Goal: Task Accomplishment & Management: Manage account settings

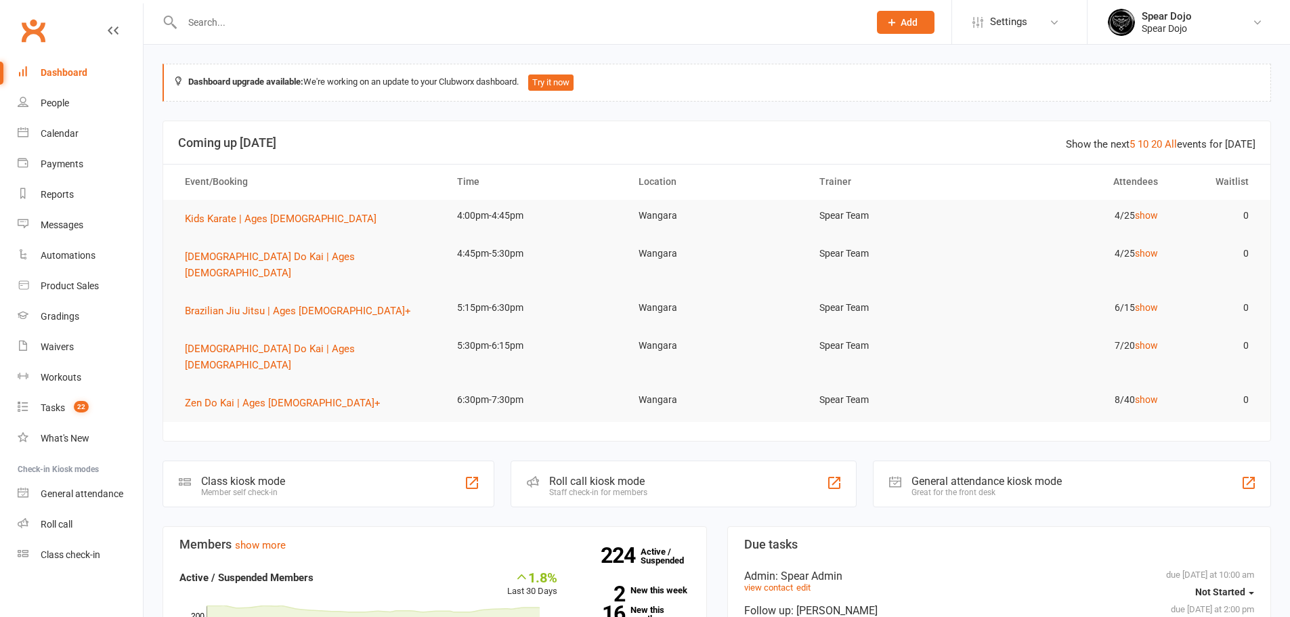
click at [492, 20] on input "text" at bounding box center [518, 22] width 681 height 19
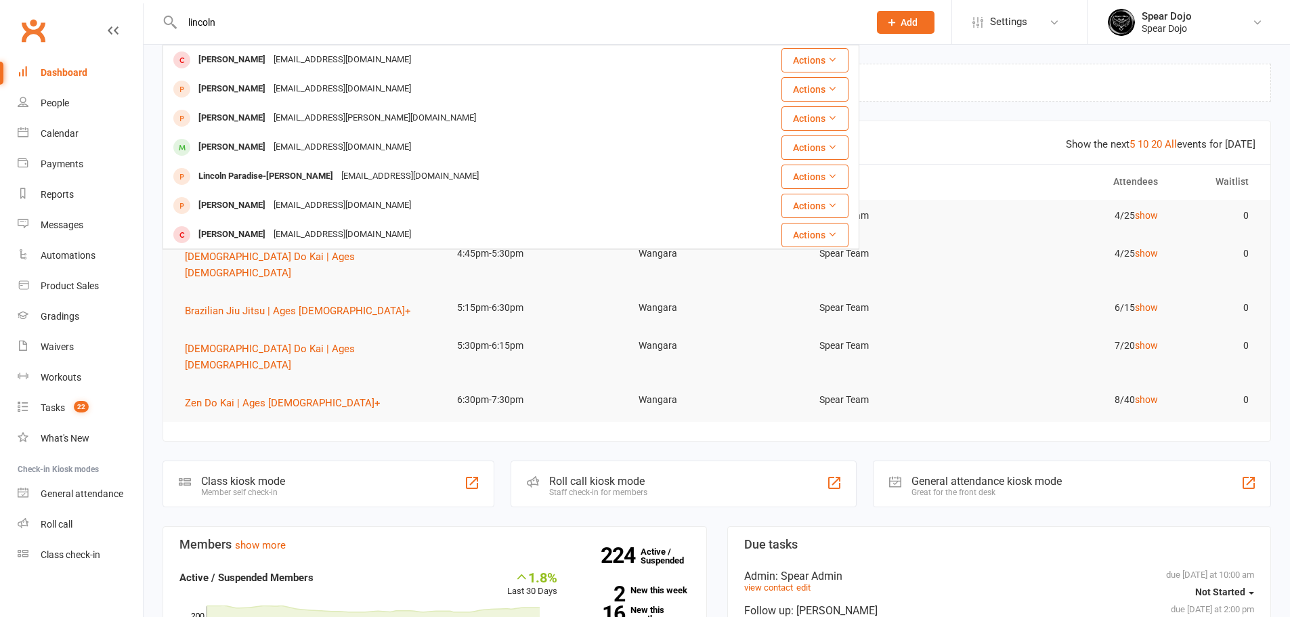
type input "lincoln"
click at [247, 139] on div "Lincoln Anderson" at bounding box center [231, 148] width 75 height 20
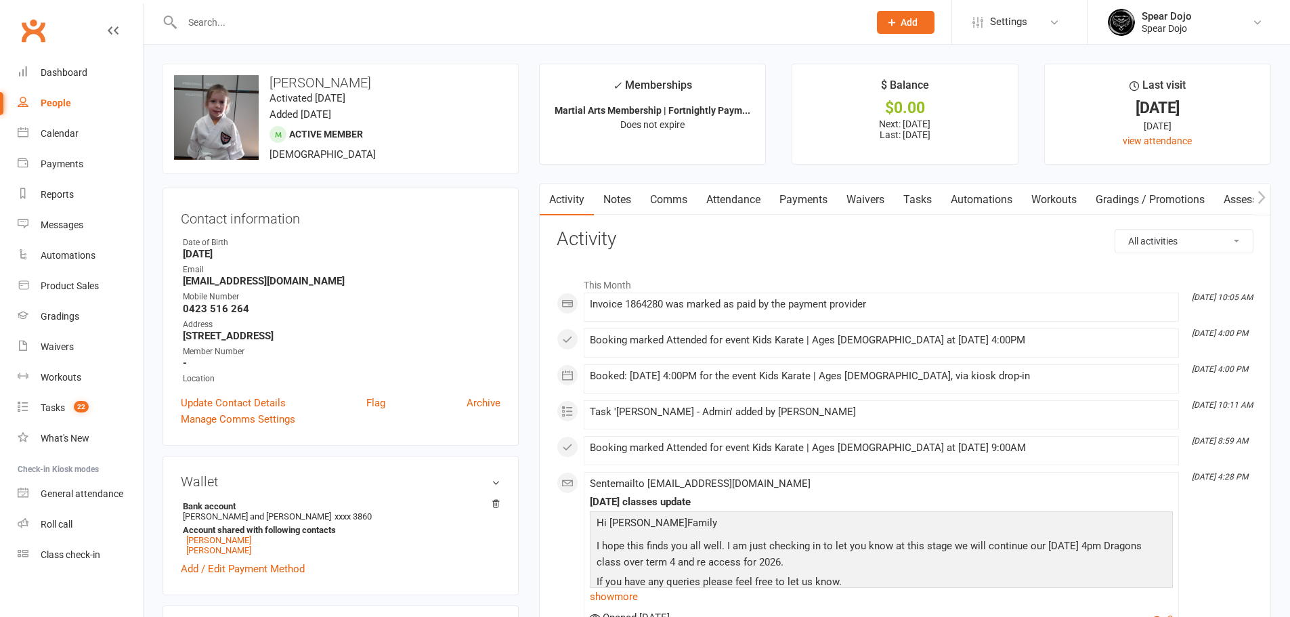
click at [735, 204] on link "Attendance" at bounding box center [733, 199] width 73 height 31
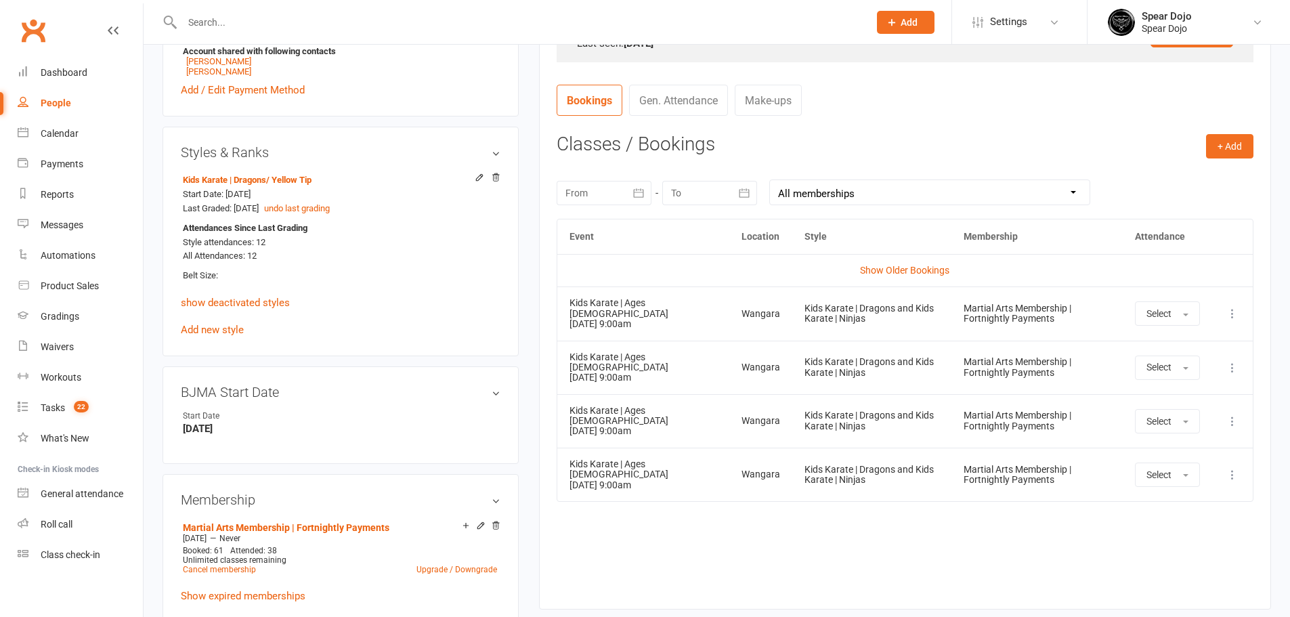
scroll to position [406, 0]
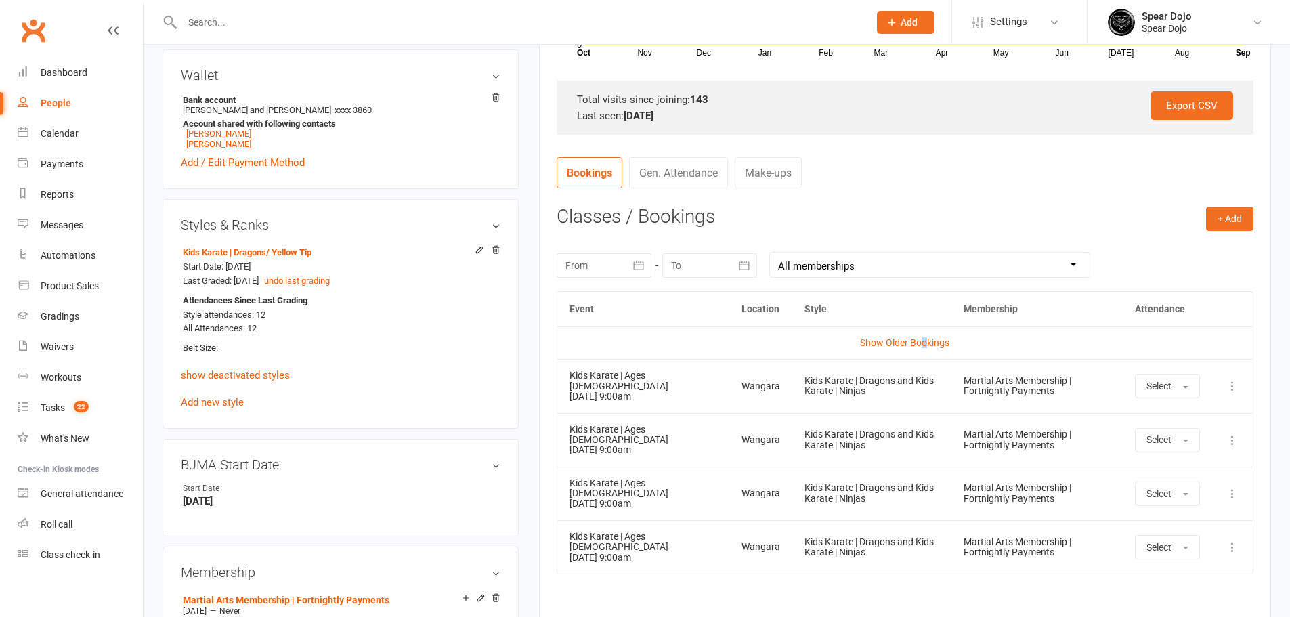
click at [925, 339] on link "Show Older Bookings" at bounding box center [904, 342] width 89 height 11
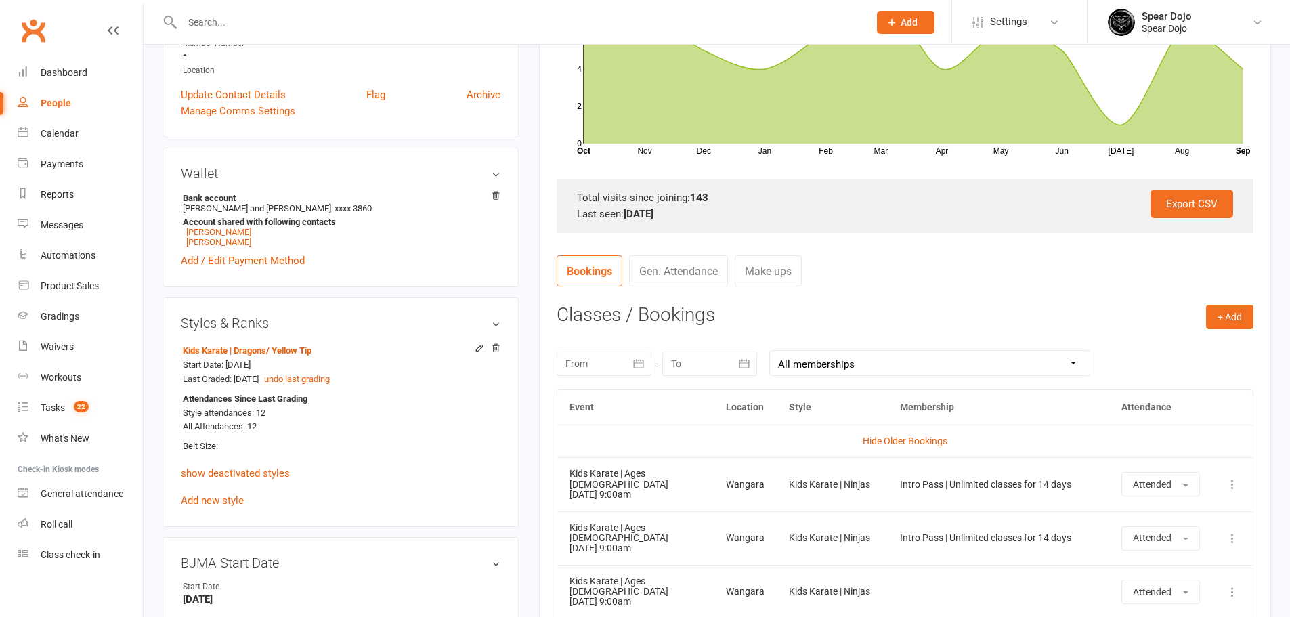
scroll to position [316, 0]
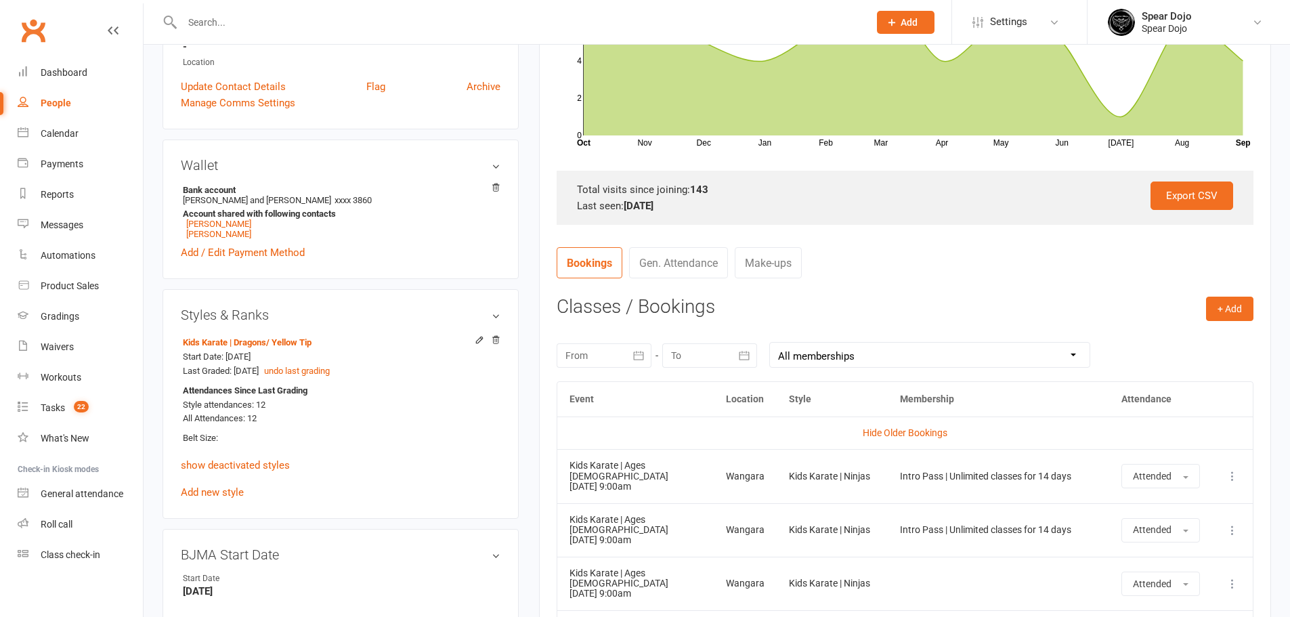
drag, startPoint x: 57, startPoint y: 135, endPoint x: 902, endPoint y: 266, distance: 855.5
click at [902, 266] on nav "Bookings Gen. Attendance Make-ups" at bounding box center [905, 267] width 697 height 41
click at [631, 359] on button "button" at bounding box center [639, 355] width 24 height 24
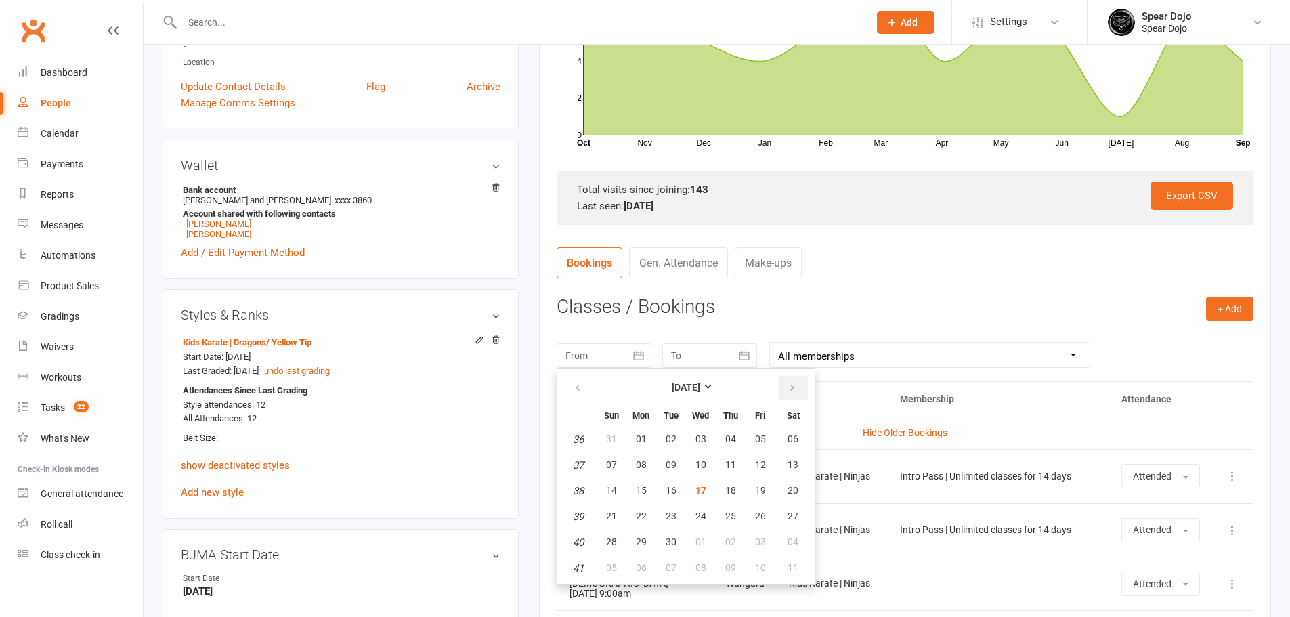
click at [795, 389] on icon "button" at bounding box center [792, 388] width 9 height 11
click at [580, 386] on icon "button" at bounding box center [577, 388] width 9 height 11
click at [645, 442] on span "01" at bounding box center [641, 439] width 11 height 11
type input "01 Sep 2025"
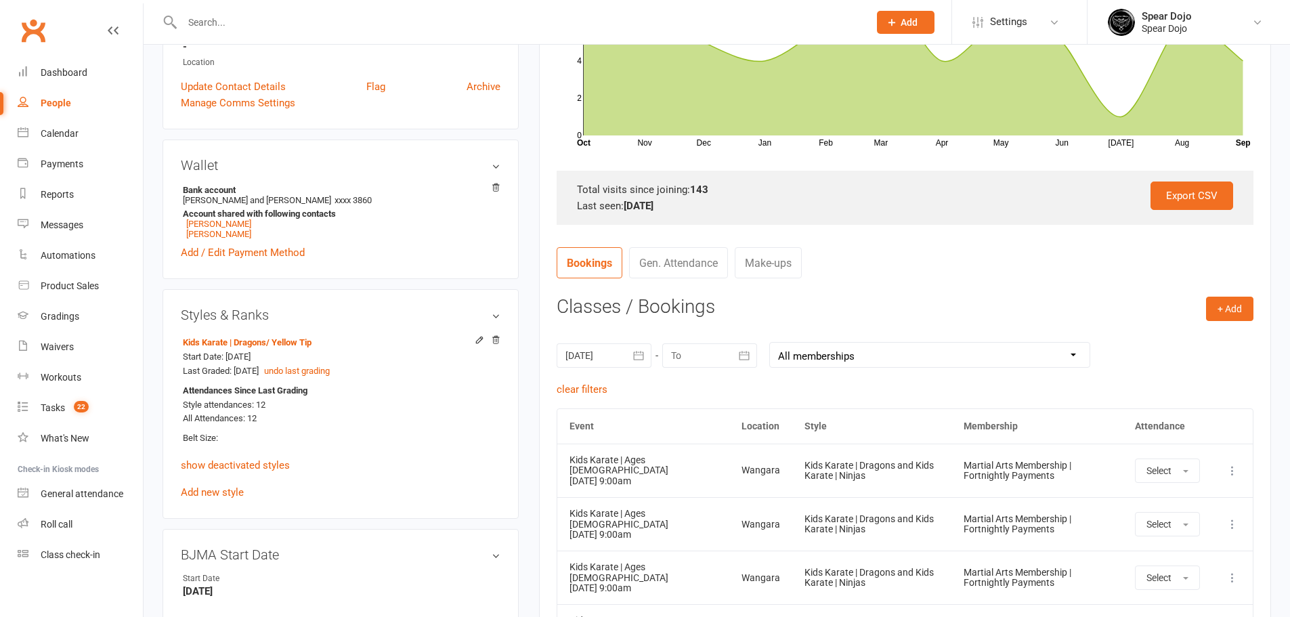
scroll to position [339, 0]
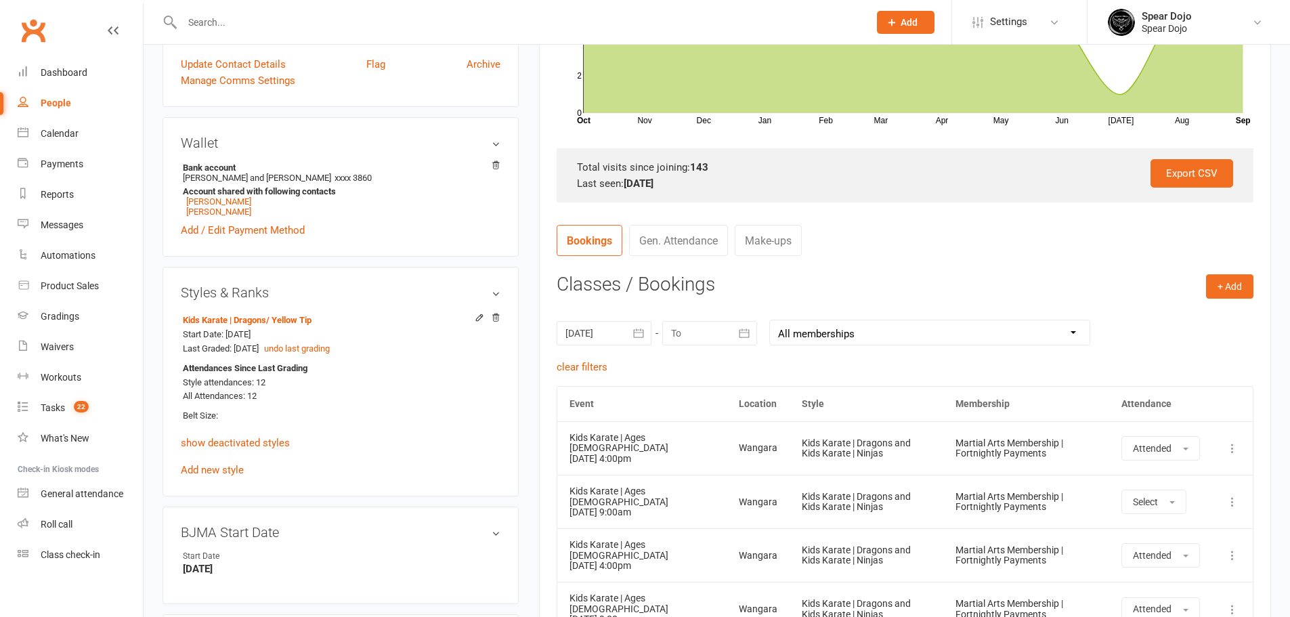
click at [742, 333] on icon "button" at bounding box center [745, 333] width 10 height 9
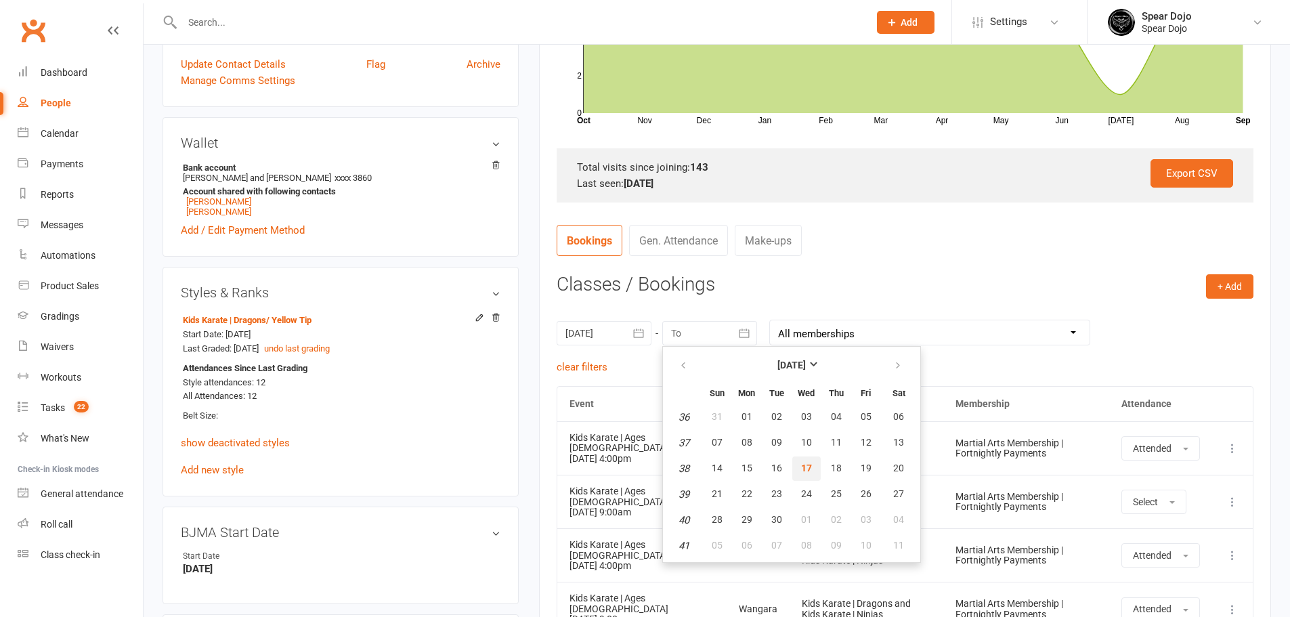
click at [805, 469] on span "17" at bounding box center [806, 468] width 11 height 11
type input "17 Sep 2025"
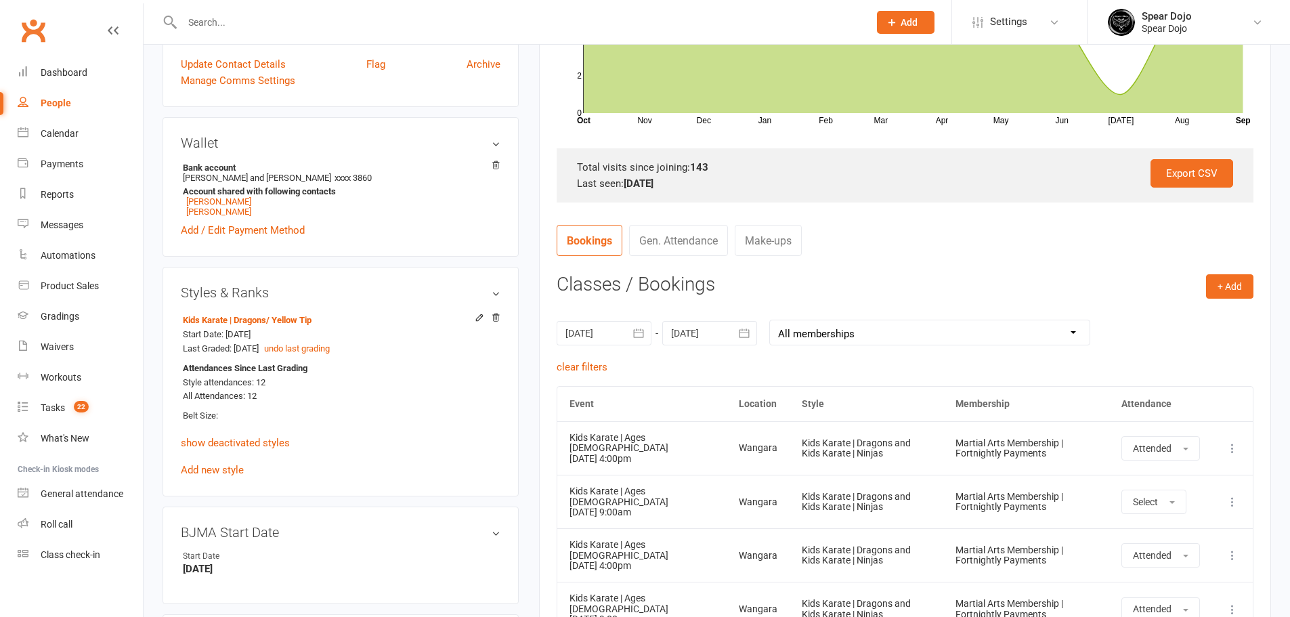
click at [222, 438] on link "show deactivated styles" at bounding box center [235, 443] width 109 height 12
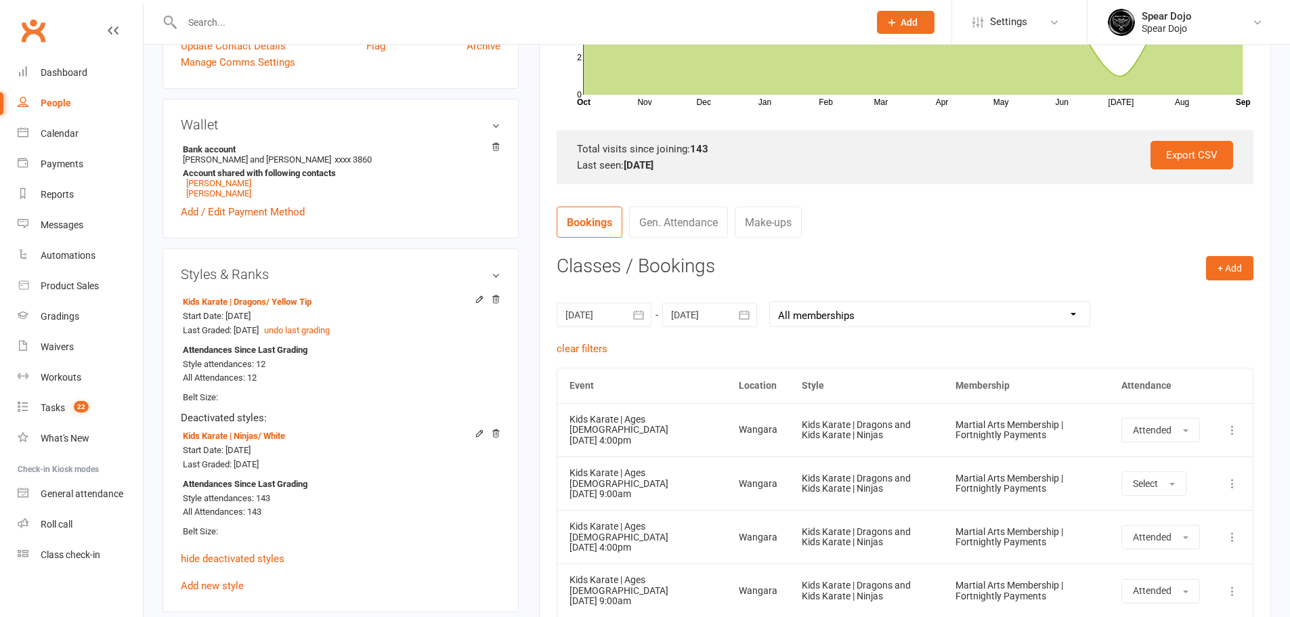
scroll to position [361, 0]
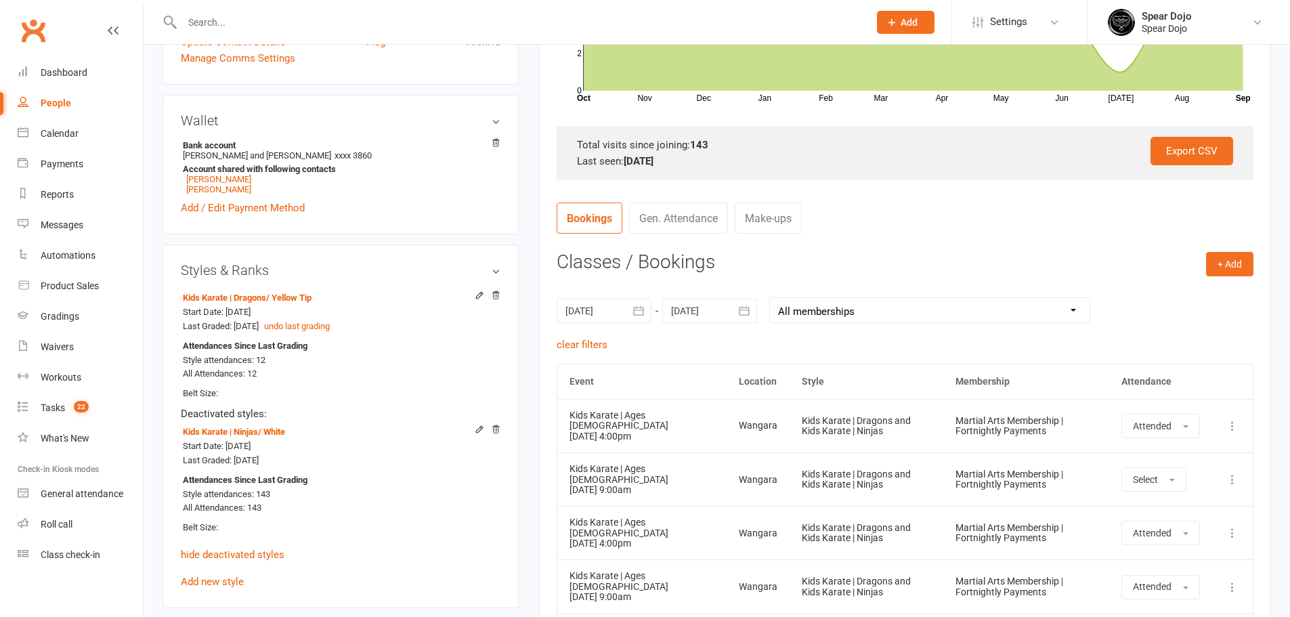
click at [634, 329] on div "01 Sep 2025 September 2025 Sun Mon Tue Wed Thu Fri Sat 36 31 01 02 03 04 05 06 …" at bounding box center [905, 310] width 697 height 53
click at [219, 552] on link "hide deactivated styles" at bounding box center [233, 555] width 104 height 12
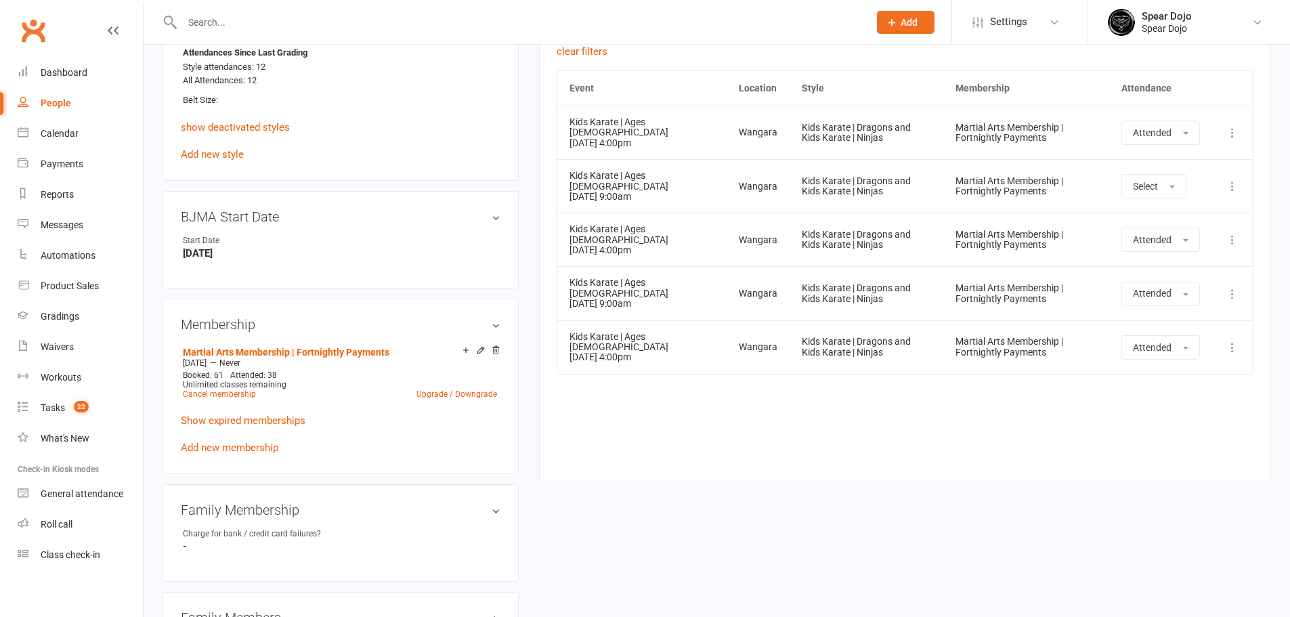
scroll to position [723, 0]
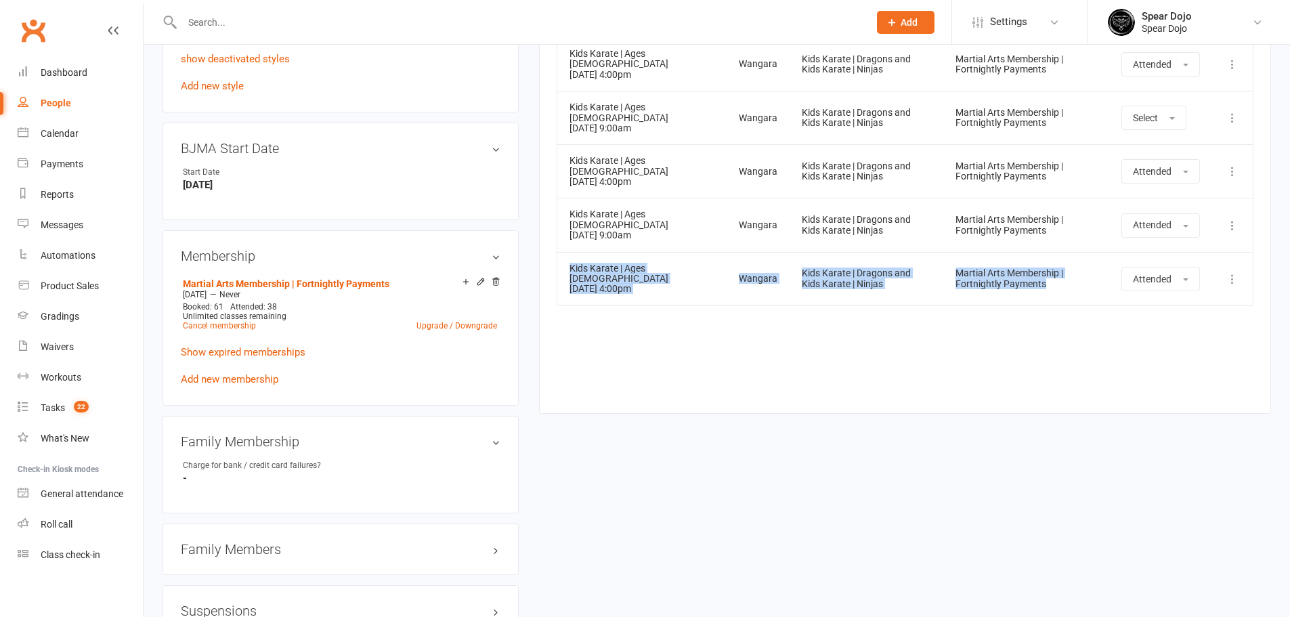
drag, startPoint x: 568, startPoint y: 266, endPoint x: 985, endPoint y: 280, distance: 416.8
click at [985, 280] on tr "Kids Karate | Ages 5 to 7 15 Sep 2025 4:00pm Wangara Kids Karate | Dragons and …" at bounding box center [905, 279] width 696 height 54
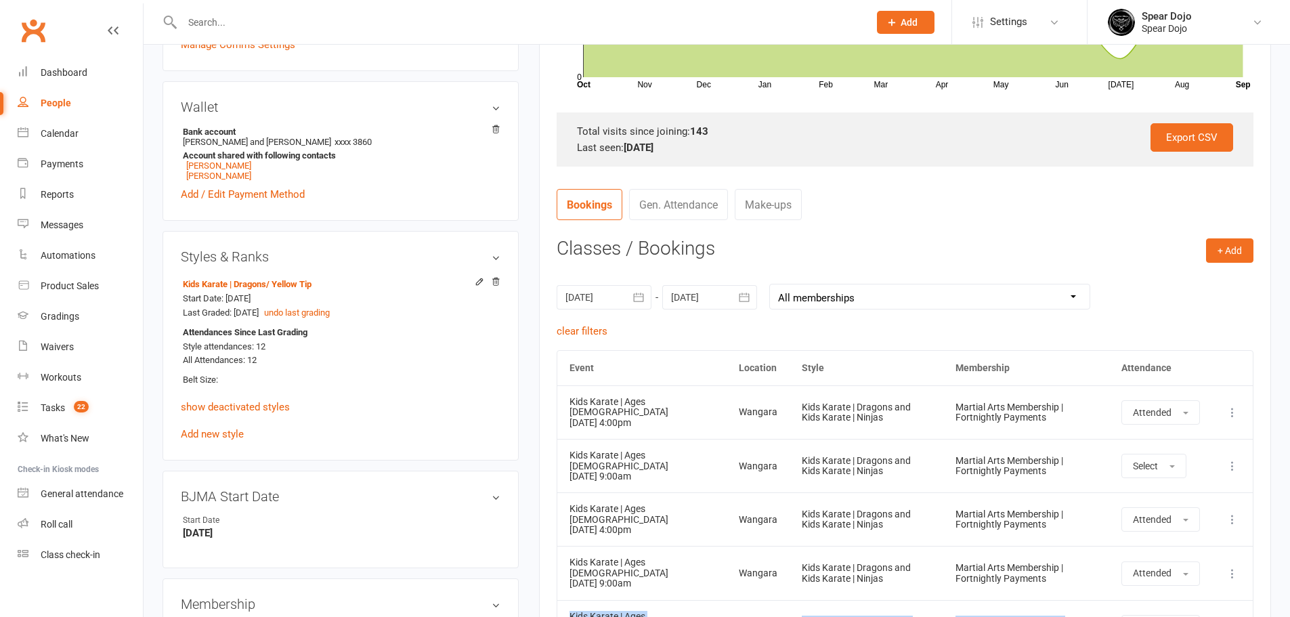
scroll to position [384, 0]
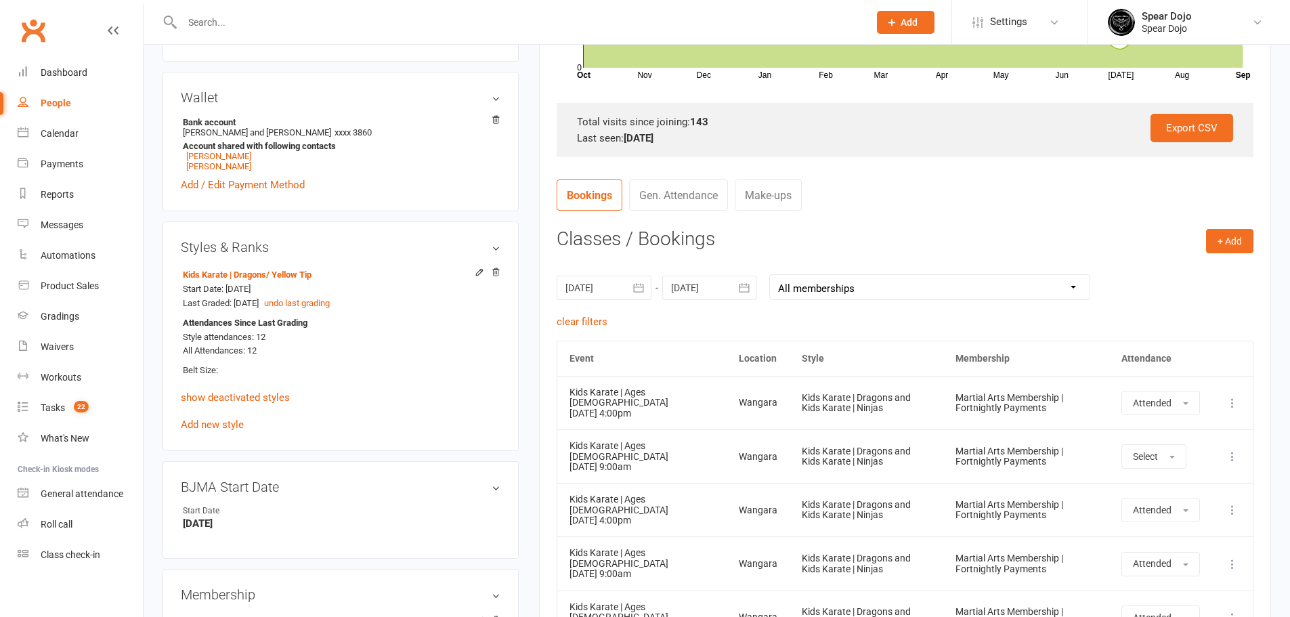
click at [695, 194] on link "Gen. Attendance" at bounding box center [678, 194] width 99 height 31
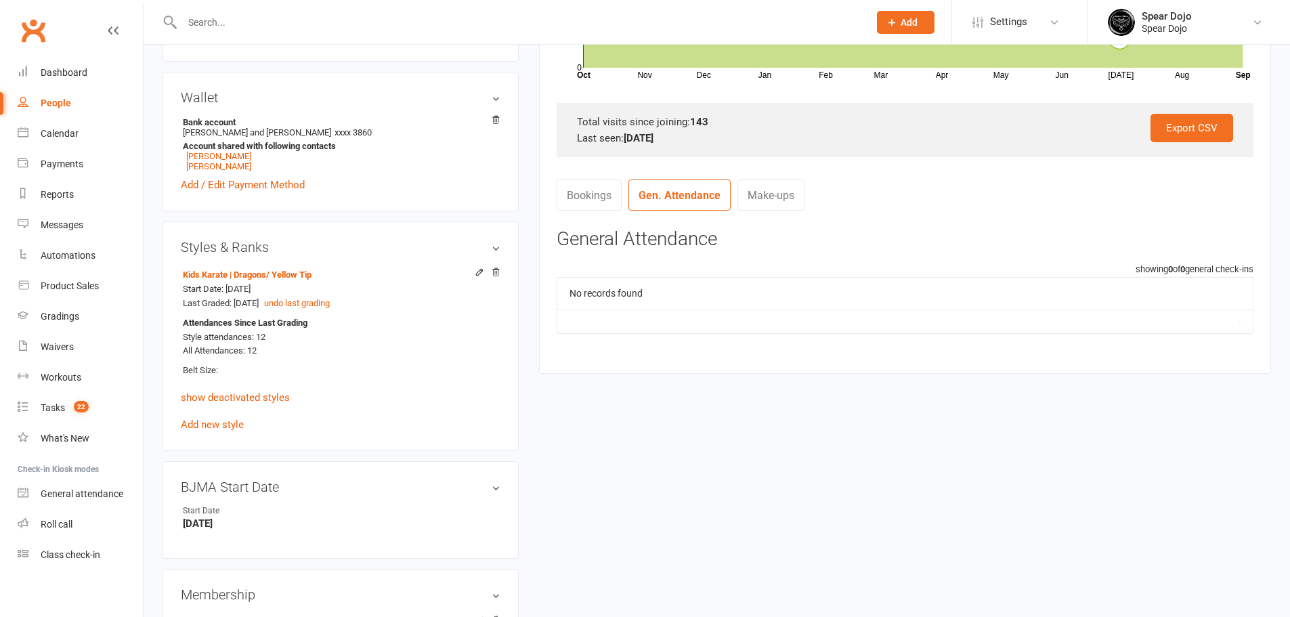
click at [597, 198] on link "Bookings" at bounding box center [589, 194] width 65 height 31
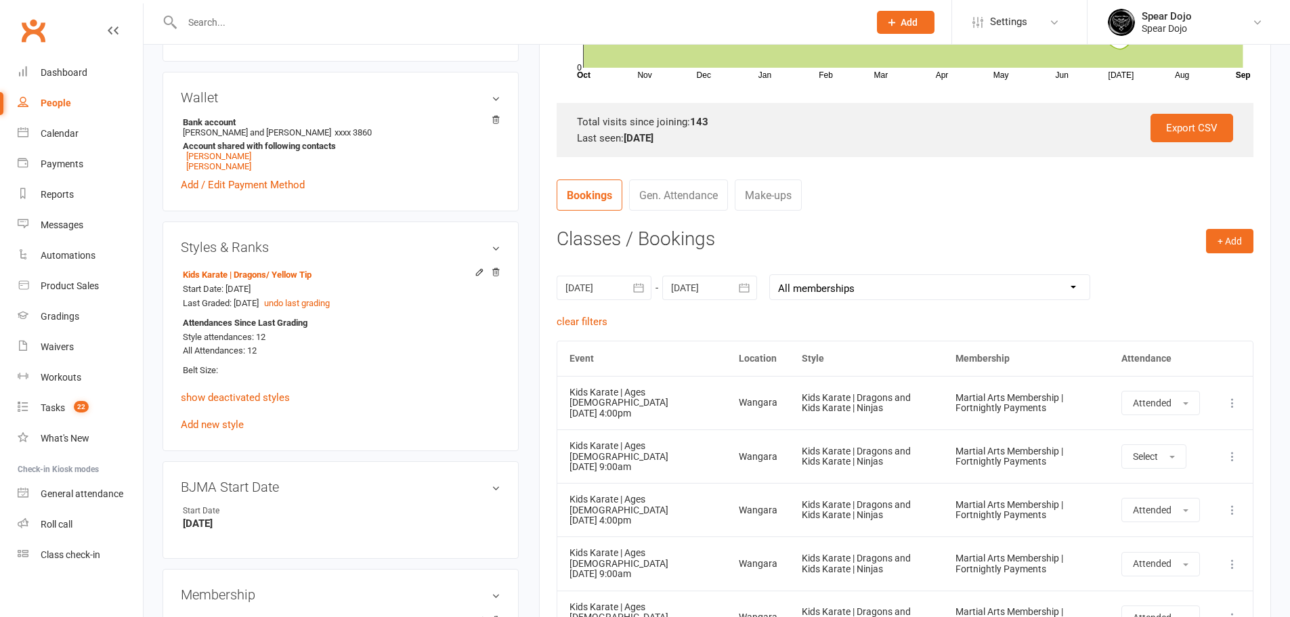
click at [866, 286] on select "All memberships From other Members Martial Arts Membership | Fortnightly Paymen…" at bounding box center [930, 287] width 320 height 24
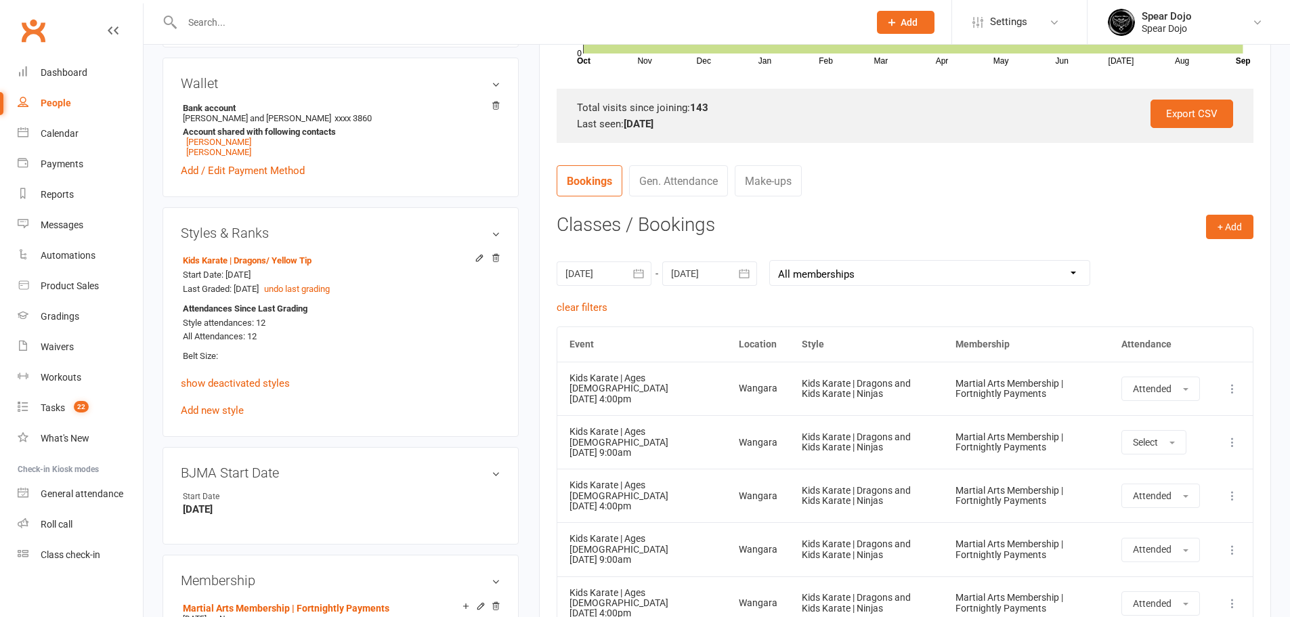
scroll to position [406, 0]
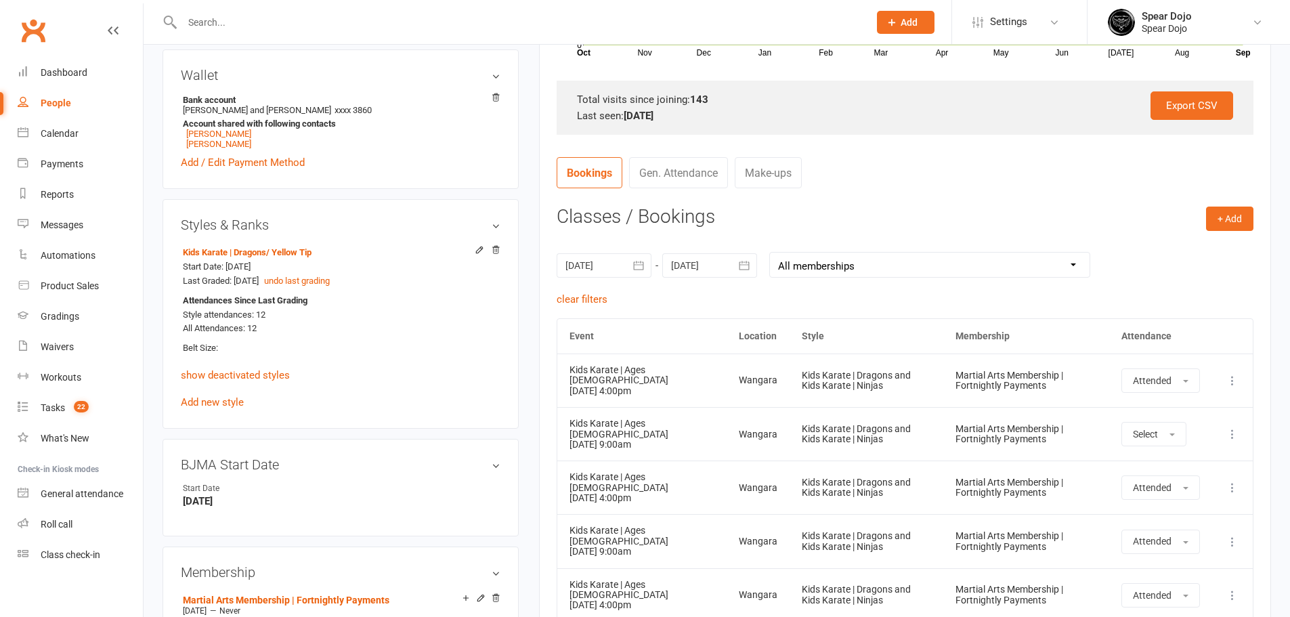
click at [879, 253] on select "All memberships From other Members Martial Arts Membership | Fortnightly Paymen…" at bounding box center [930, 265] width 320 height 24
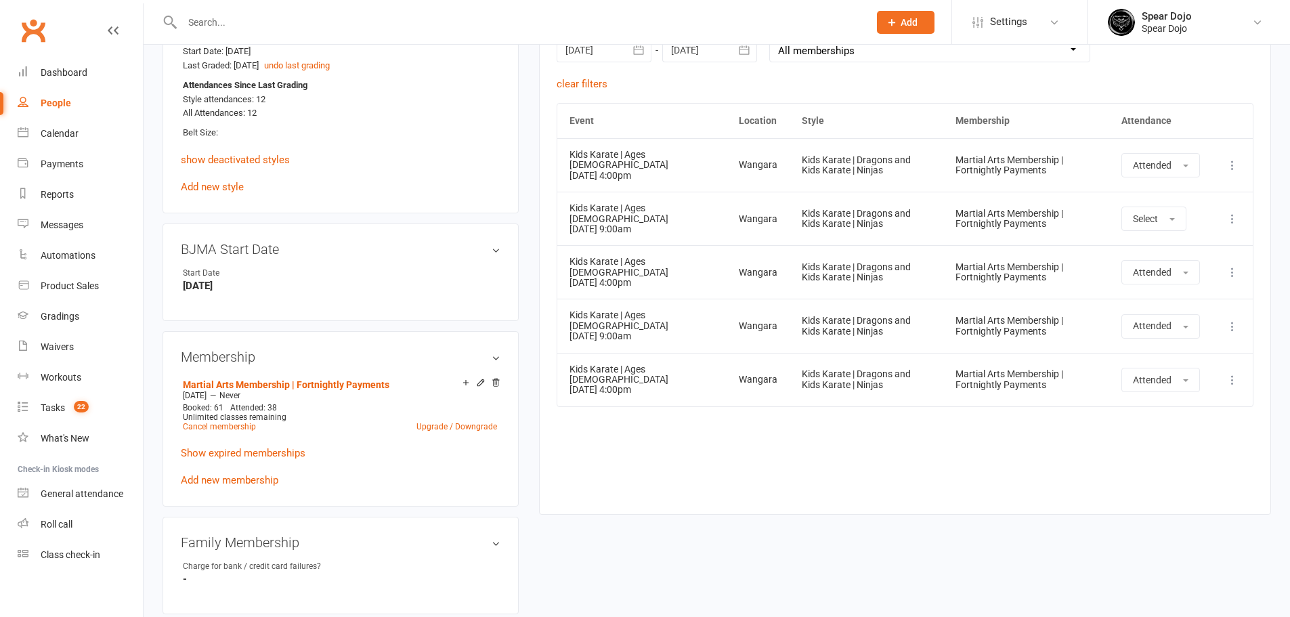
scroll to position [767, 0]
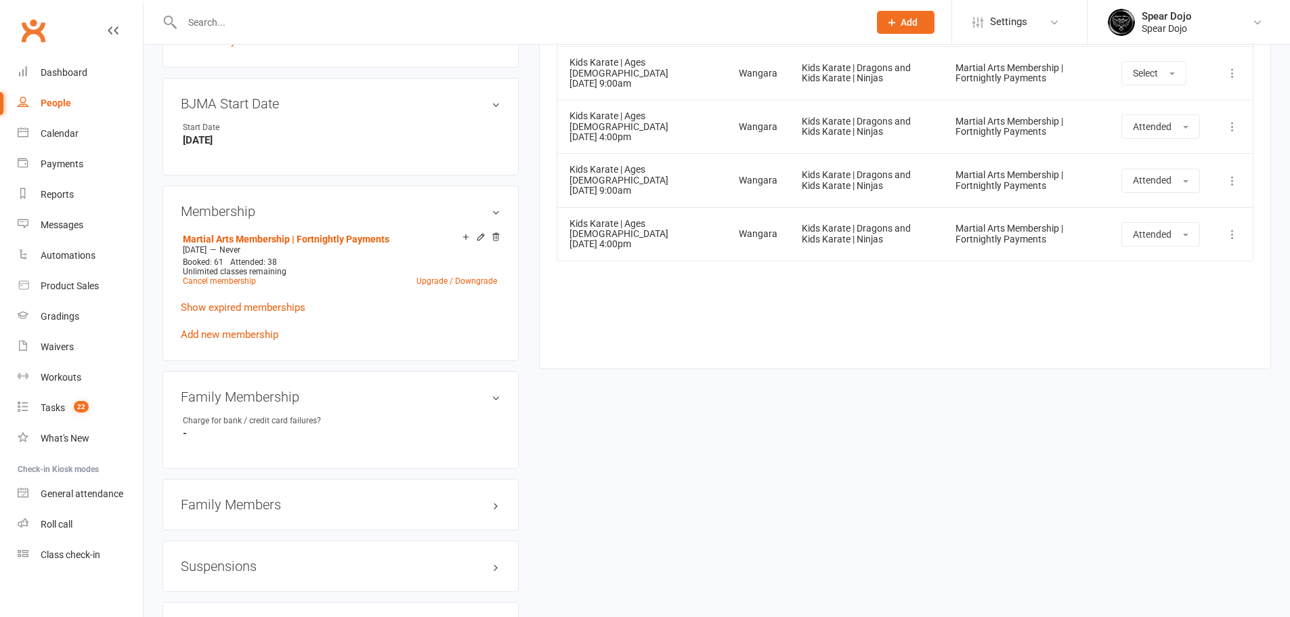
click at [277, 305] on link "Show expired memberships" at bounding box center [243, 307] width 125 height 12
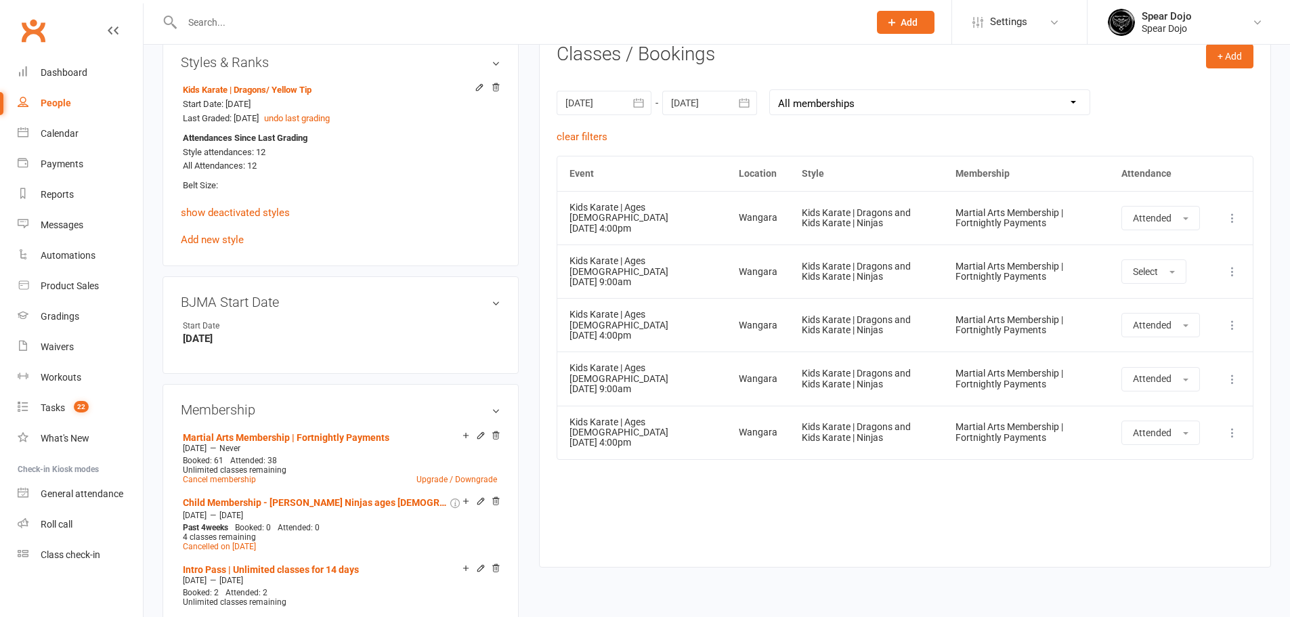
scroll to position [564, 0]
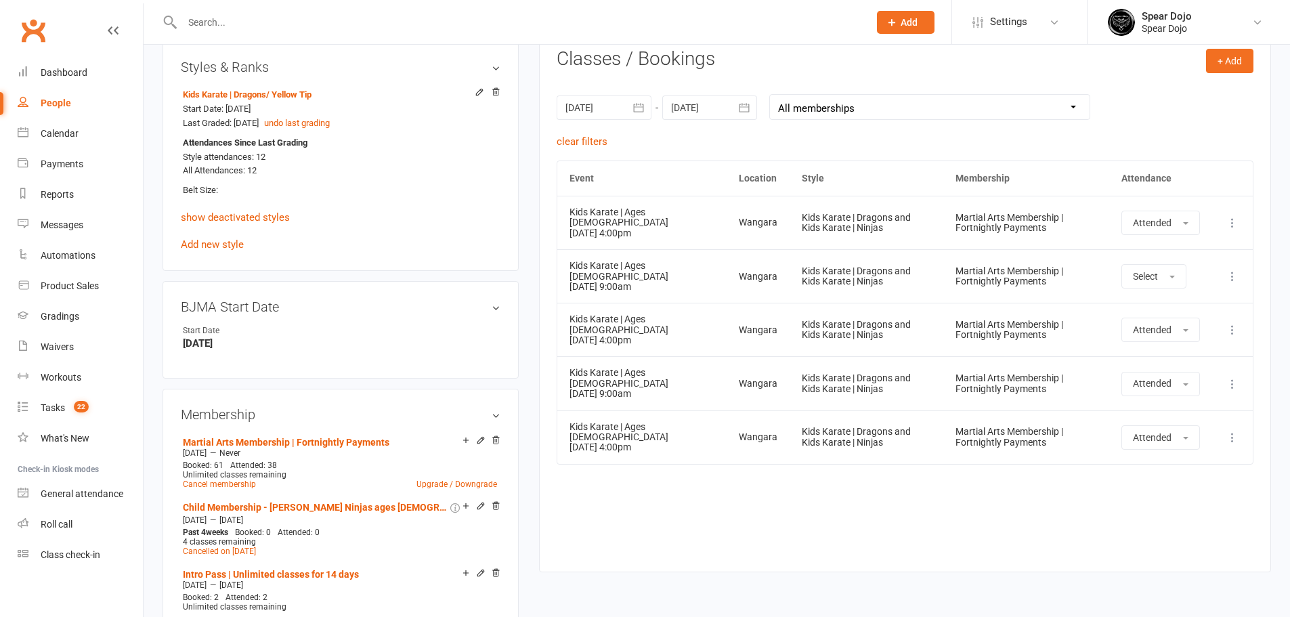
click at [845, 111] on select "All memberships From other Members Martial Arts Membership | Fortnightly Paymen…" at bounding box center [930, 107] width 320 height 24
click at [770, 95] on select "All memberships From other Members Martial Arts Membership | Fortnightly Paymen…" at bounding box center [930, 107] width 320 height 24
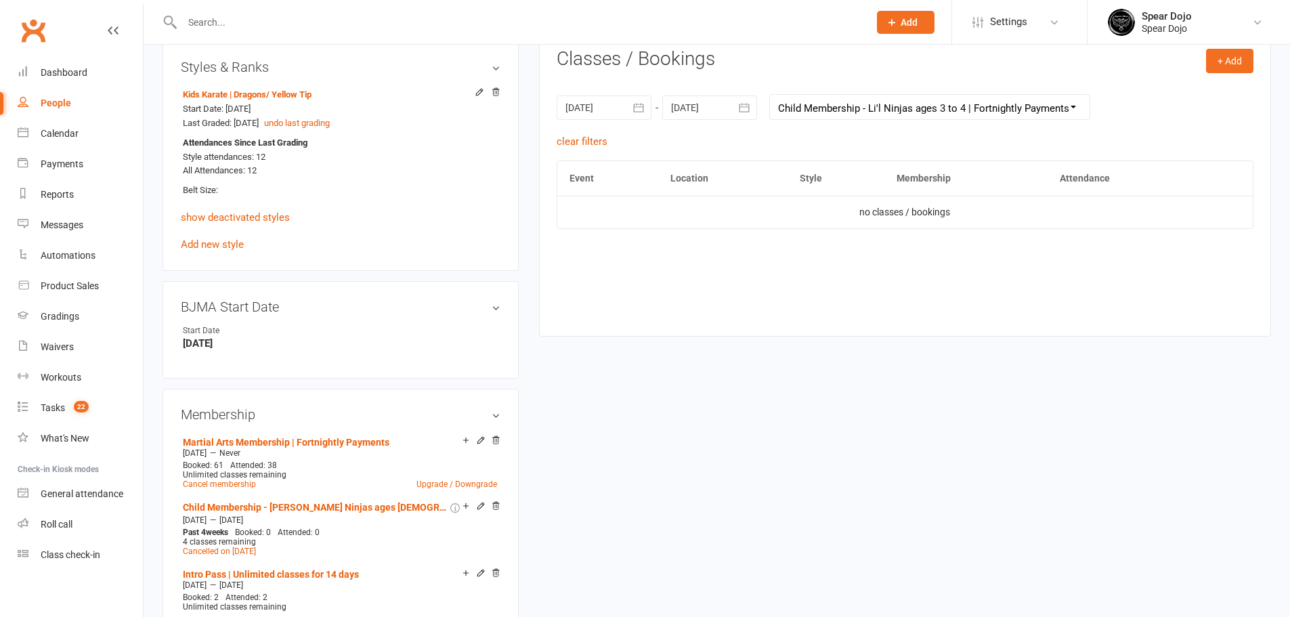
click at [883, 107] on select "All memberships From other Members Martial Arts Membership | Fortnightly Paymen…" at bounding box center [930, 107] width 320 height 24
select select "1"
click at [770, 95] on select "All memberships From other Members Martial Arts Membership | Fortnightly Paymen…" at bounding box center [930, 107] width 320 height 24
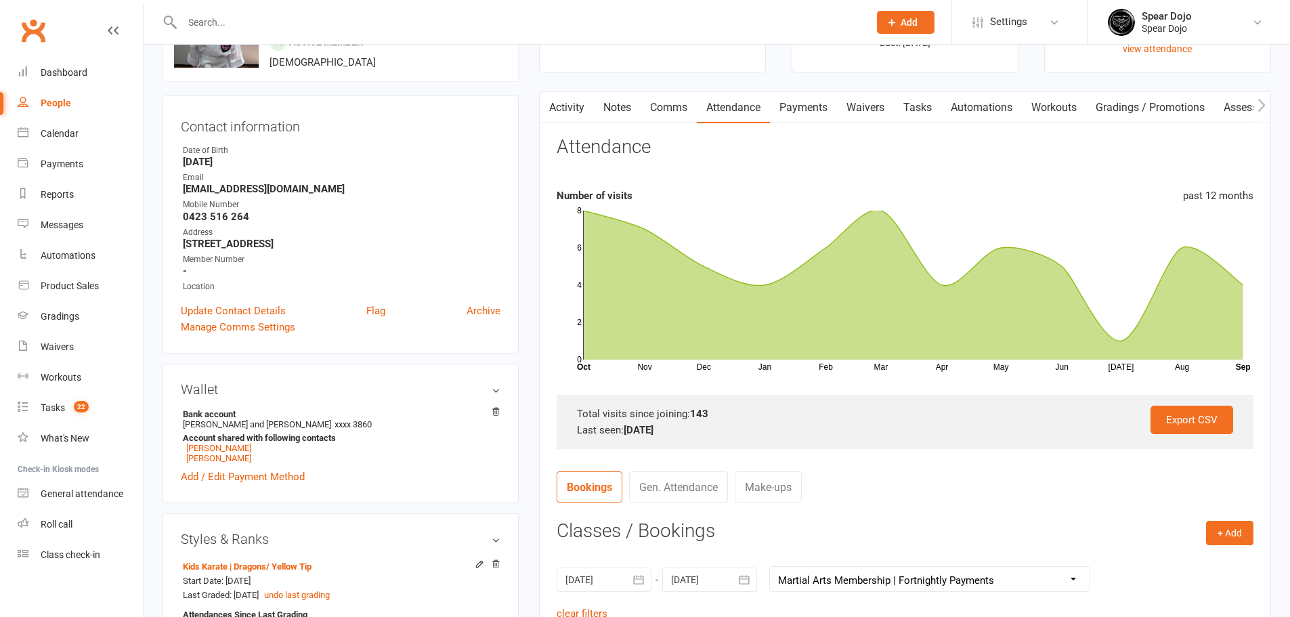
scroll to position [90, 0]
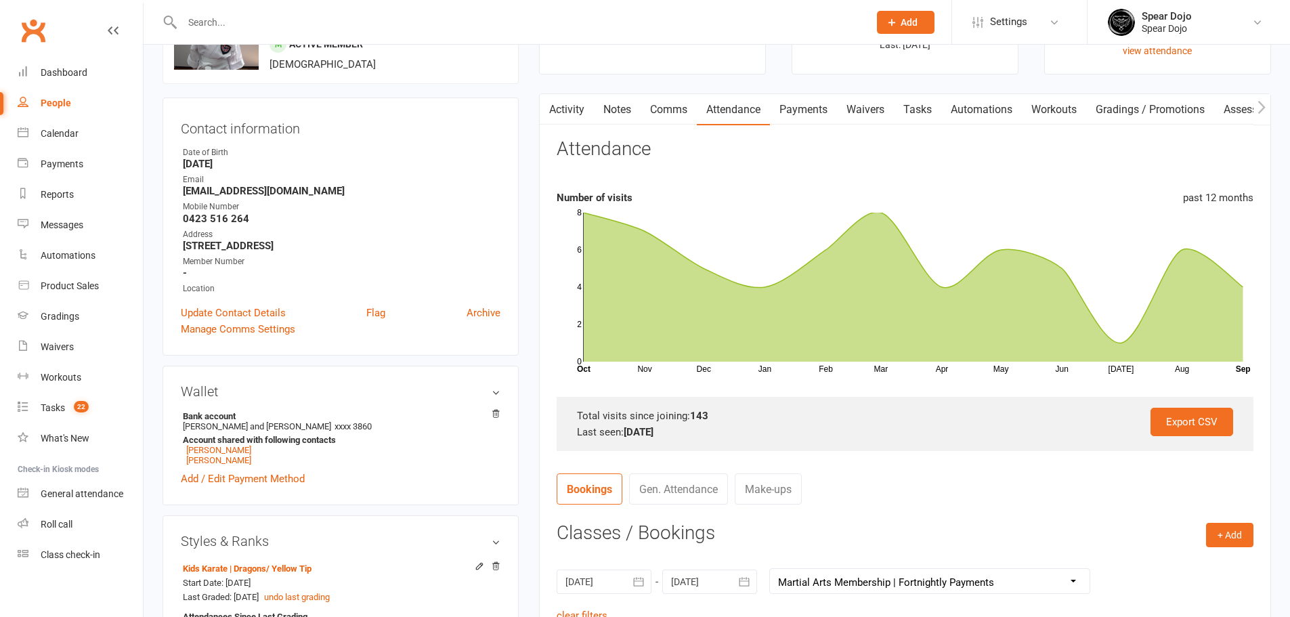
click at [568, 105] on link "Activity" at bounding box center [567, 109] width 54 height 31
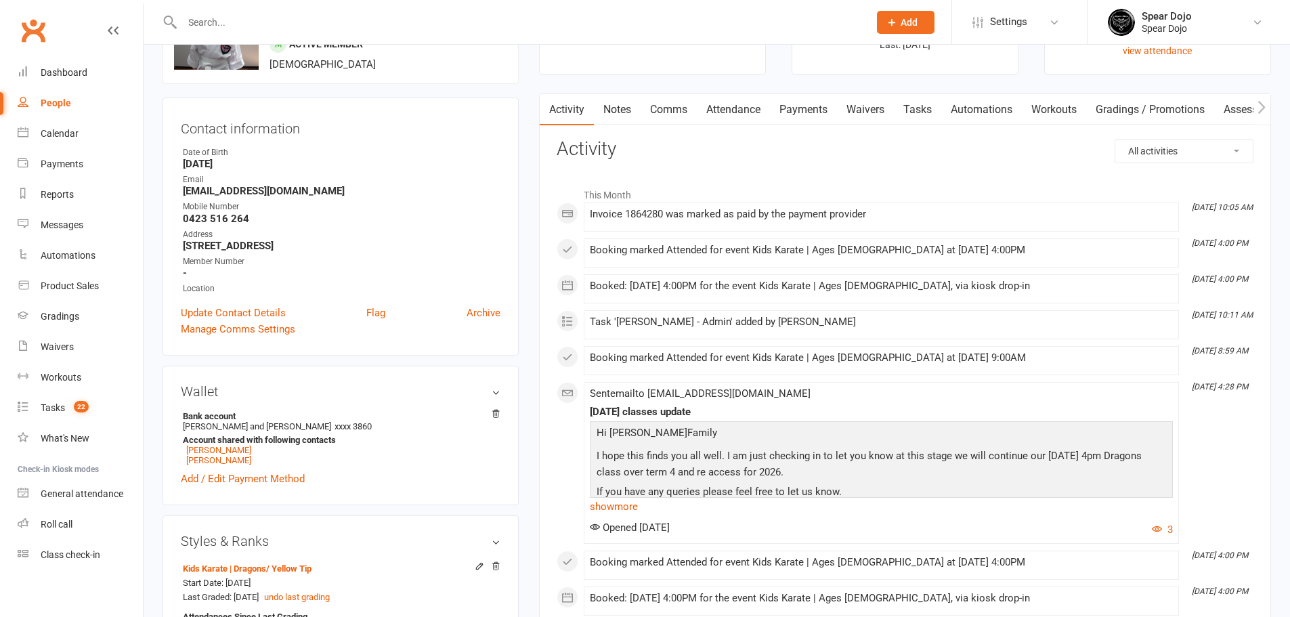
click at [1164, 159] on select "All activities Bookings / Attendances Communications Notes Failed SMSes Grading…" at bounding box center [1185, 151] width 138 height 23
select select "MembershipLogEntry"
click at [1116, 140] on select "All activities Bookings / Attendances Communications Notes Failed SMSes Grading…" at bounding box center [1185, 151] width 138 height 23
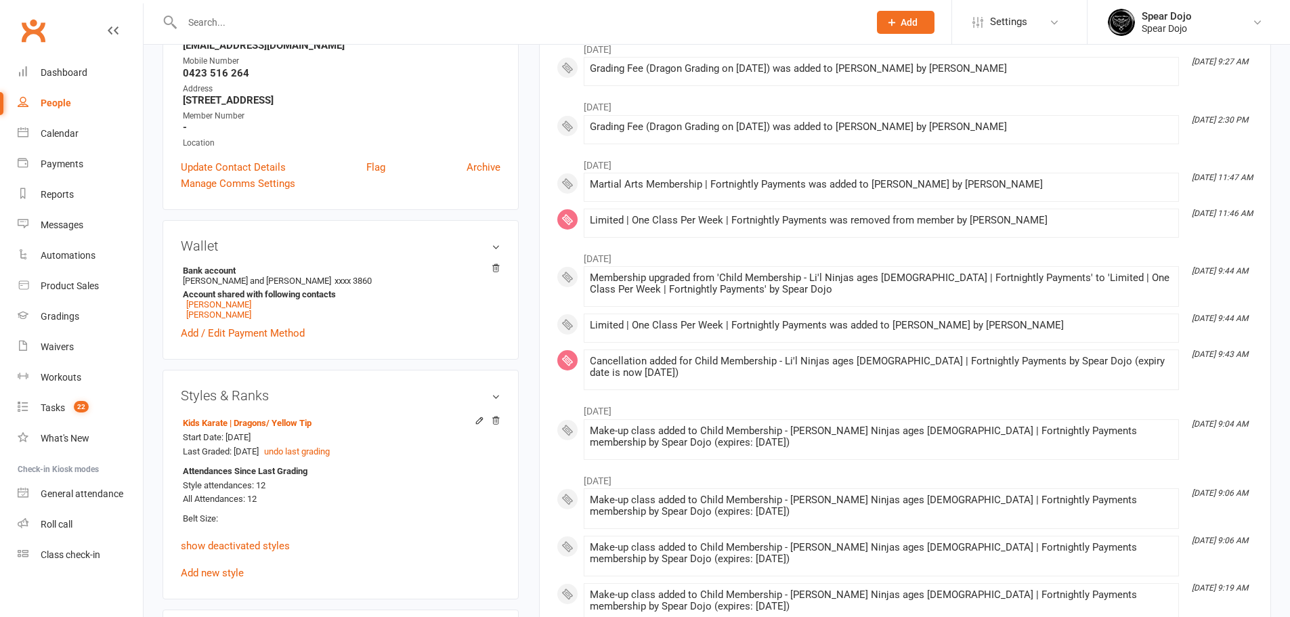
scroll to position [135, 0]
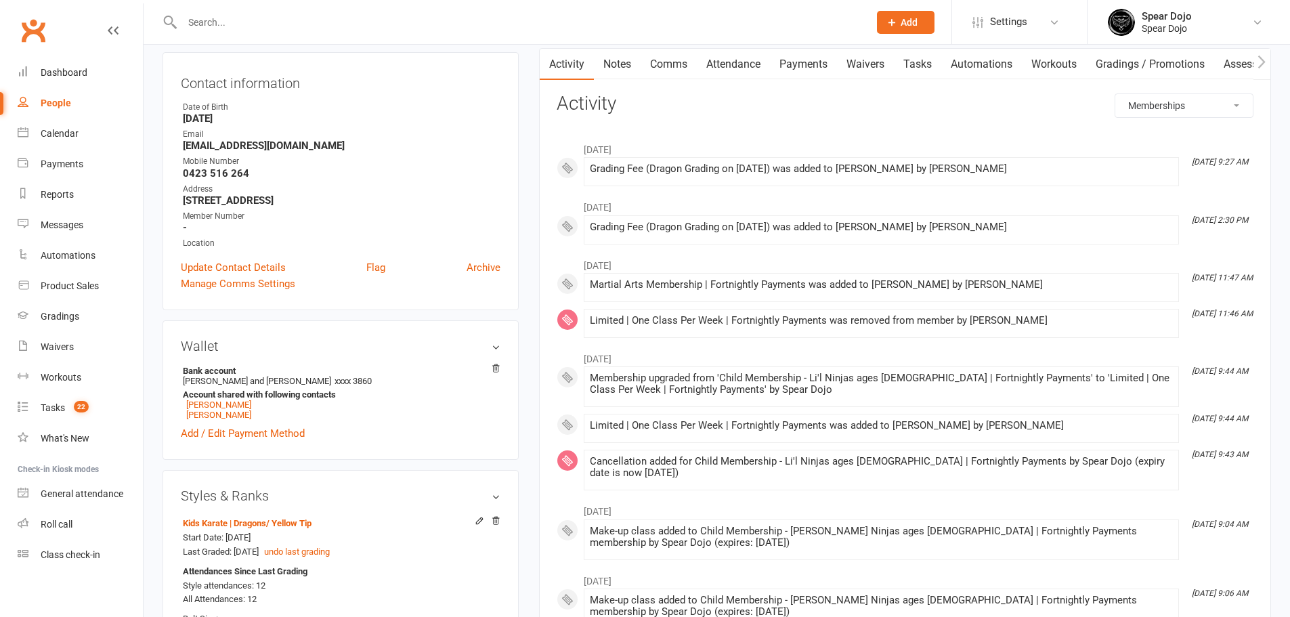
click at [735, 69] on link "Attendance" at bounding box center [733, 64] width 73 height 31
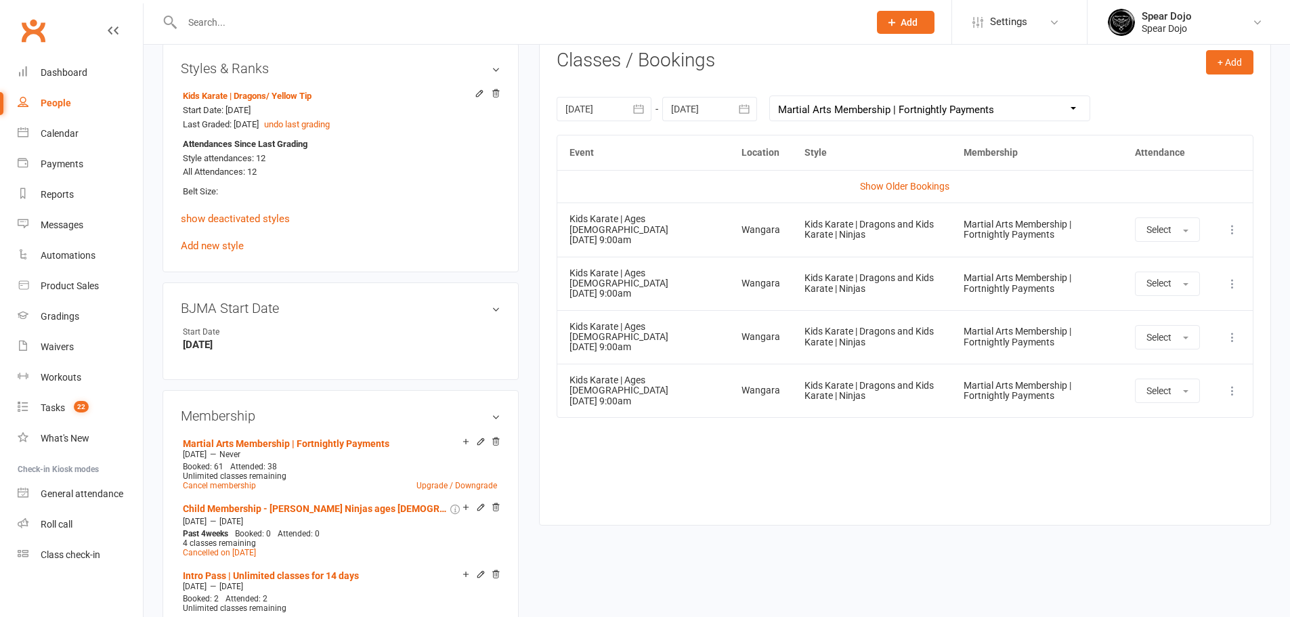
scroll to position [587, 0]
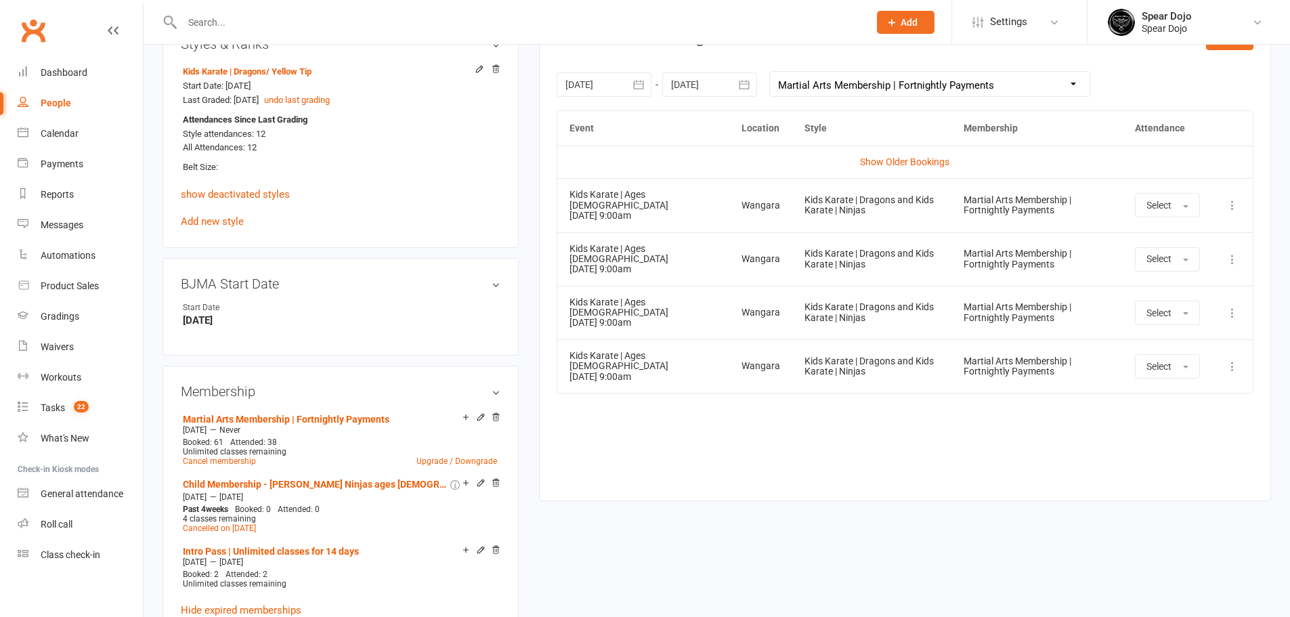
click at [912, 159] on link "Show Older Bookings" at bounding box center [904, 161] width 89 height 11
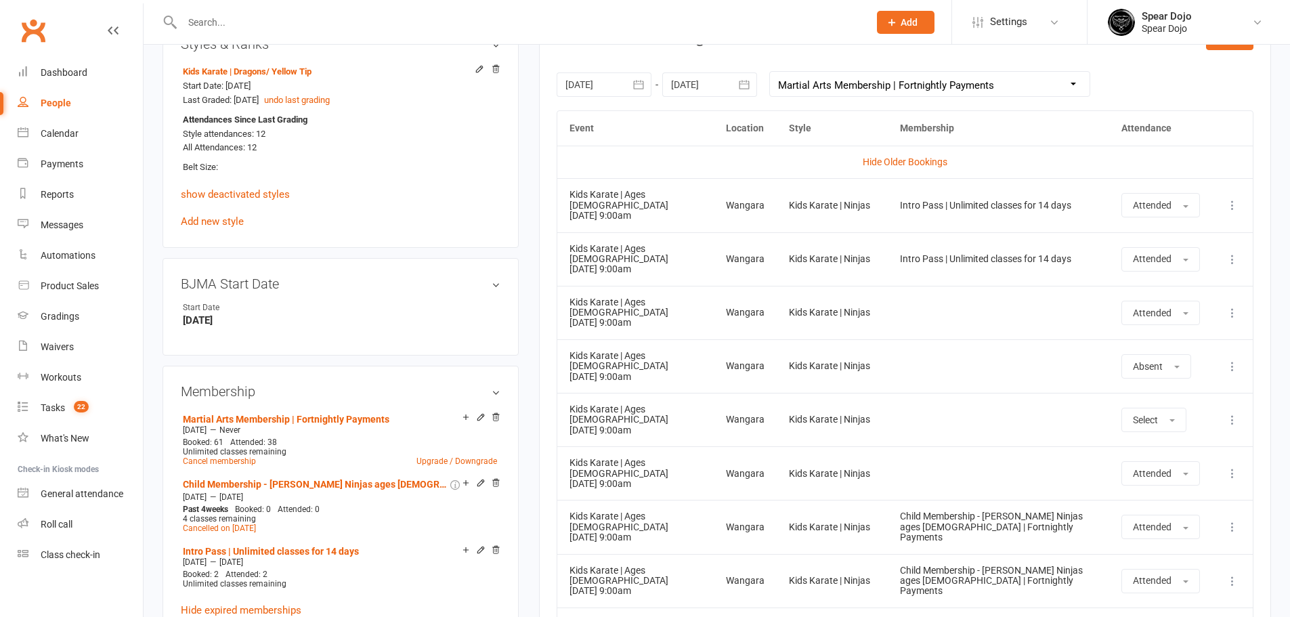
click at [637, 83] on icon "button" at bounding box center [639, 85] width 14 height 14
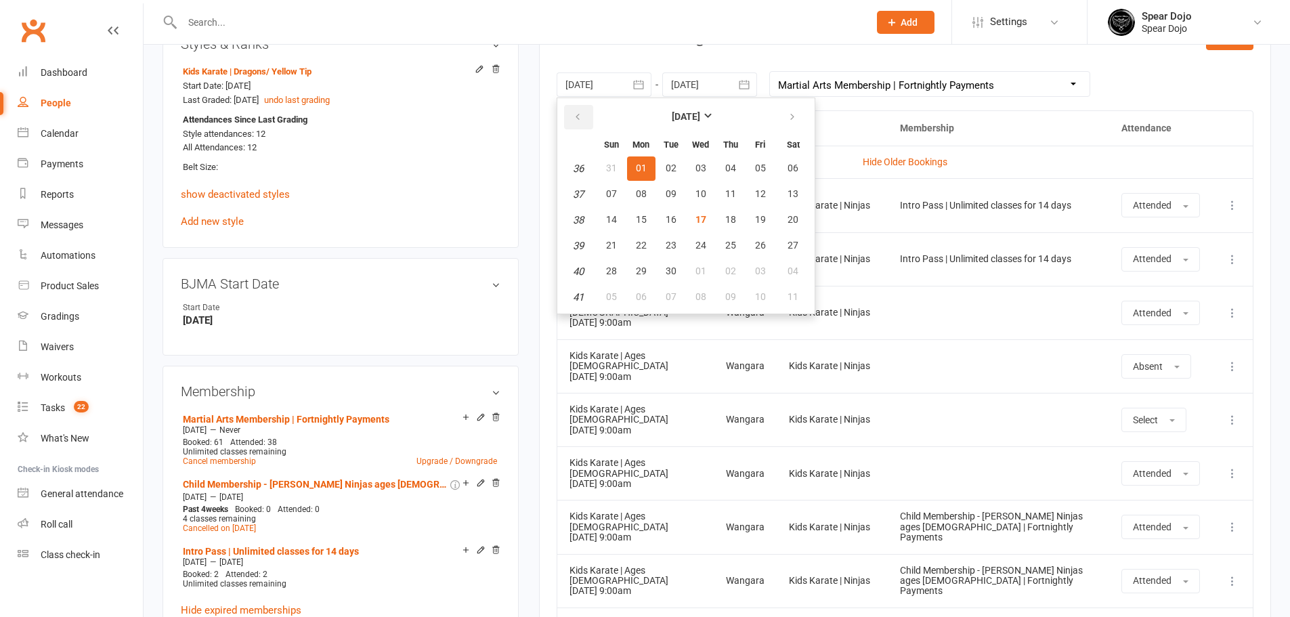
click at [585, 110] on button "button" at bounding box center [578, 117] width 29 height 24
click at [685, 114] on strong "June 2025" at bounding box center [686, 116] width 28 height 11
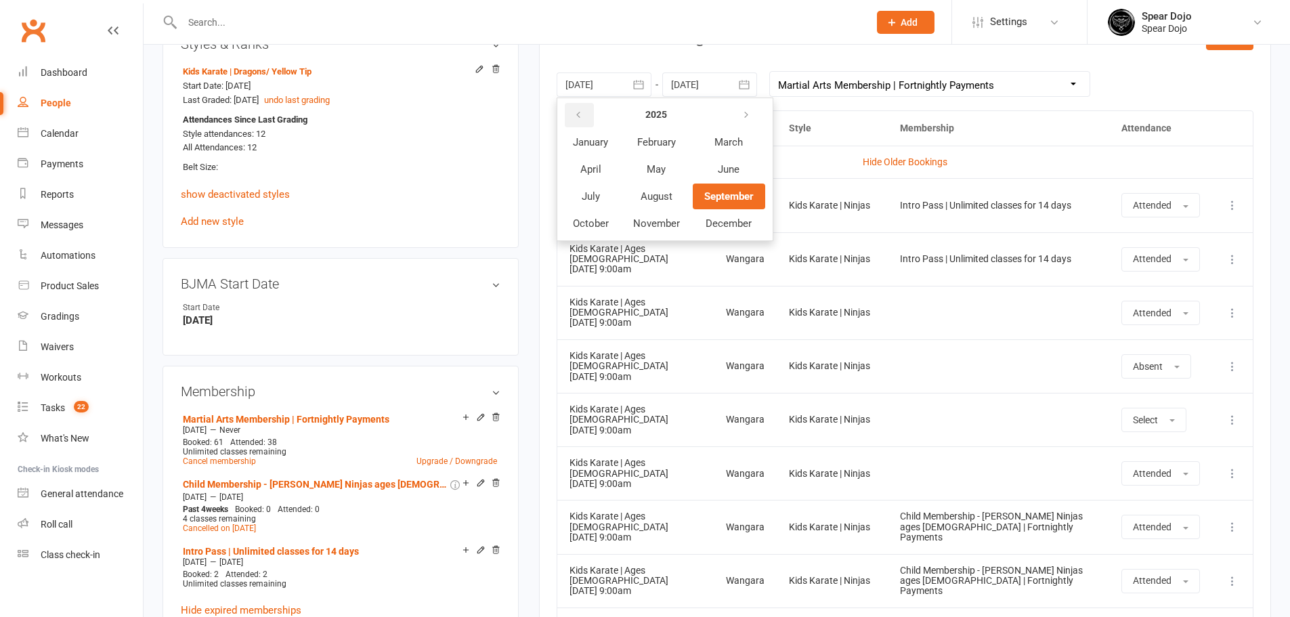
click at [583, 115] on icon "button" at bounding box center [578, 115] width 9 height 11
click at [590, 149] on button "January" at bounding box center [591, 142] width 59 height 26
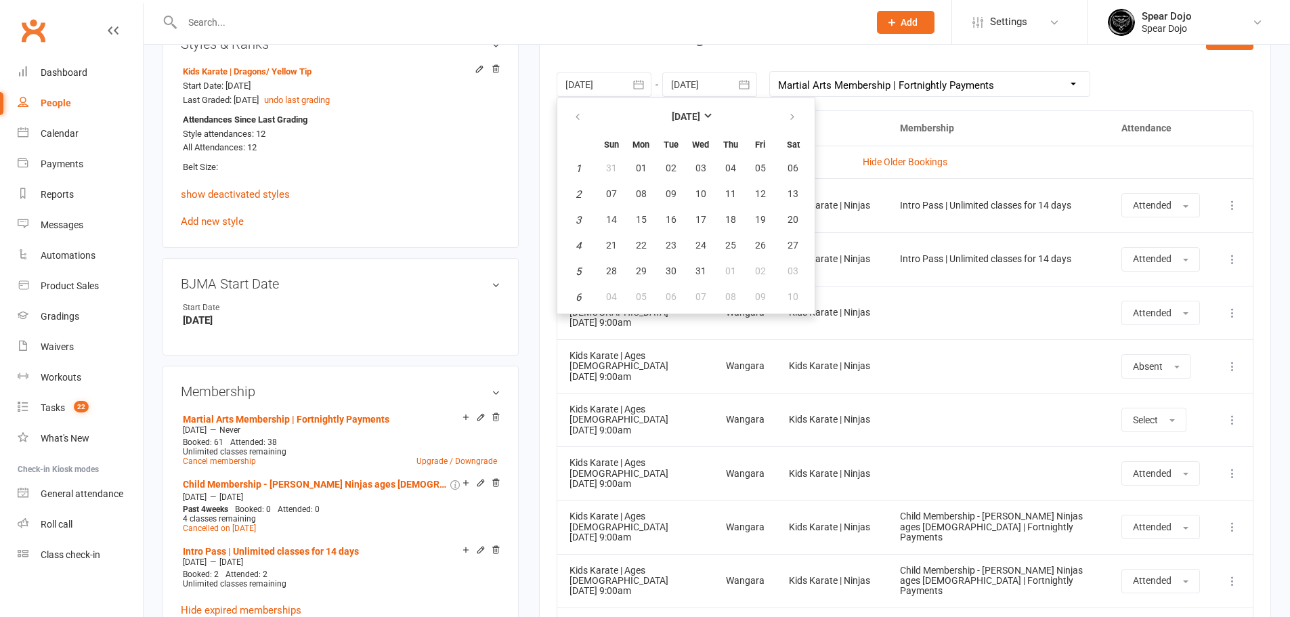
click at [751, 85] on icon "button" at bounding box center [745, 85] width 14 height 14
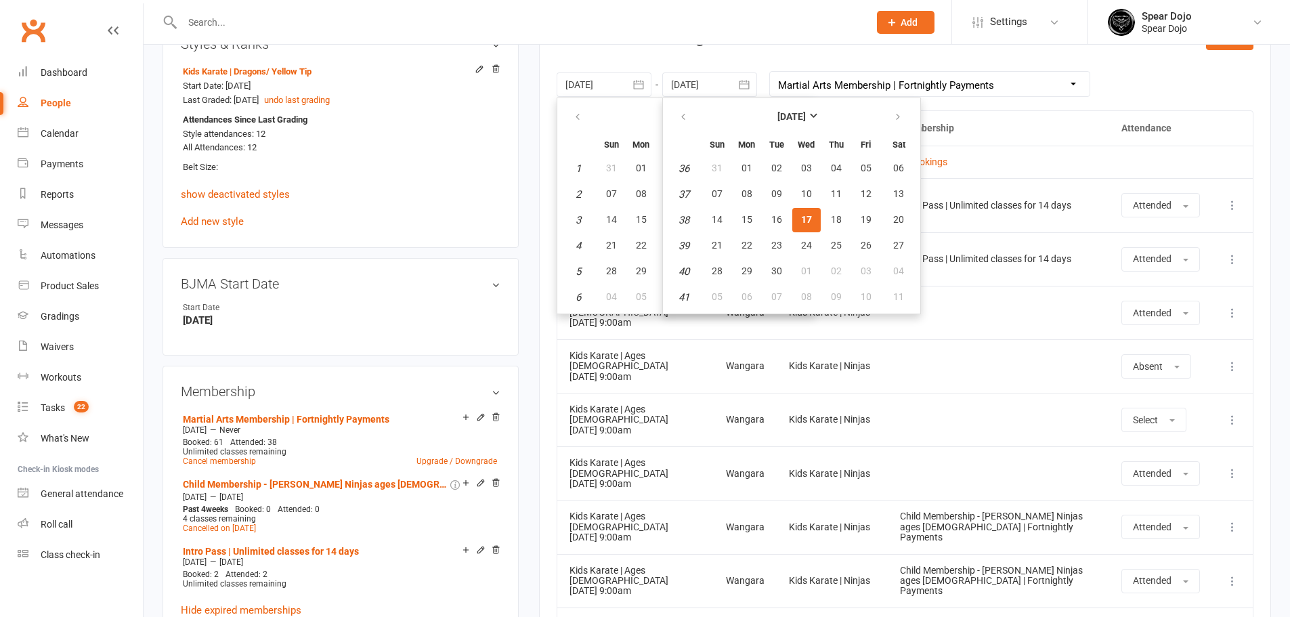
click at [644, 81] on icon "button" at bounding box center [639, 85] width 14 height 14
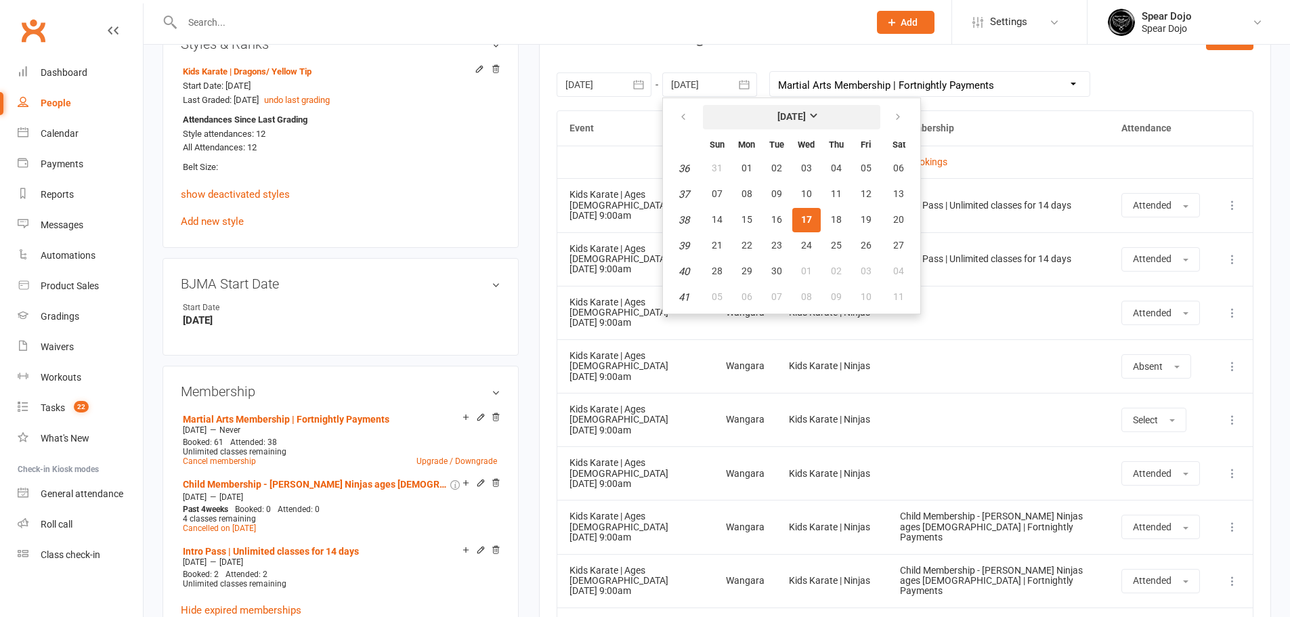
click at [795, 116] on strong "September 2025" at bounding box center [792, 116] width 28 height 11
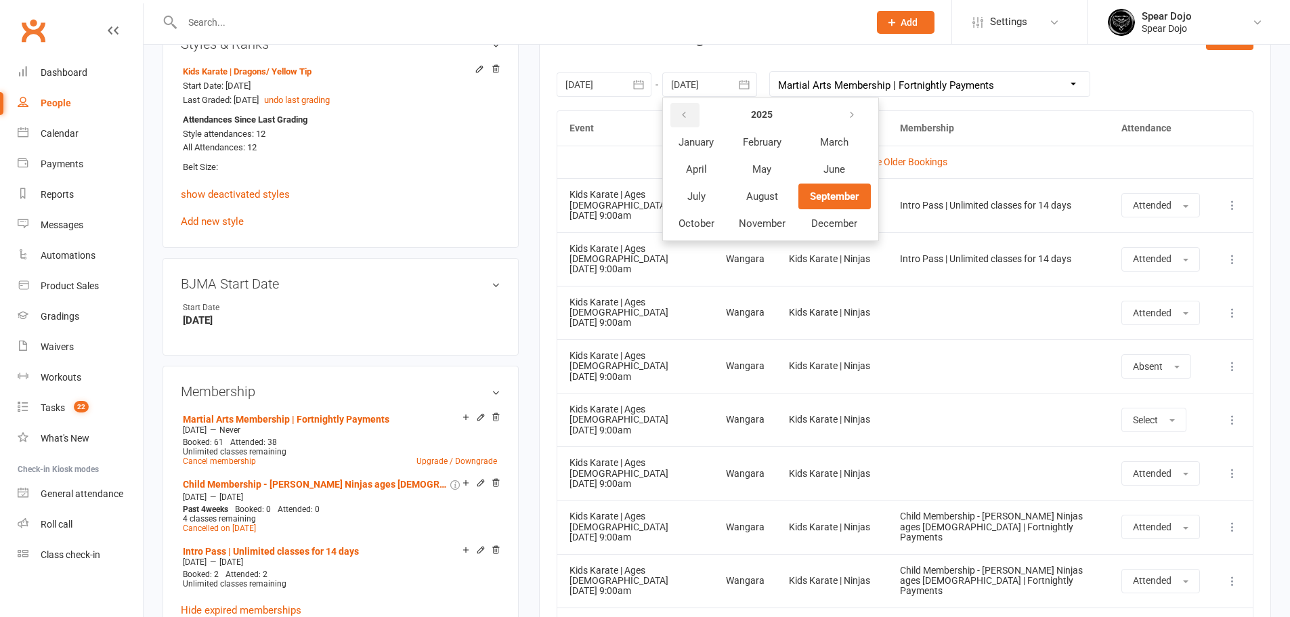
click at [682, 114] on icon "button" at bounding box center [683, 115] width 9 height 11
click at [701, 139] on span "January" at bounding box center [696, 142] width 35 height 12
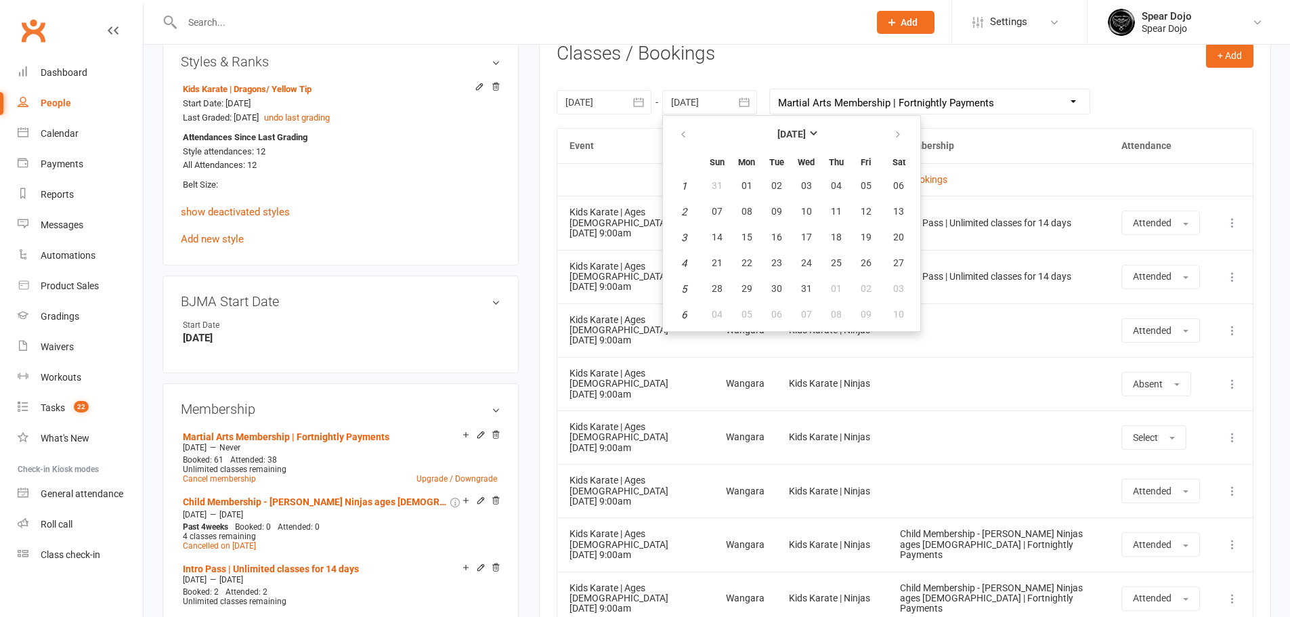
scroll to position [564, 0]
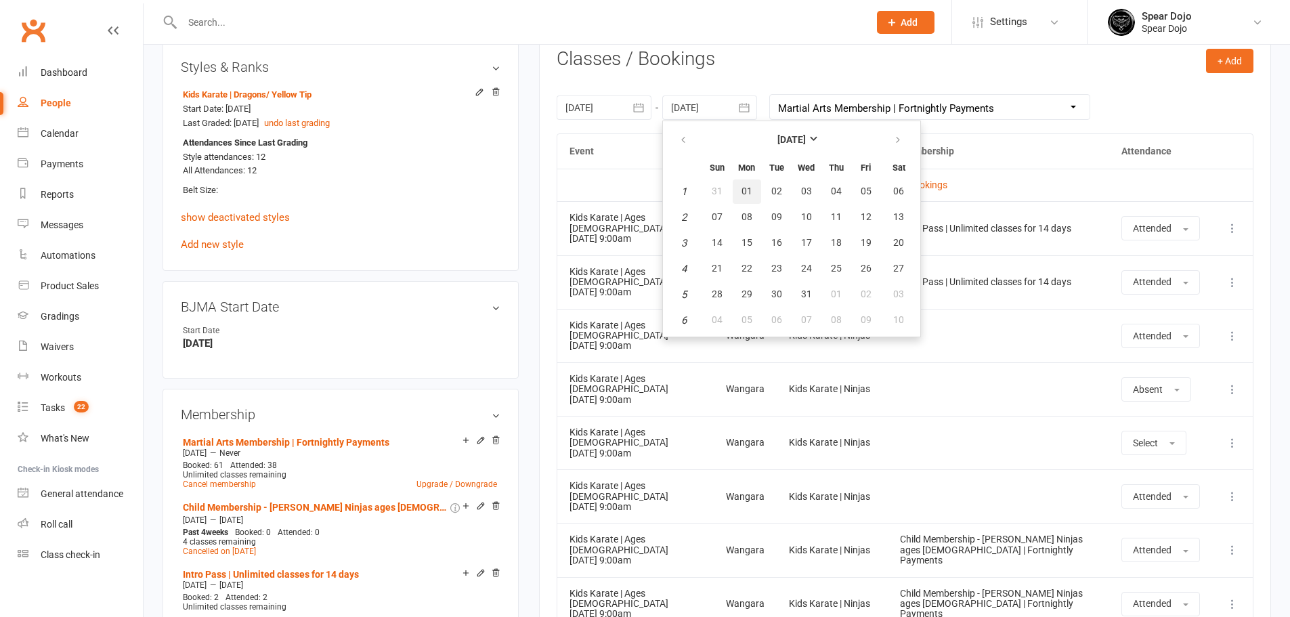
click at [747, 186] on span "01" at bounding box center [747, 191] width 11 height 11
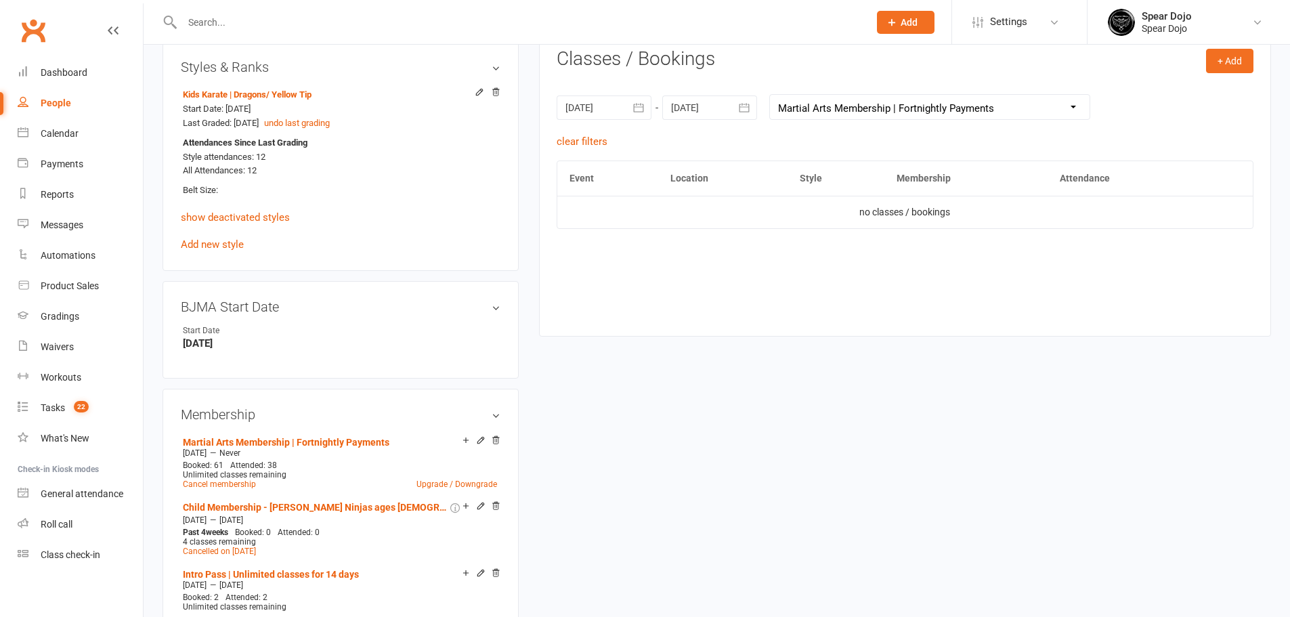
click at [744, 112] on icon "button" at bounding box center [745, 108] width 14 height 14
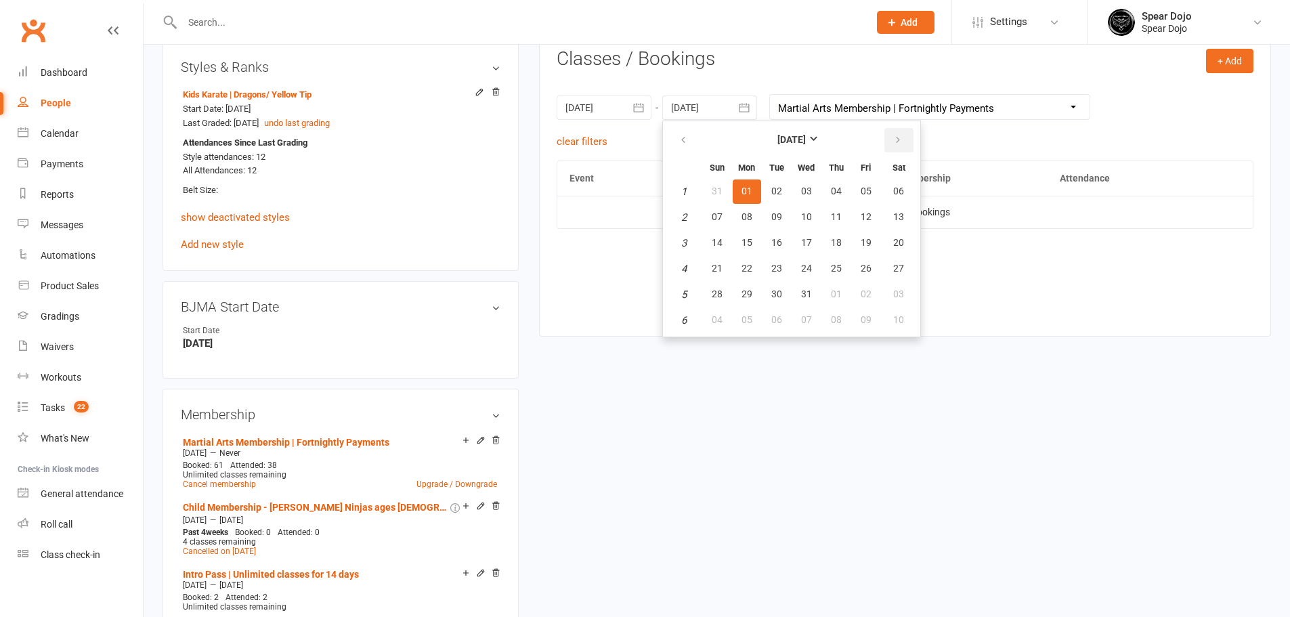
click at [891, 138] on button "button" at bounding box center [899, 140] width 29 height 24
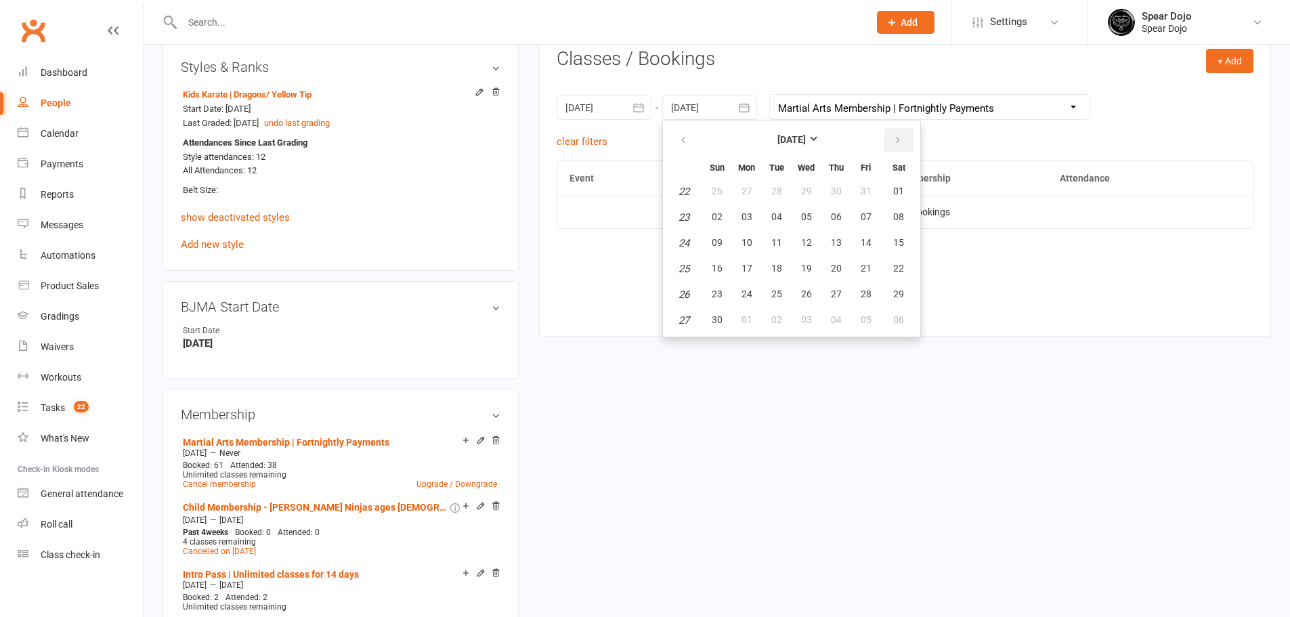
click at [891, 138] on button "button" at bounding box center [899, 140] width 29 height 24
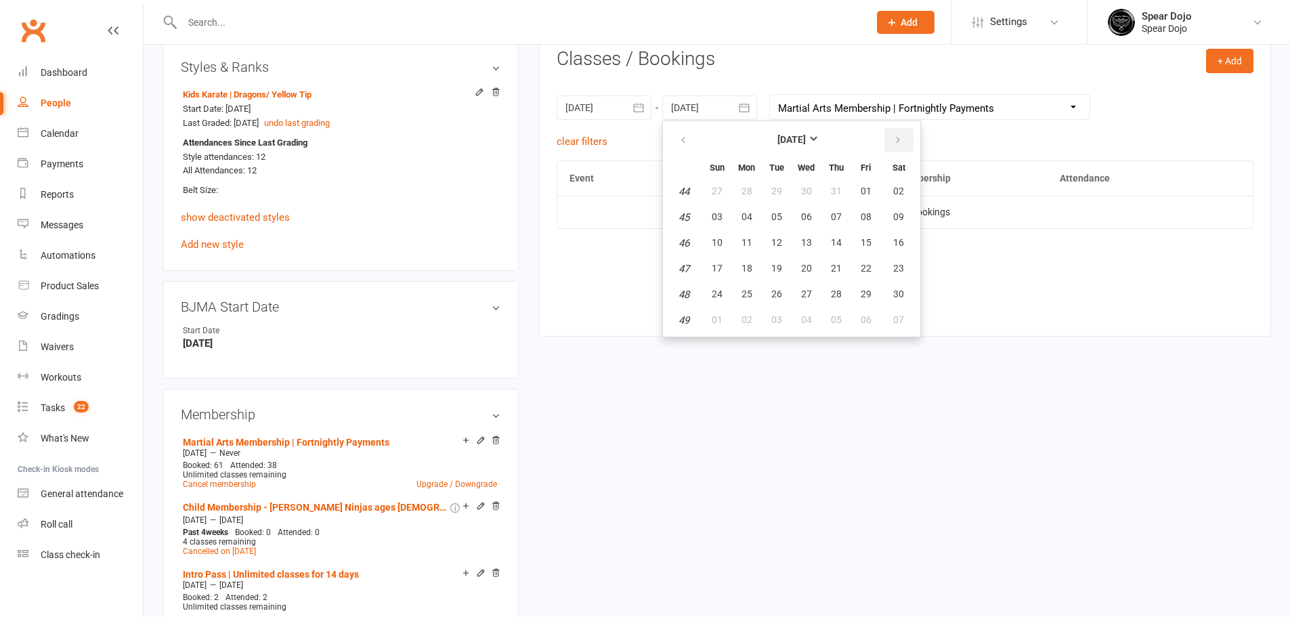
click at [891, 138] on button "button" at bounding box center [899, 140] width 29 height 24
click at [873, 294] on button "31" at bounding box center [866, 294] width 28 height 24
type input "31 Jan 2025"
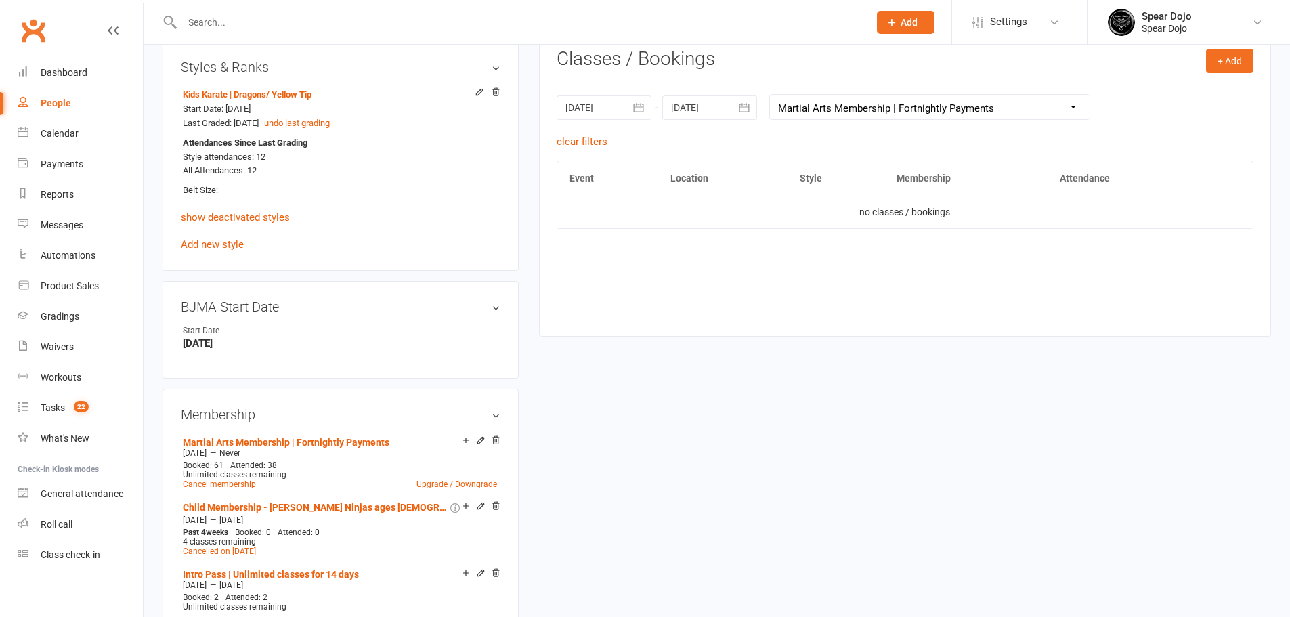
click at [860, 106] on select "All memberships From other Members Martial Arts Membership | Fortnightly Paymen…" at bounding box center [930, 107] width 320 height 24
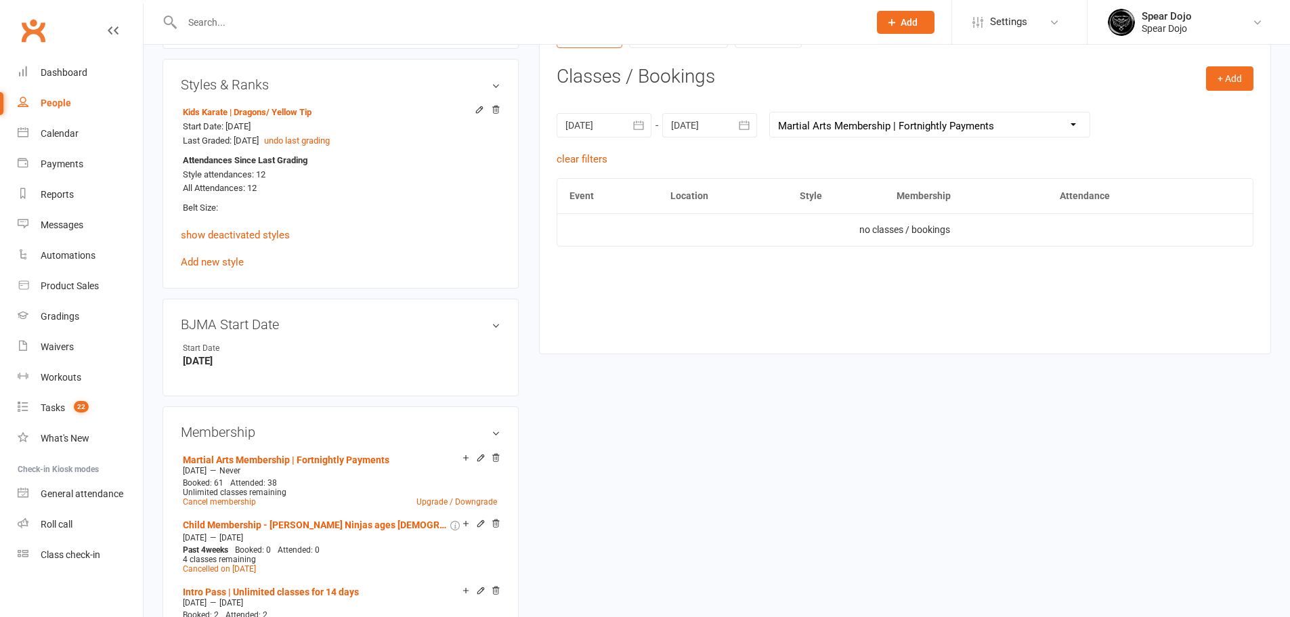
scroll to position [542, 0]
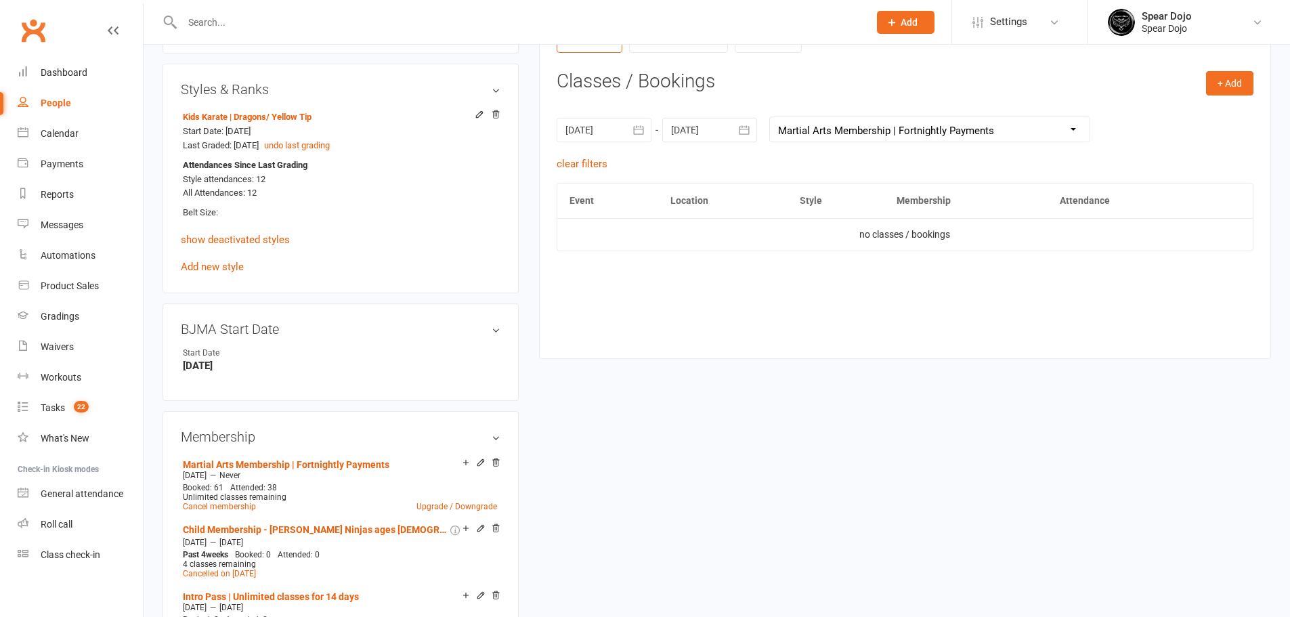
click at [834, 129] on select "All memberships From other Members Martial Arts Membership | Fortnightly Paymen…" at bounding box center [930, 129] width 320 height 24
click at [840, 129] on select "All memberships From other Members Martial Arts Membership | Fortnightly Paymen…" at bounding box center [930, 129] width 320 height 24
select select
click at [770, 117] on select "All memberships From other Members Martial Arts Membership | Fortnightly Paymen…" at bounding box center [930, 129] width 320 height 24
click at [639, 130] on icon "button" at bounding box center [639, 130] width 14 height 14
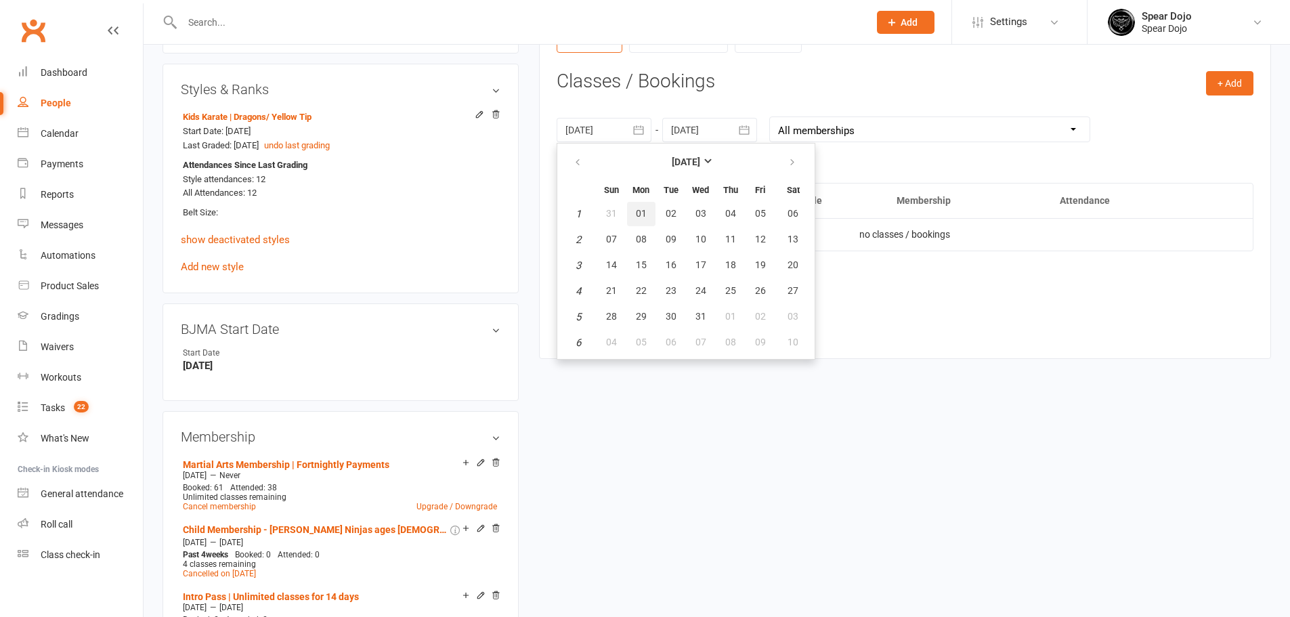
click at [639, 215] on span "01" at bounding box center [641, 213] width 11 height 11
type input "01 Jan 2024"
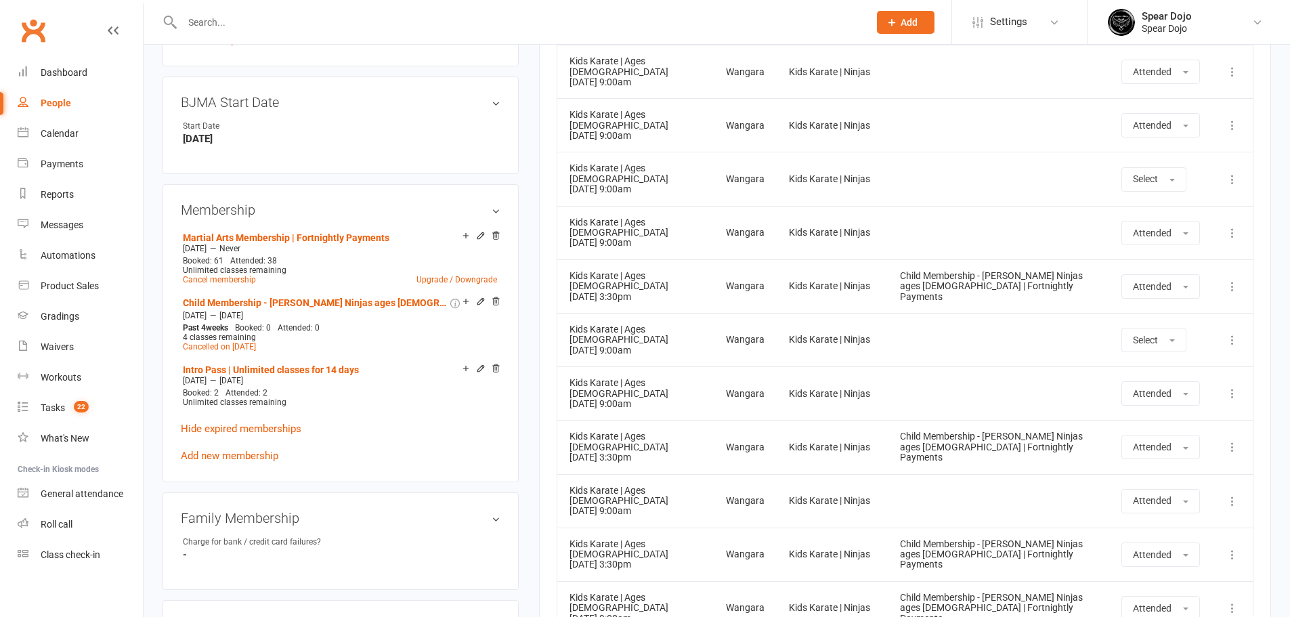
scroll to position [813, 0]
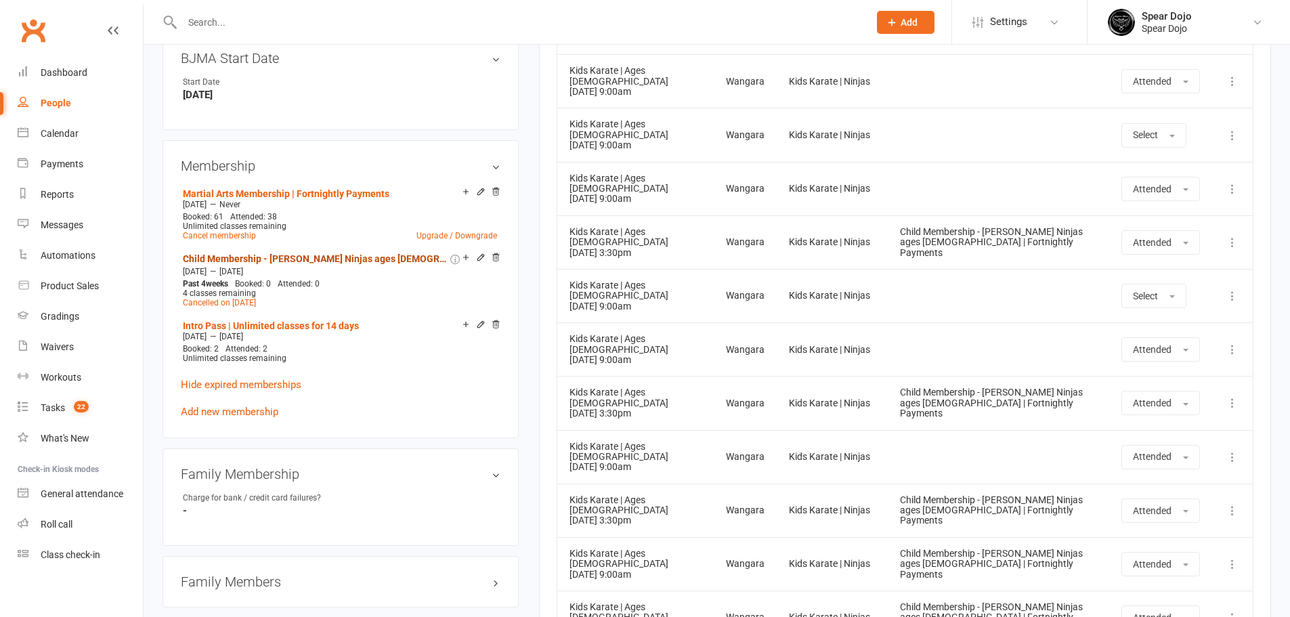
click at [346, 254] on link "Child Membership - Li'l Ninjas ages 3 to 4 | Fortnightly Payments" at bounding box center [315, 258] width 265 height 11
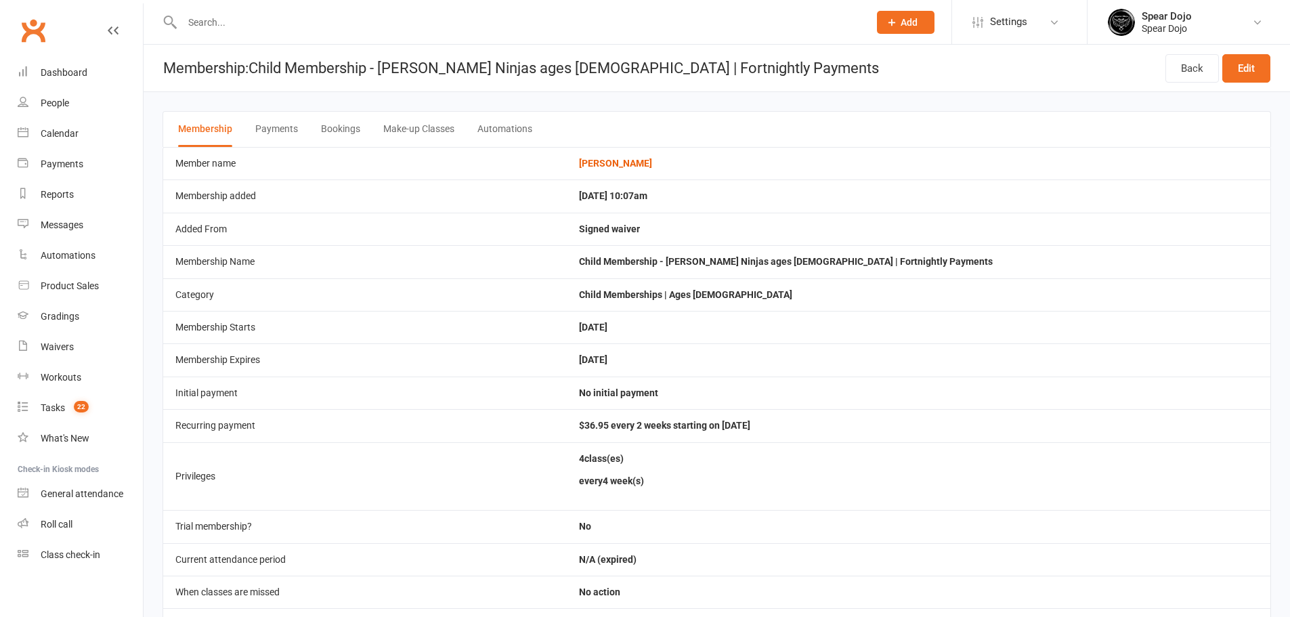
click at [326, 123] on button "Bookings" at bounding box center [340, 129] width 39 height 35
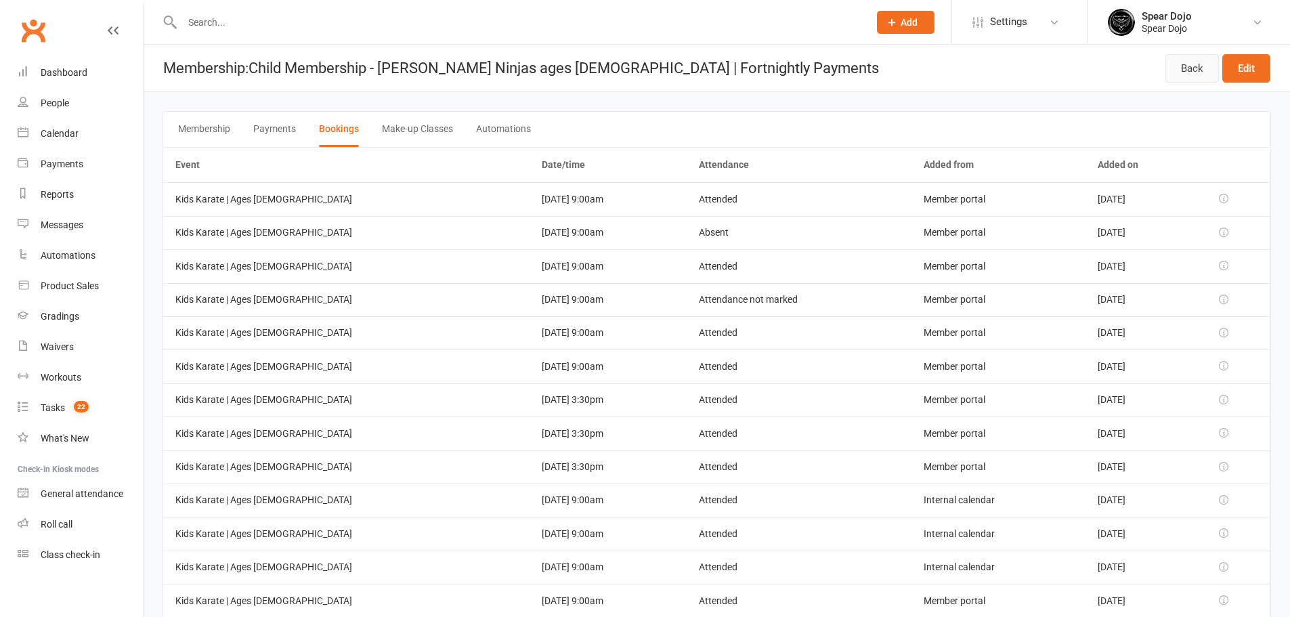
click at [1186, 68] on link "Back" at bounding box center [1193, 68] width 54 height 28
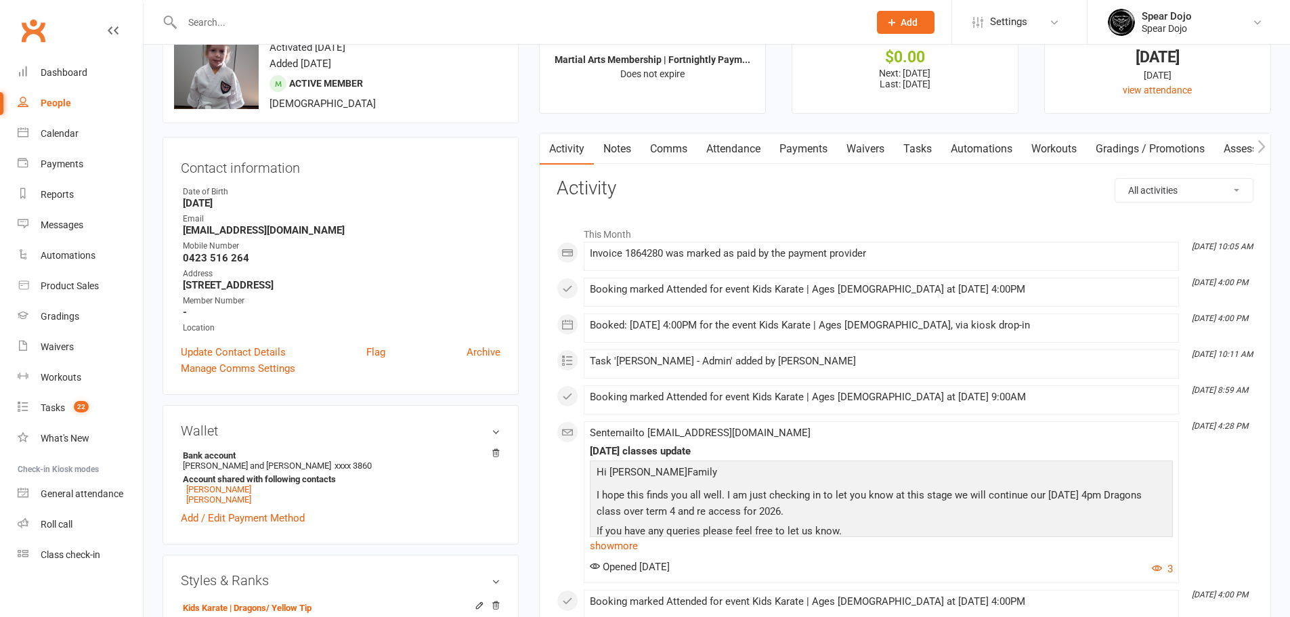
scroll to position [271, 0]
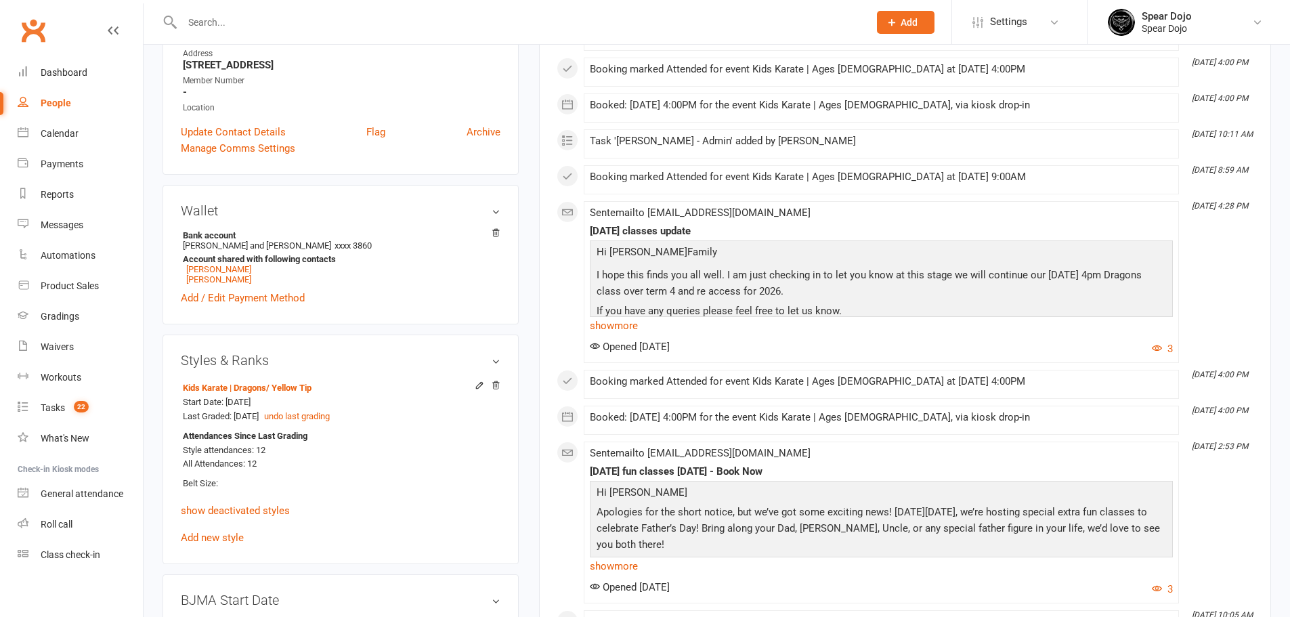
click at [246, 385] on link "Kids Karate | Dragons / Yellow Tip" at bounding box center [247, 388] width 129 height 10
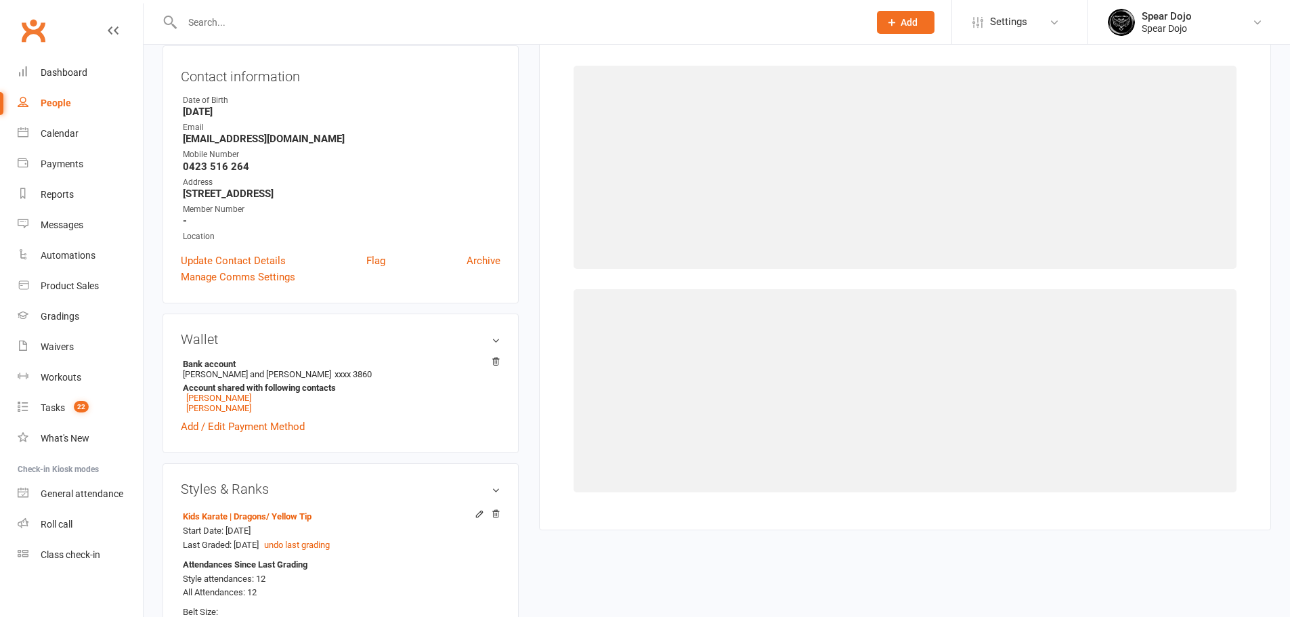
scroll to position [116, 0]
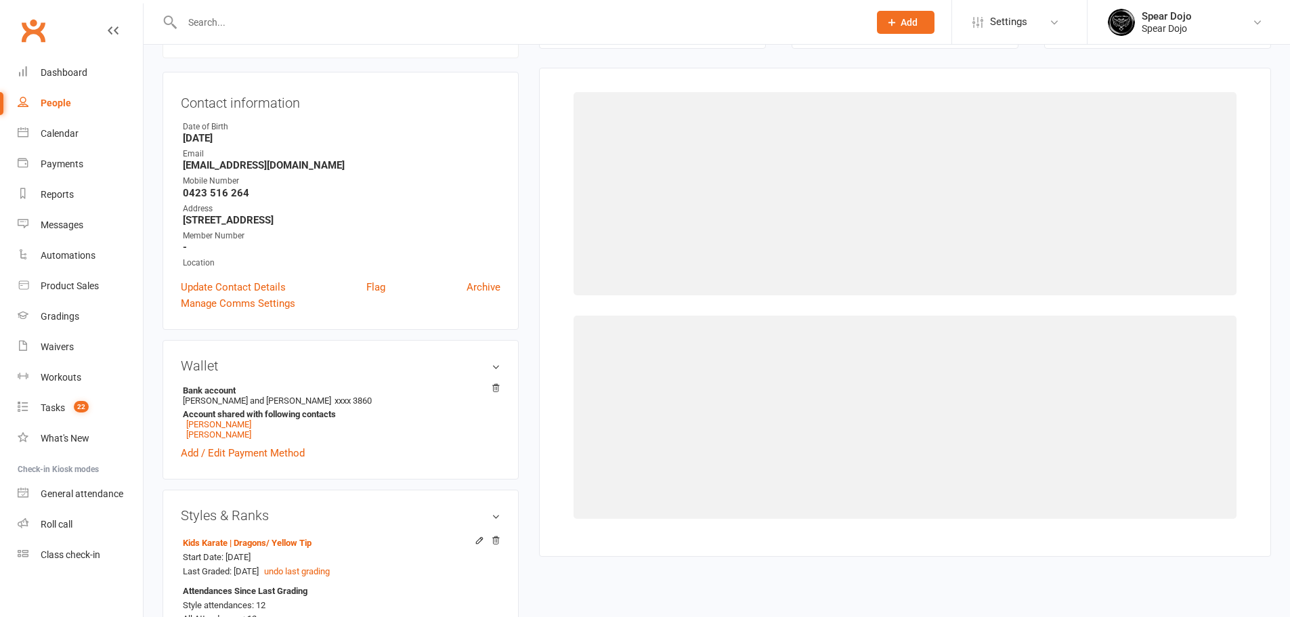
select select "1951"
select select "19058"
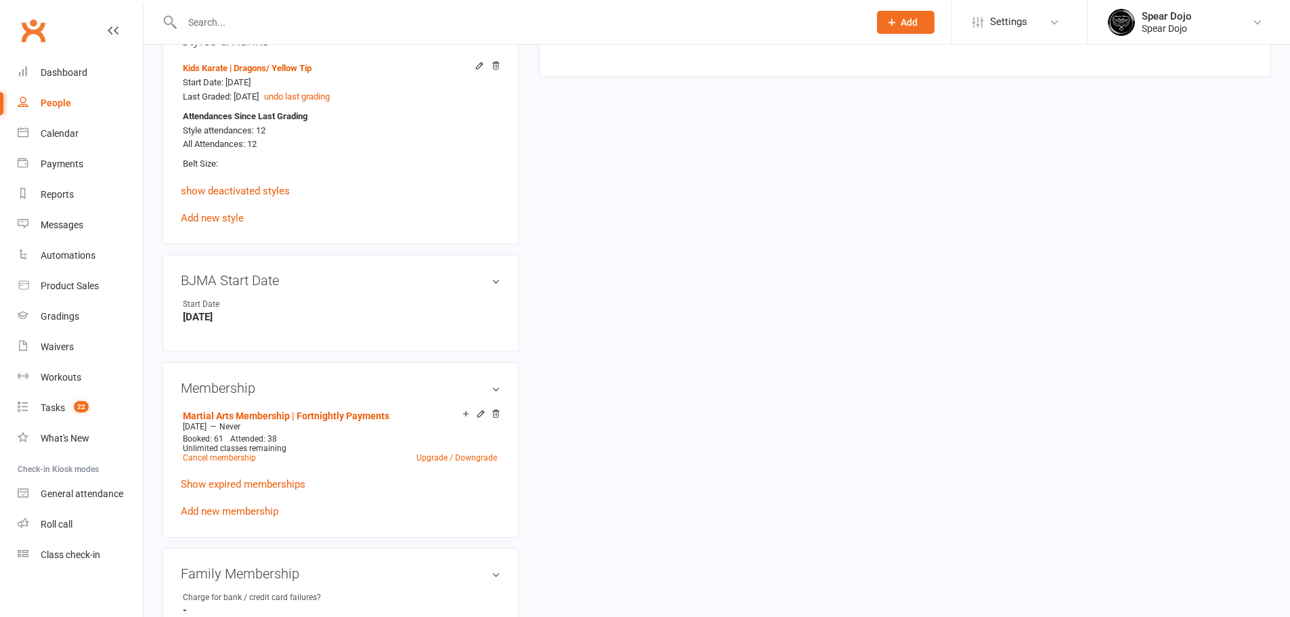
scroll to position [610, 0]
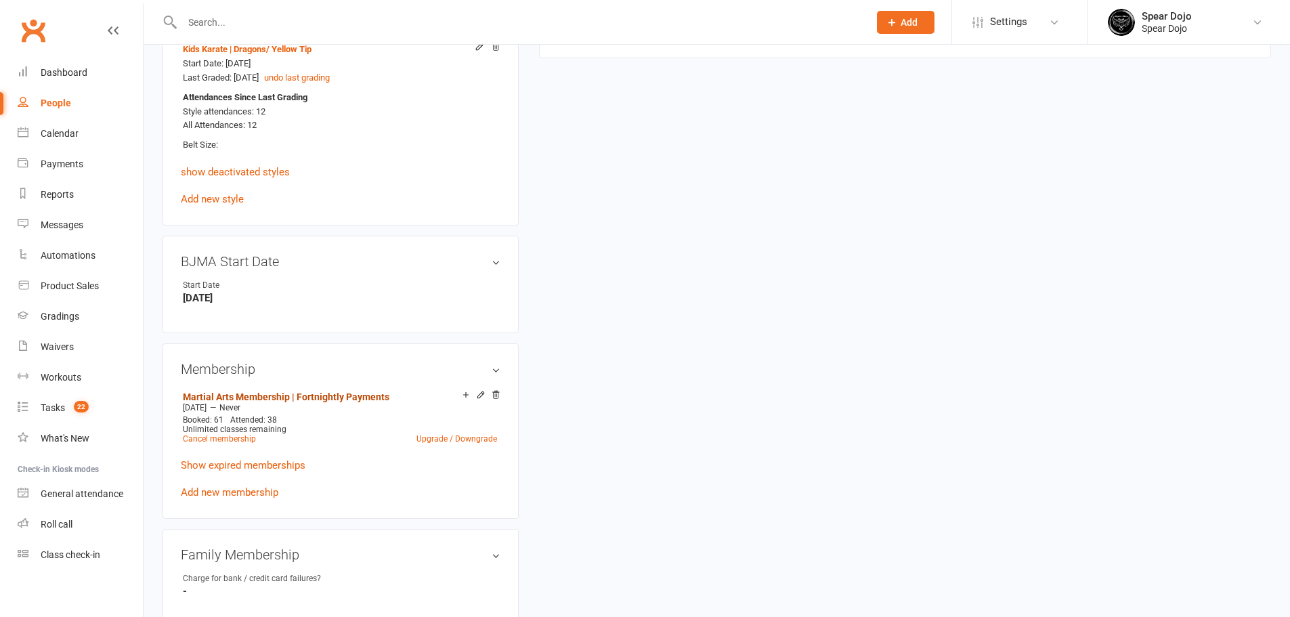
click at [361, 395] on link "Martial Arts Membership | Fortnightly Payments" at bounding box center [286, 397] width 207 height 11
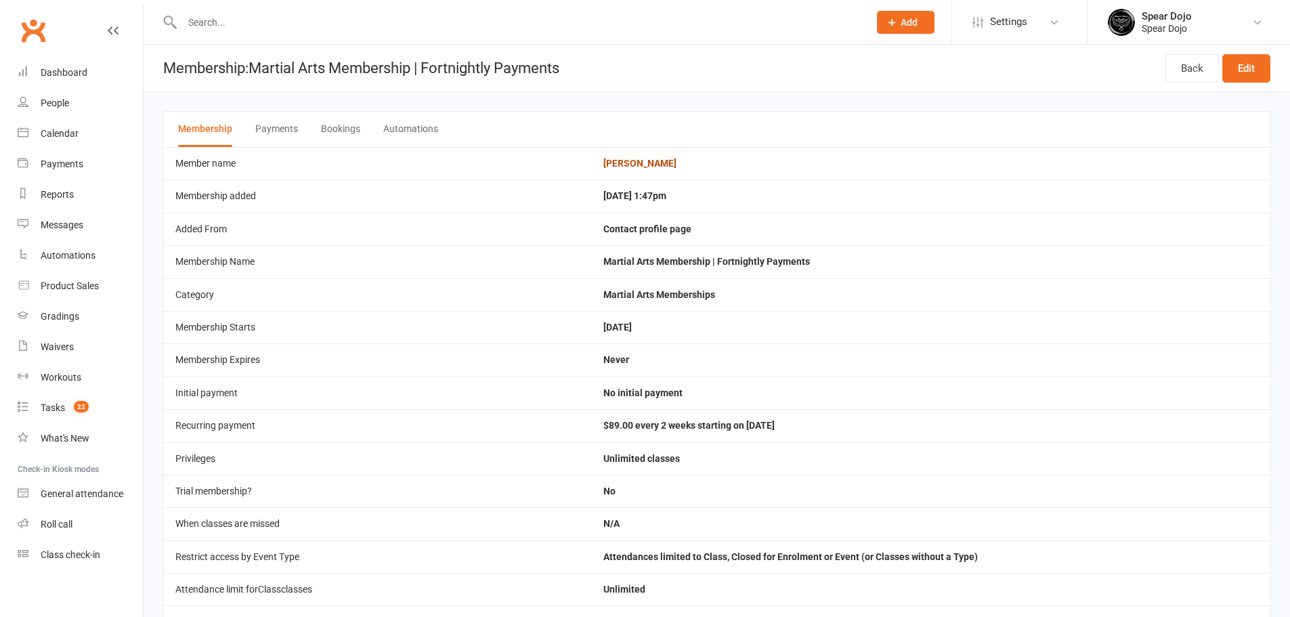
click at [668, 160] on link "Lincoln Anderson" at bounding box center [640, 163] width 73 height 11
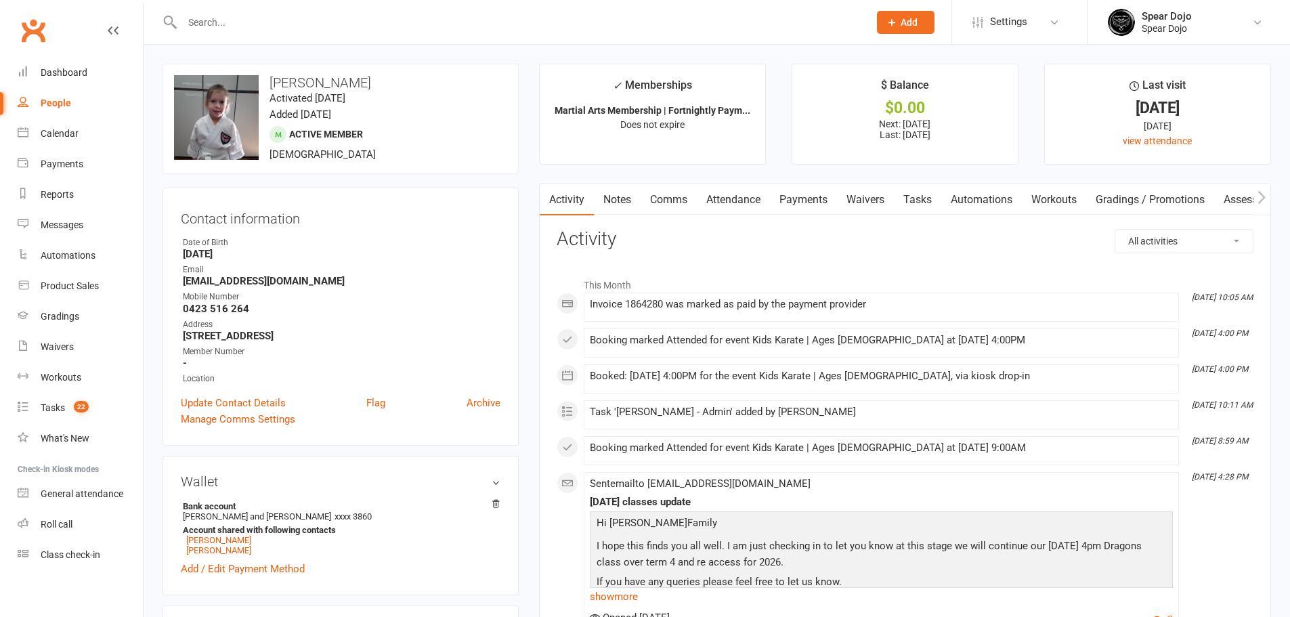
click at [726, 200] on link "Attendance" at bounding box center [733, 199] width 73 height 31
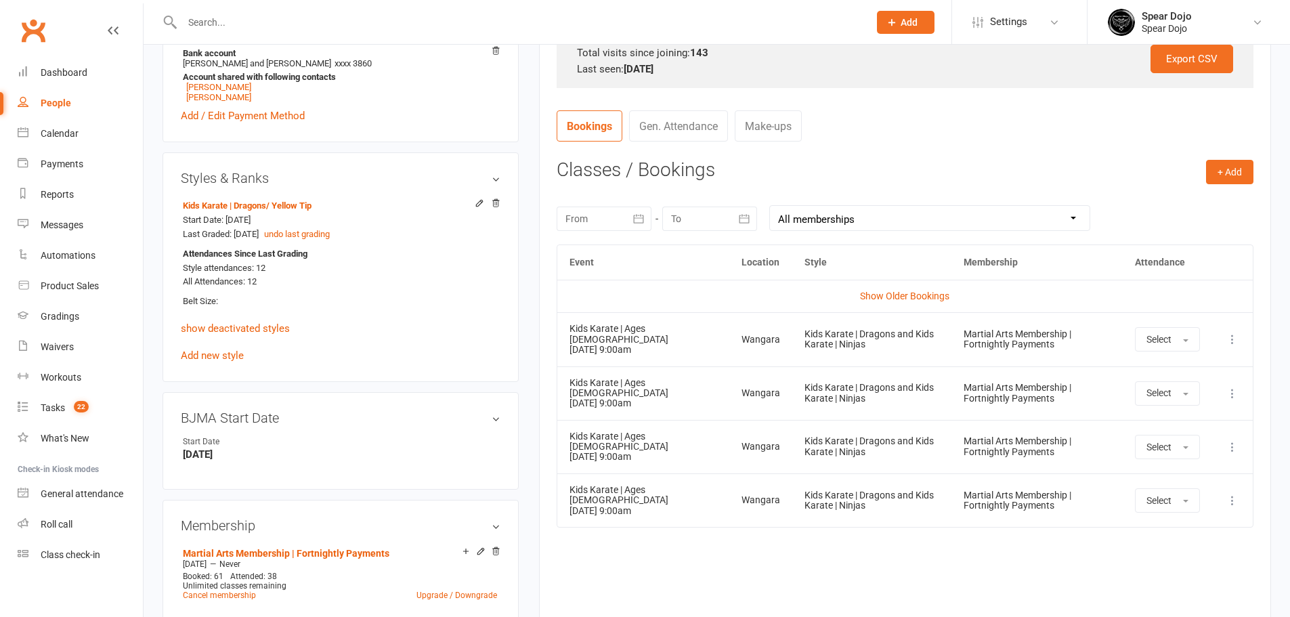
scroll to position [452, 0]
click at [1193, 24] on link "Spear Dojo Spear Dojo" at bounding box center [1189, 22] width 162 height 27
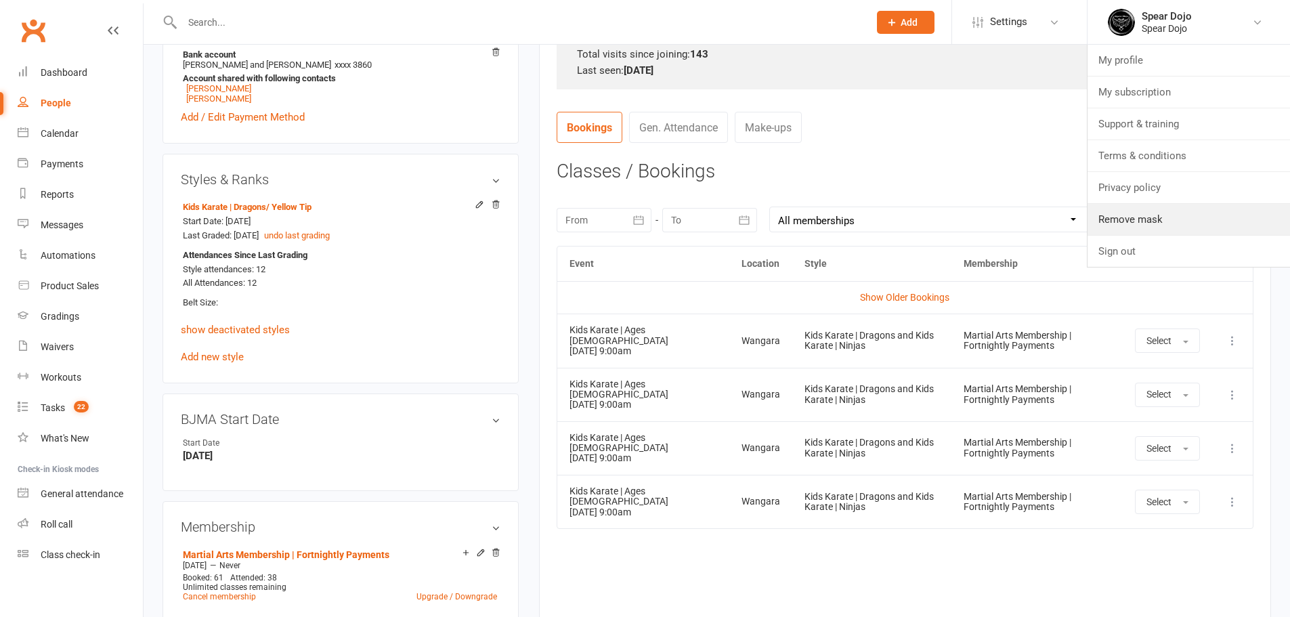
click at [1139, 211] on link "Remove mask" at bounding box center [1189, 219] width 203 height 31
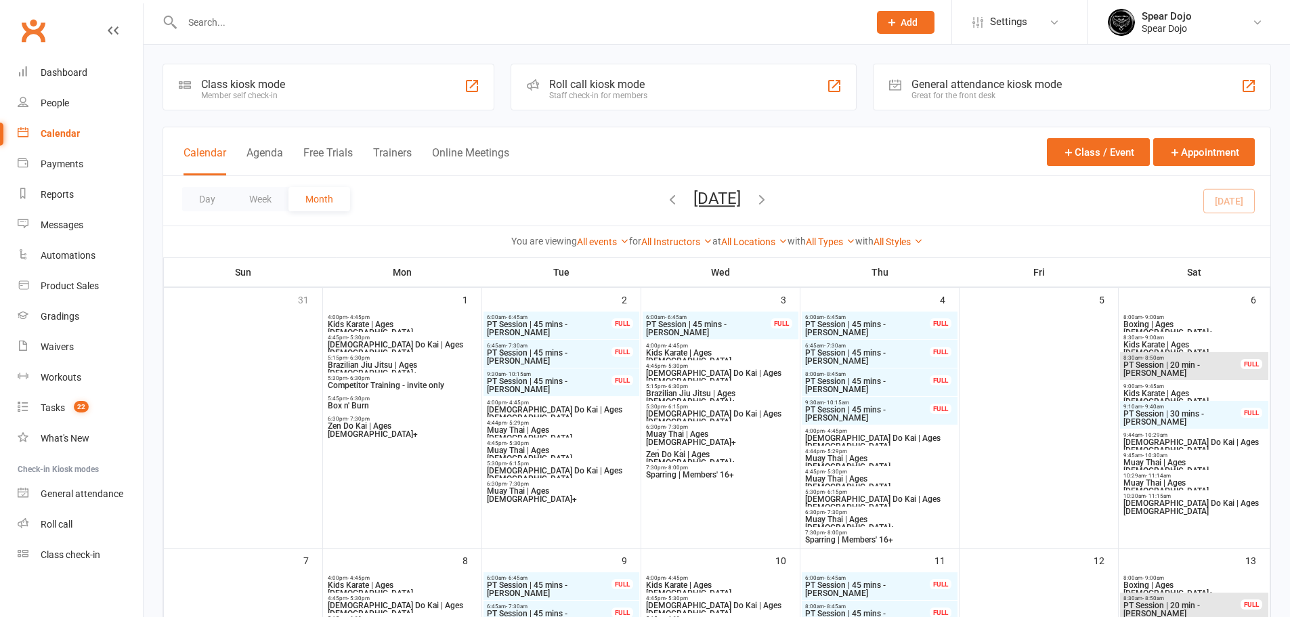
click at [377, 323] on span "Kids Karate | Ages 5 to 7" at bounding box center [402, 328] width 150 height 16
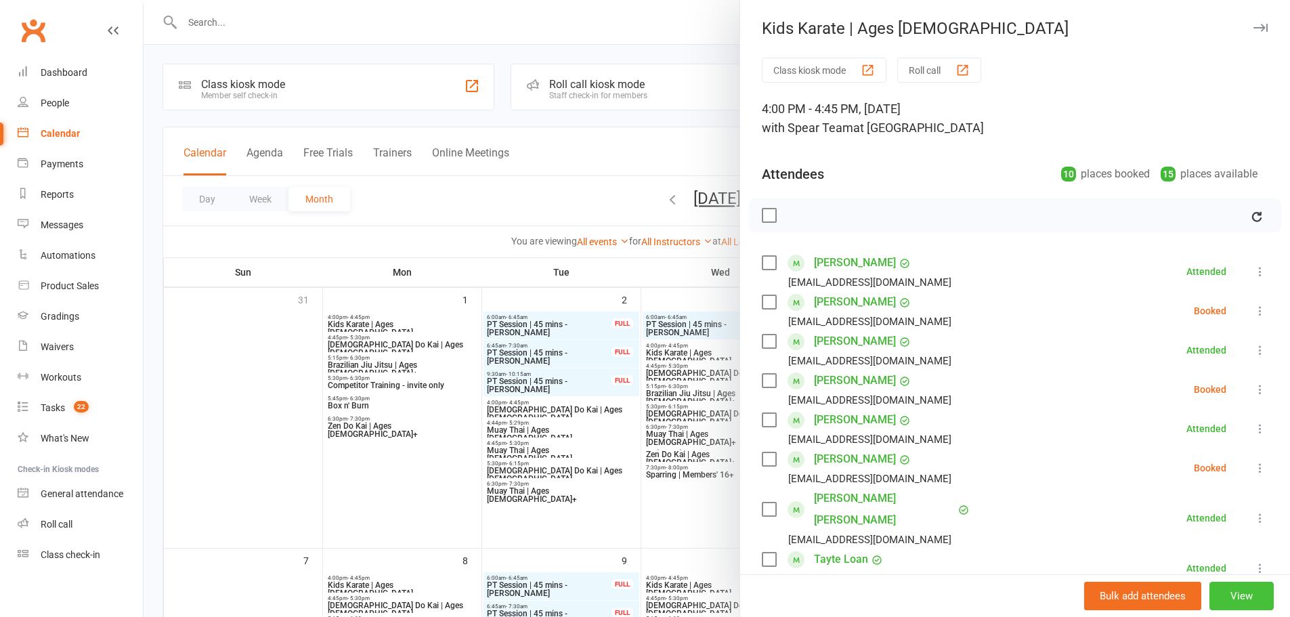
click at [1242, 593] on button "View" at bounding box center [1242, 596] width 64 height 28
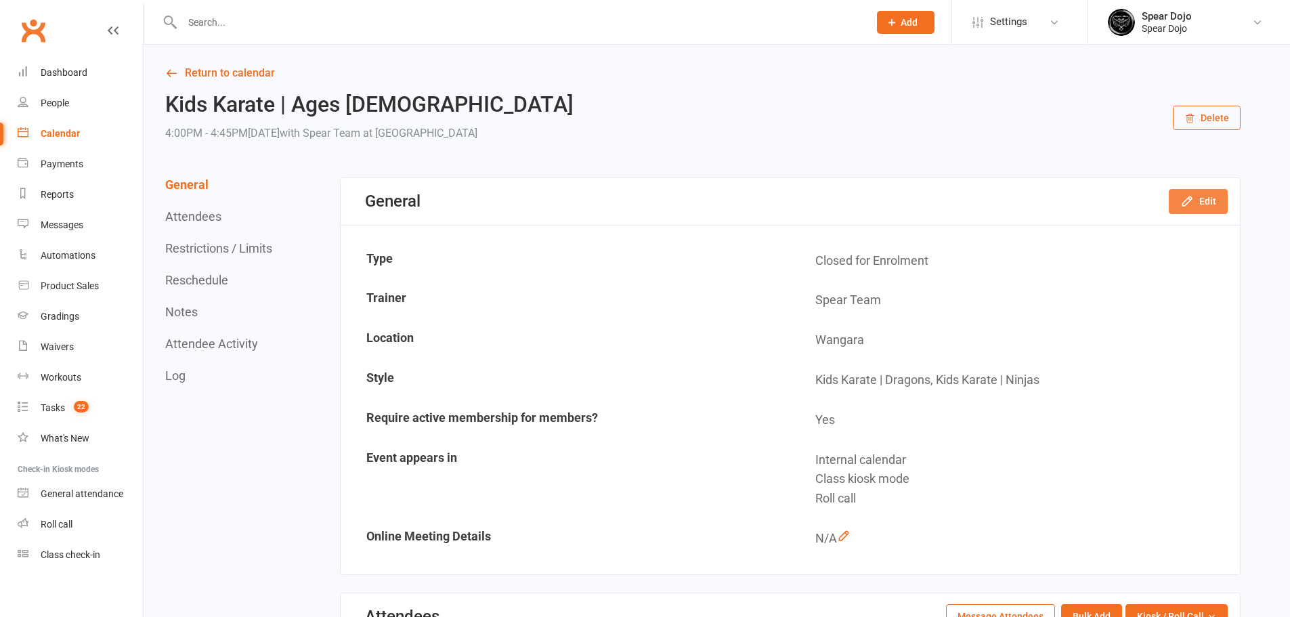
click at [1200, 200] on button "Edit" at bounding box center [1198, 201] width 59 height 24
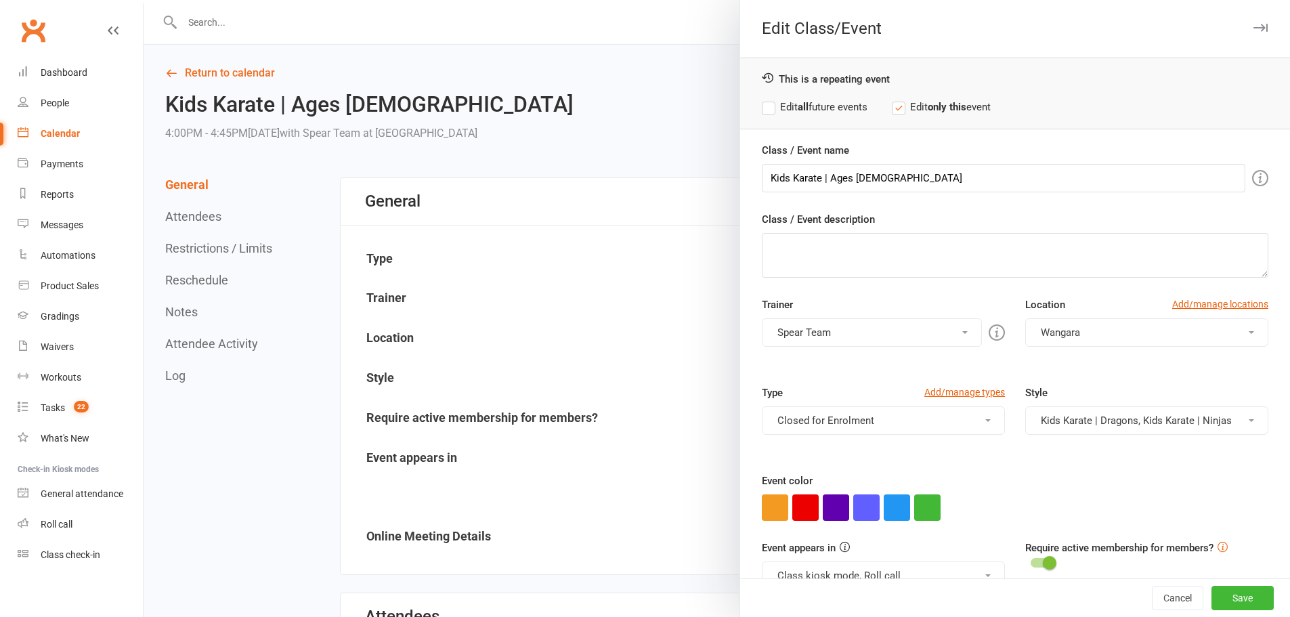
click at [1099, 427] on button "Kids Karate | Dragons, Kids Karate | Ninjas" at bounding box center [1147, 420] width 243 height 28
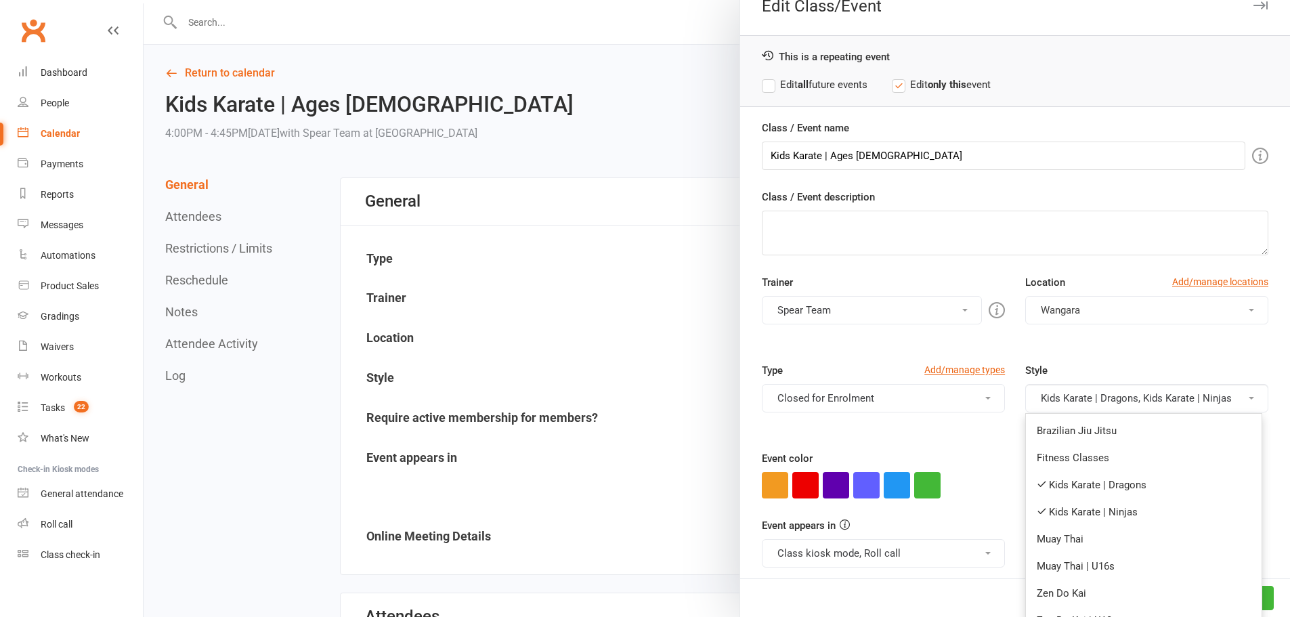
scroll to position [43, 0]
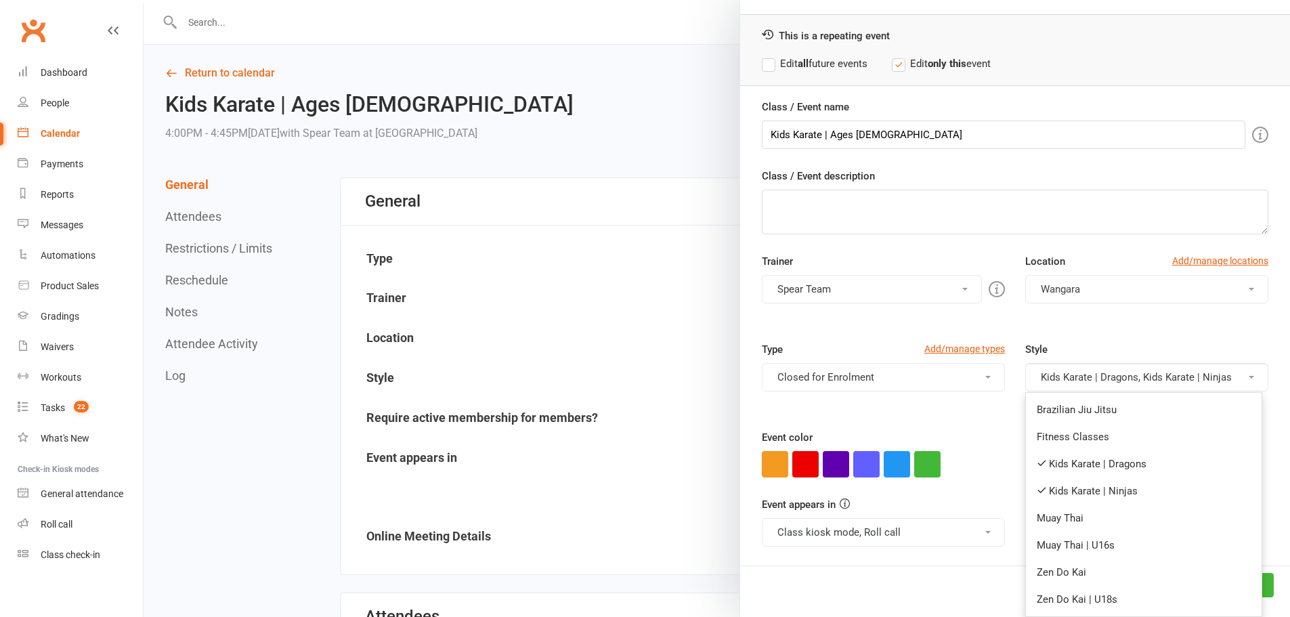
click at [70, 131] on div "Calendar" at bounding box center [60, 133] width 39 height 11
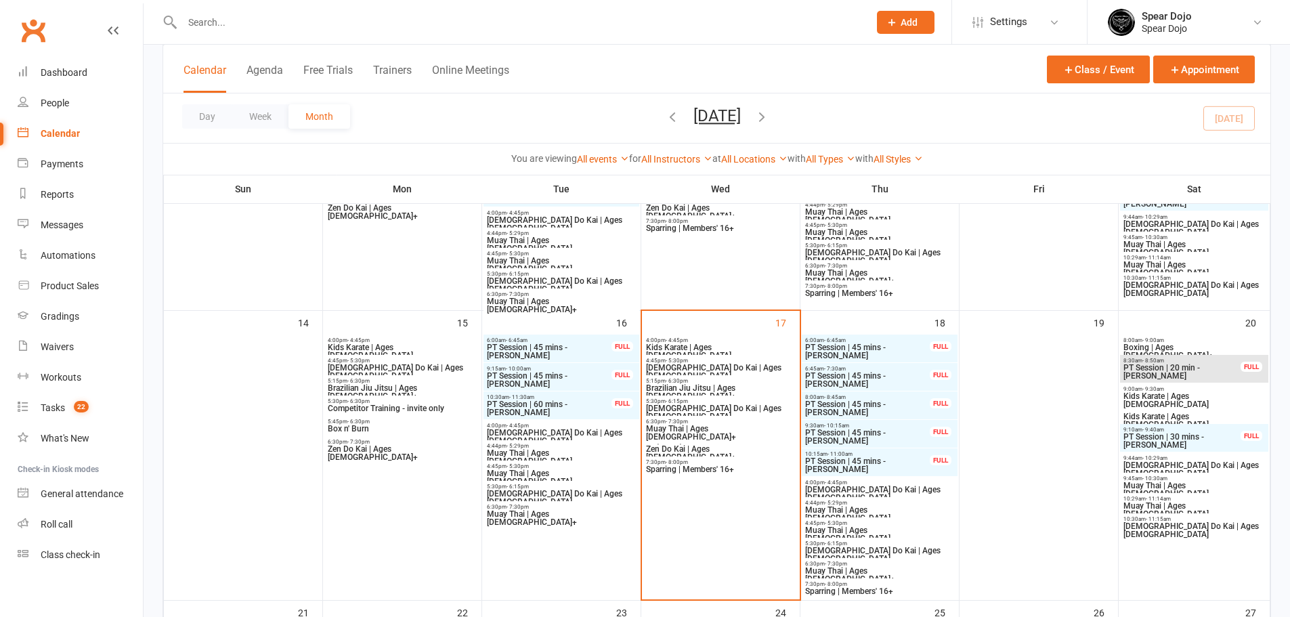
scroll to position [520, 0]
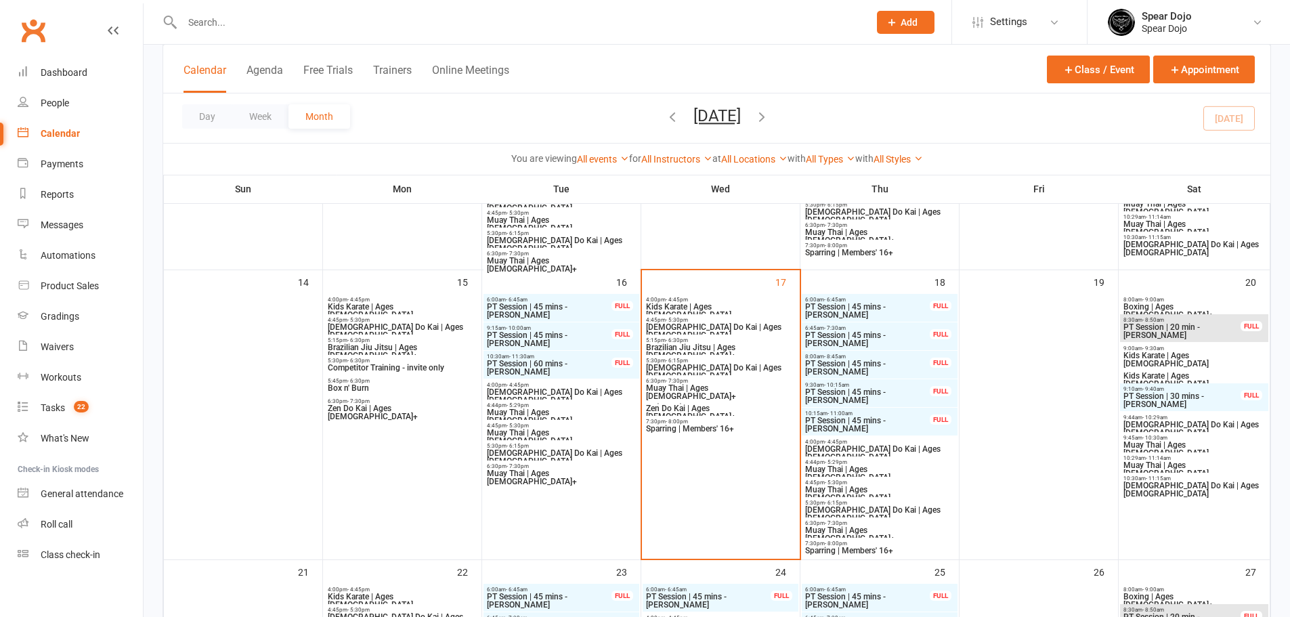
click at [371, 301] on span "4:00pm - 4:45pm" at bounding box center [402, 300] width 150 height 6
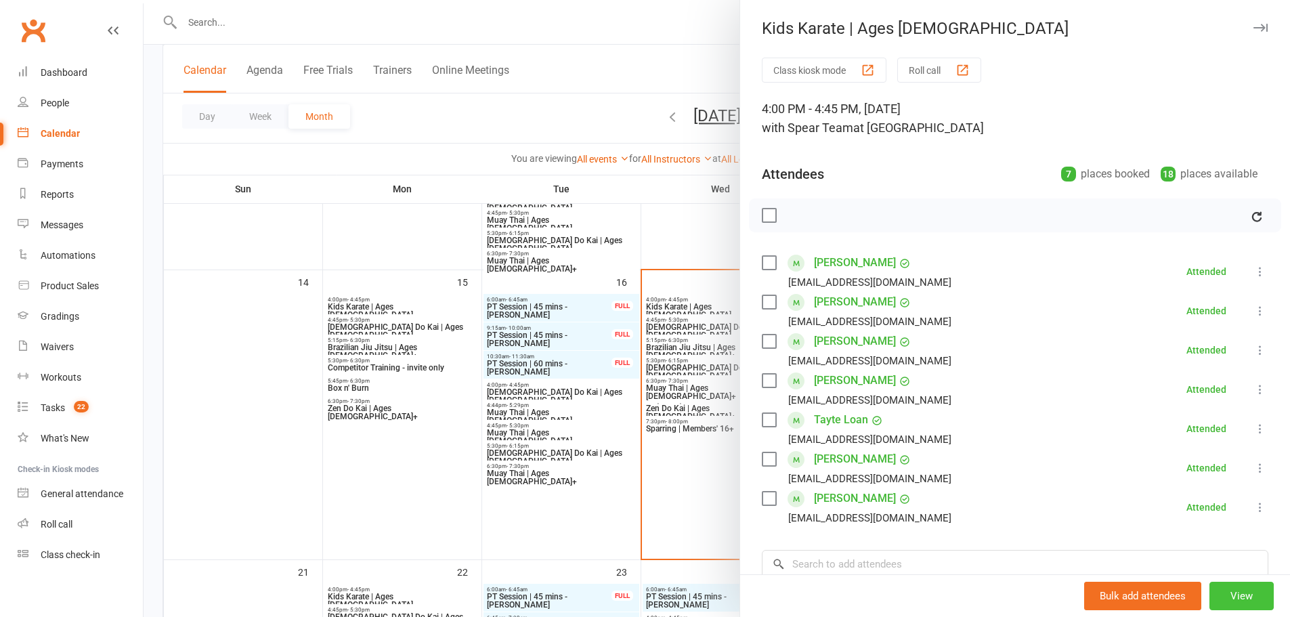
click at [1214, 599] on button "View" at bounding box center [1242, 596] width 64 height 28
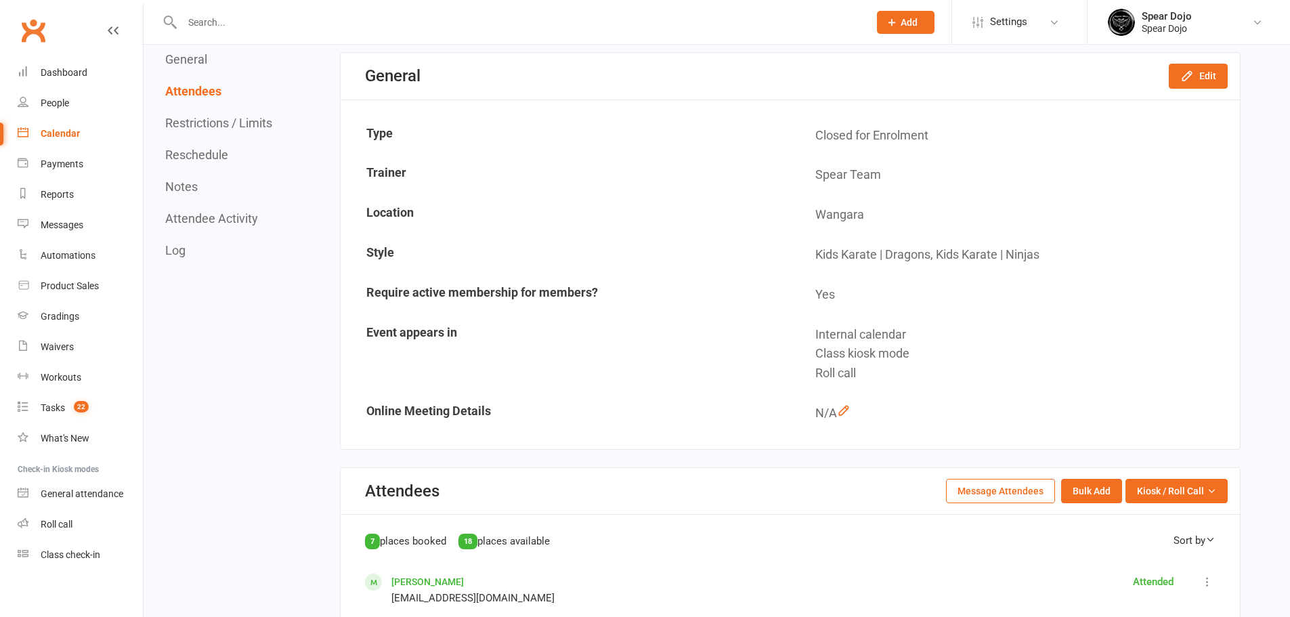
scroll to position [45, 0]
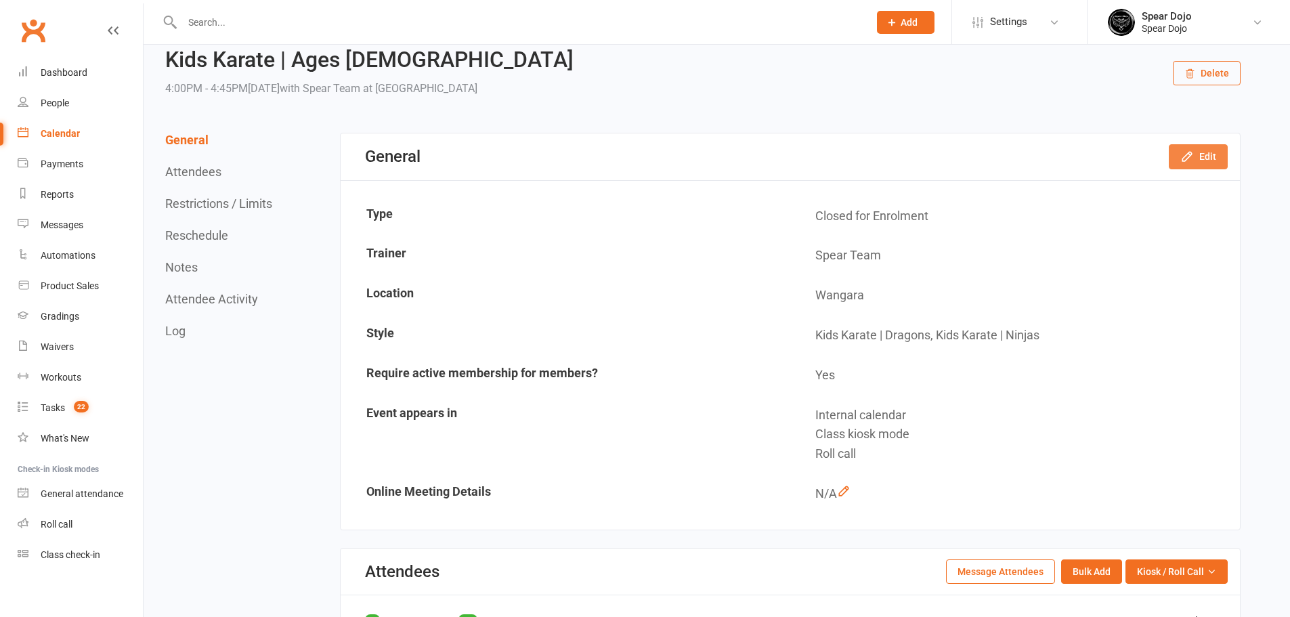
click at [1208, 163] on button "Edit" at bounding box center [1198, 156] width 59 height 24
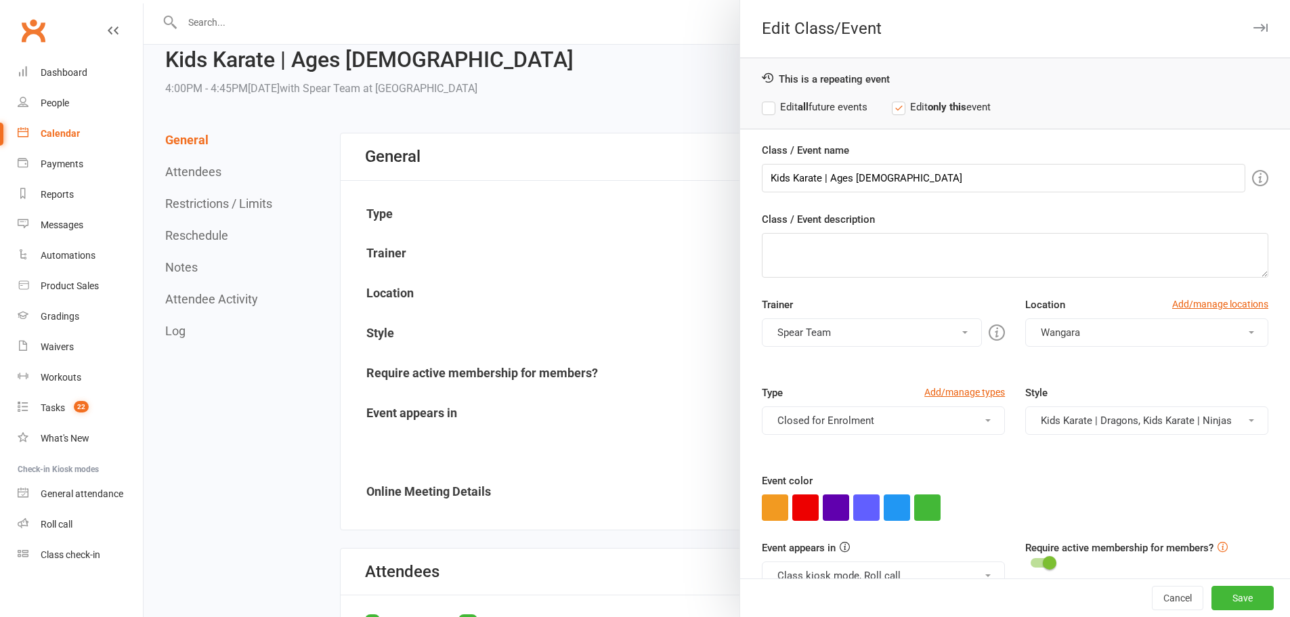
scroll to position [30, 0]
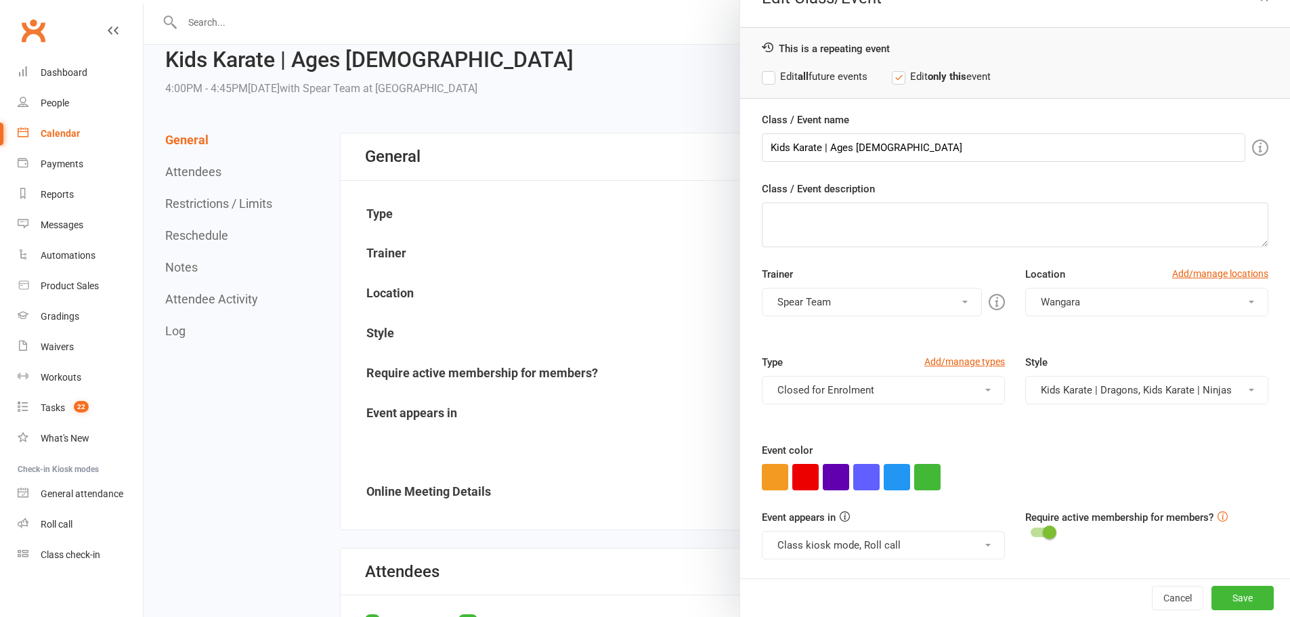
click at [1050, 396] on button "Kids Karate | Dragons, Kids Karate | Ninjas" at bounding box center [1147, 390] width 243 height 28
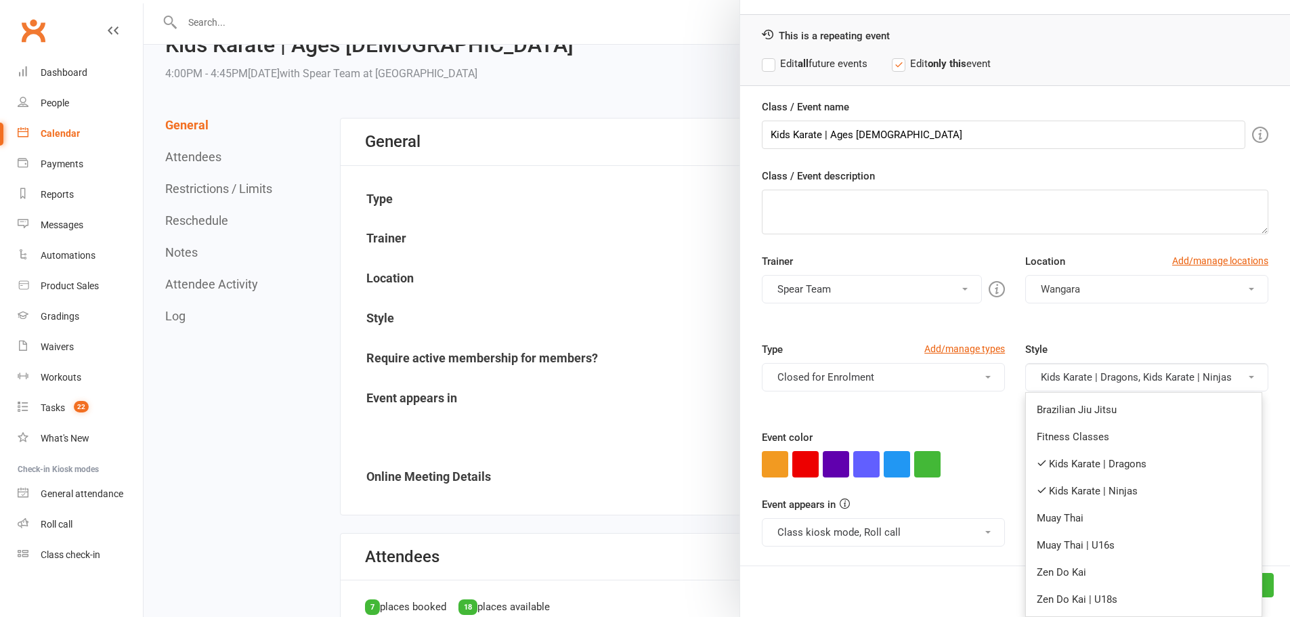
scroll to position [68, 0]
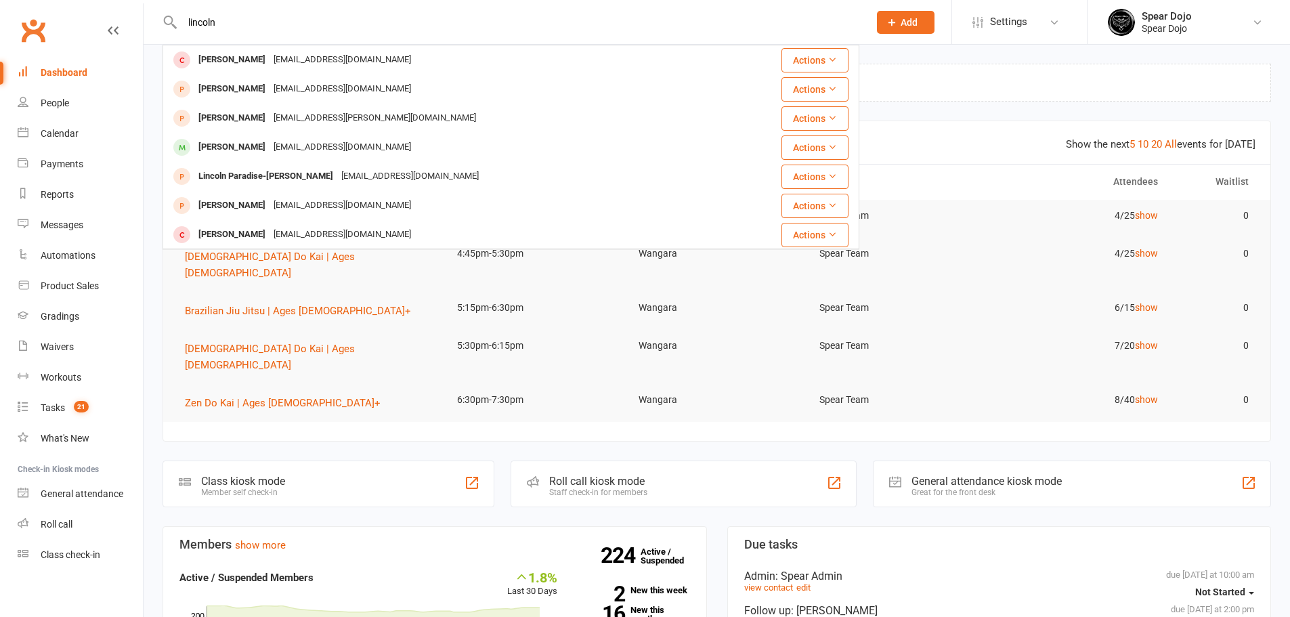
type input "lincoln"
click at [289, 140] on div "sarahbrown2815@hotmail.com" at bounding box center [343, 148] width 146 height 20
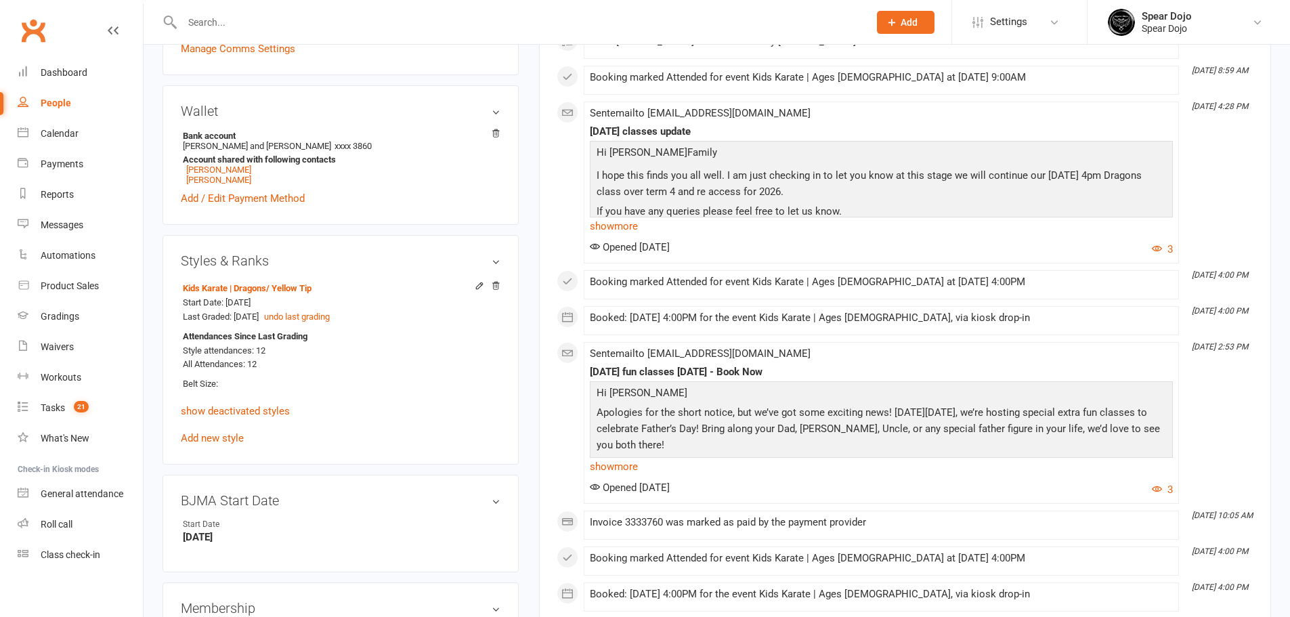
scroll to position [293, 0]
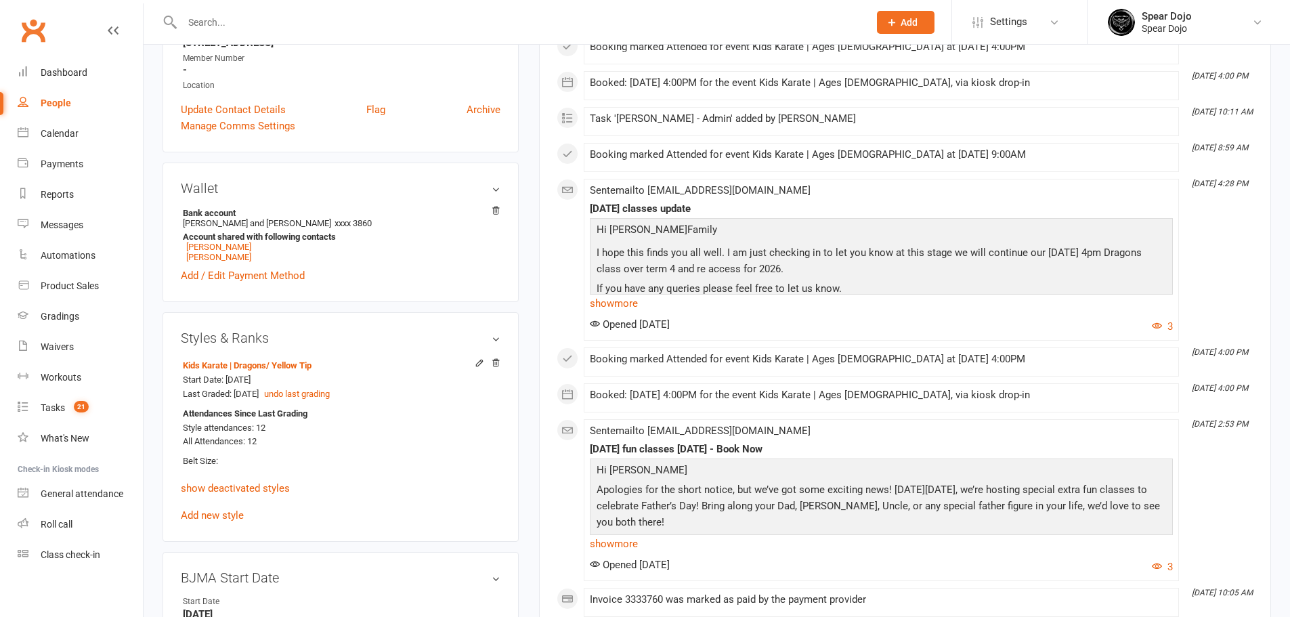
click at [248, 490] on link "show deactivated styles" at bounding box center [235, 488] width 109 height 12
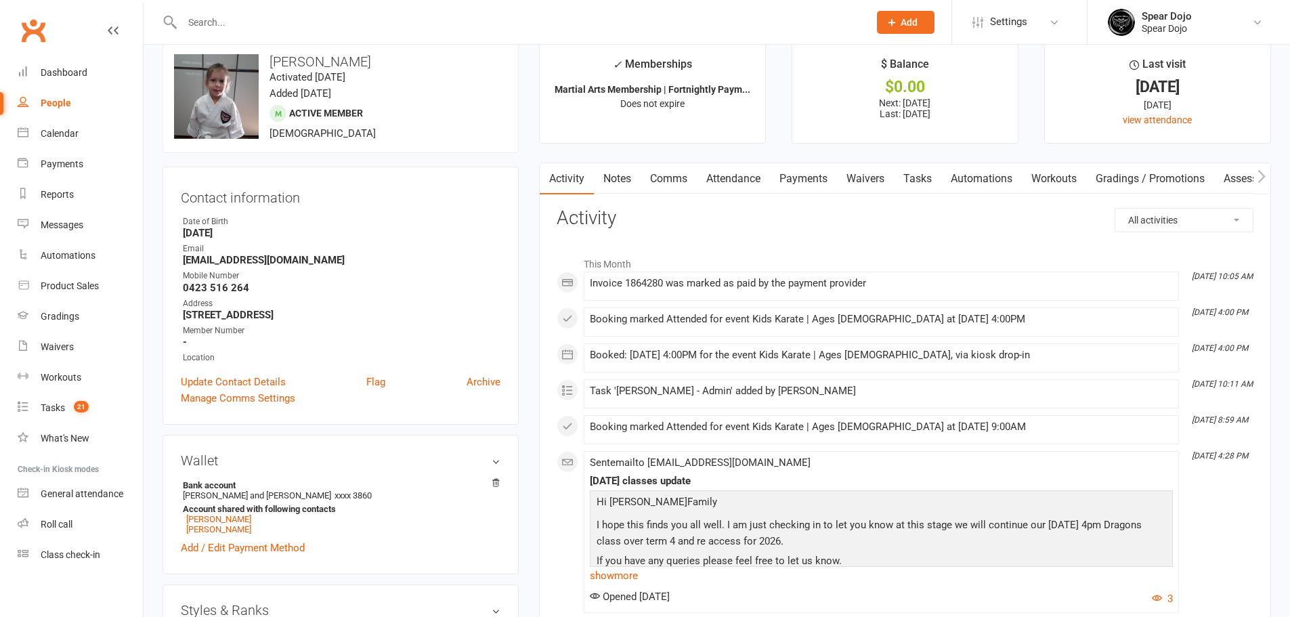
scroll to position [0, 0]
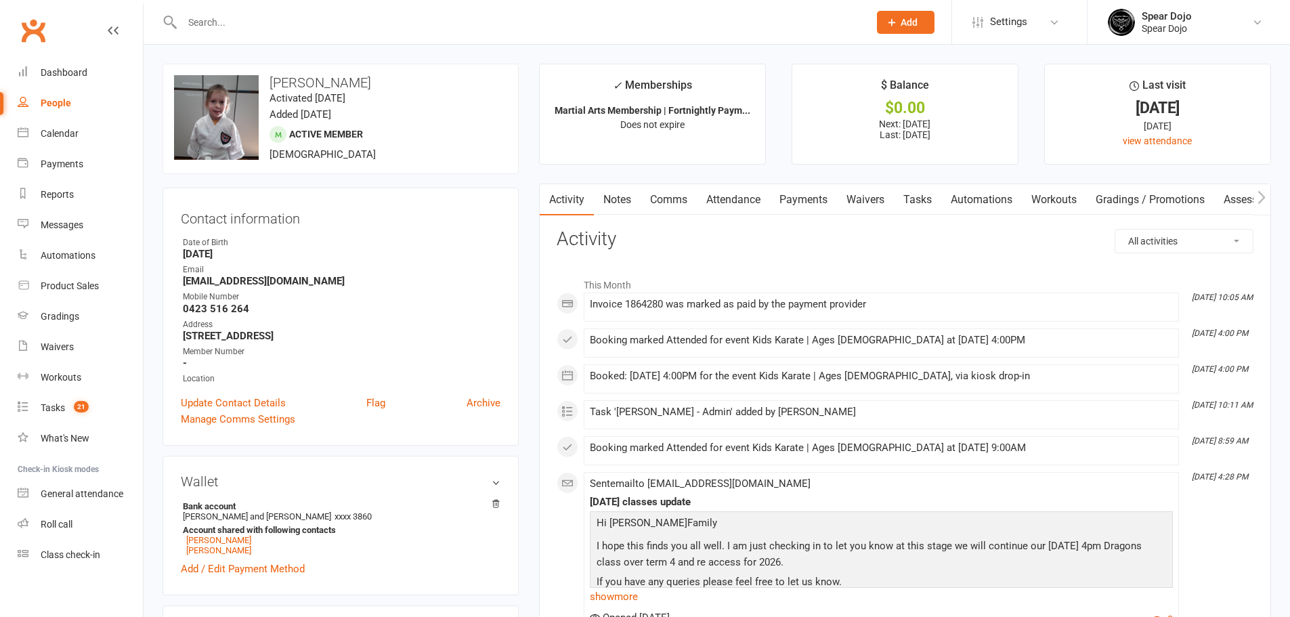
click at [806, 205] on link "Payments" at bounding box center [803, 199] width 67 height 31
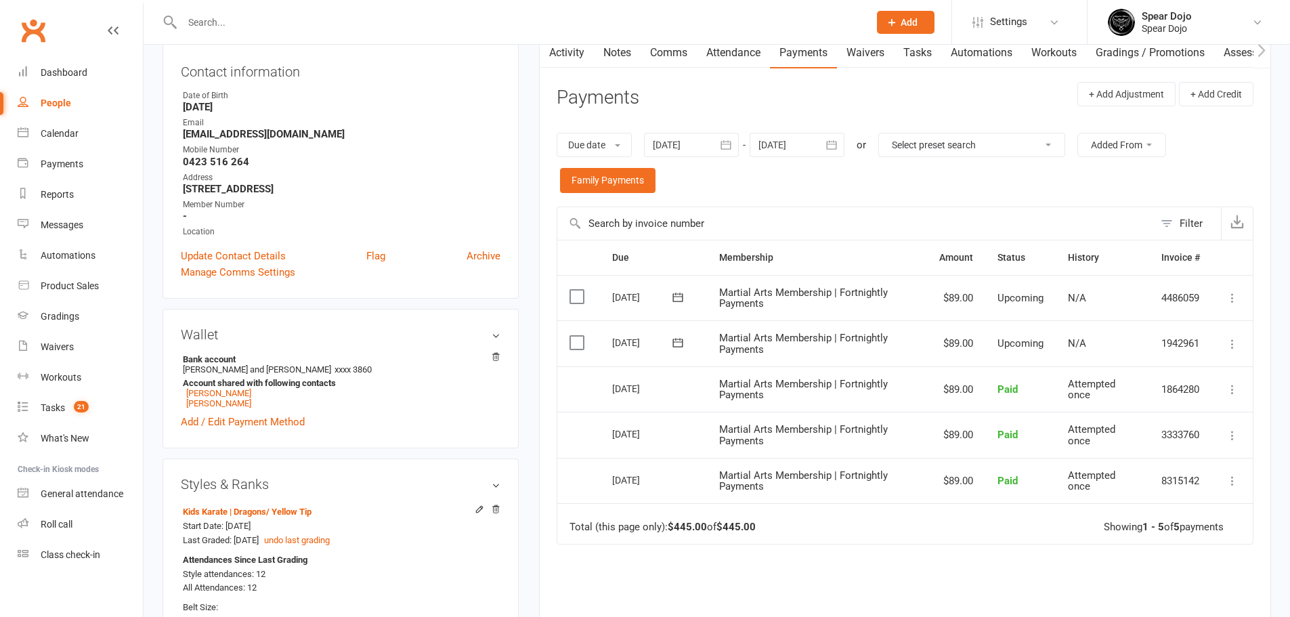
scroll to position [135, 0]
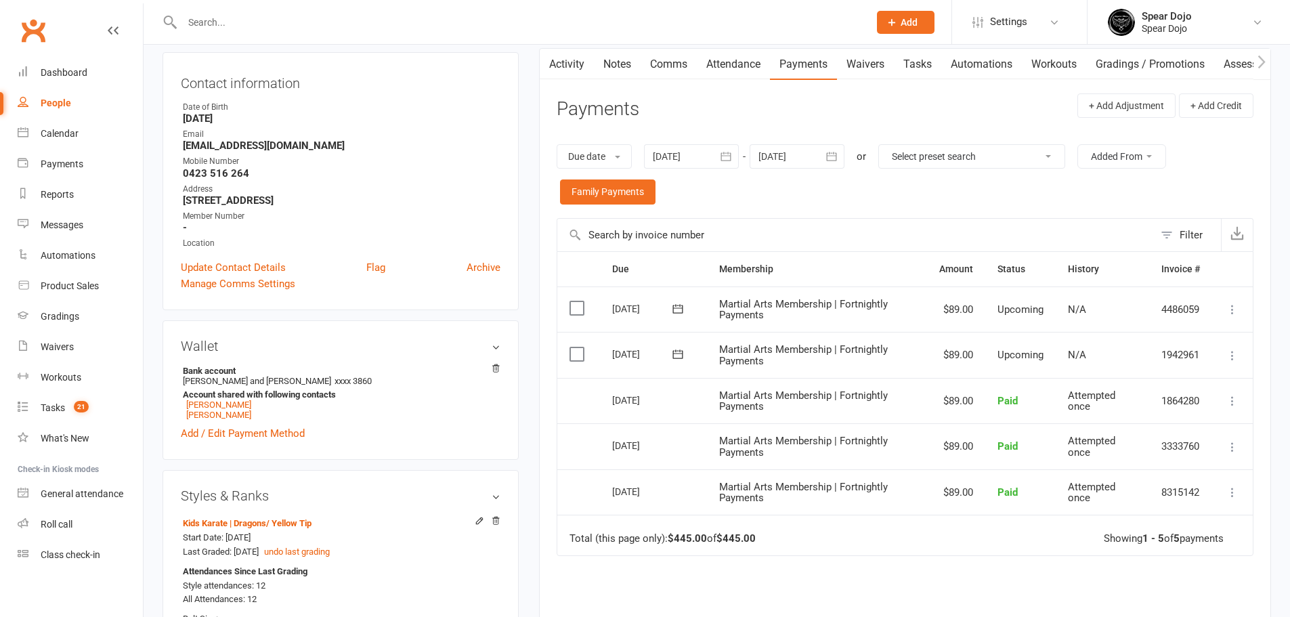
click at [732, 66] on link "Attendance" at bounding box center [733, 64] width 73 height 31
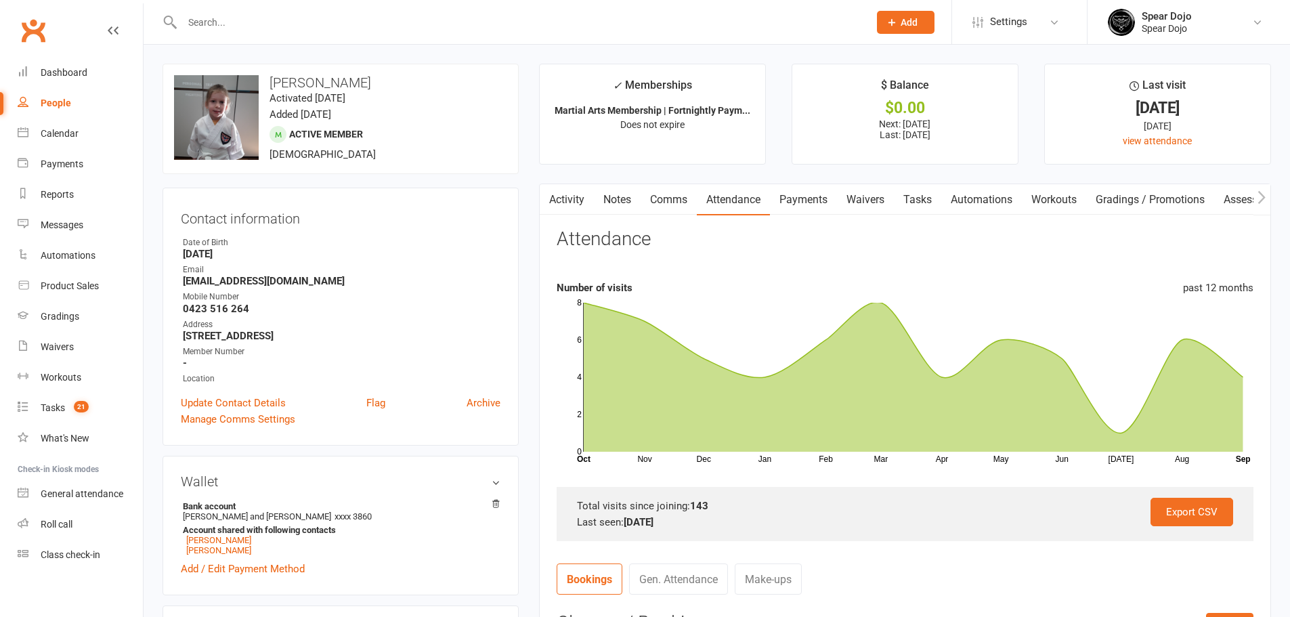
click at [563, 198] on link "Activity" at bounding box center [567, 199] width 54 height 31
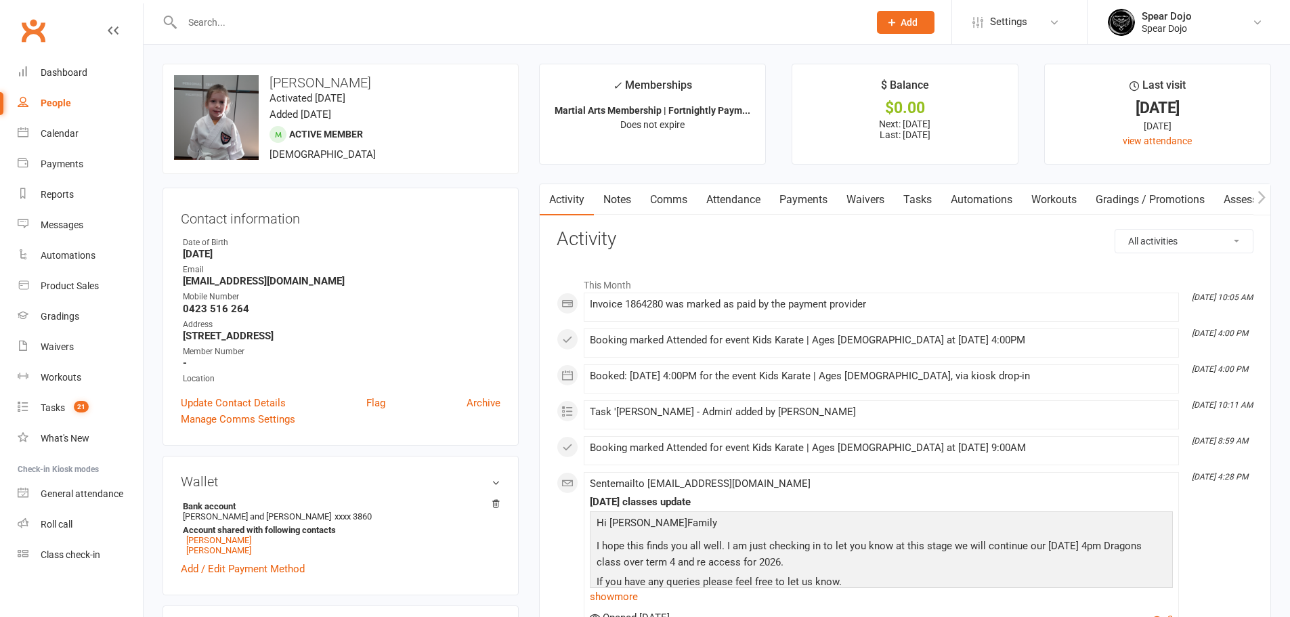
click at [1187, 245] on select "All activities Bookings / Attendances Communications Notes Failed SMSes Grading…" at bounding box center [1185, 241] width 138 height 23
select select "BookingLogEntry"
click at [1116, 230] on select "All activities Bookings / Attendances Communications Notes Failed SMSes Grading…" at bounding box center [1185, 241] width 138 height 23
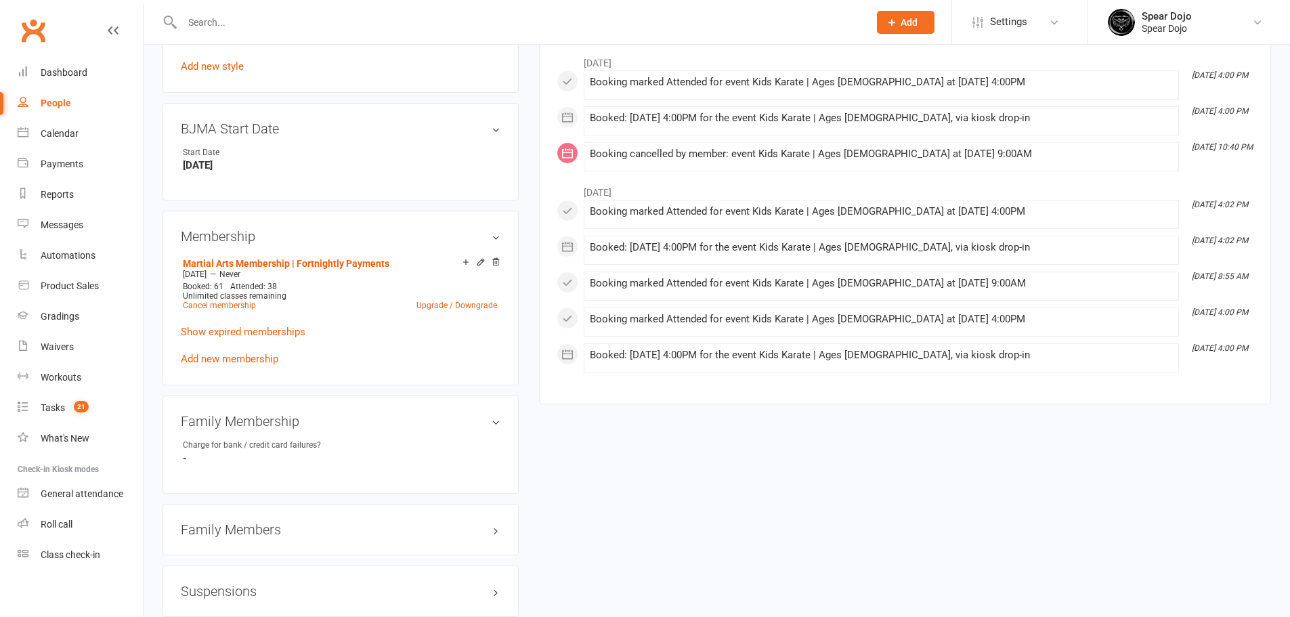
scroll to position [903, 0]
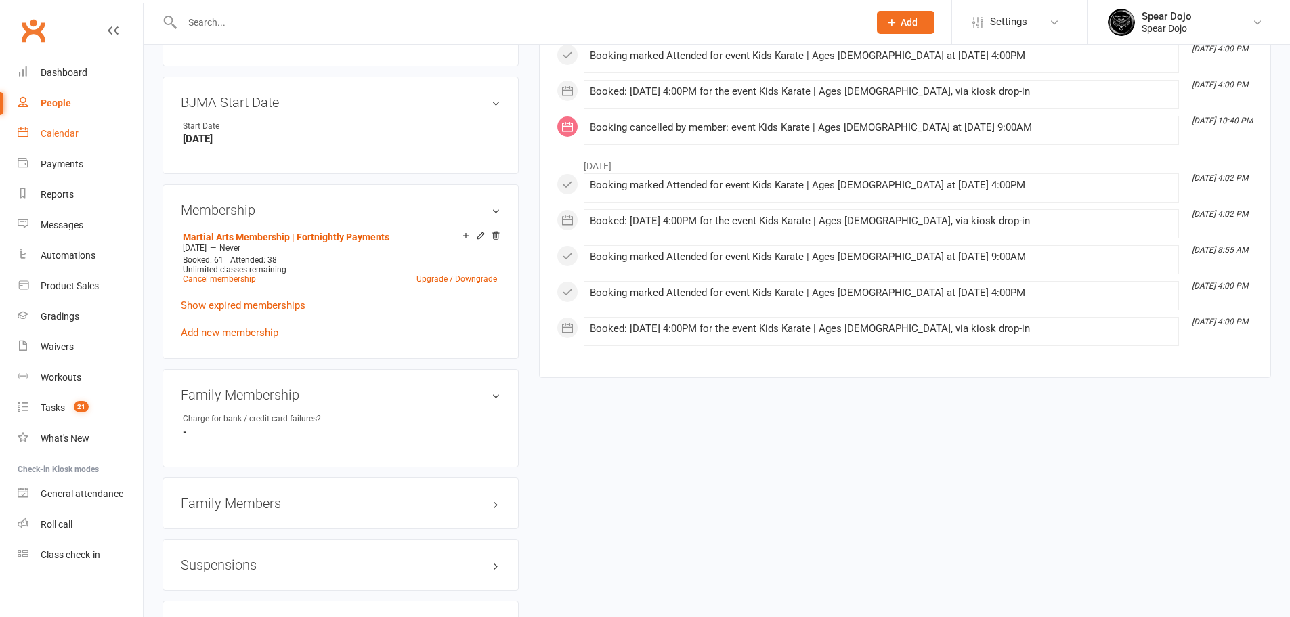
click at [64, 132] on div "Calendar" at bounding box center [60, 133] width 38 height 11
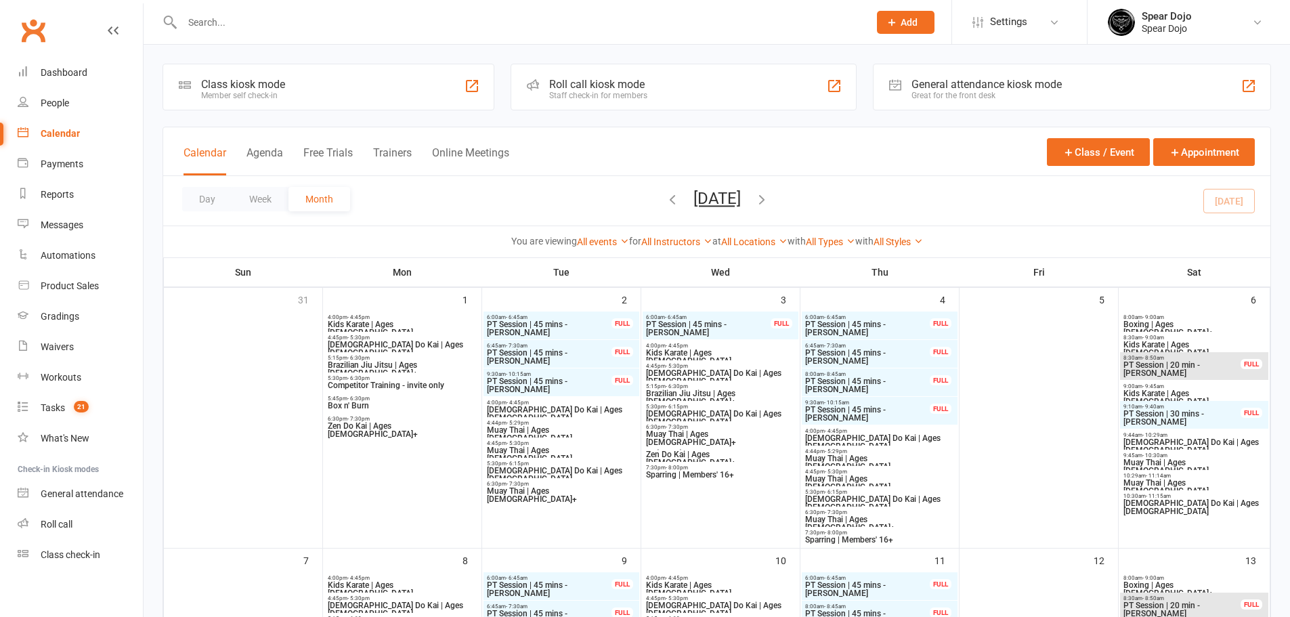
click at [405, 325] on span "Kids Karate | Ages 5 to 7" at bounding box center [402, 328] width 150 height 16
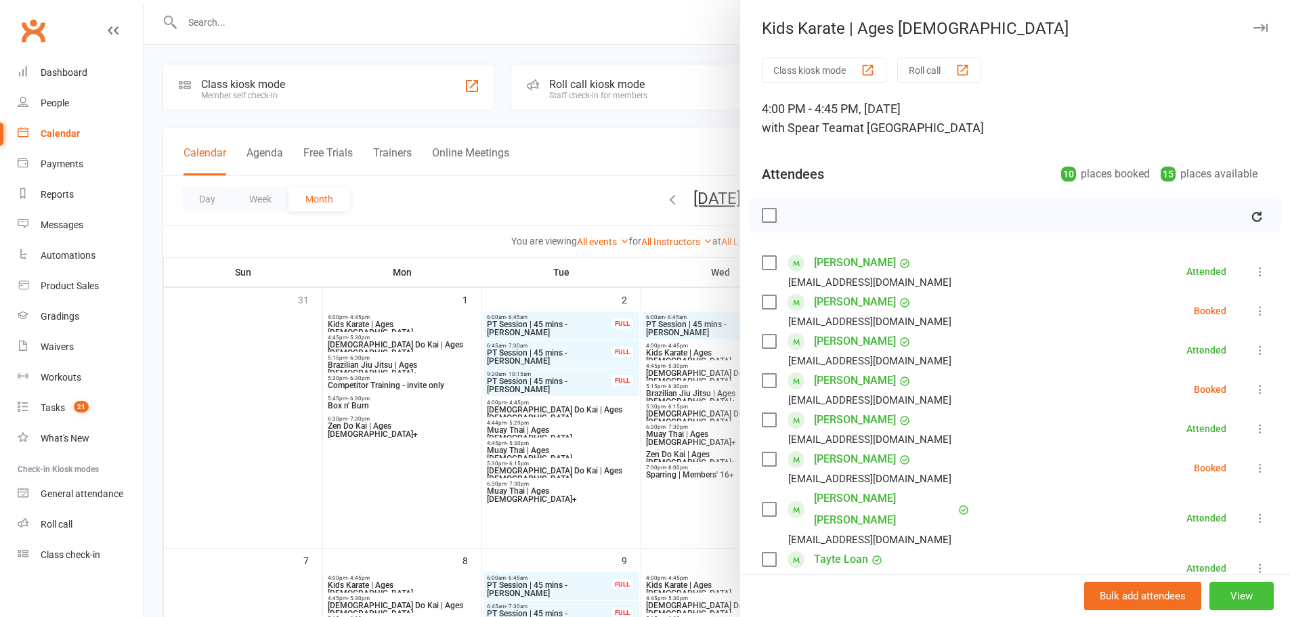
click at [1225, 595] on button "View" at bounding box center [1242, 596] width 64 height 28
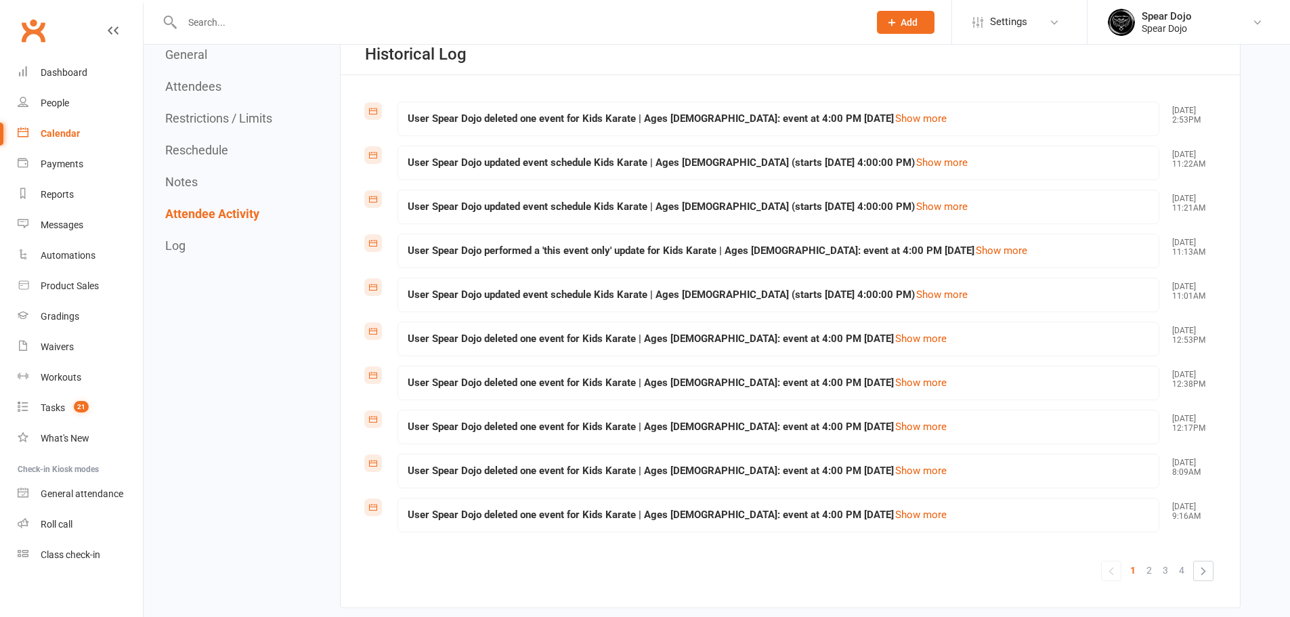
scroll to position [2800, 0]
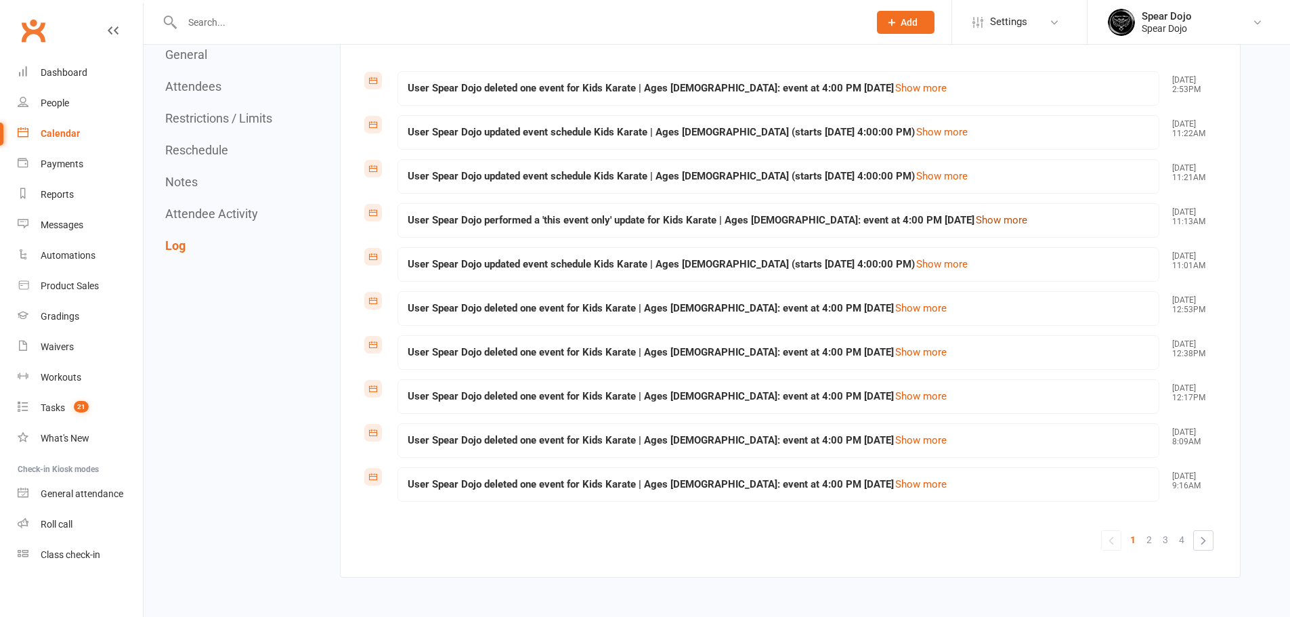
click at [975, 217] on link "Show more" at bounding box center [1002, 220] width 54 height 14
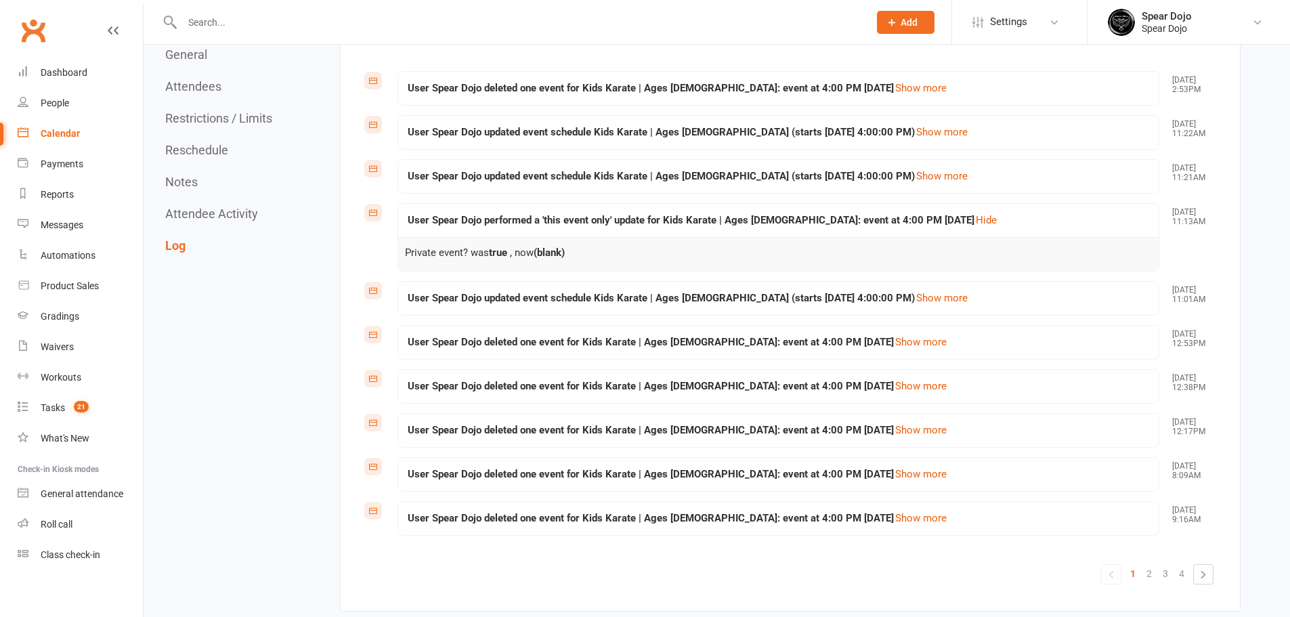
click at [927, 168] on div "User Spear Dojo updated event schedule Kids Karate | Ages 5 to 7 (starts Mon, 2…" at bounding box center [778, 176] width 761 height 33
click at [894, 83] on link "Show more" at bounding box center [921, 88] width 54 height 14
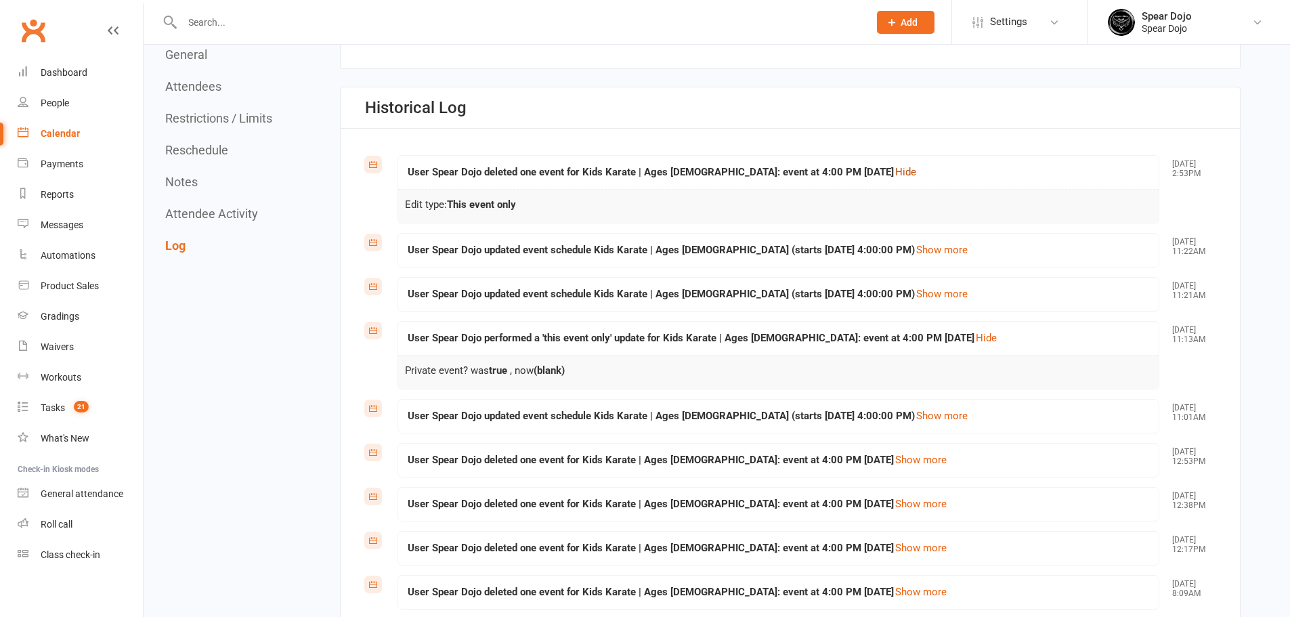
scroll to position [2687, 0]
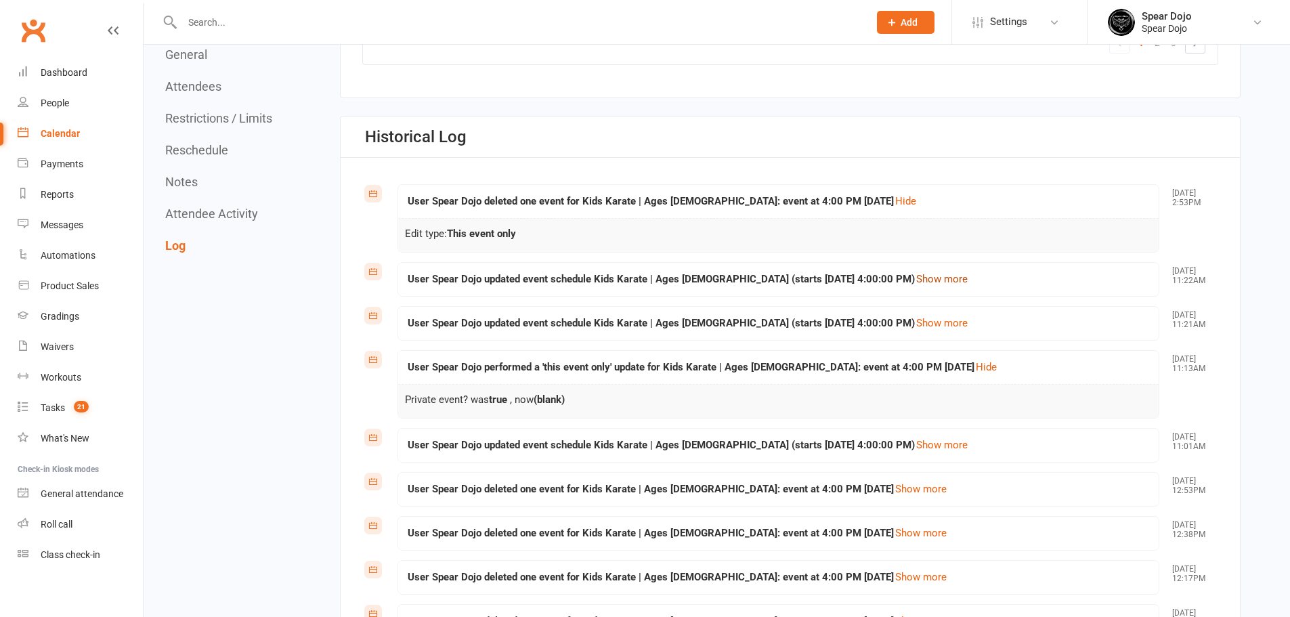
click at [922, 282] on link "Show more" at bounding box center [942, 279] width 54 height 14
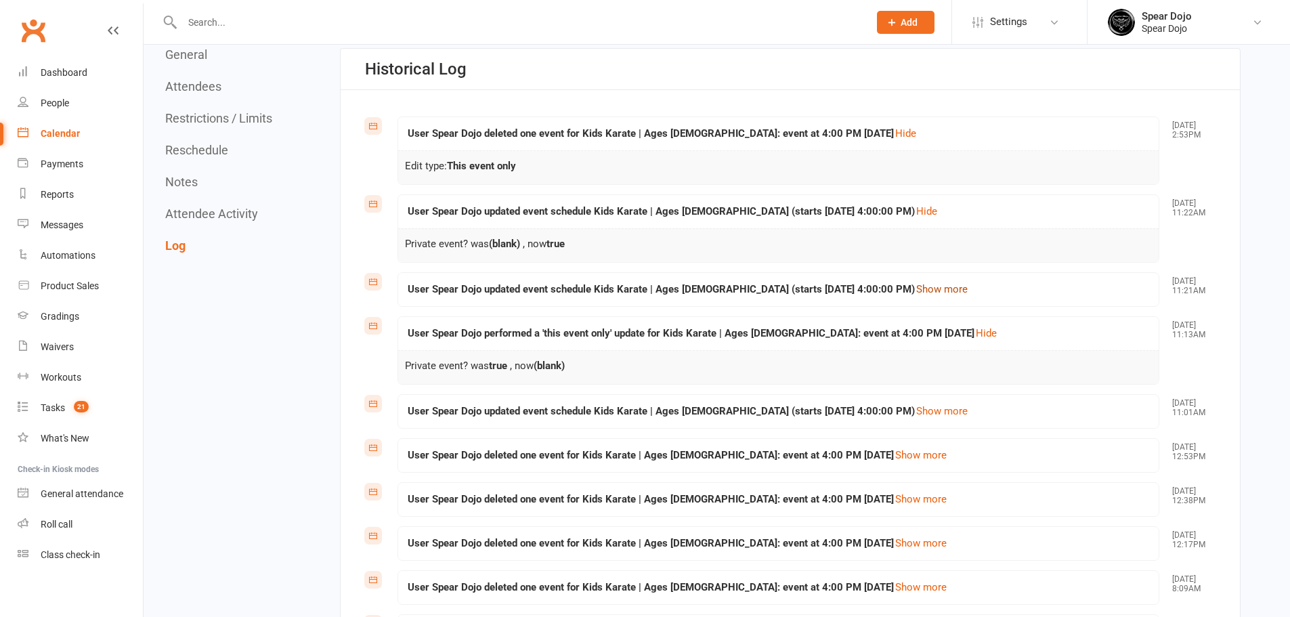
click at [915, 286] on link "Show more" at bounding box center [942, 289] width 54 height 14
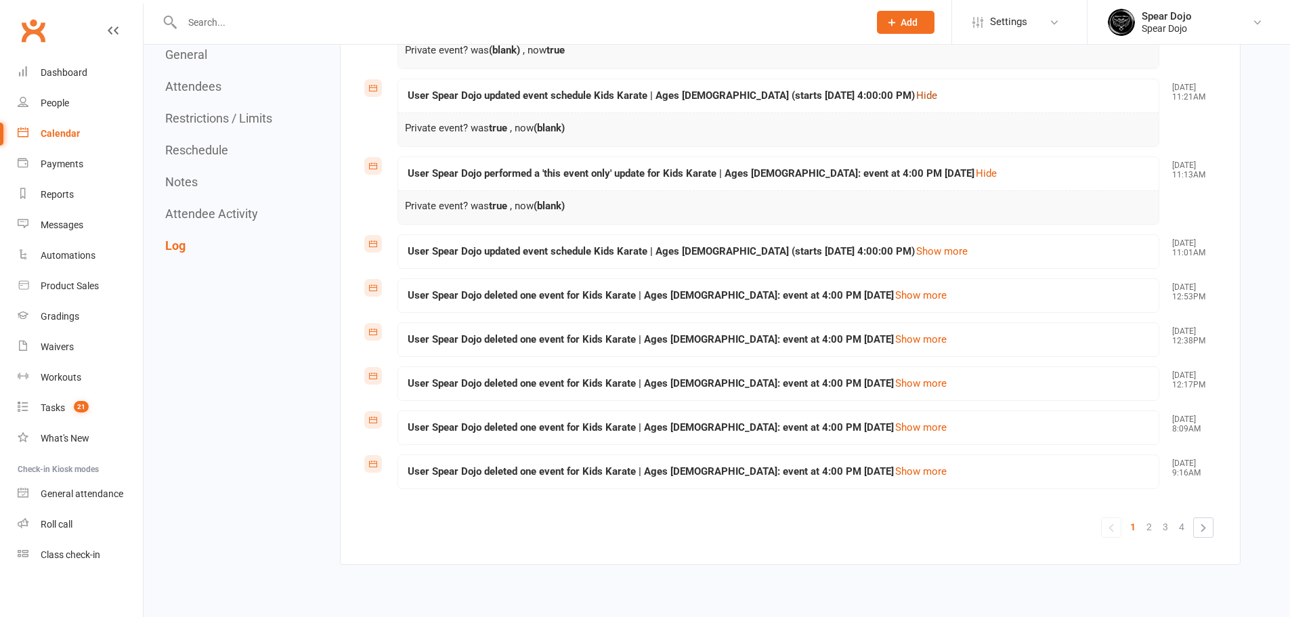
scroll to position [3001, 0]
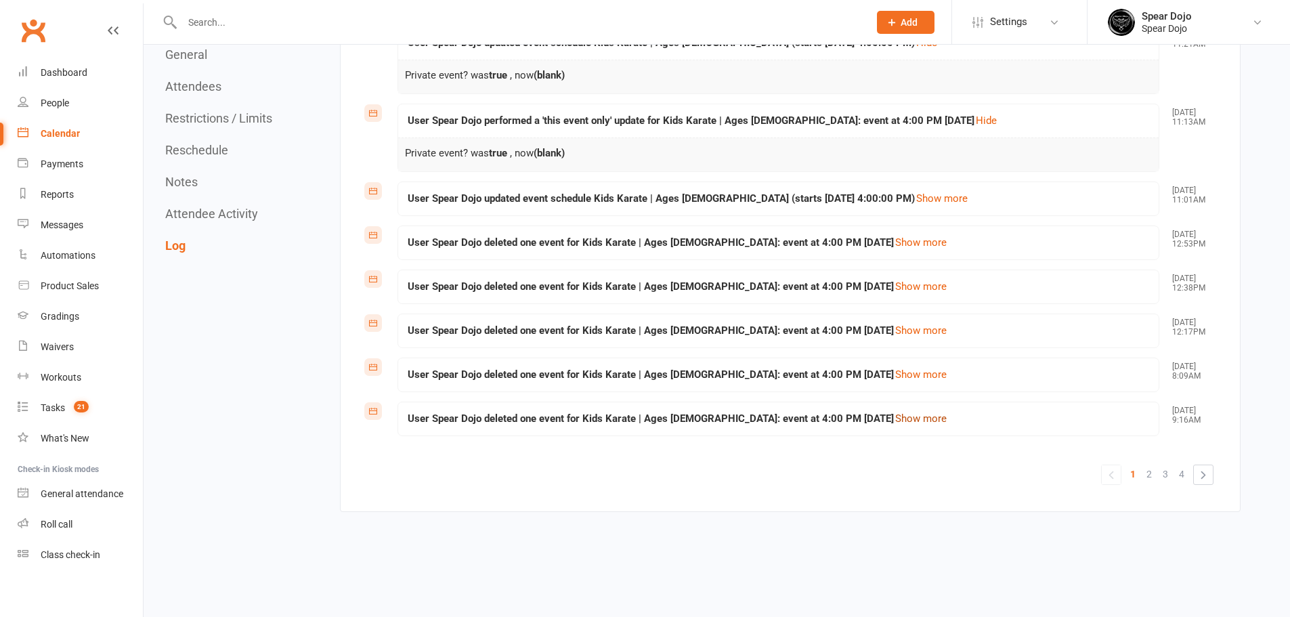
click at [894, 420] on link "Show more" at bounding box center [921, 419] width 54 height 14
click at [894, 370] on link "Show more" at bounding box center [921, 375] width 54 height 14
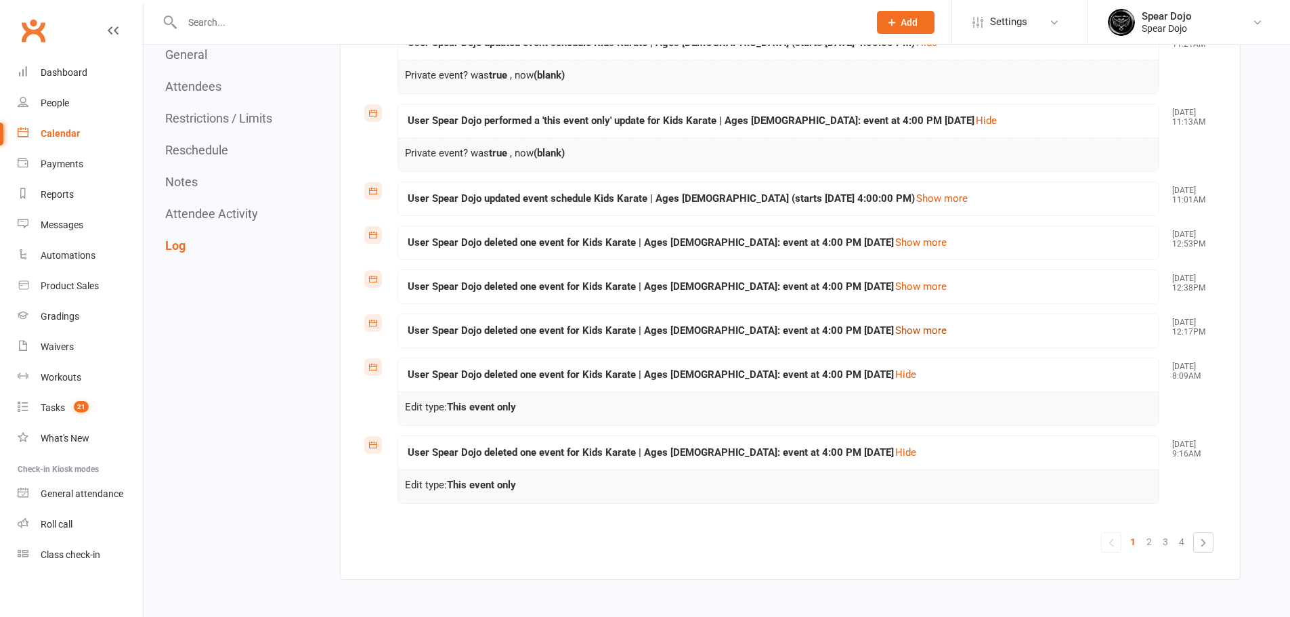
click at [894, 329] on link "Show more" at bounding box center [921, 331] width 54 height 14
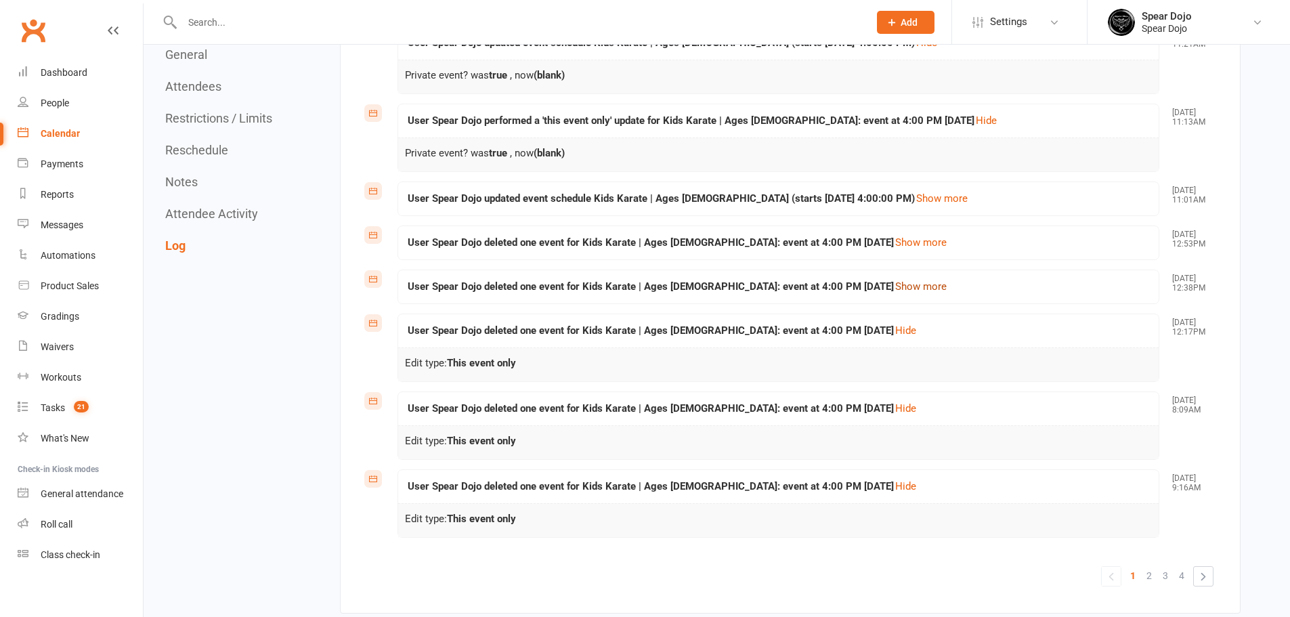
click at [894, 287] on link "Show more" at bounding box center [921, 287] width 54 height 14
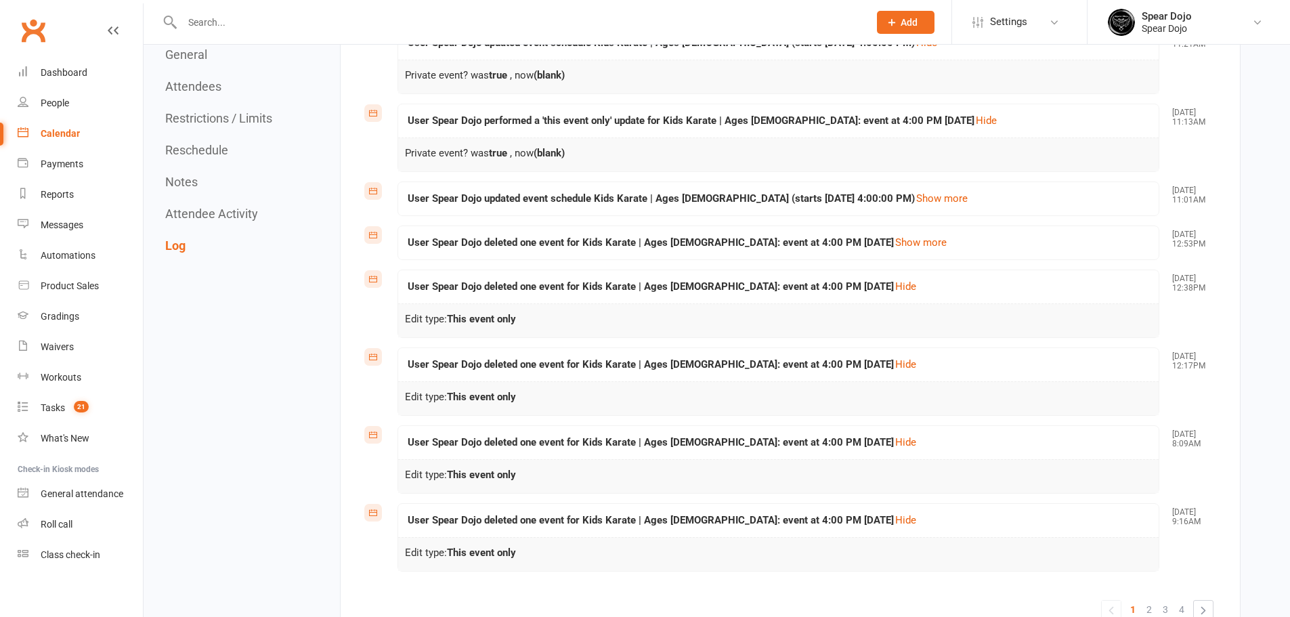
click at [853, 255] on div "User Spear Dojo deleted one event for Kids Karate | Ages 5 to 7: event at 4:00 …" at bounding box center [778, 242] width 761 height 33
click at [915, 203] on link "Show more" at bounding box center [942, 199] width 54 height 14
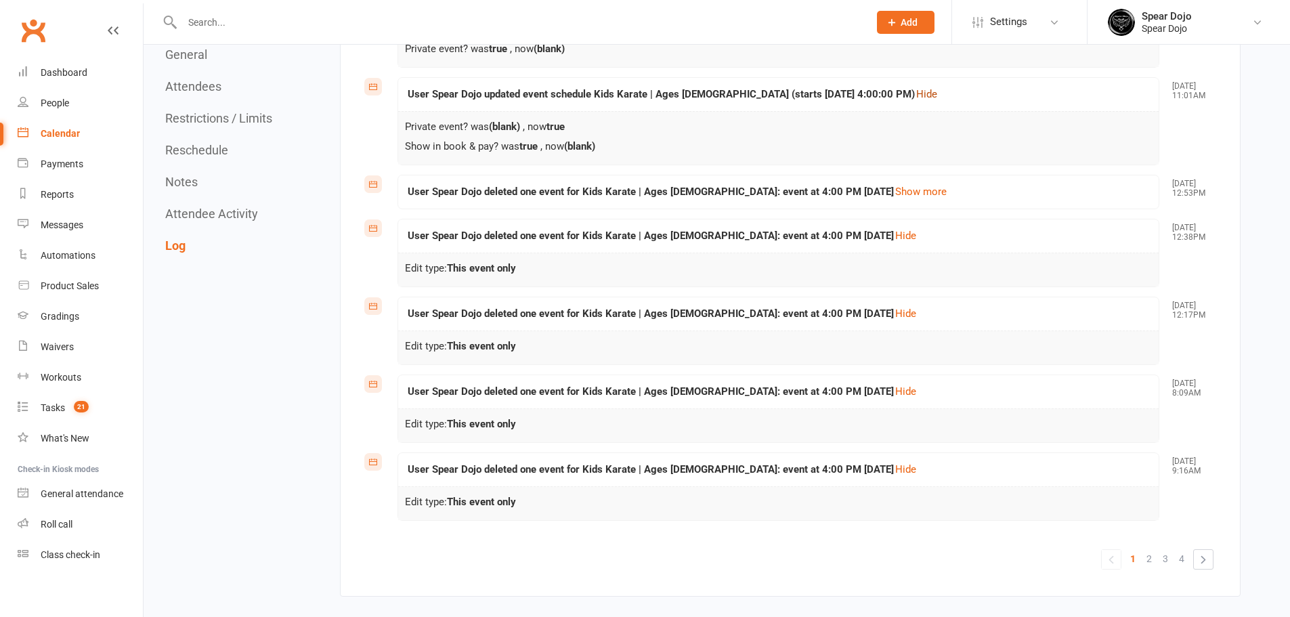
scroll to position [3114, 0]
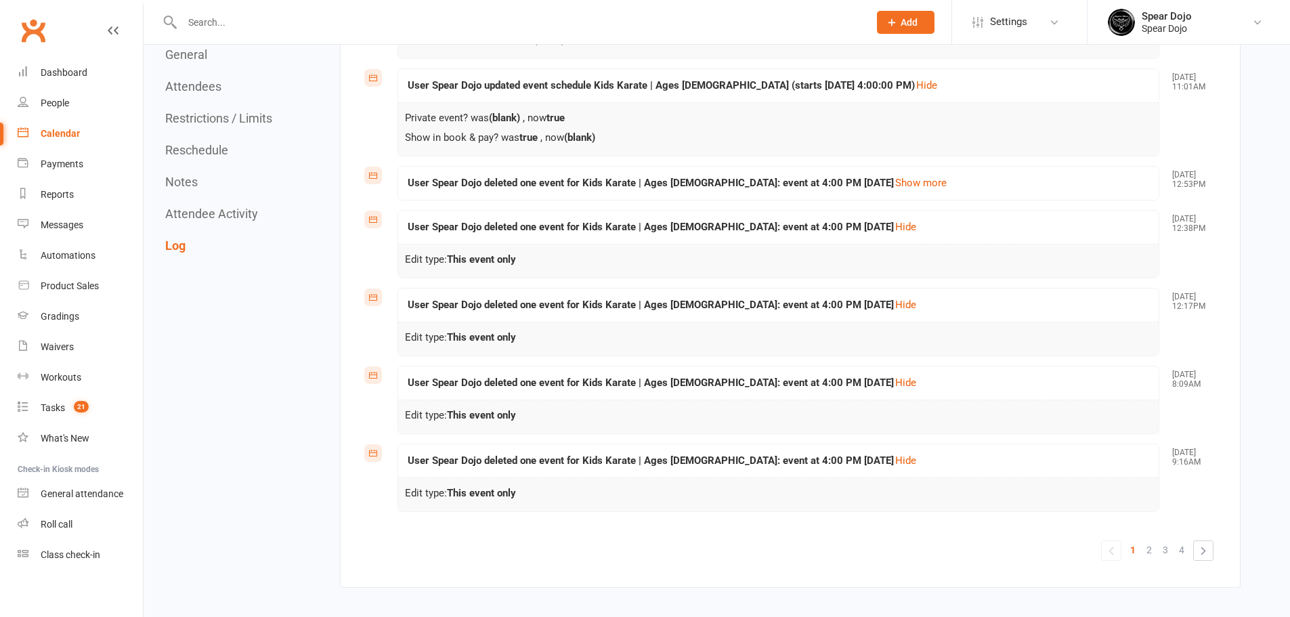
click at [1184, 551] on span "4" at bounding box center [1181, 550] width 5 height 19
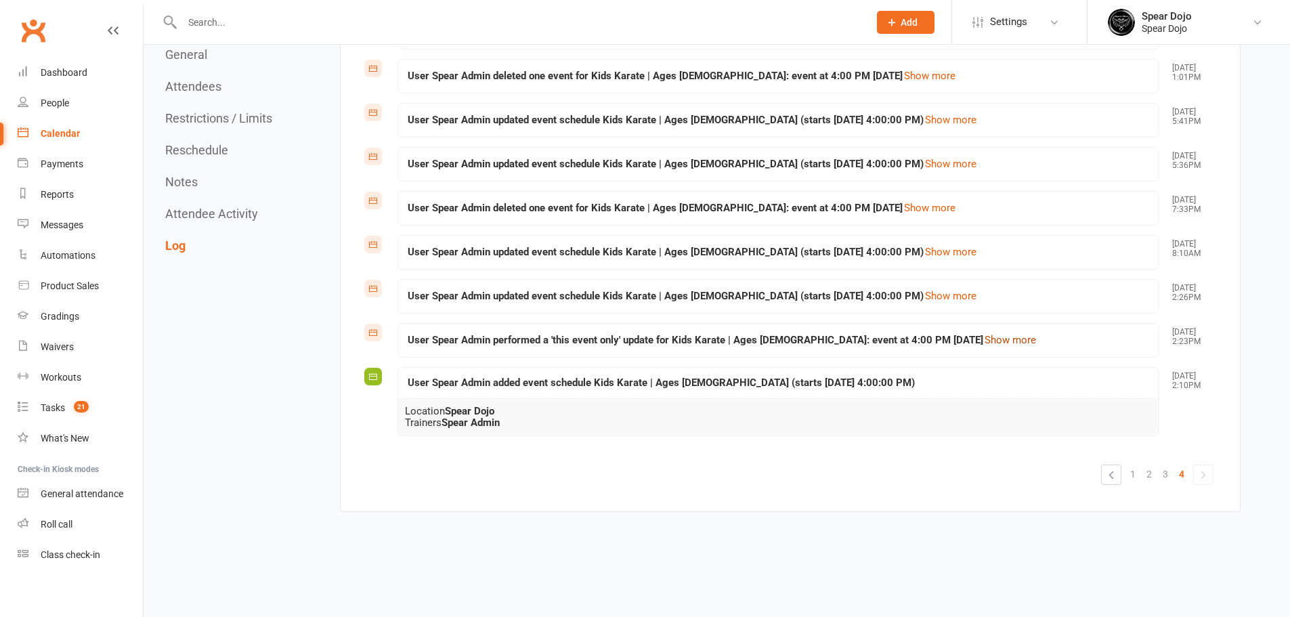
click at [984, 339] on link "Show more" at bounding box center [1011, 340] width 54 height 14
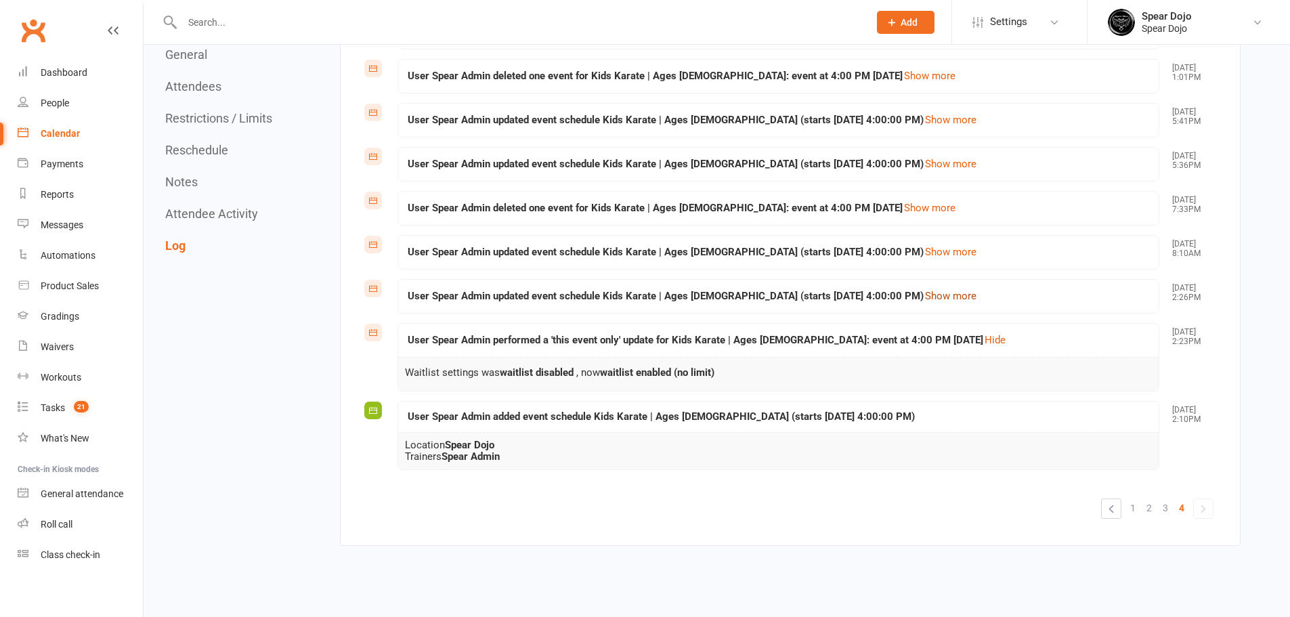
click at [932, 295] on link "Show more" at bounding box center [951, 296] width 54 height 14
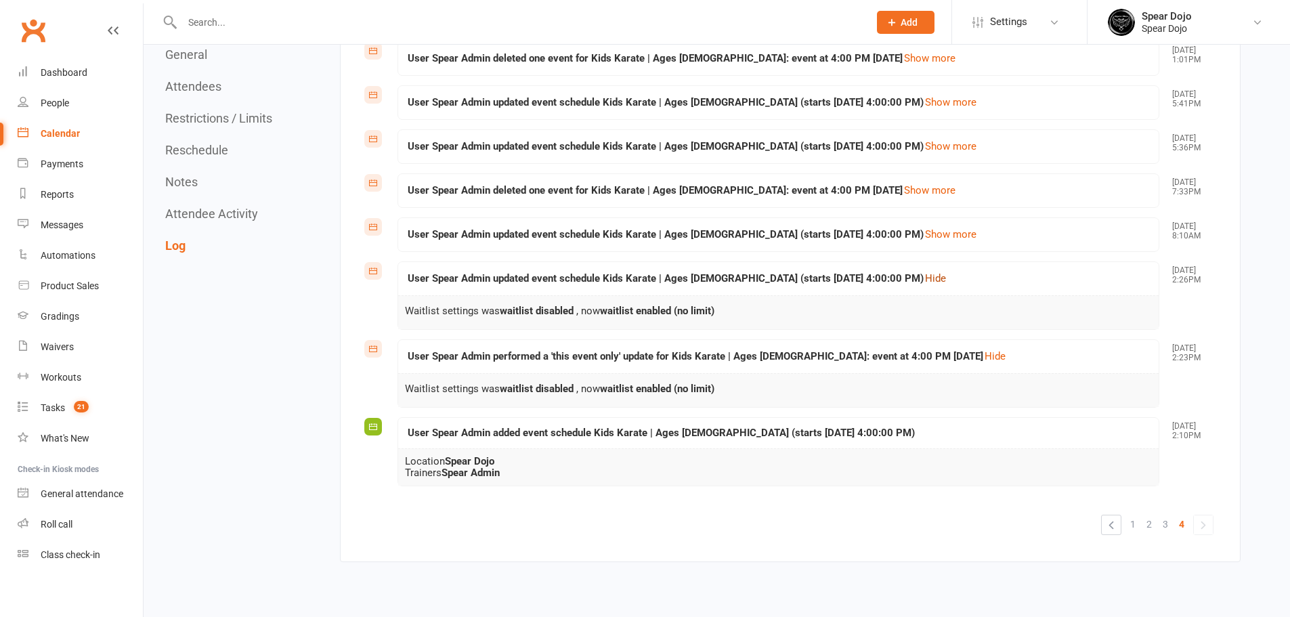
scroll to position [2879, 0]
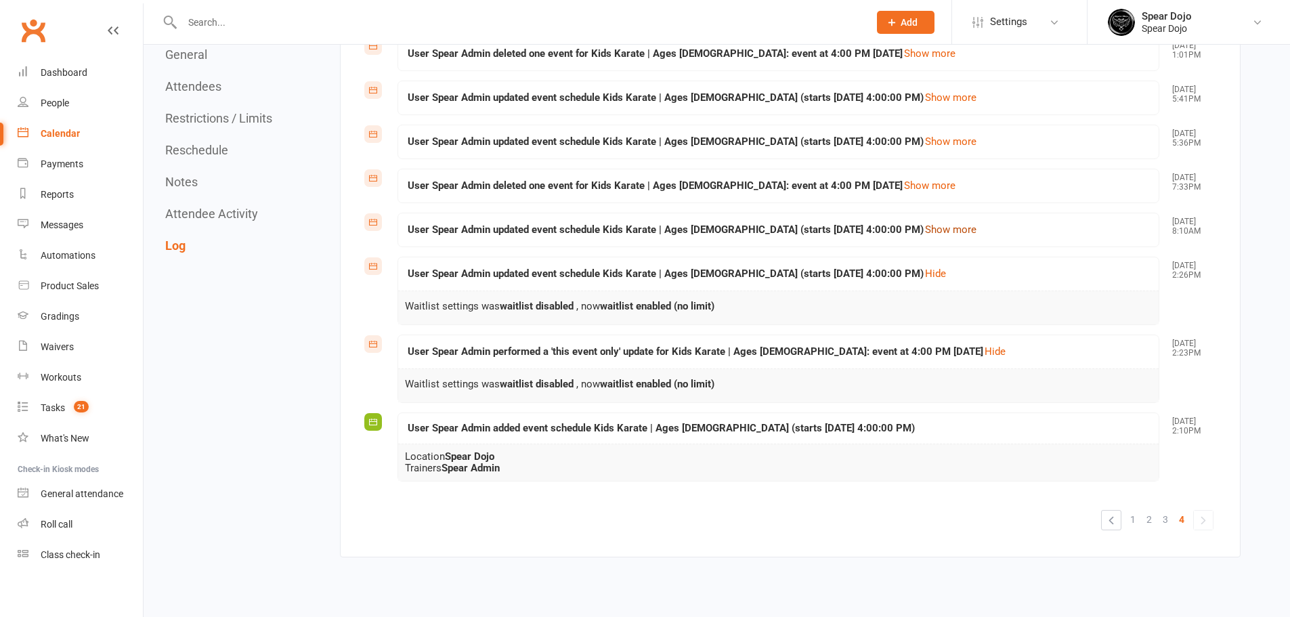
click at [927, 230] on link "Show more" at bounding box center [951, 230] width 54 height 14
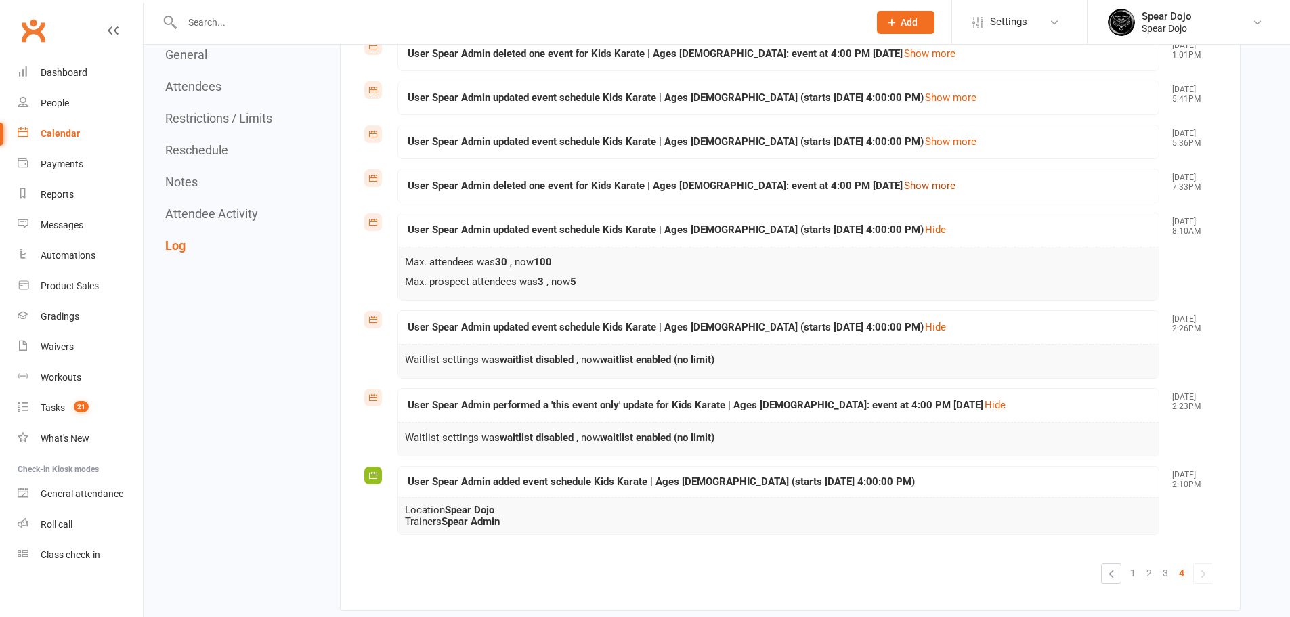
click at [903, 187] on link "Show more" at bounding box center [930, 186] width 54 height 14
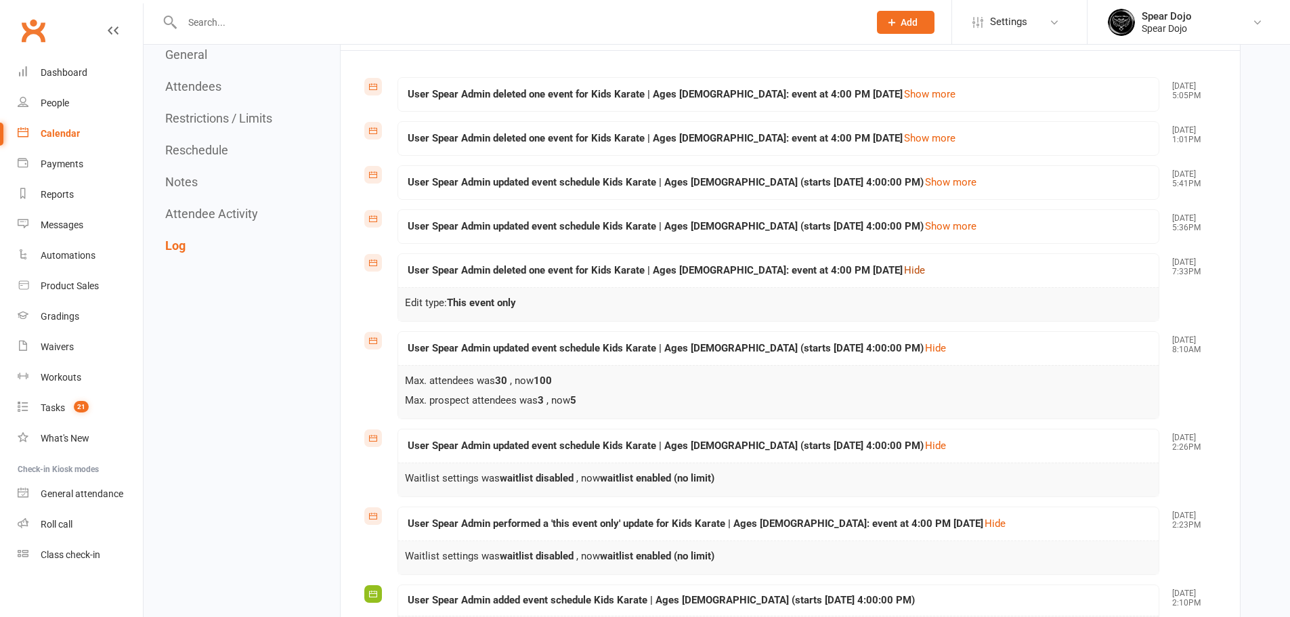
scroll to position [2766, 0]
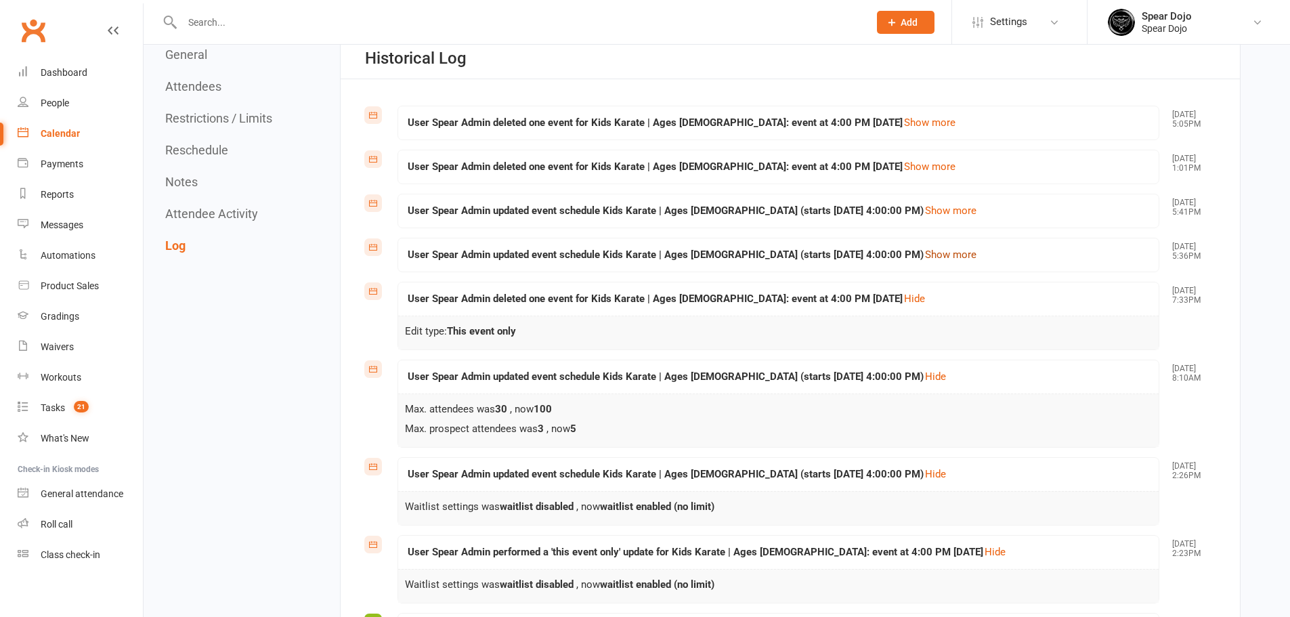
click at [924, 252] on link "Show more" at bounding box center [951, 255] width 54 height 14
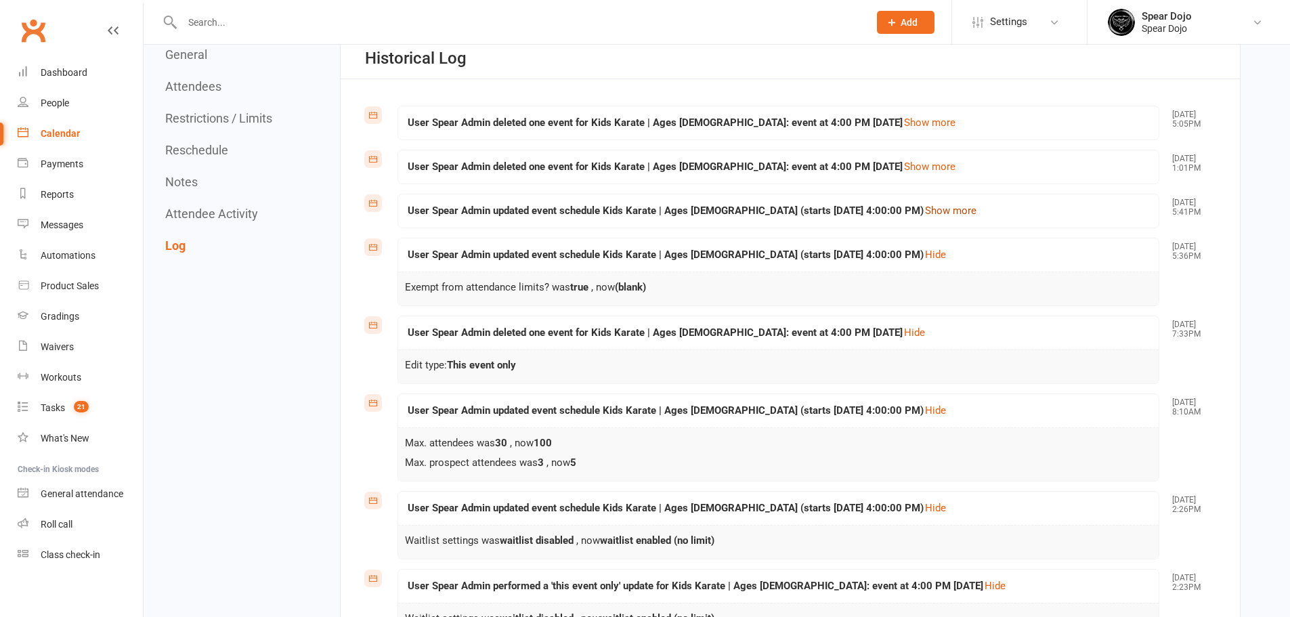
click at [924, 213] on link "Show more" at bounding box center [951, 211] width 54 height 14
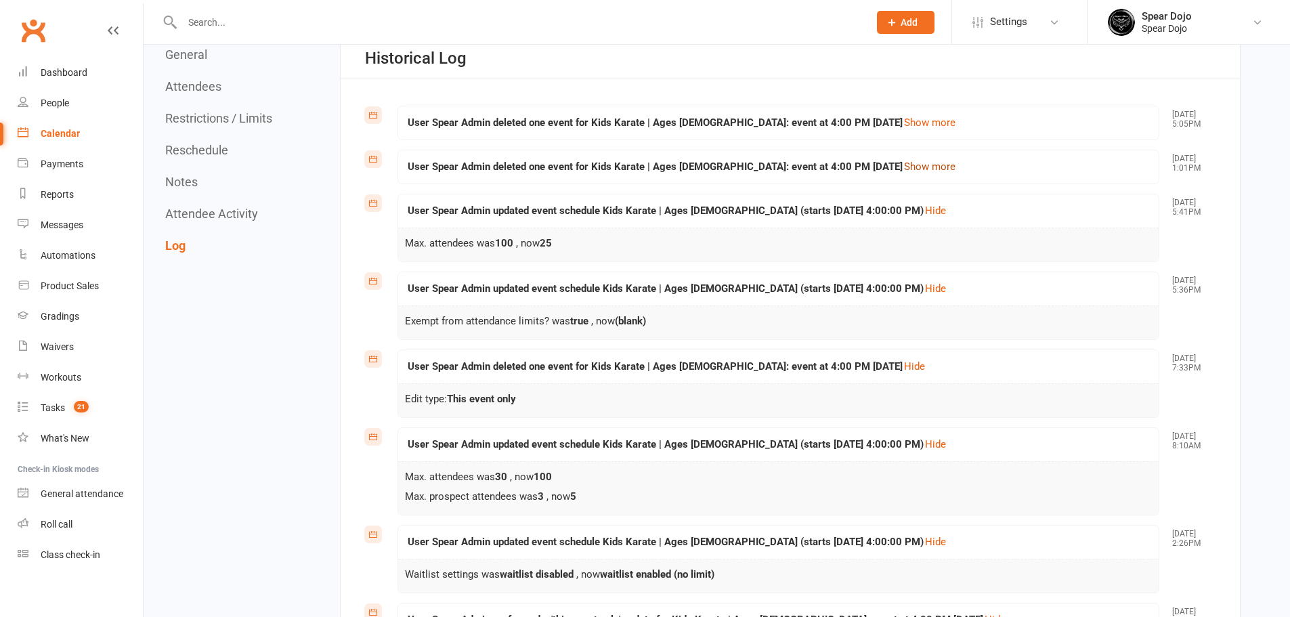
click at [903, 167] on link "Show more" at bounding box center [930, 167] width 54 height 14
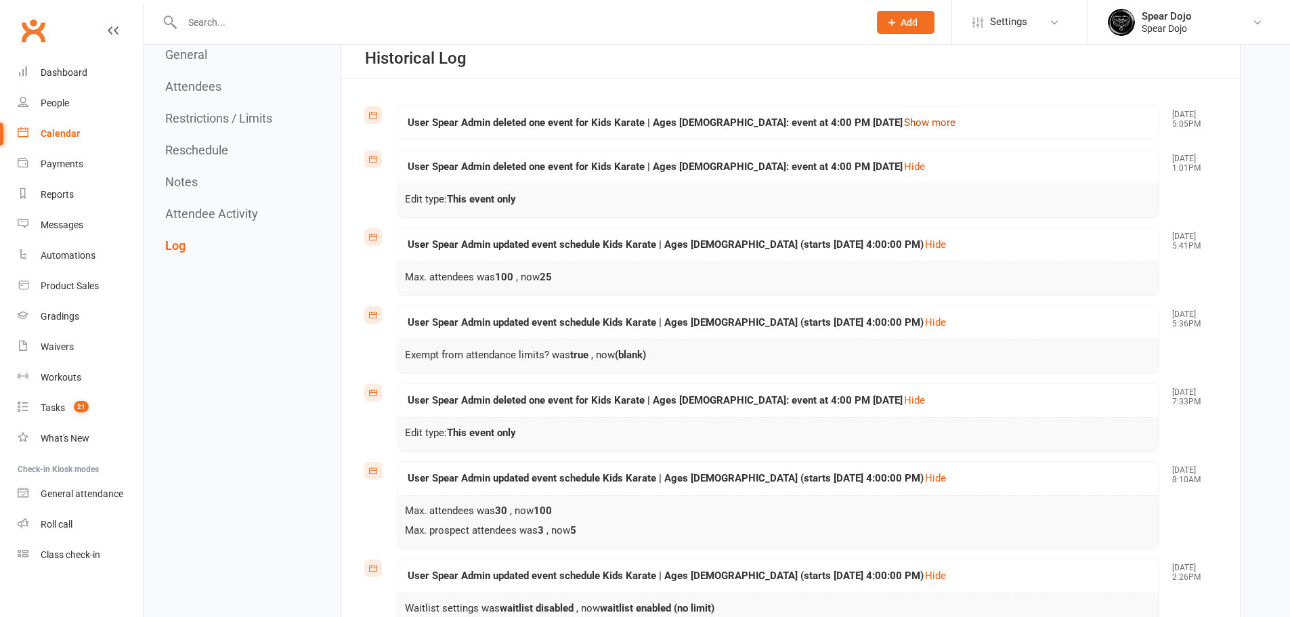
click at [903, 120] on link "Show more" at bounding box center [930, 123] width 54 height 14
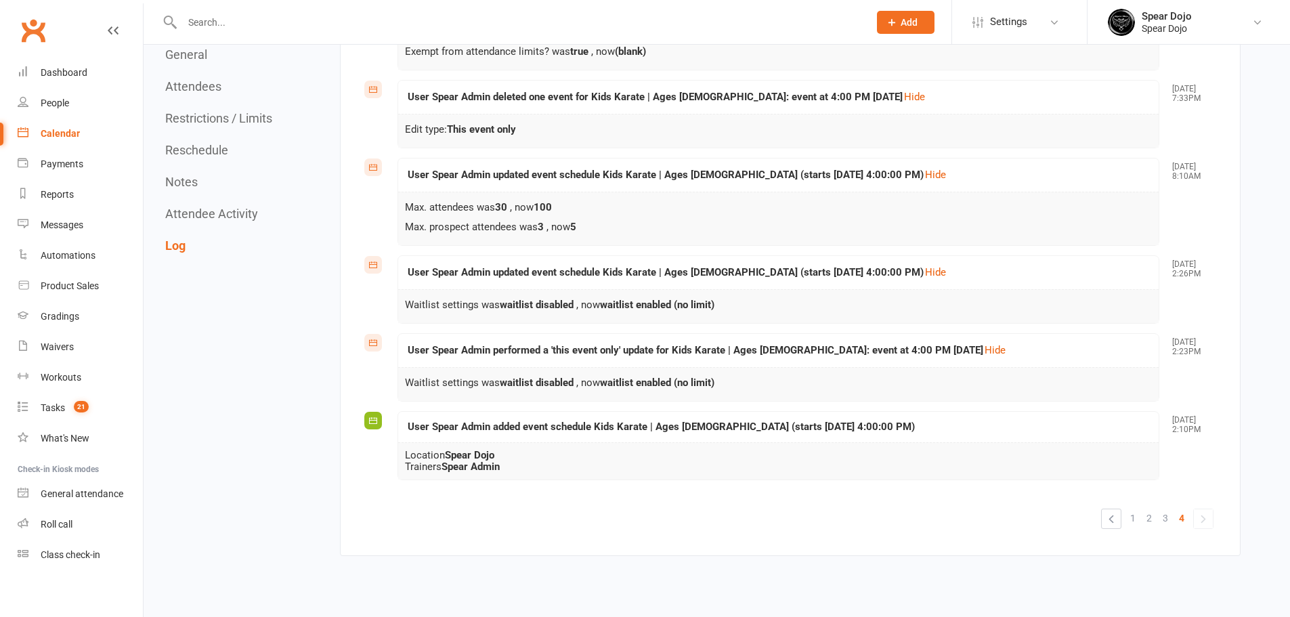
scroll to position [3147, 0]
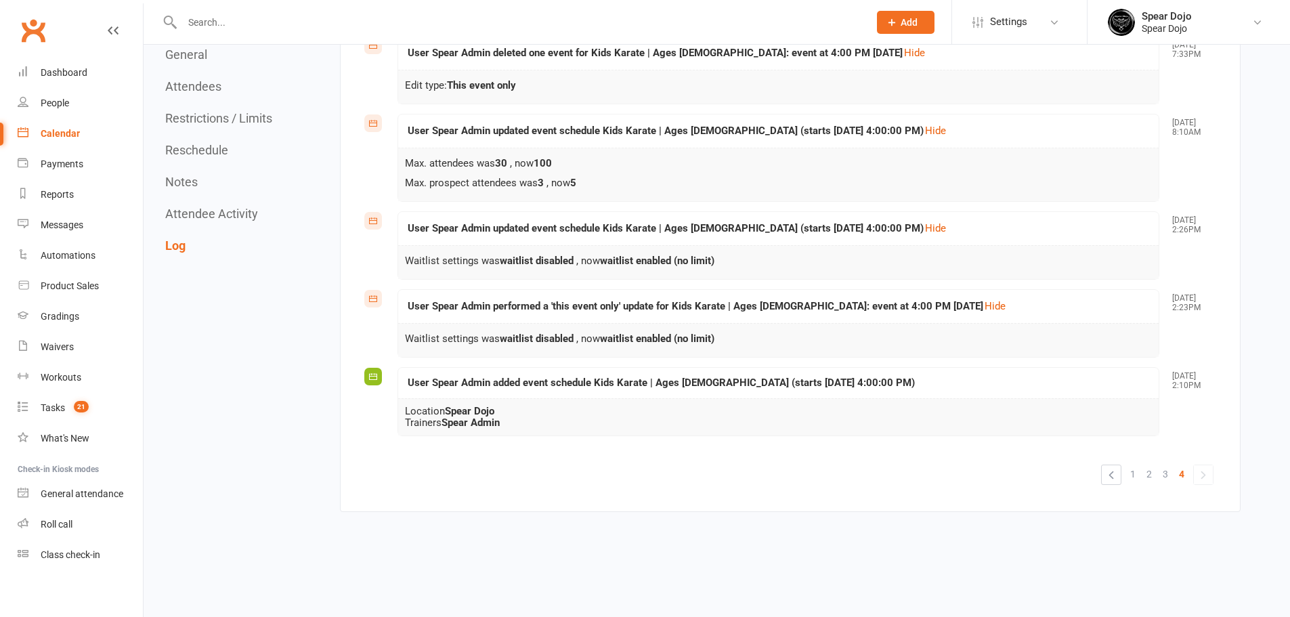
click at [1166, 470] on span "3" at bounding box center [1165, 474] width 5 height 19
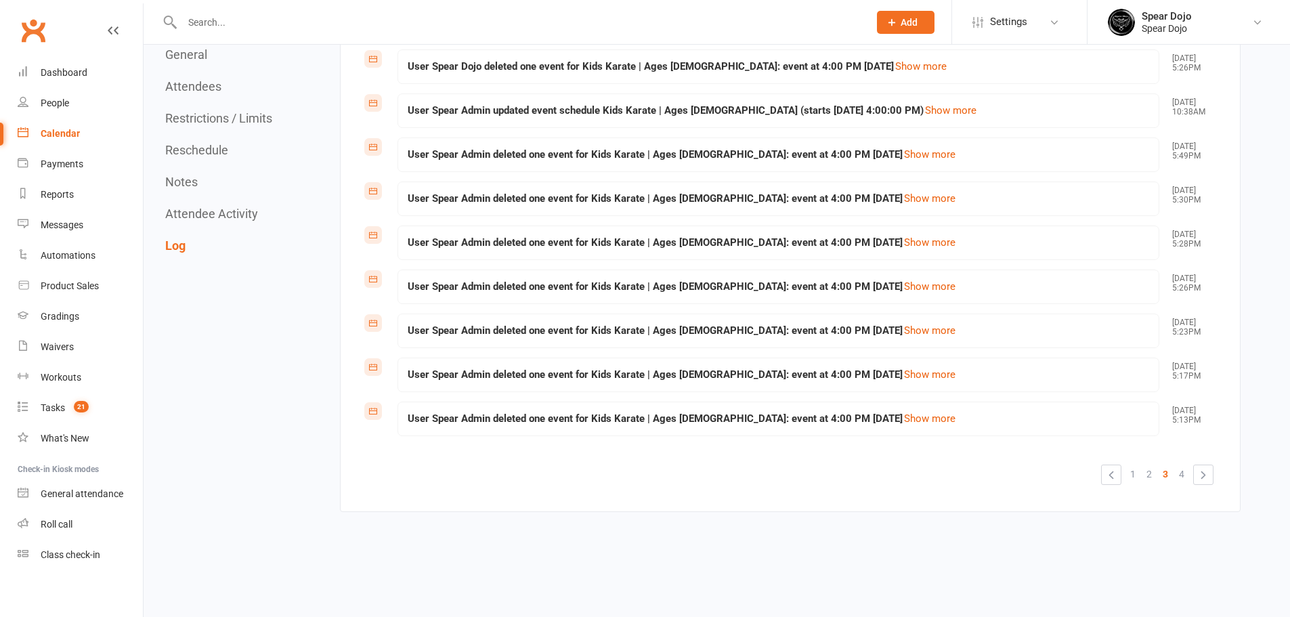
scroll to position [2866, 0]
click at [924, 113] on link "Show more" at bounding box center [951, 111] width 54 height 14
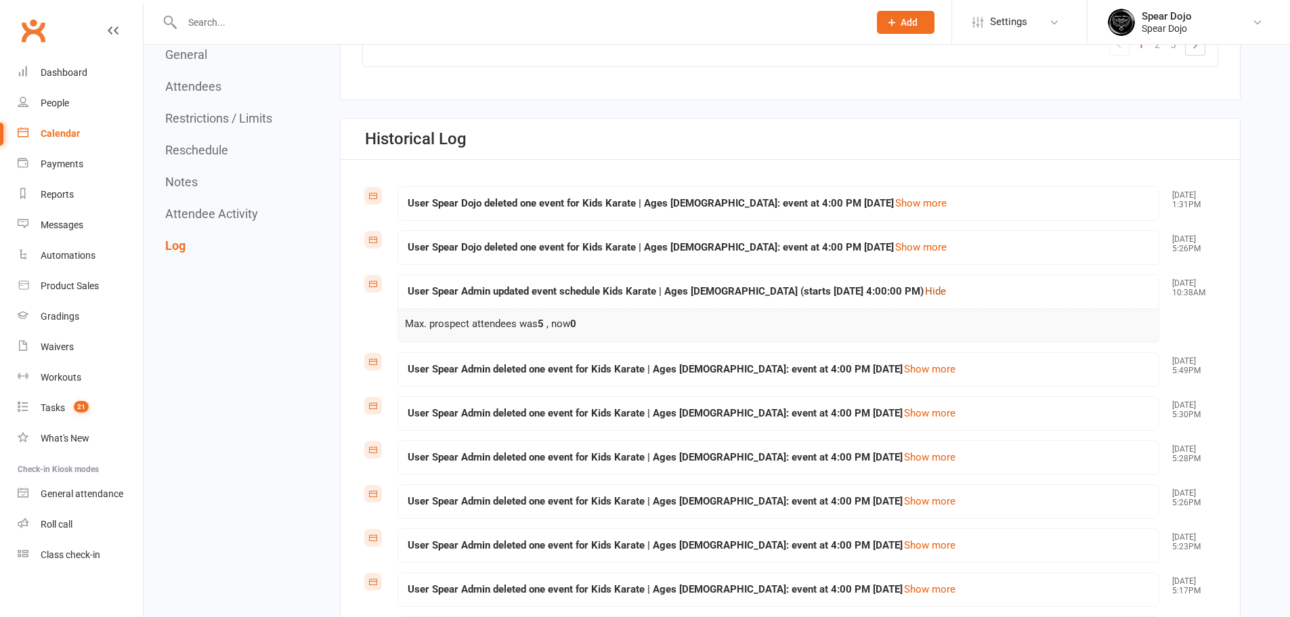
scroll to position [2900, 0]
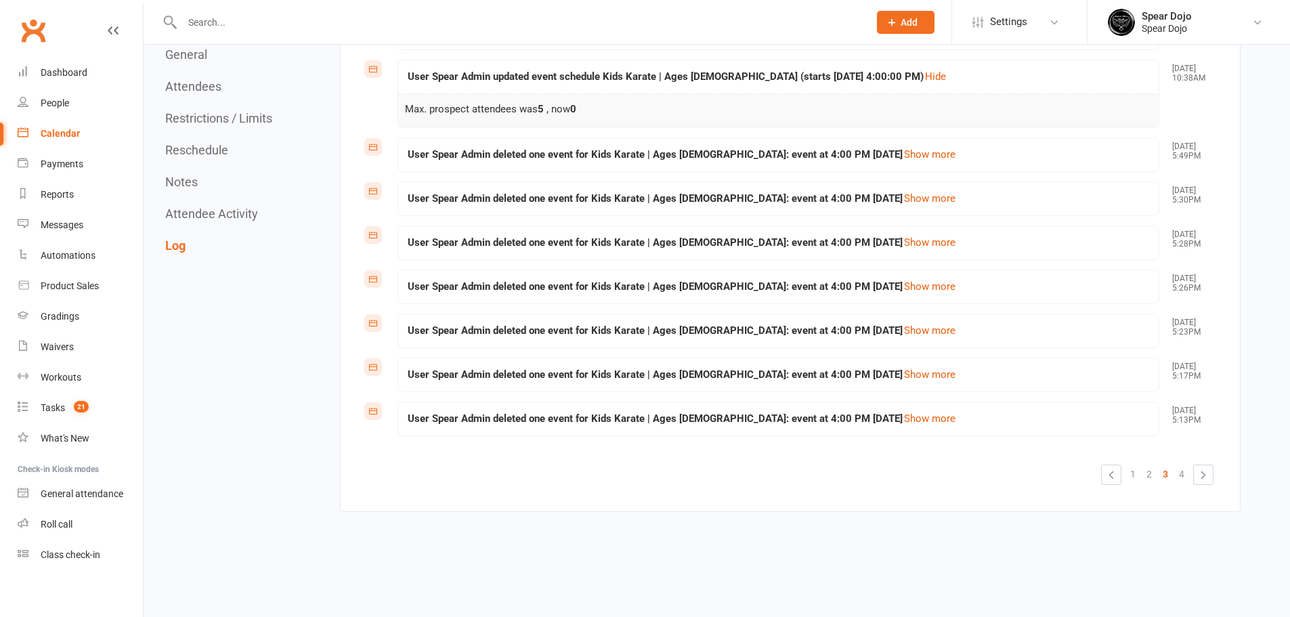
click at [1154, 474] on link "2" at bounding box center [1149, 474] width 16 height 19
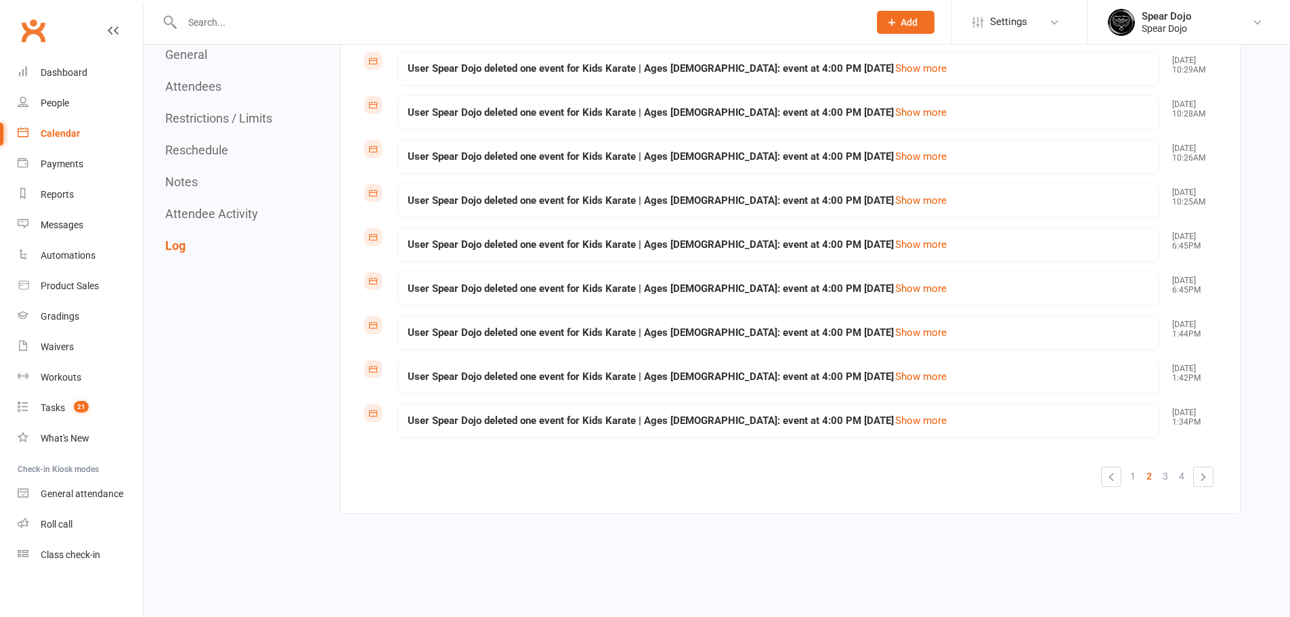
scroll to position [2866, 0]
click at [1142, 474] on link "2" at bounding box center [1149, 474] width 16 height 19
click at [1135, 476] on span "1" at bounding box center [1133, 474] width 5 height 19
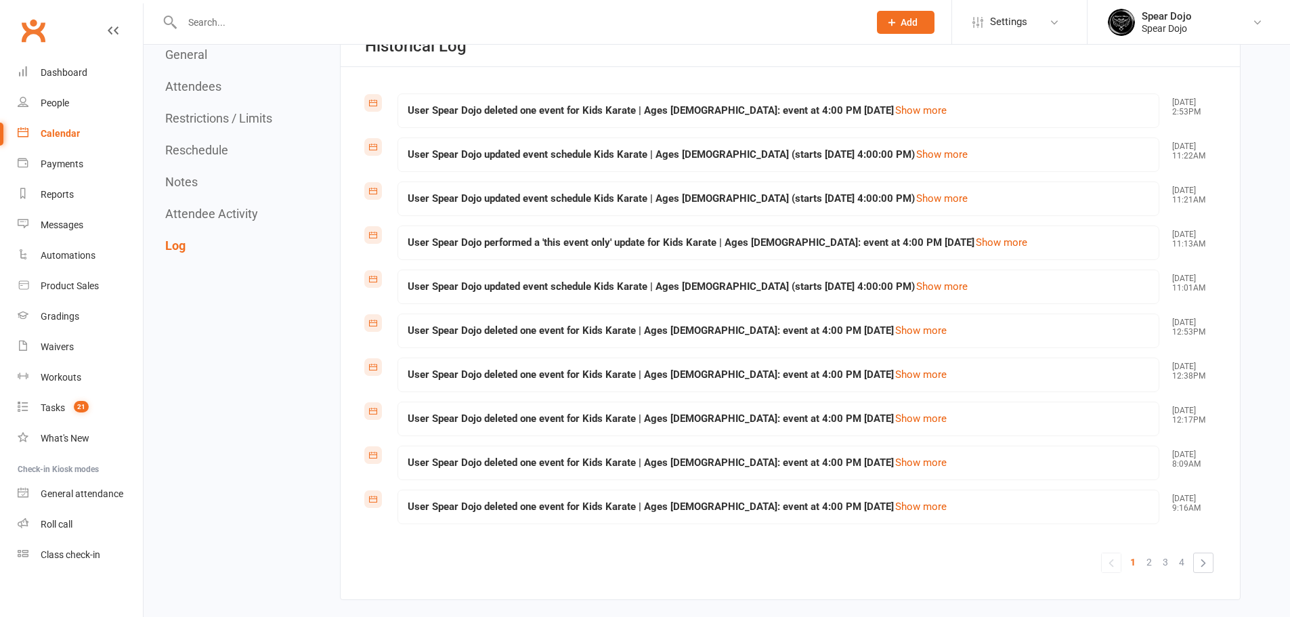
scroll to position [2776, 0]
click at [916, 289] on link "Show more" at bounding box center [942, 289] width 54 height 14
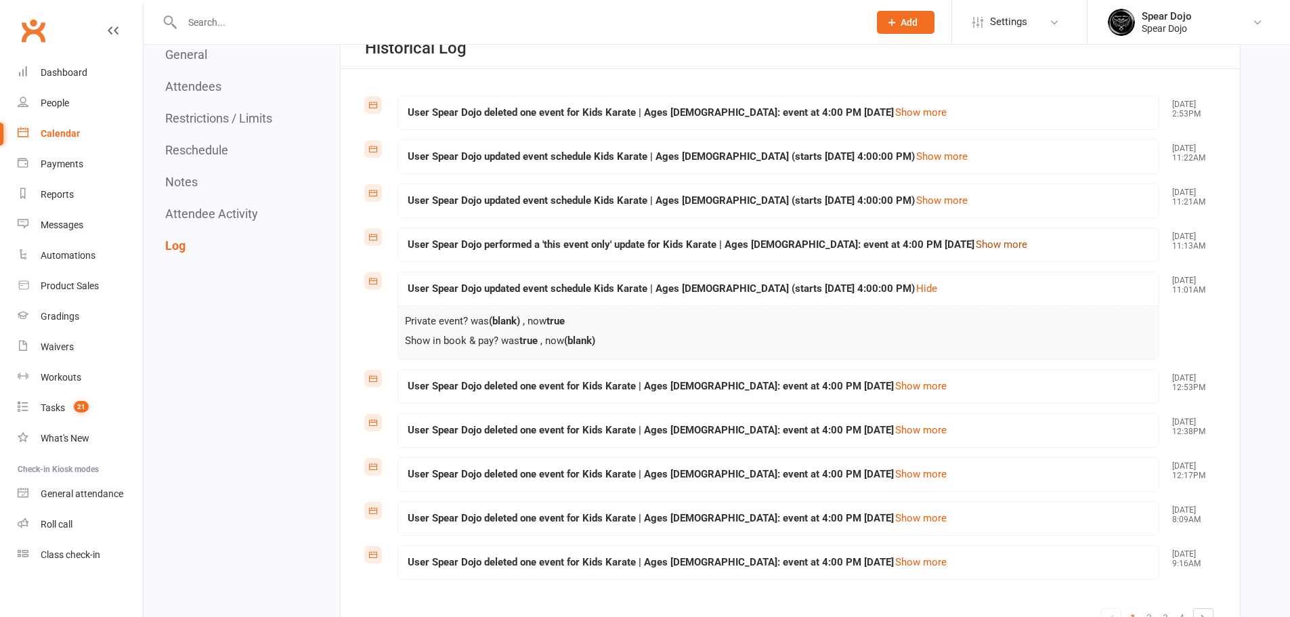
click at [975, 240] on link "Show more" at bounding box center [1002, 245] width 54 height 14
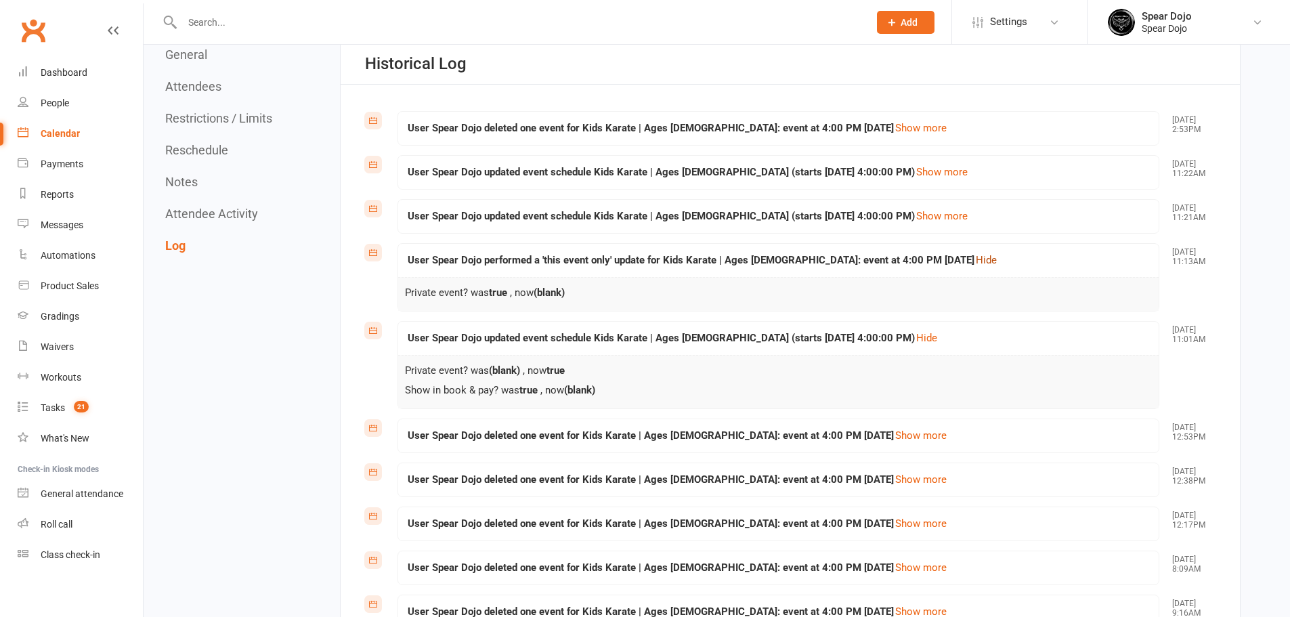
scroll to position [2753, 0]
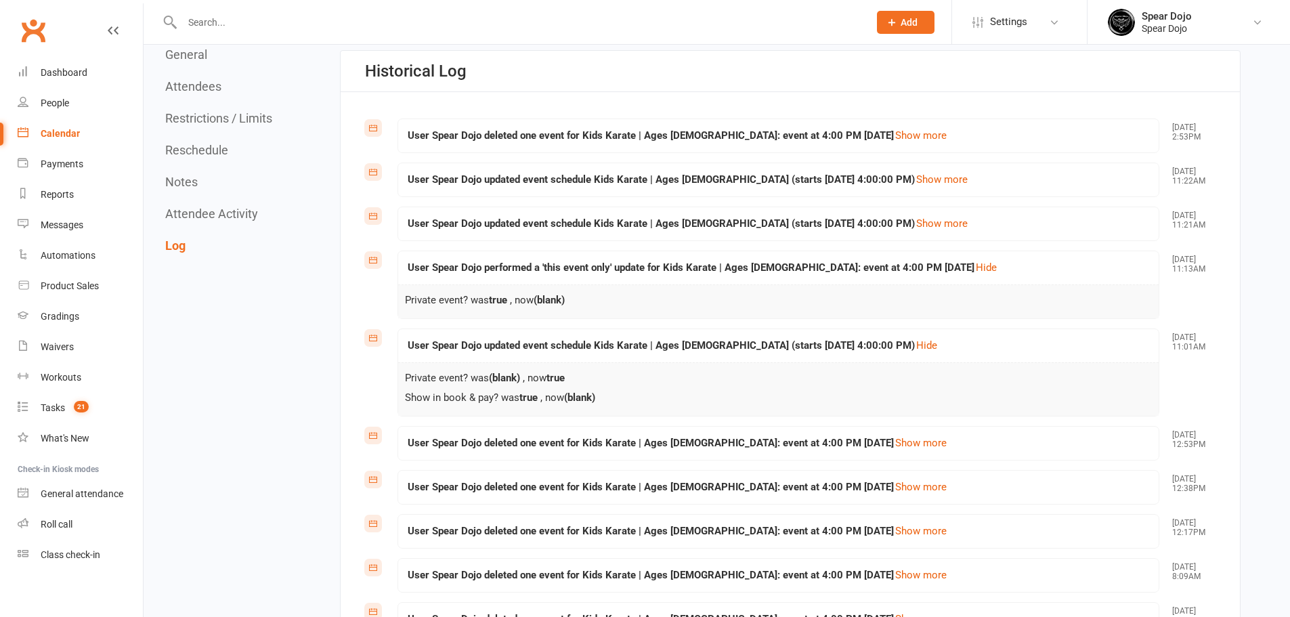
click at [922, 215] on div "User Spear Dojo updated event schedule Kids Karate | Ages 5 to 7 (starts Mon, 2…" at bounding box center [778, 223] width 761 height 33
click at [915, 222] on link "Show more" at bounding box center [942, 224] width 54 height 14
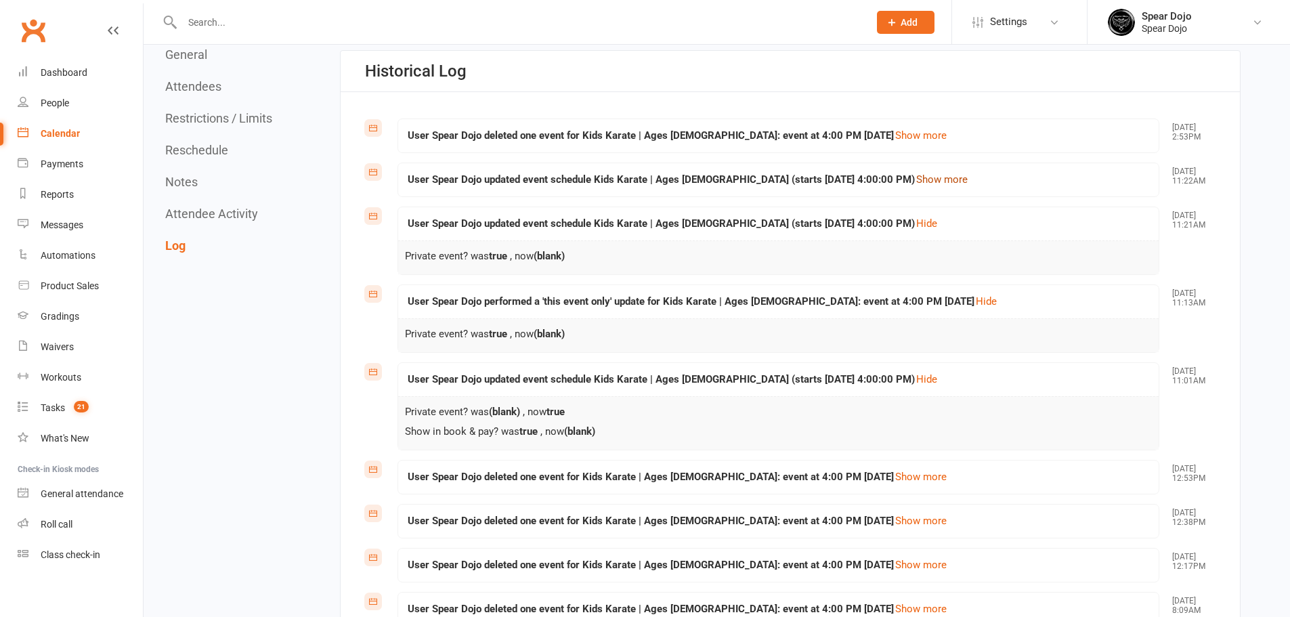
click at [921, 179] on link "Show more" at bounding box center [942, 180] width 54 height 14
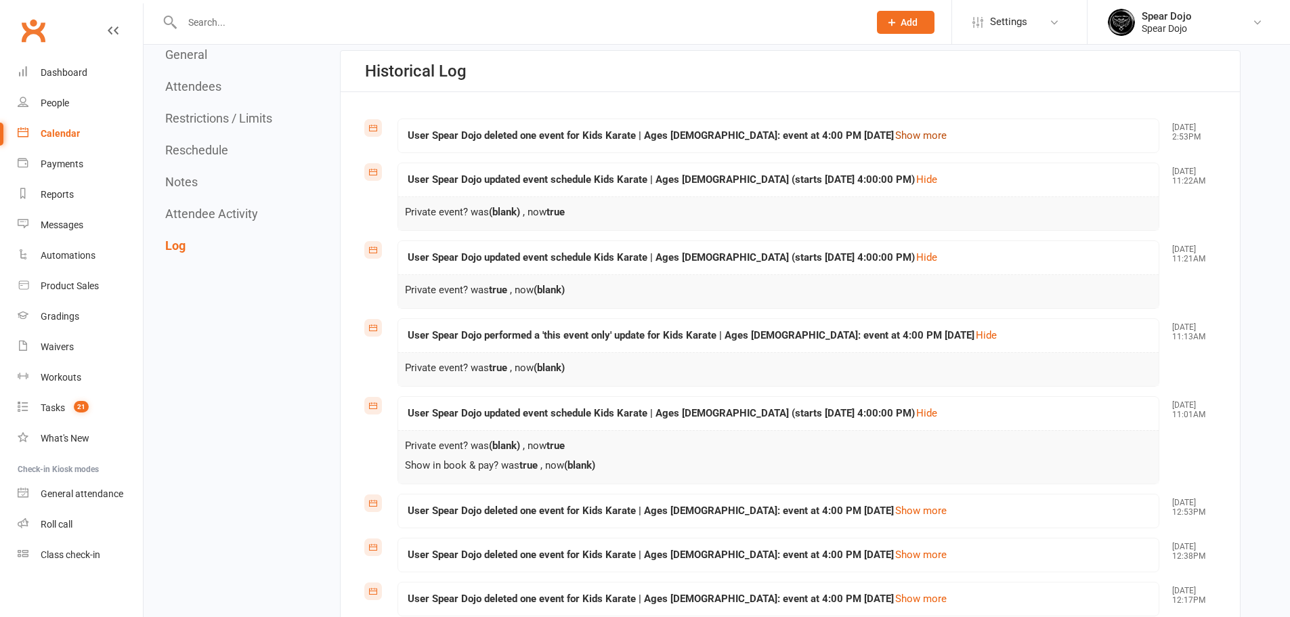
click at [894, 132] on link "Show more" at bounding box center [921, 136] width 54 height 14
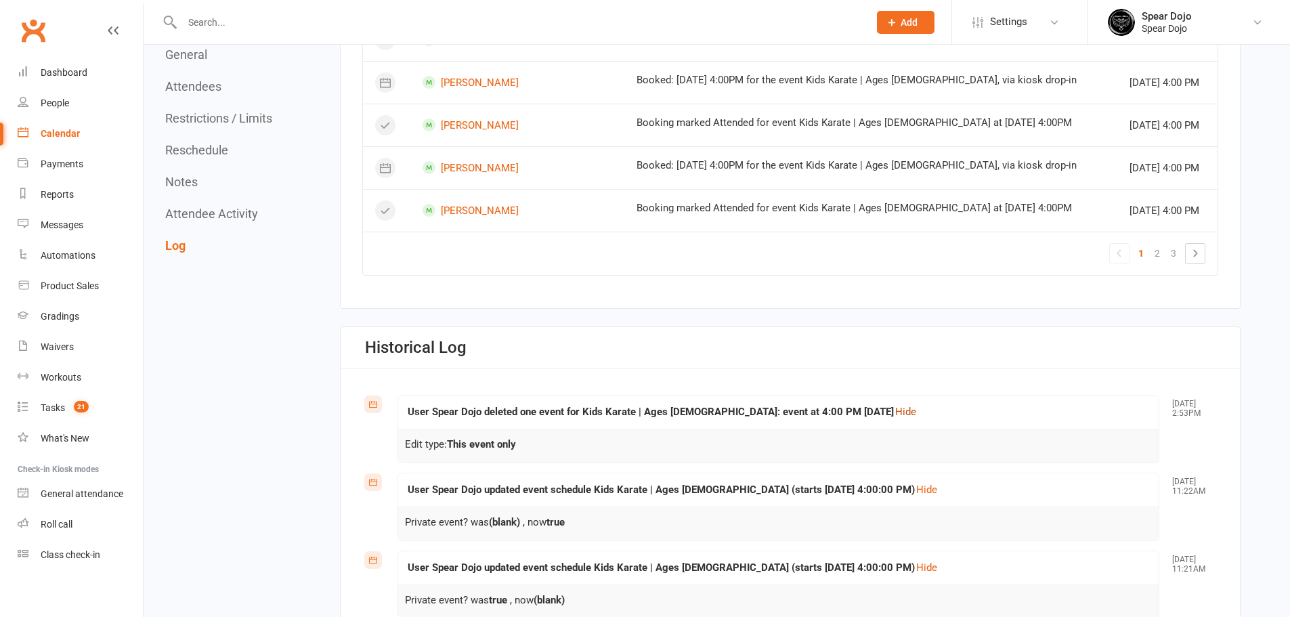
scroll to position [2437, 0]
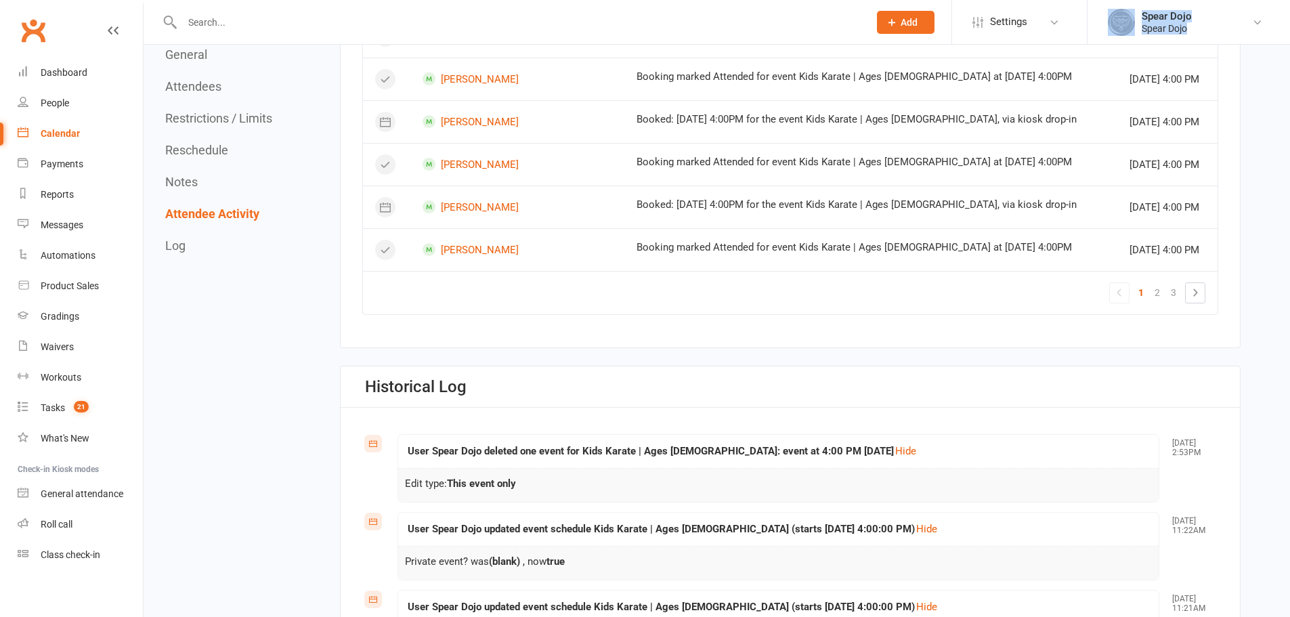
drag, startPoint x: 1208, startPoint y: 24, endPoint x: 1136, endPoint y: 29, distance: 72.0
click at [1136, 29] on link "Spear Dojo Spear Dojo" at bounding box center [1189, 22] width 162 height 27
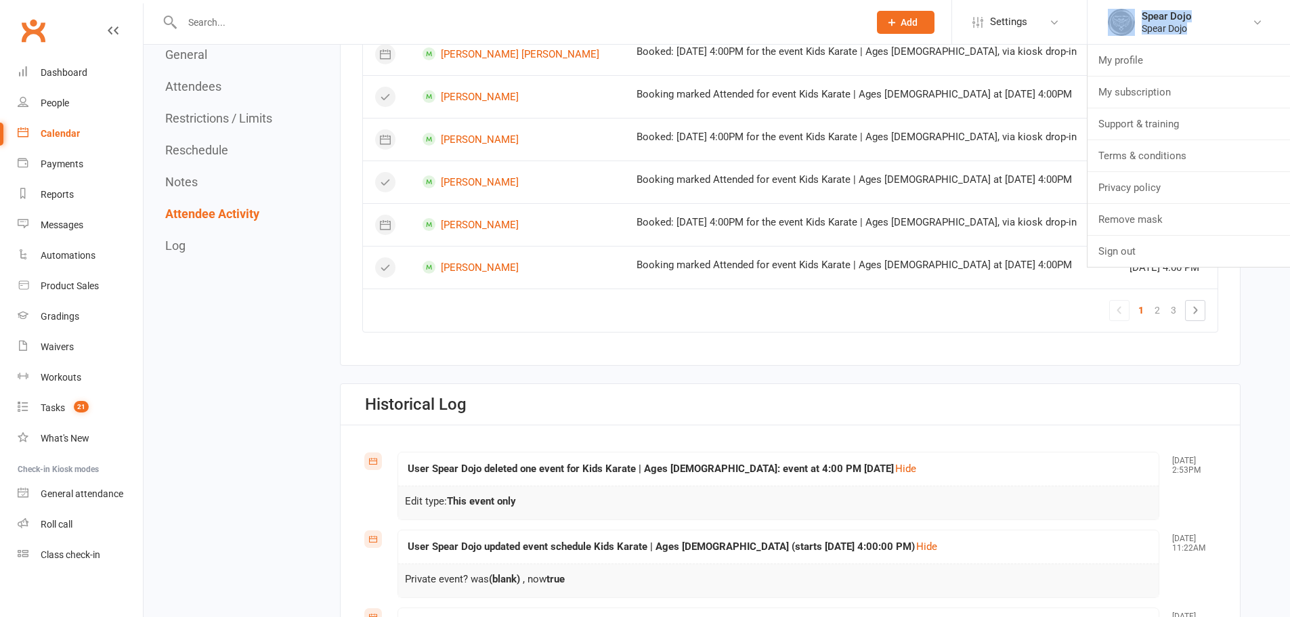
scroll to position [2414, 0]
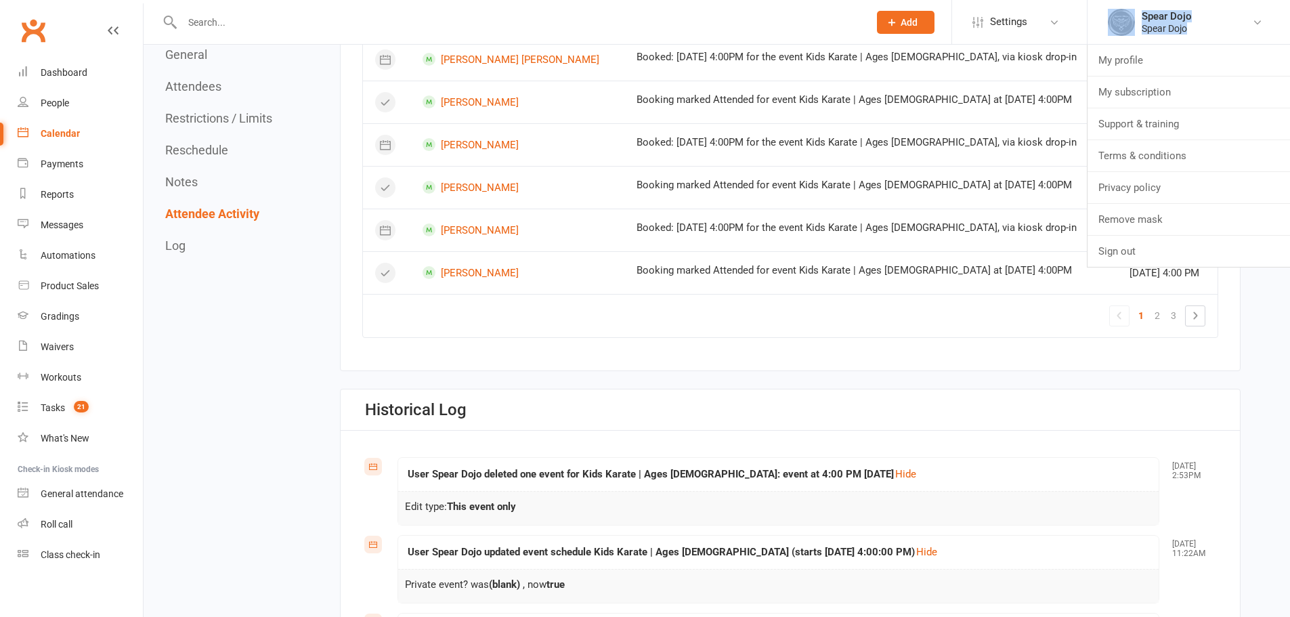
click at [1200, 35] on link "Spear Dojo Spear Dojo" at bounding box center [1189, 22] width 162 height 27
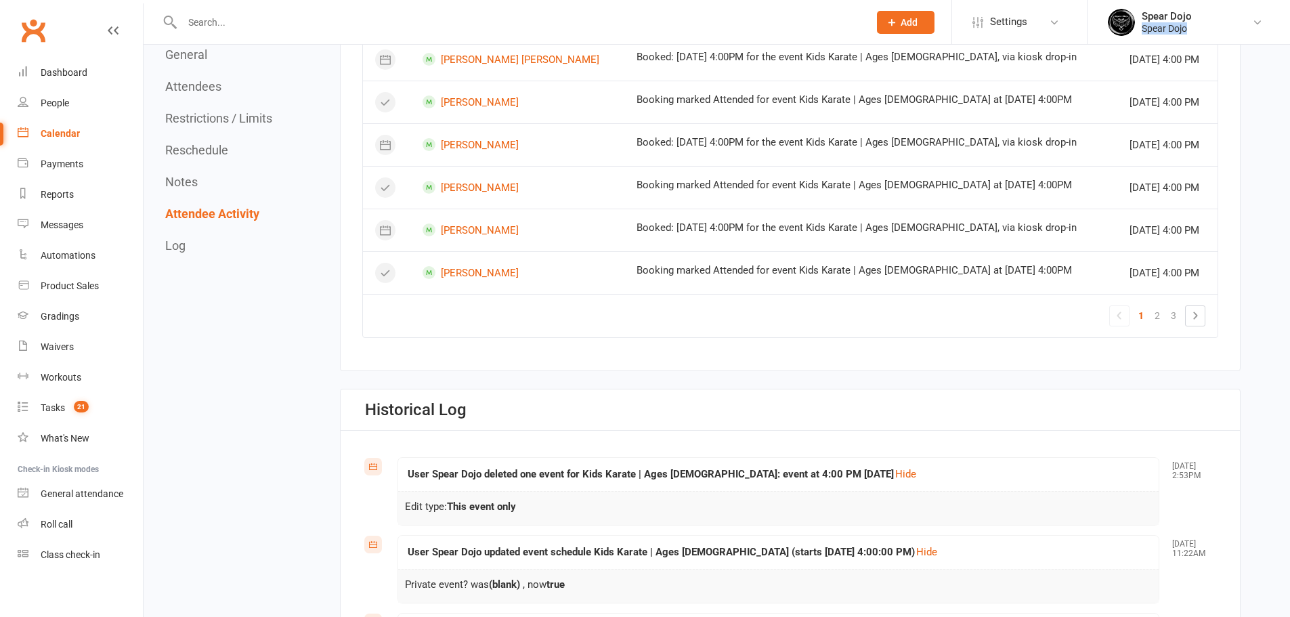
drag, startPoint x: 1201, startPoint y: 30, endPoint x: 1144, endPoint y: 26, distance: 57.0
click at [1144, 26] on link "Spear Dojo Spear Dojo" at bounding box center [1189, 22] width 162 height 27
copy div "Spear Dojo"
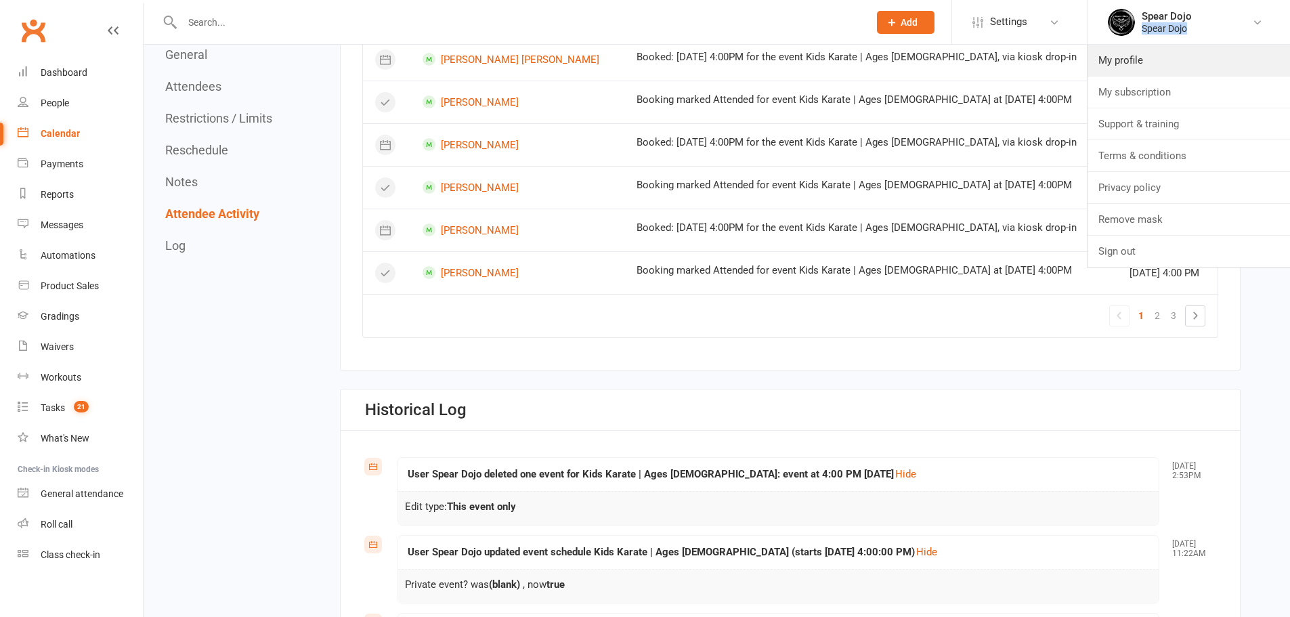
click at [1146, 66] on link "My profile" at bounding box center [1189, 60] width 203 height 31
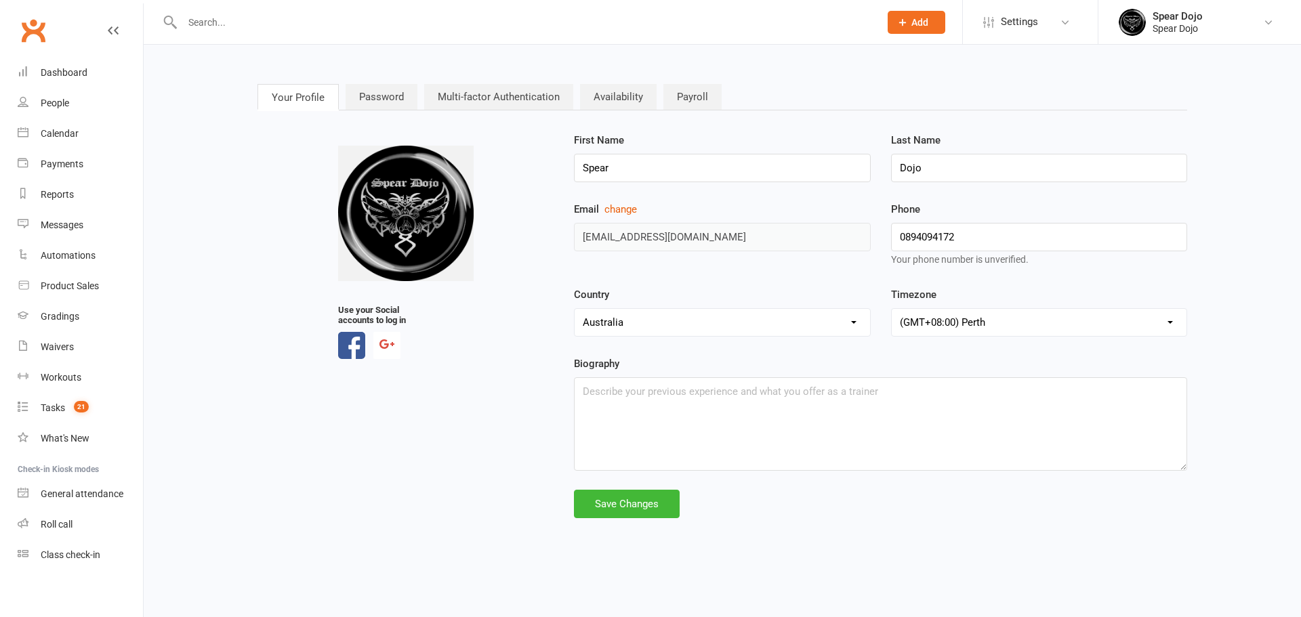
click at [565, 232] on div "Email change admin@speardojo.com" at bounding box center [722, 226] width 316 height 50
click at [534, 25] on input "text" at bounding box center [524, 22] width 692 height 19
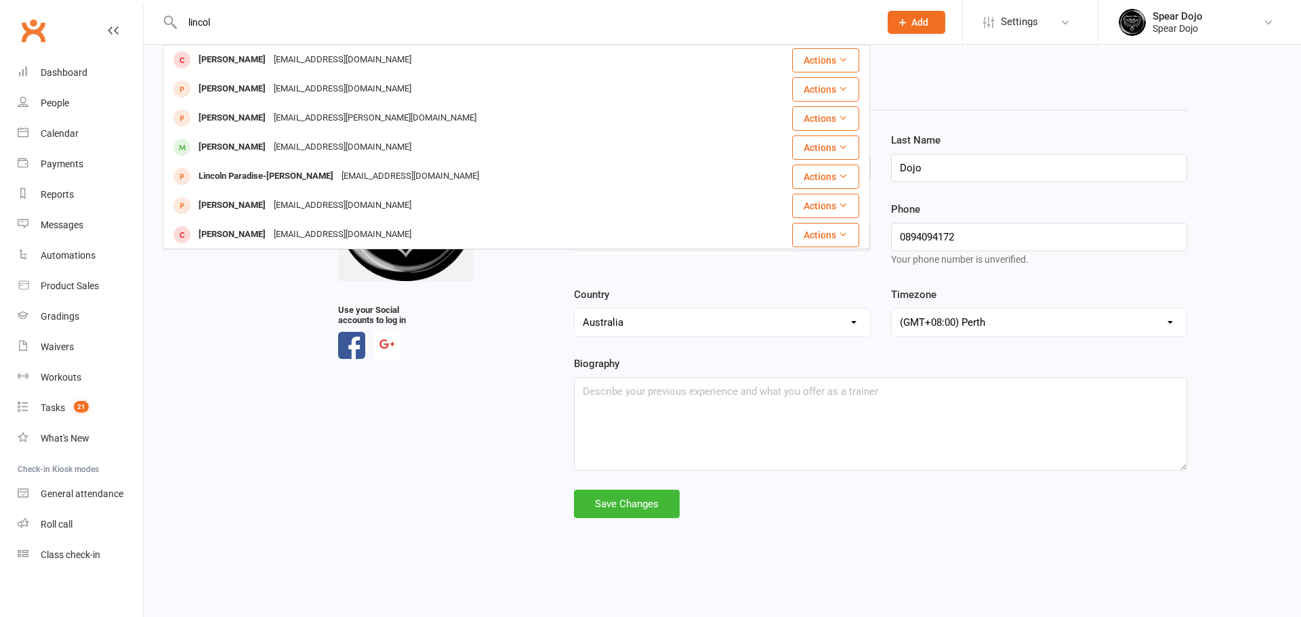
type input "lincol"
click at [320, 145] on div "sarahbrown2815@hotmail.com" at bounding box center [343, 148] width 146 height 20
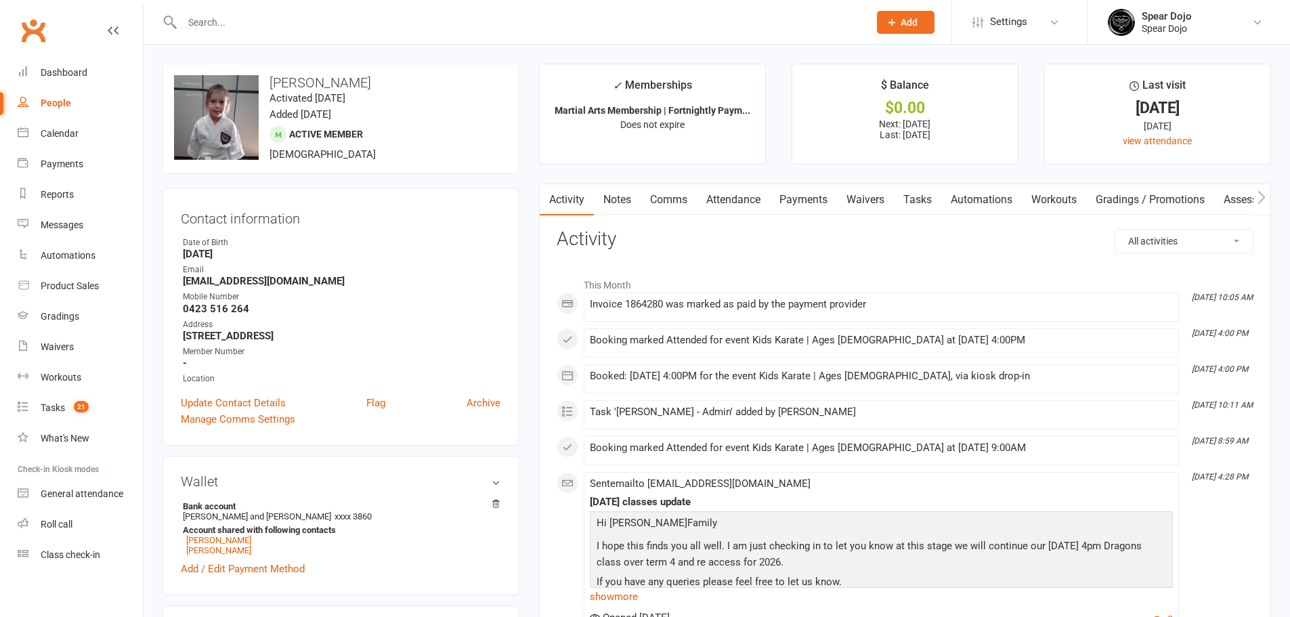
drag, startPoint x: 264, startPoint y: 85, endPoint x: 385, endPoint y: 72, distance: 121.9
click at [385, 72] on div "upload photo change photo Lincoln Anderson Activated 12 September, 2022 Added 1…" at bounding box center [341, 119] width 356 height 110
copy h3 "Lincoln Anderson"
click at [428, 27] on input "text" at bounding box center [518, 22] width 681 height 19
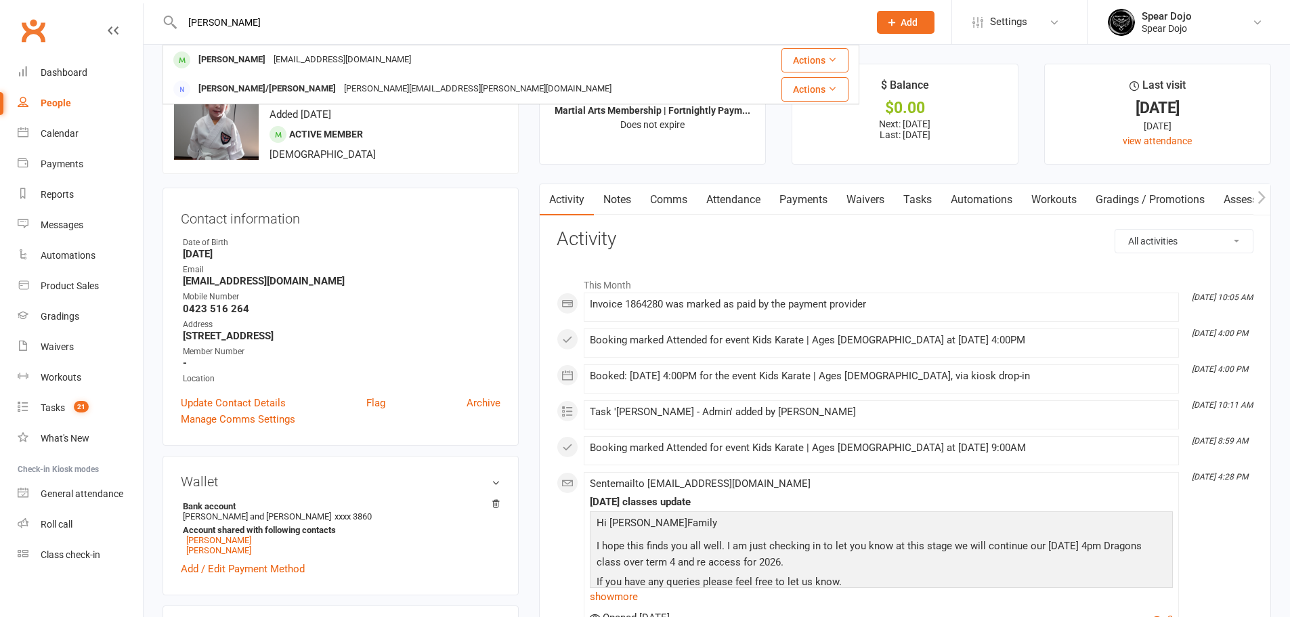
type input "wyatt"
click at [334, 63] on div "jrwells007@gmail.com" at bounding box center [343, 60] width 146 height 20
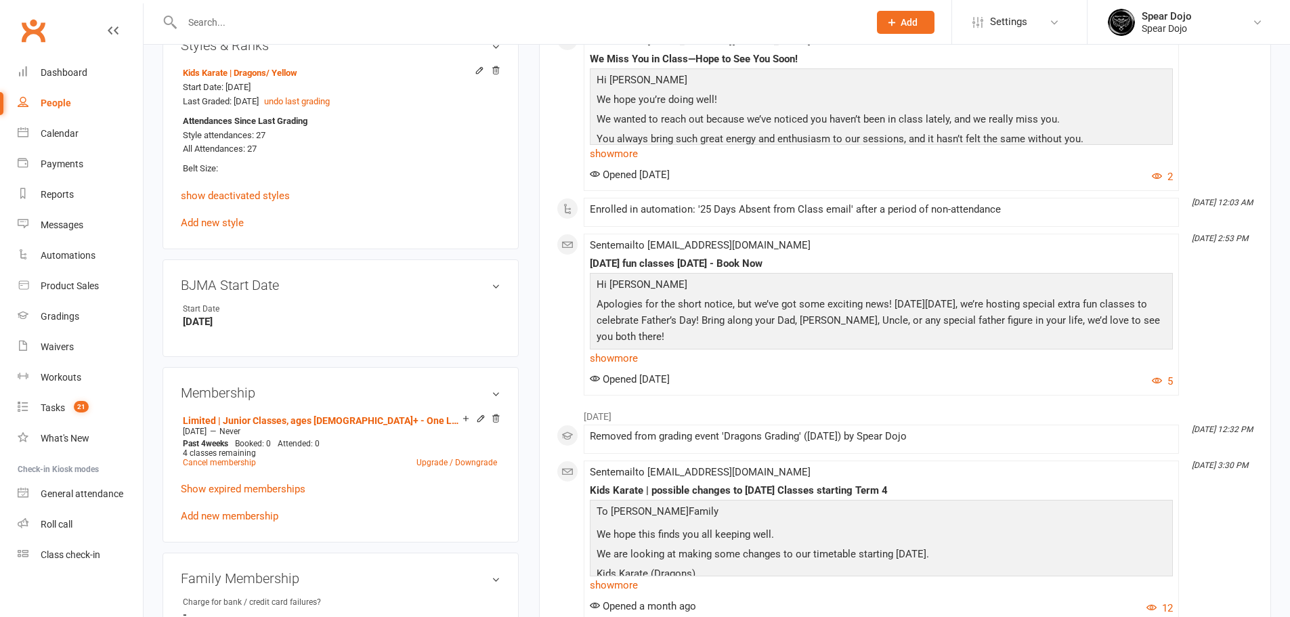
scroll to position [564, 0]
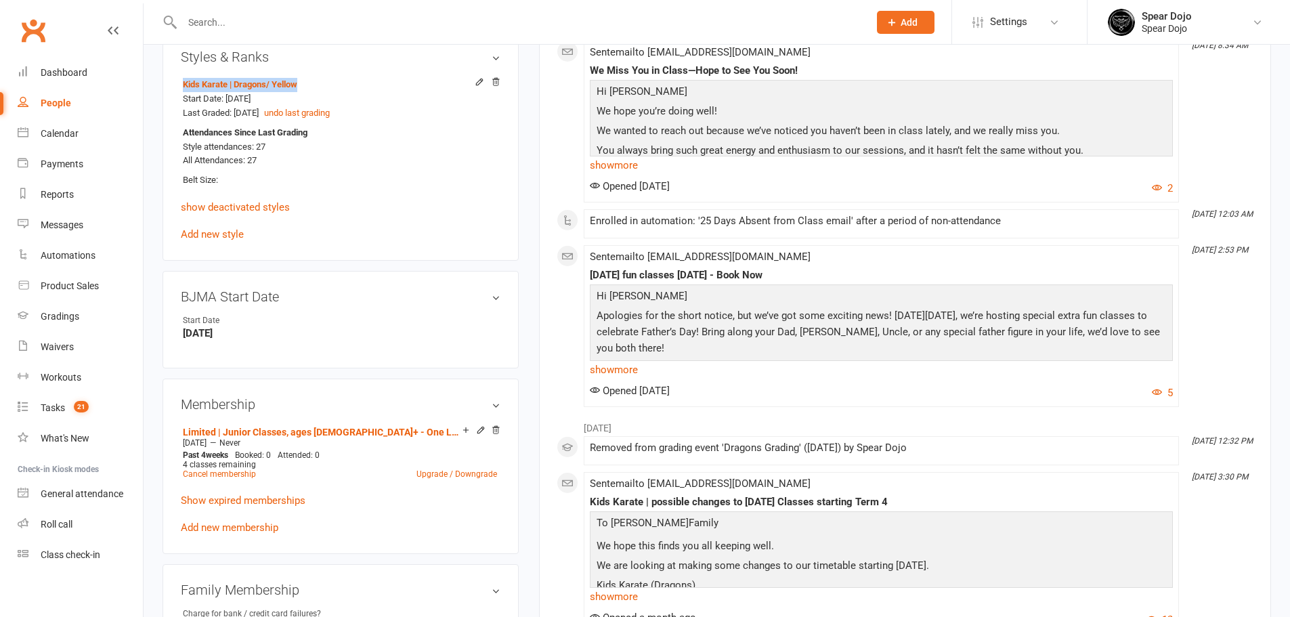
drag, startPoint x: 181, startPoint y: 86, endPoint x: 304, endPoint y: 85, distance: 123.3
click at [304, 85] on li "Kids Karate | Dragons / Yellow Start Date: 13 Jan 2024 Last Graded: 7 Sep 2024 …" at bounding box center [341, 132] width 320 height 114
copy link "Kids Karate | Dragons / Yellow"
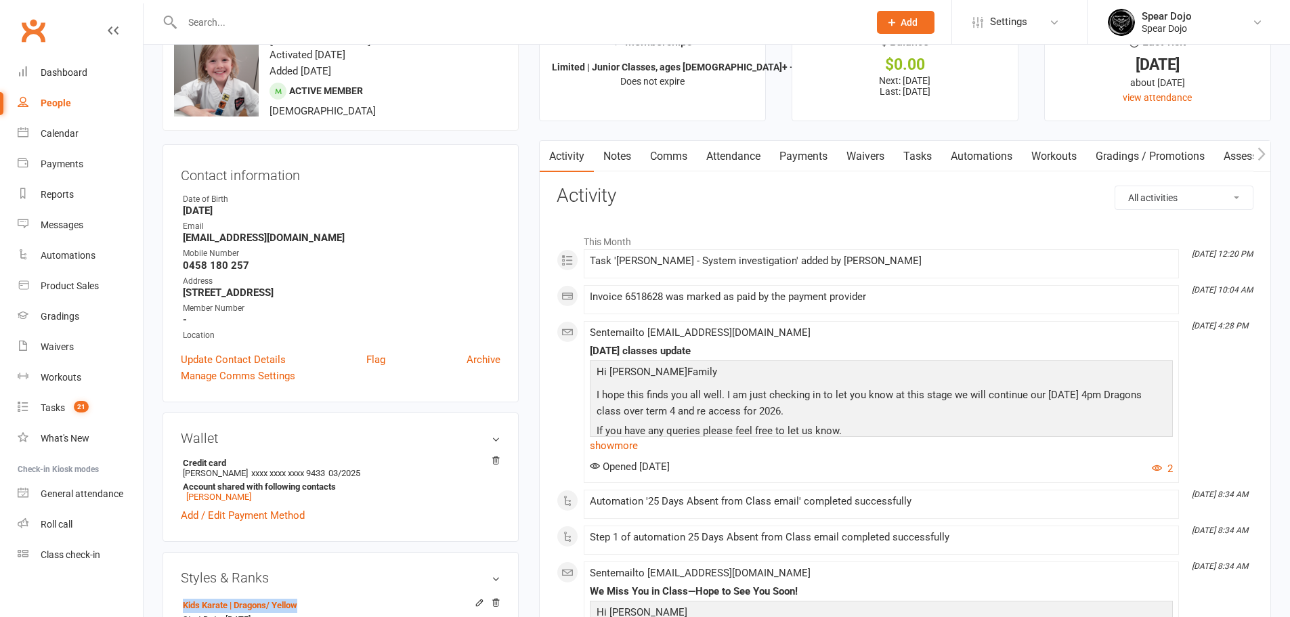
scroll to position [45, 0]
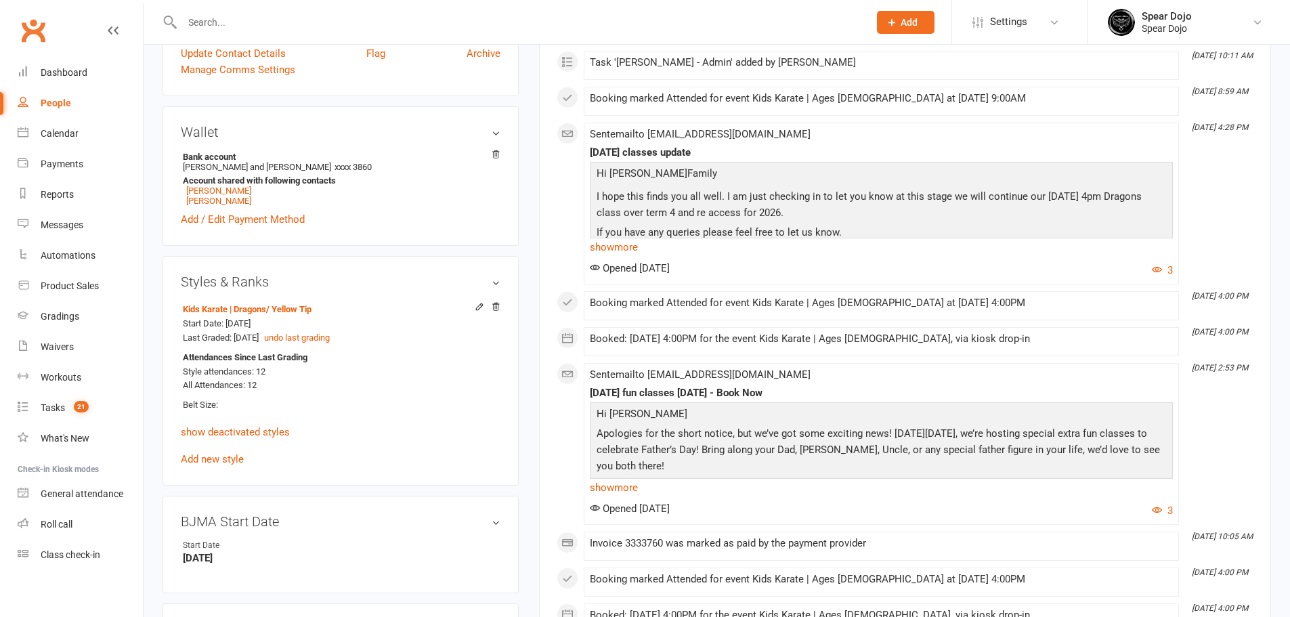
scroll to position [564, 0]
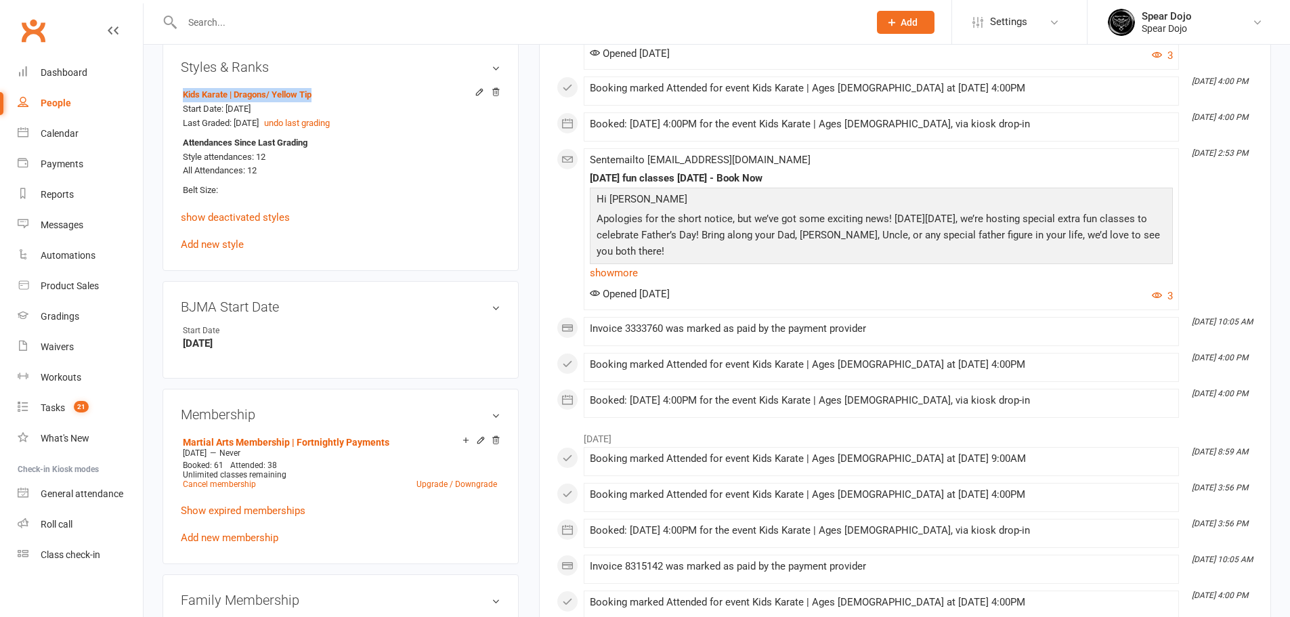
drag, startPoint x: 175, startPoint y: 93, endPoint x: 360, endPoint y: 101, distance: 185.7
click at [360, 101] on div "Styles & Ranks Kids Karate | Dragons / Yellow Tip Start Date: 15 Apr 2024 Last …" at bounding box center [341, 156] width 356 height 230
copy link "Kids Karate | Dragons / Yellow Tip"
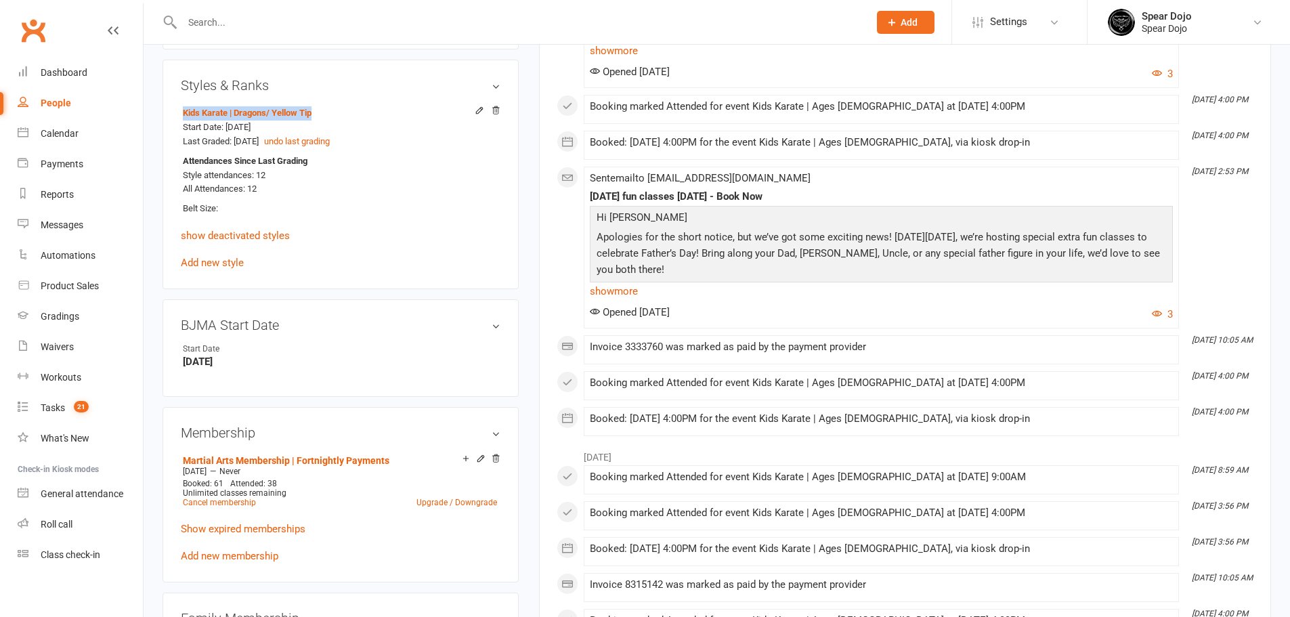
scroll to position [542, 0]
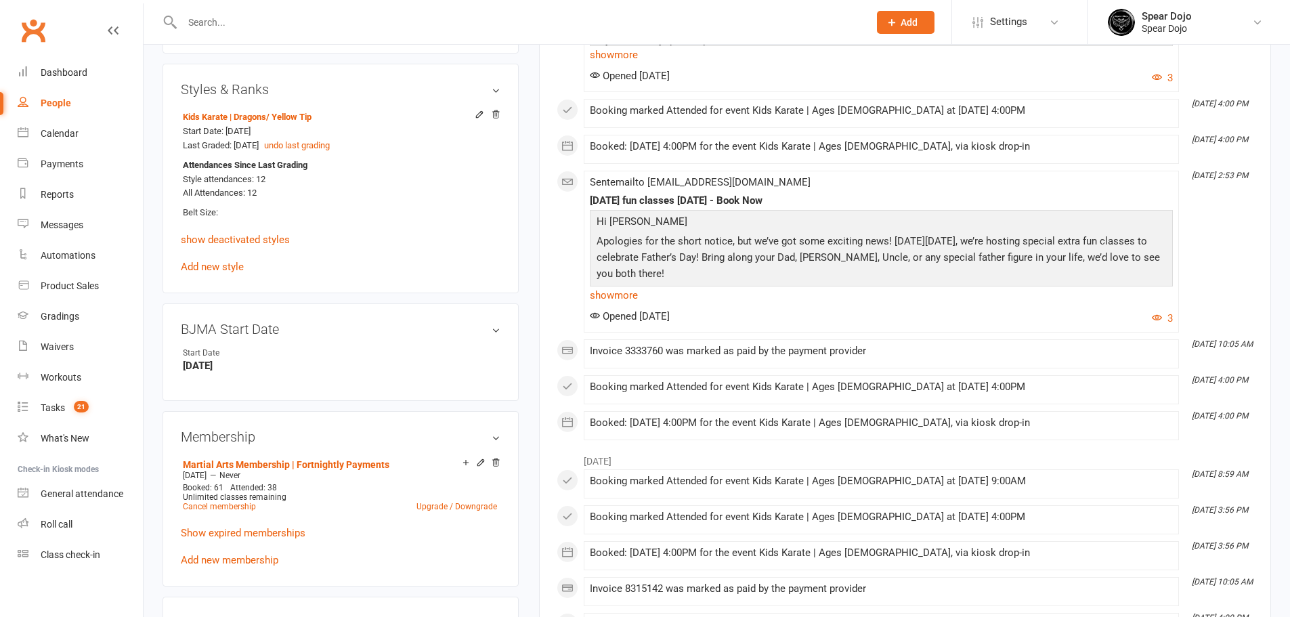
click at [212, 245] on link "show deactivated styles" at bounding box center [235, 240] width 109 height 12
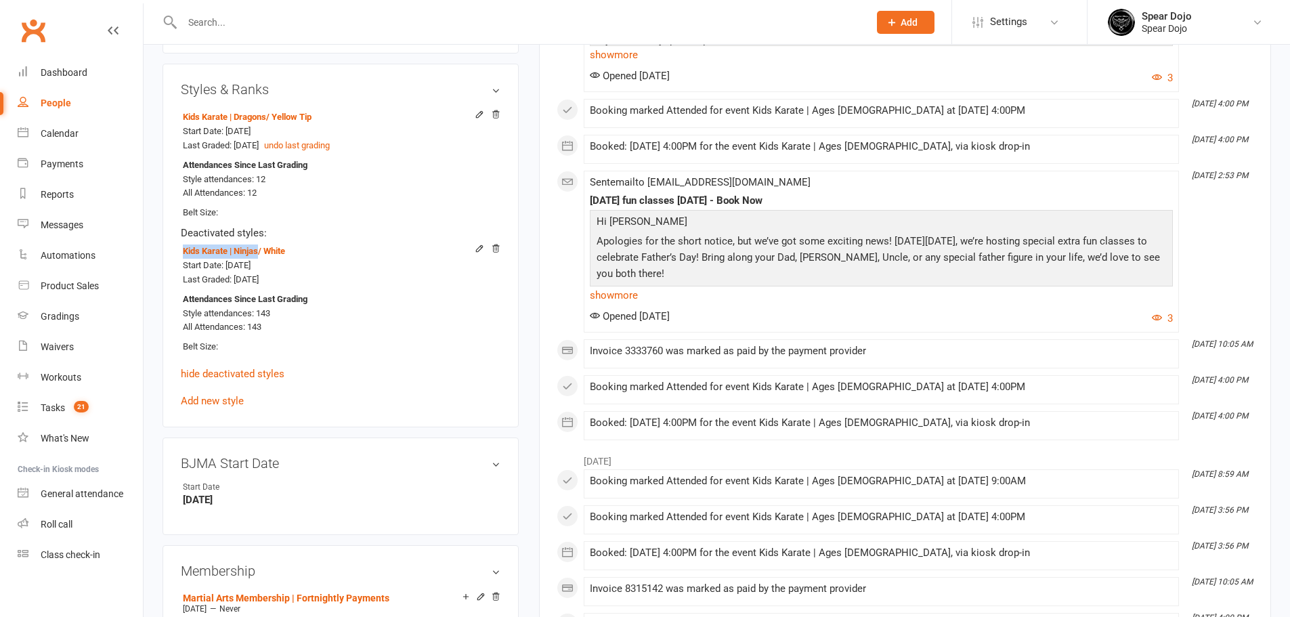
drag, startPoint x: 178, startPoint y: 251, endPoint x: 260, endPoint y: 249, distance: 82.0
click at [260, 249] on div "Styles & Ranks Kids Karate | Dragons / Yellow Tip Start Date: 15 Apr 2024 Last …" at bounding box center [341, 246] width 356 height 364
copy link "Kids Karate | Ninjas"
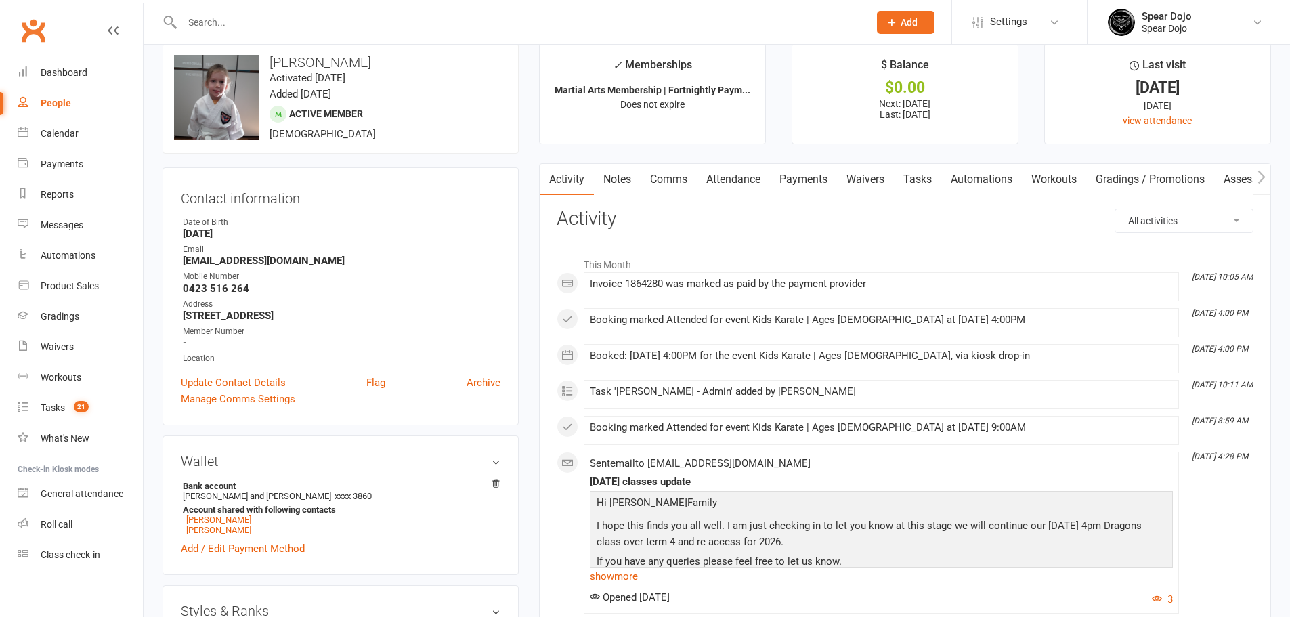
scroll to position [0, 0]
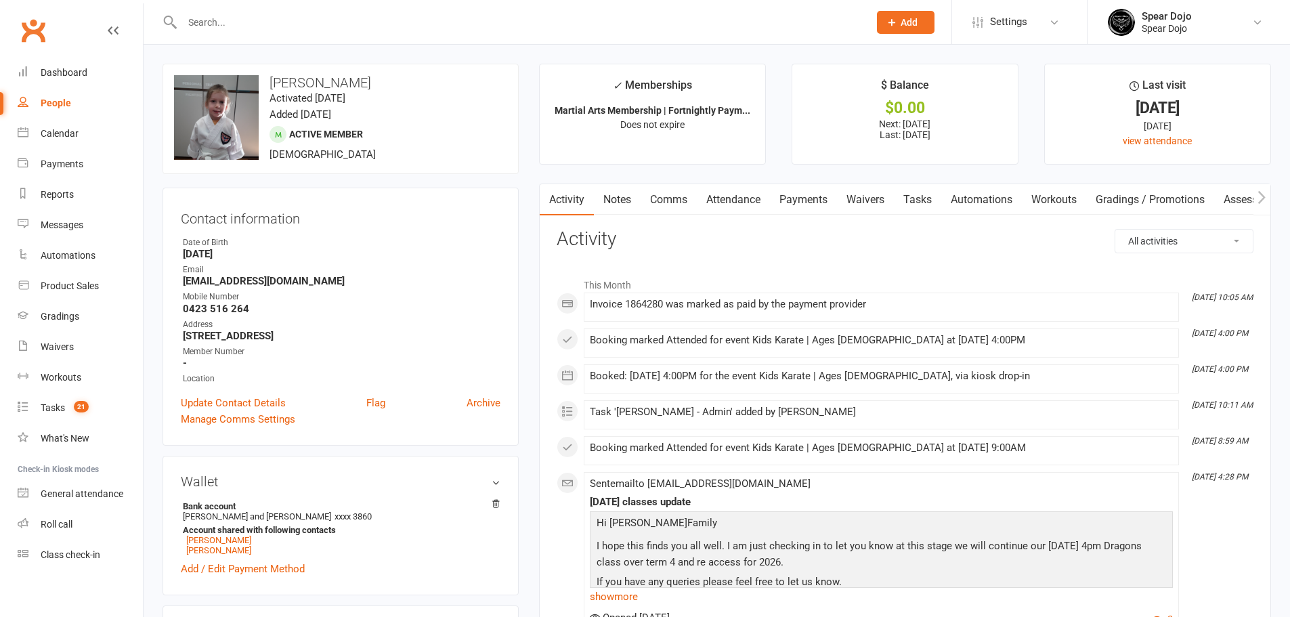
click at [736, 208] on link "Attendance" at bounding box center [733, 199] width 73 height 31
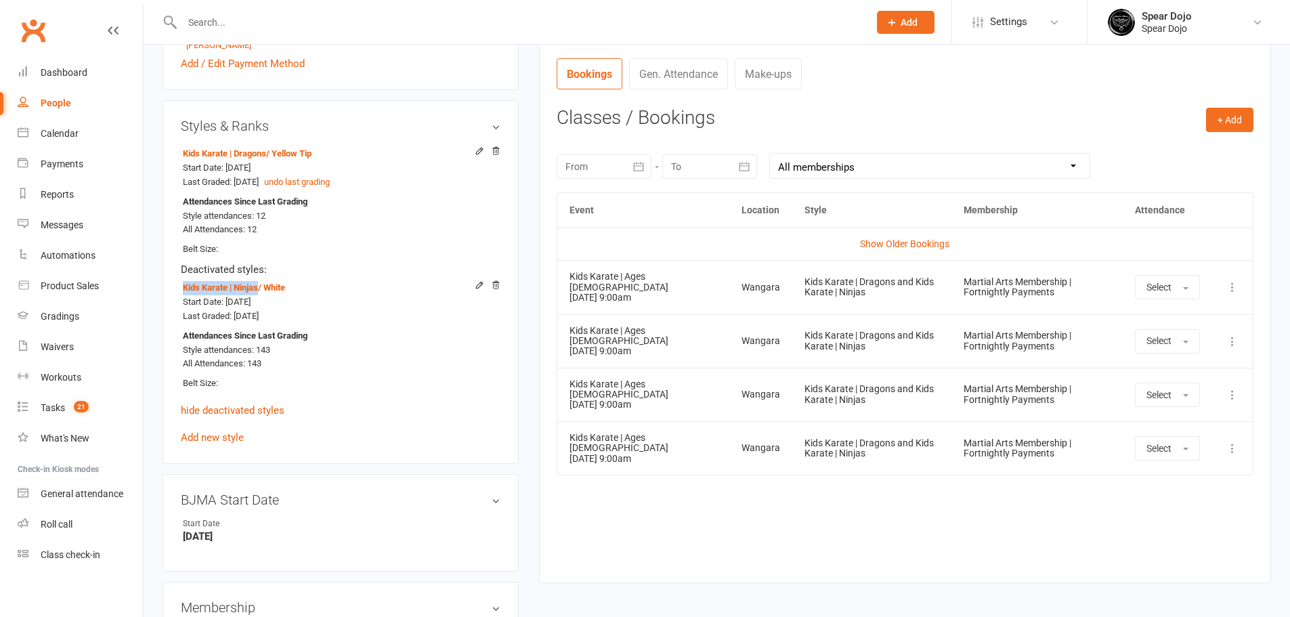
scroll to position [520, 0]
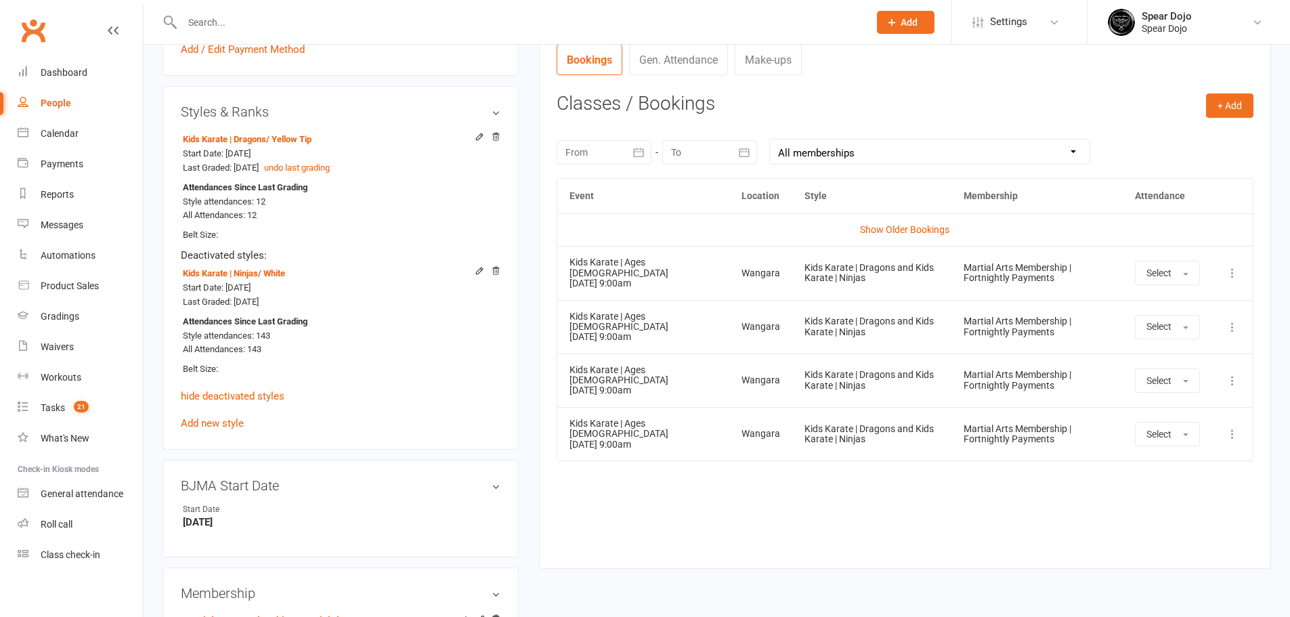
click at [910, 232] on link "Show Older Bookings" at bounding box center [904, 229] width 89 height 11
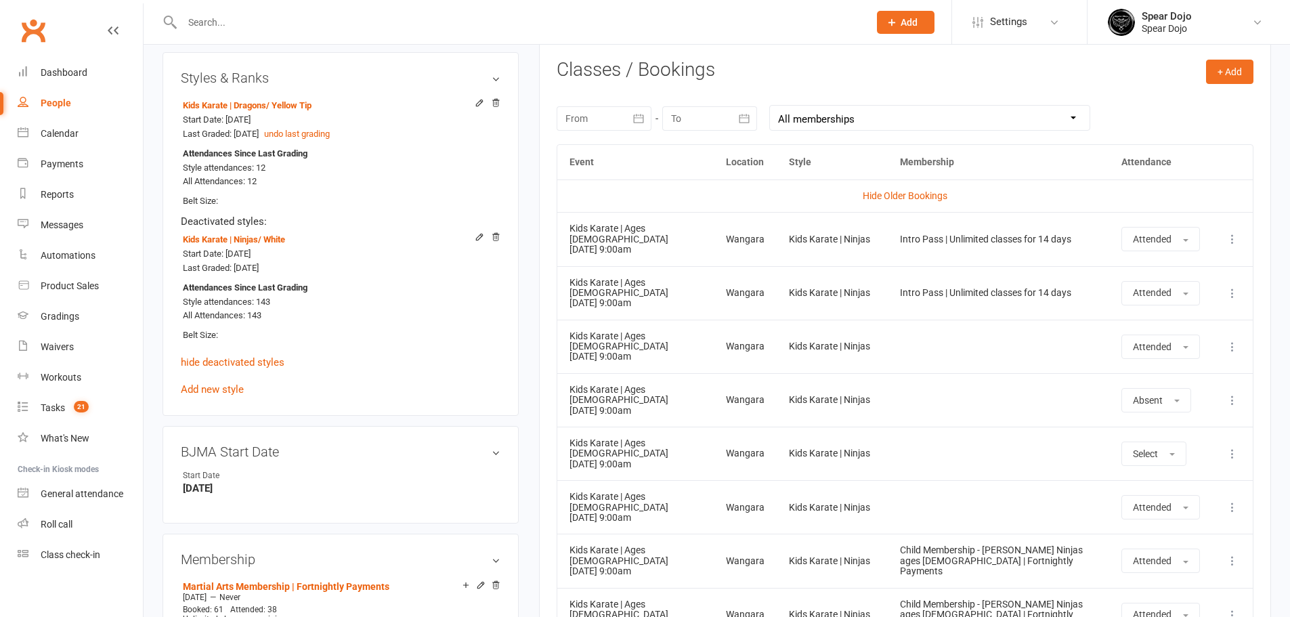
scroll to position [542, 0]
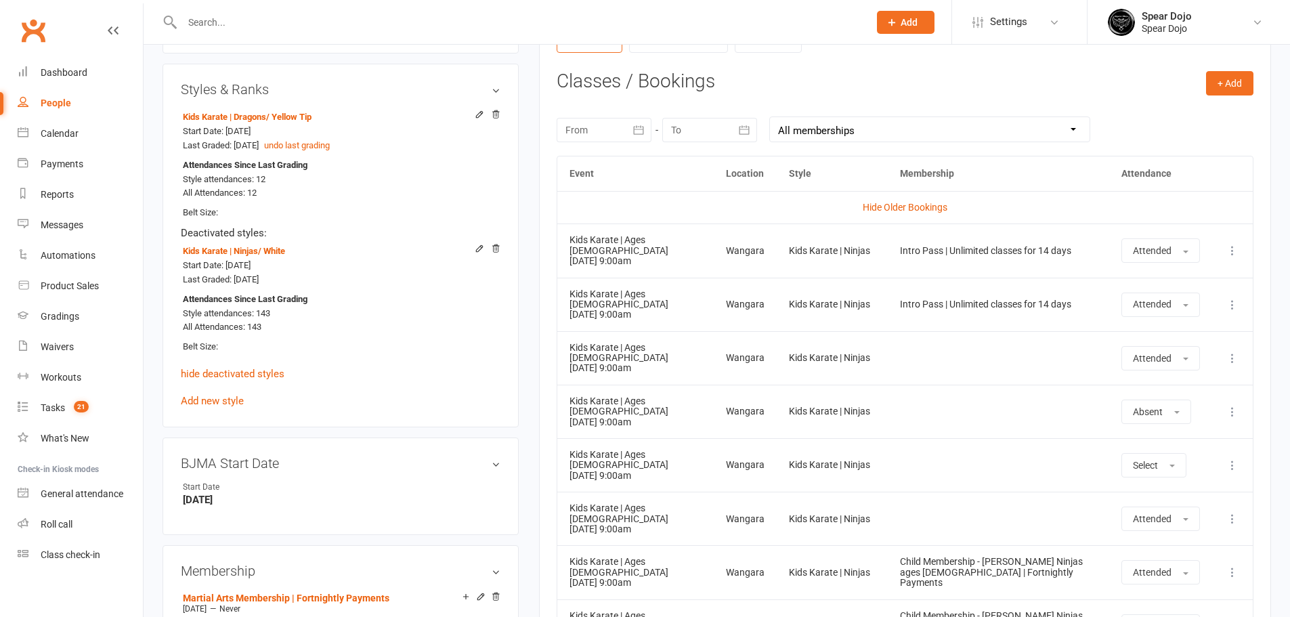
click at [639, 131] on icon "button" at bounding box center [639, 130] width 14 height 14
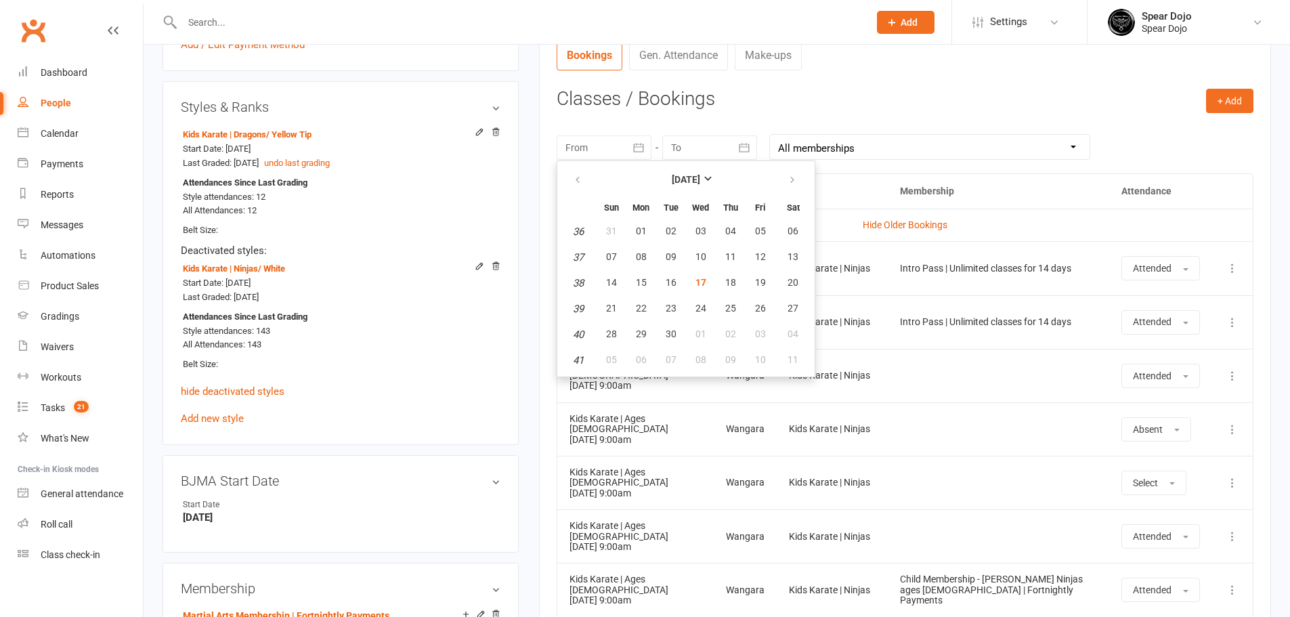
scroll to position [520, 0]
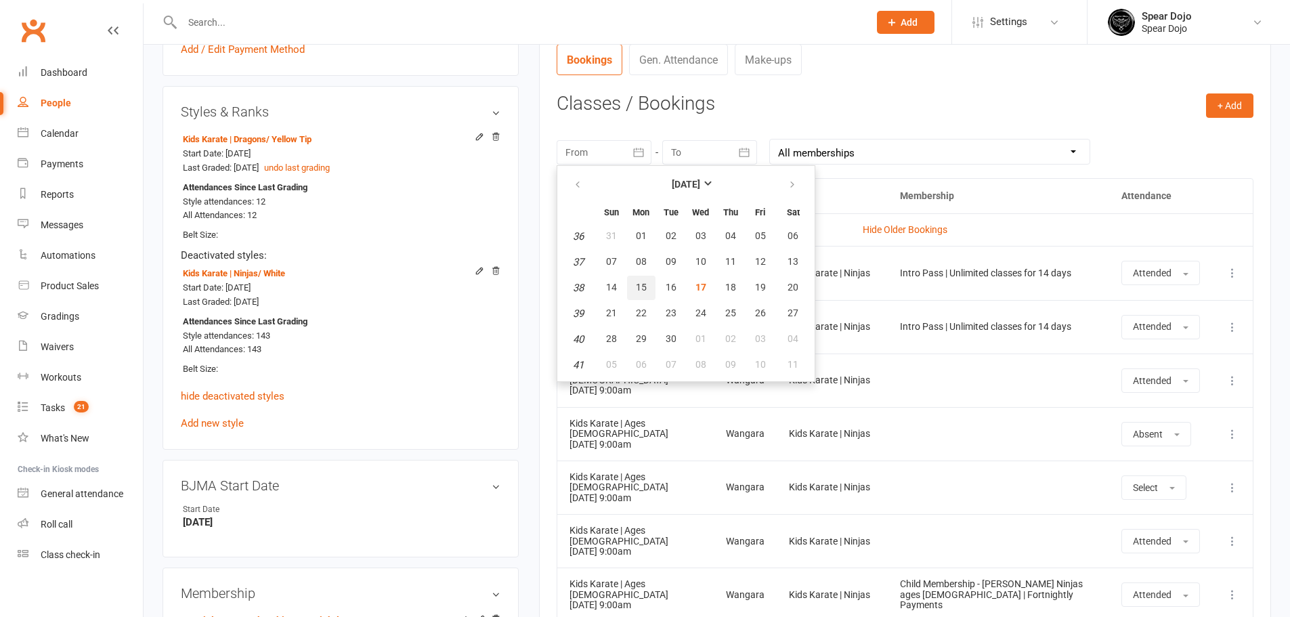
click at [635, 285] on button "15" at bounding box center [641, 288] width 28 height 24
type input "15 Sep 2025"
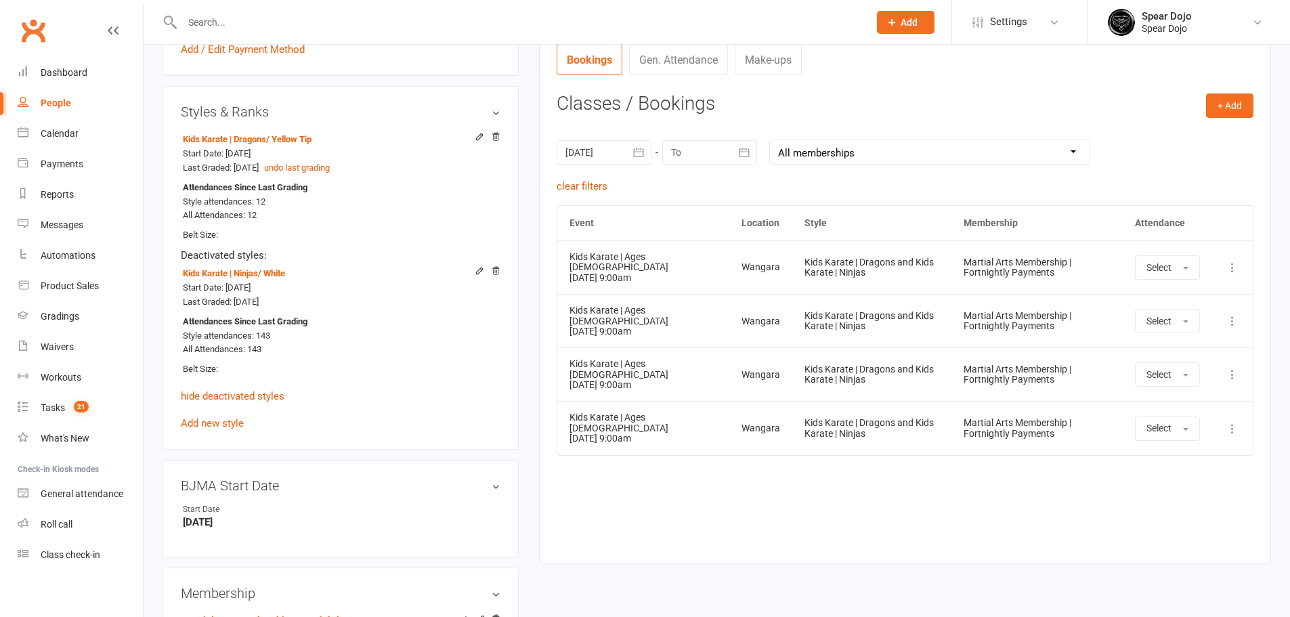
click at [746, 158] on icon "button" at bounding box center [745, 153] width 14 height 14
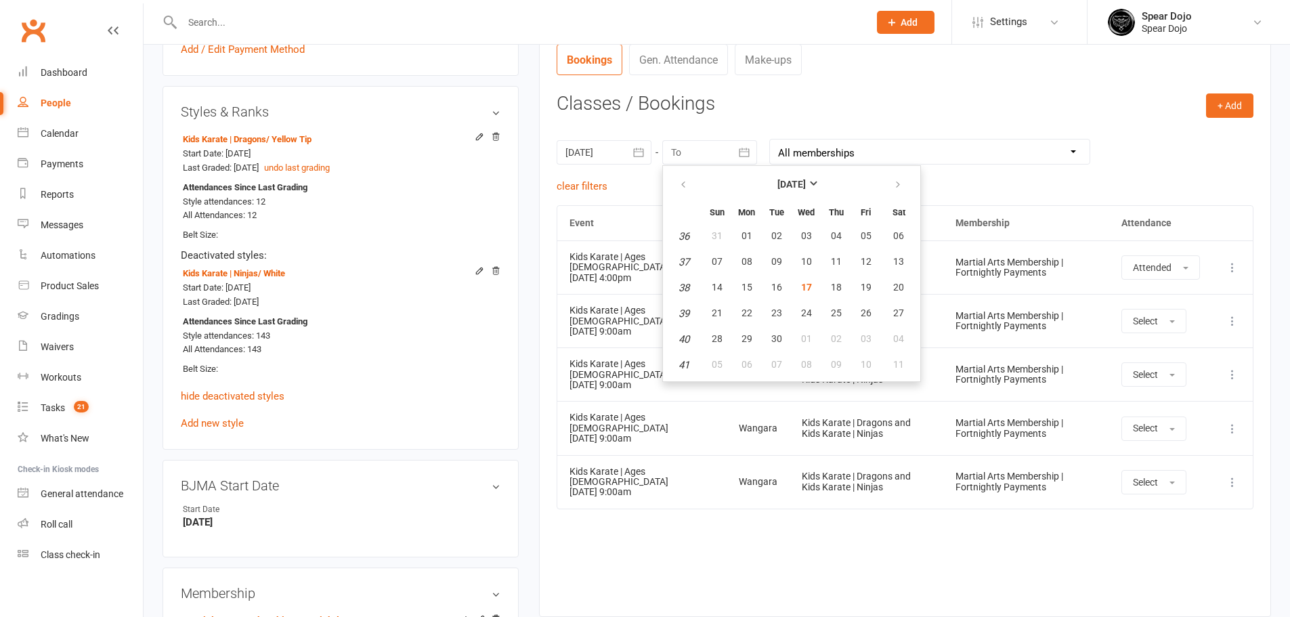
click at [848, 93] on h3 "Classes / Bookings" at bounding box center [905, 103] width 697 height 21
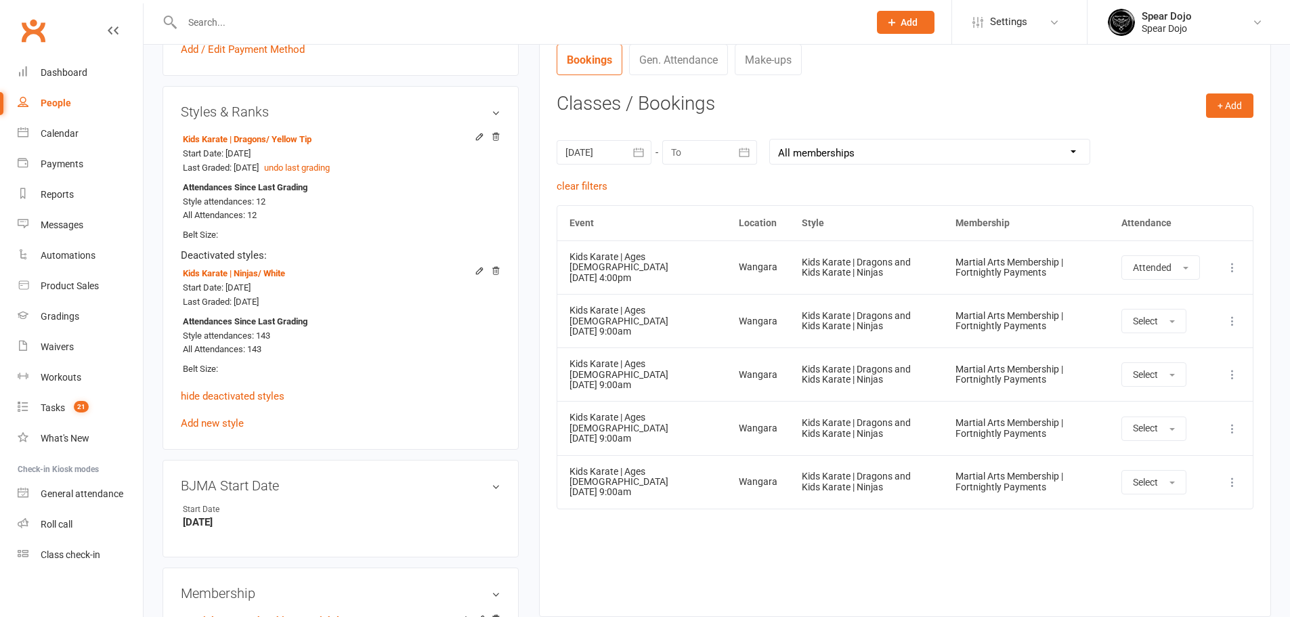
drag, startPoint x: 566, startPoint y: 251, endPoint x: 658, endPoint y: 276, distance: 94.8
click at [658, 276] on td "Kids Karate | Ages 5 to 7 15 Sep 2025 4:00pm" at bounding box center [642, 267] width 170 height 54
copy td "Kids Karate | Ages 5 to 7 15 Sep 2025 4:00pm"
drag, startPoint x: 738, startPoint y: 259, endPoint x: 790, endPoint y: 272, distance: 53.7
click at [790, 272] on td "Kids Karate | Dragons and Kids Karate | Ninjas" at bounding box center [867, 267] width 154 height 54
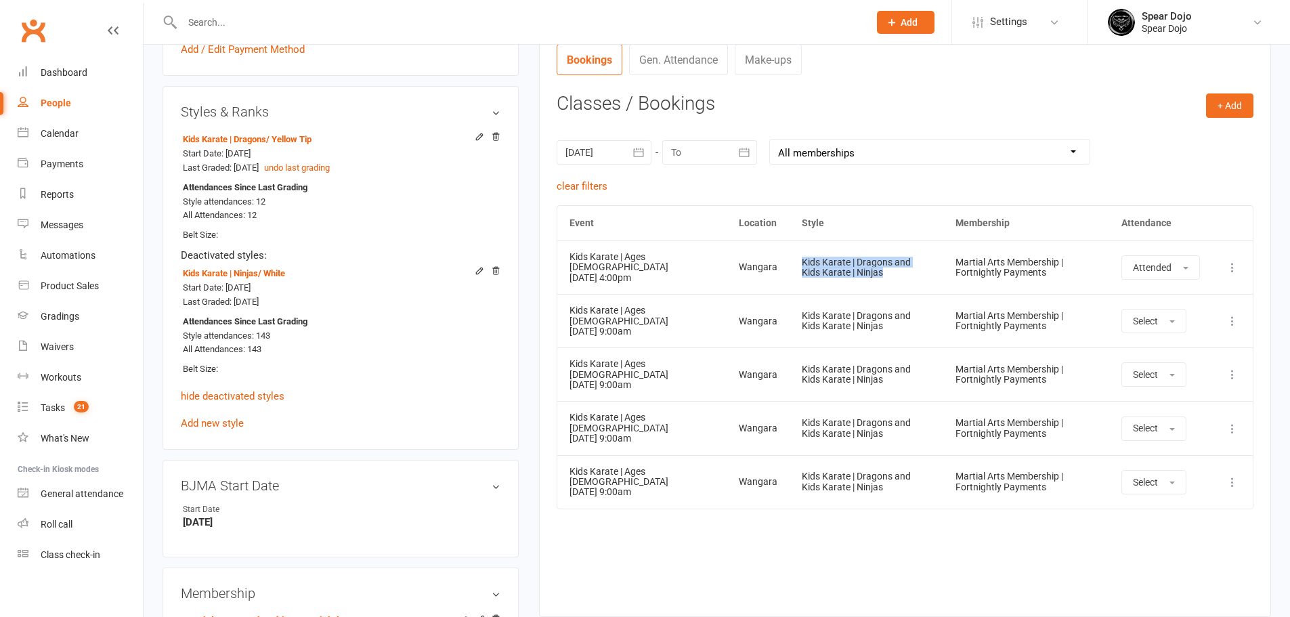
copy div "Kids Karate | Dragons and Kids Karate | Ninjas"
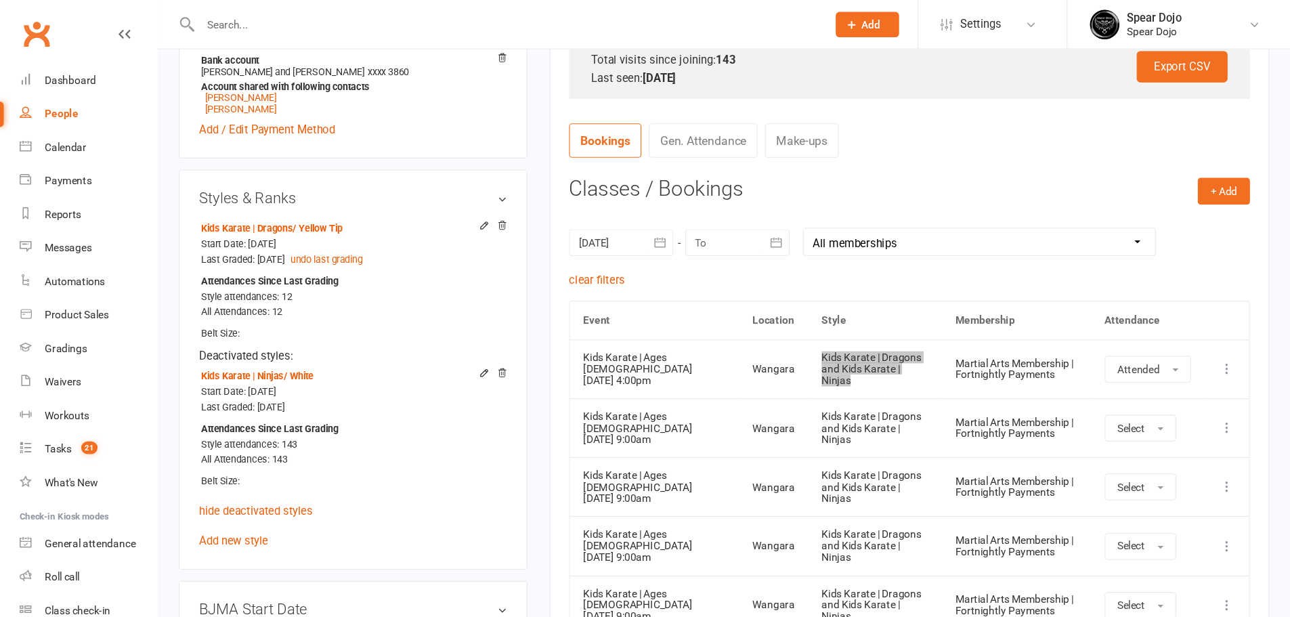
scroll to position [451, 0]
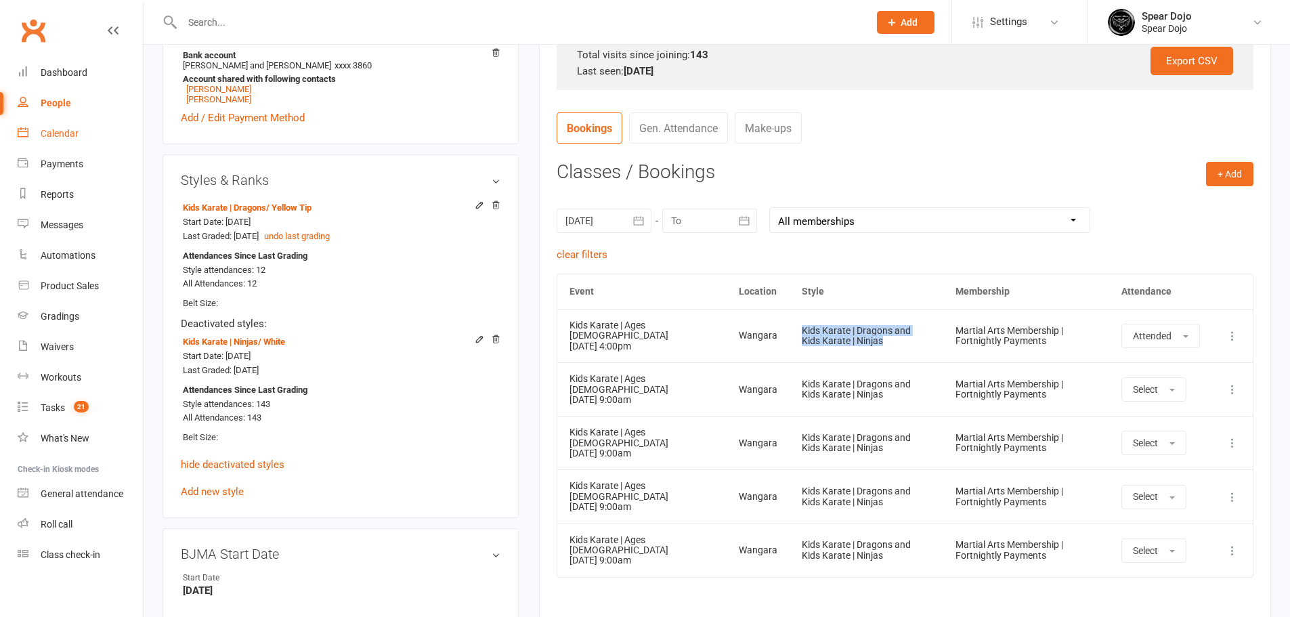
click at [93, 127] on link "Calendar" at bounding box center [80, 134] width 125 height 30
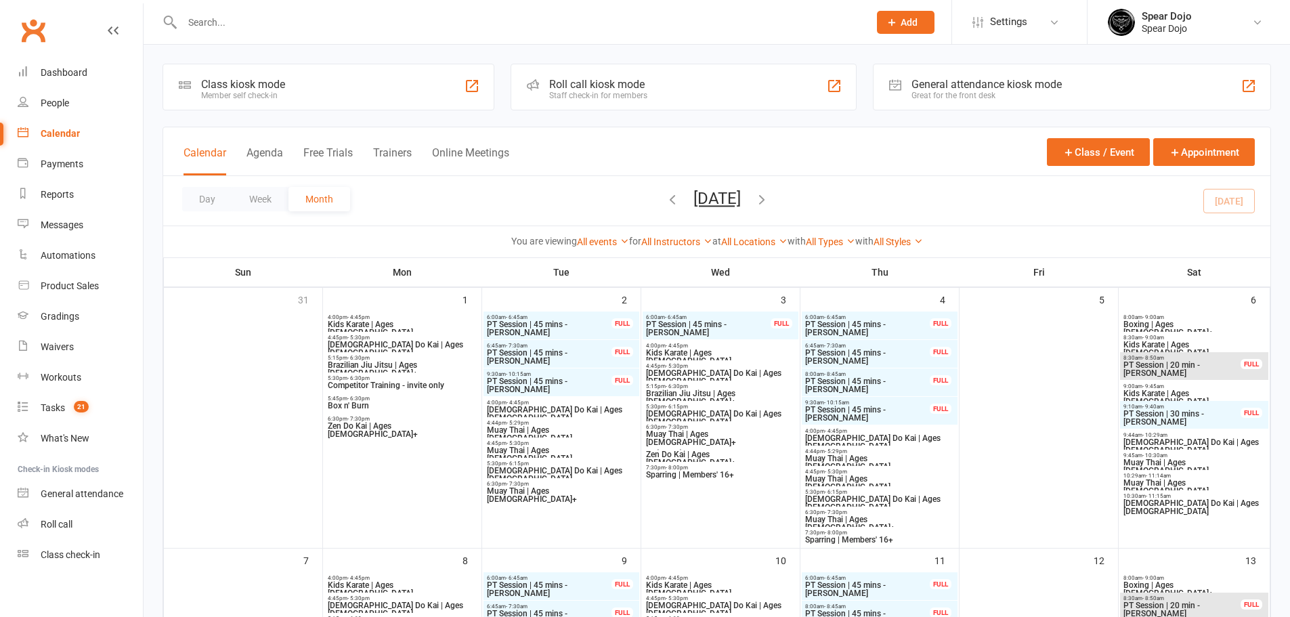
click at [411, 326] on span "Kids Karate | Ages 5 to 7" at bounding box center [402, 328] width 150 height 16
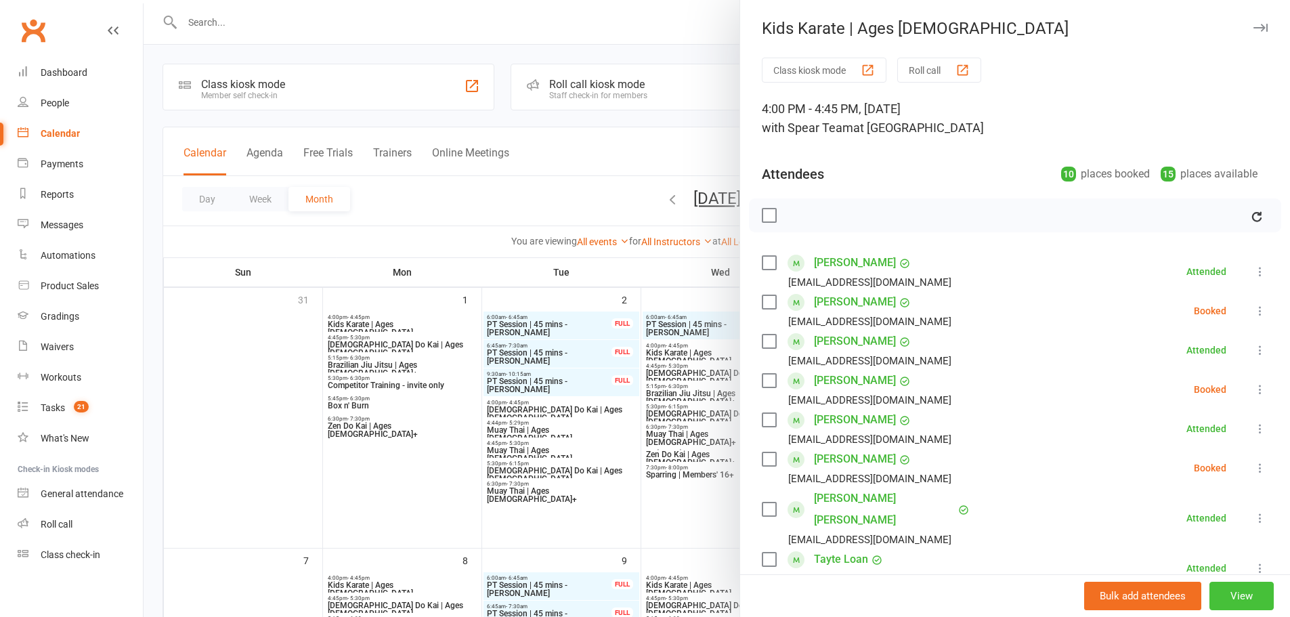
click at [1210, 601] on button "View" at bounding box center [1242, 596] width 64 height 28
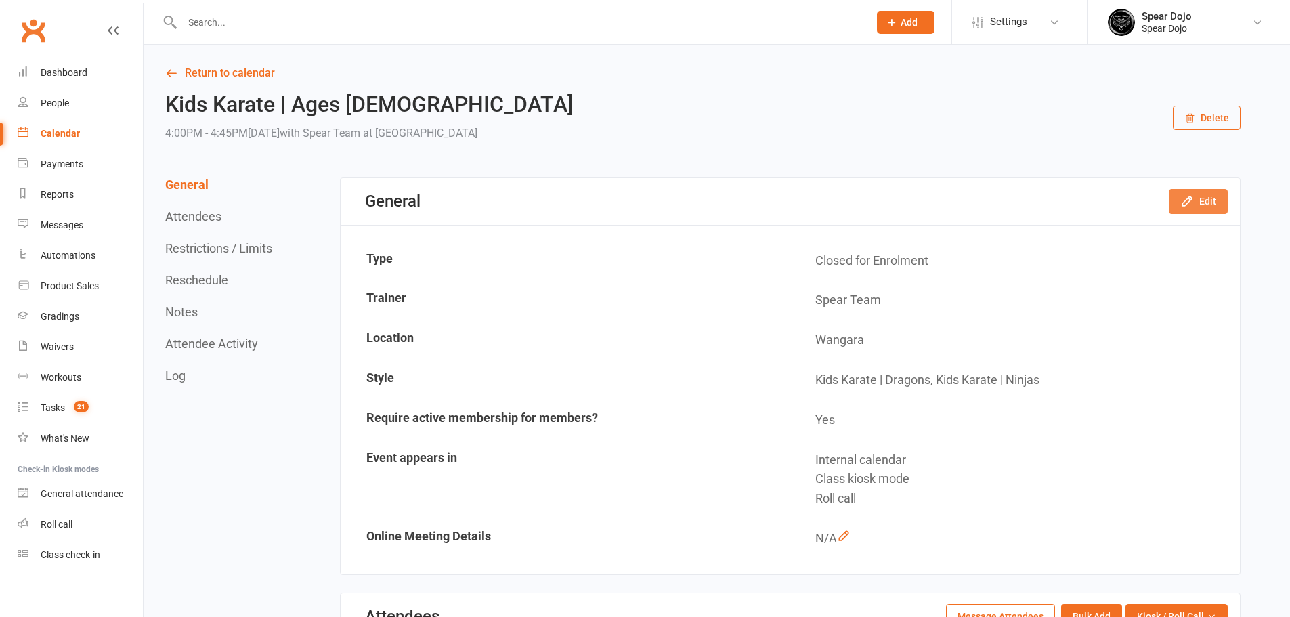
click at [1190, 200] on icon "button" at bounding box center [1188, 201] width 14 height 14
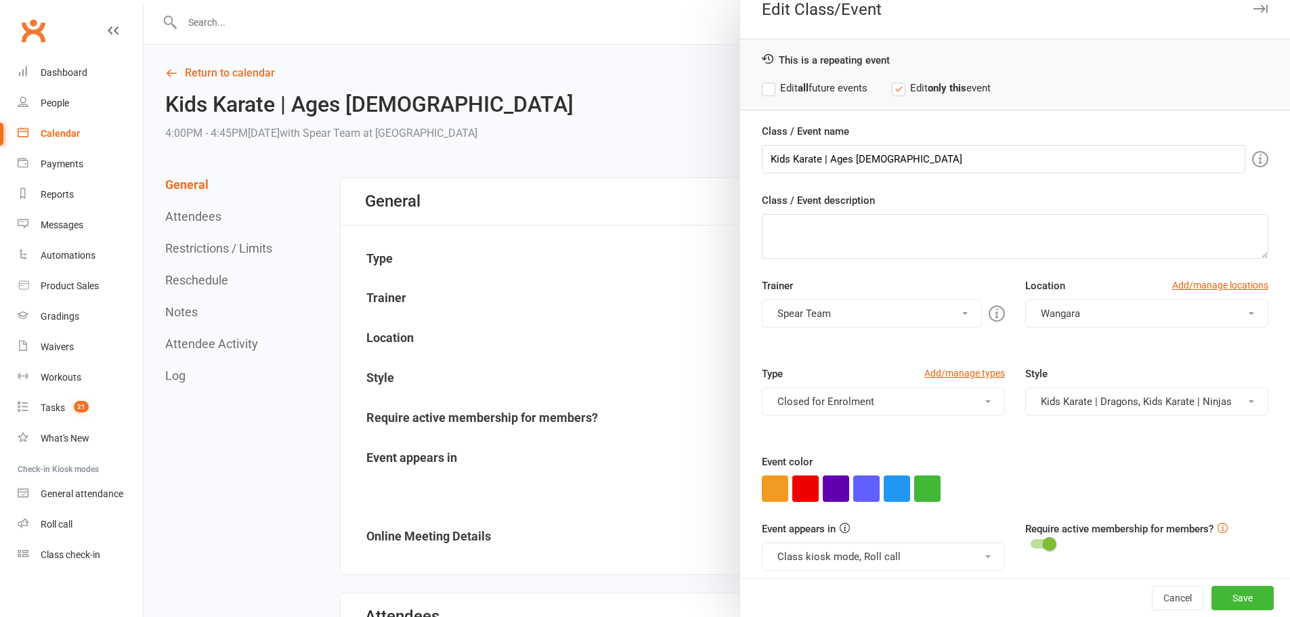
scroll to position [30, 0]
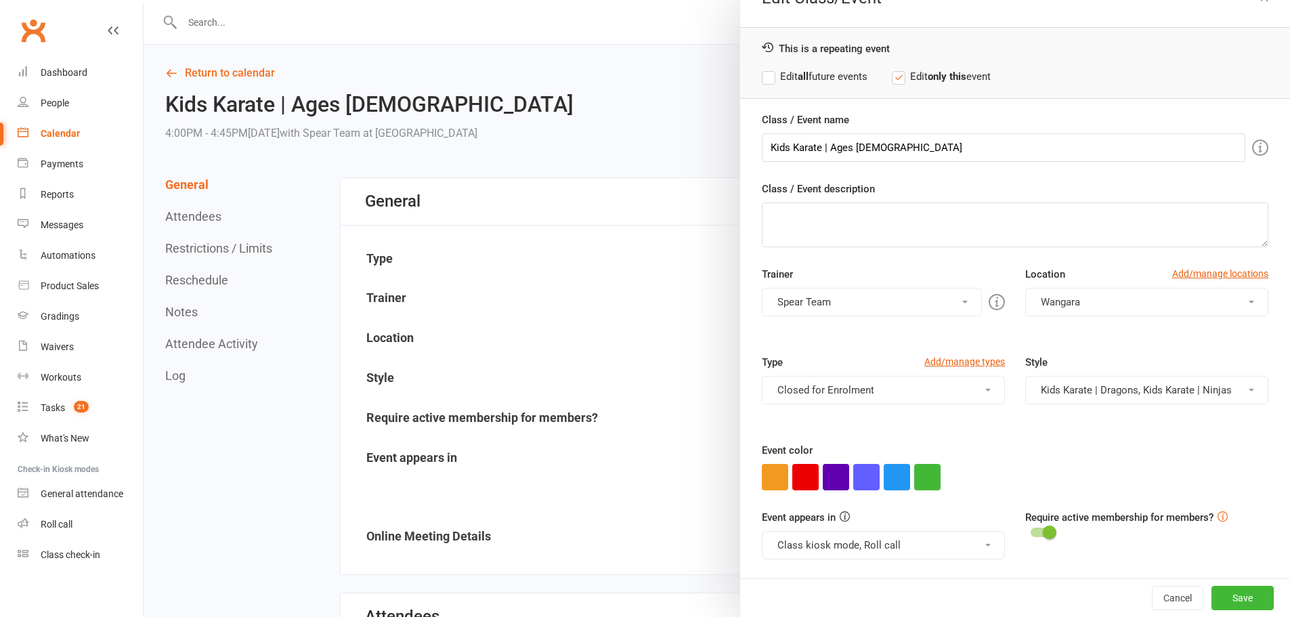
click at [1074, 380] on button "Kids Karate | Dragons, Kids Karate | Ninjas" at bounding box center [1147, 390] width 243 height 28
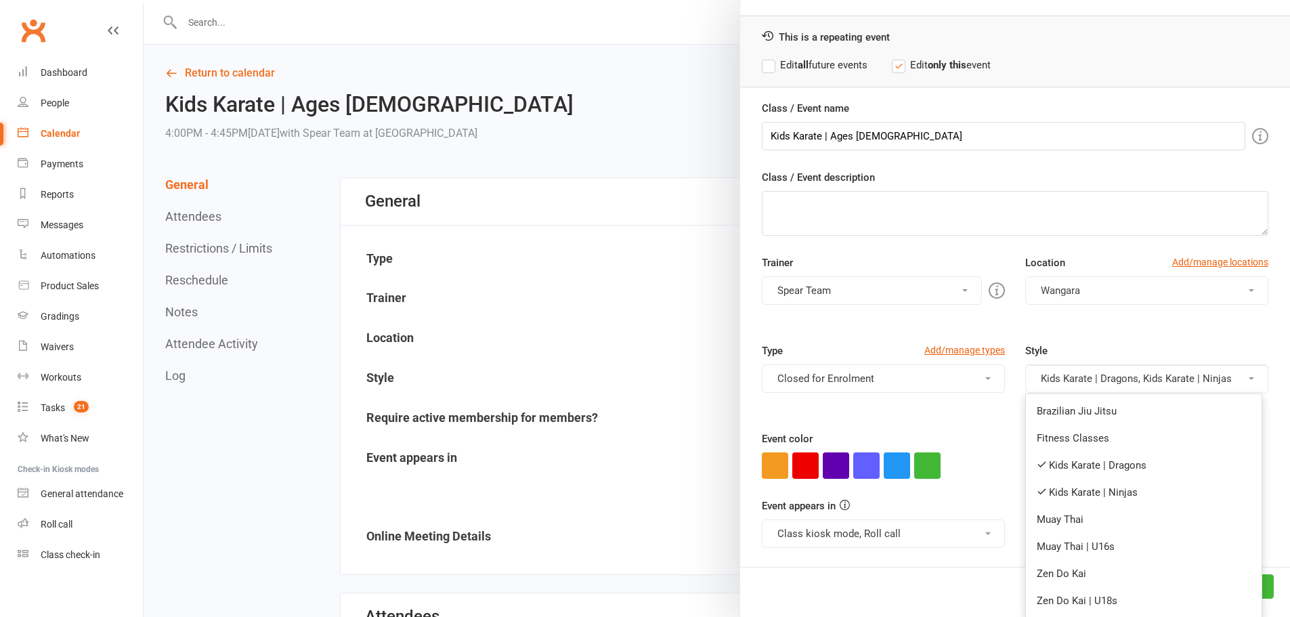
scroll to position [43, 0]
click at [673, 26] on div at bounding box center [717, 308] width 1147 height 617
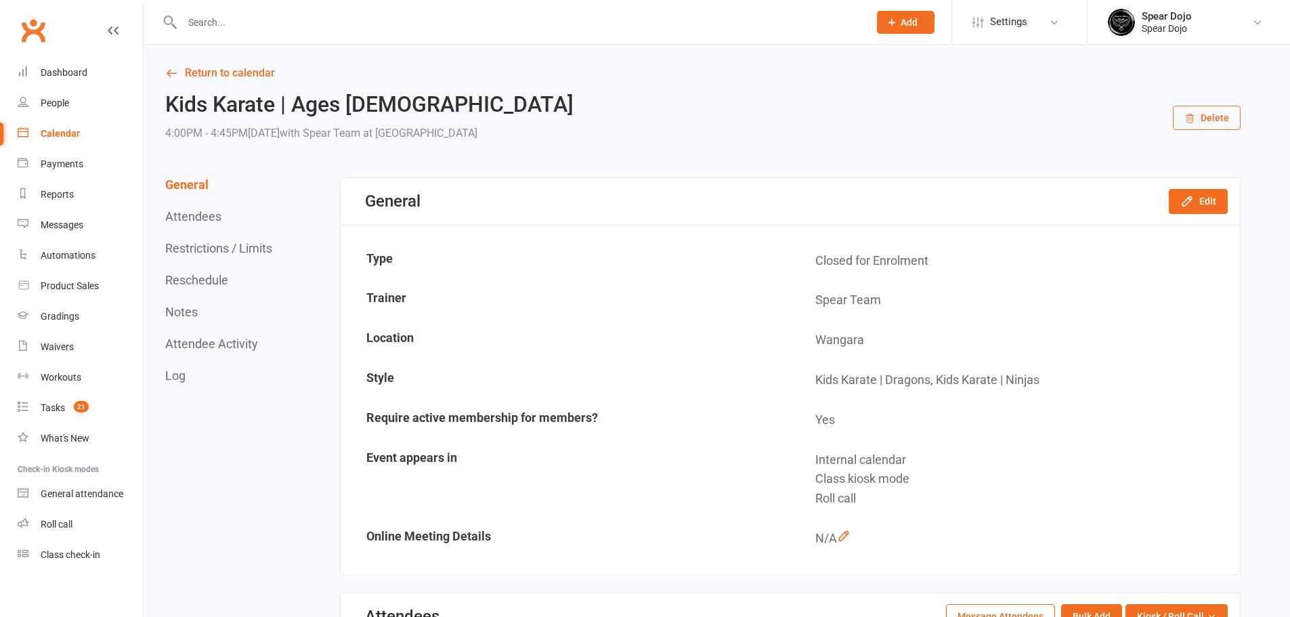
scroll to position [0, 0]
click at [1160, 28] on div "Spear Dojo" at bounding box center [1167, 28] width 50 height 12
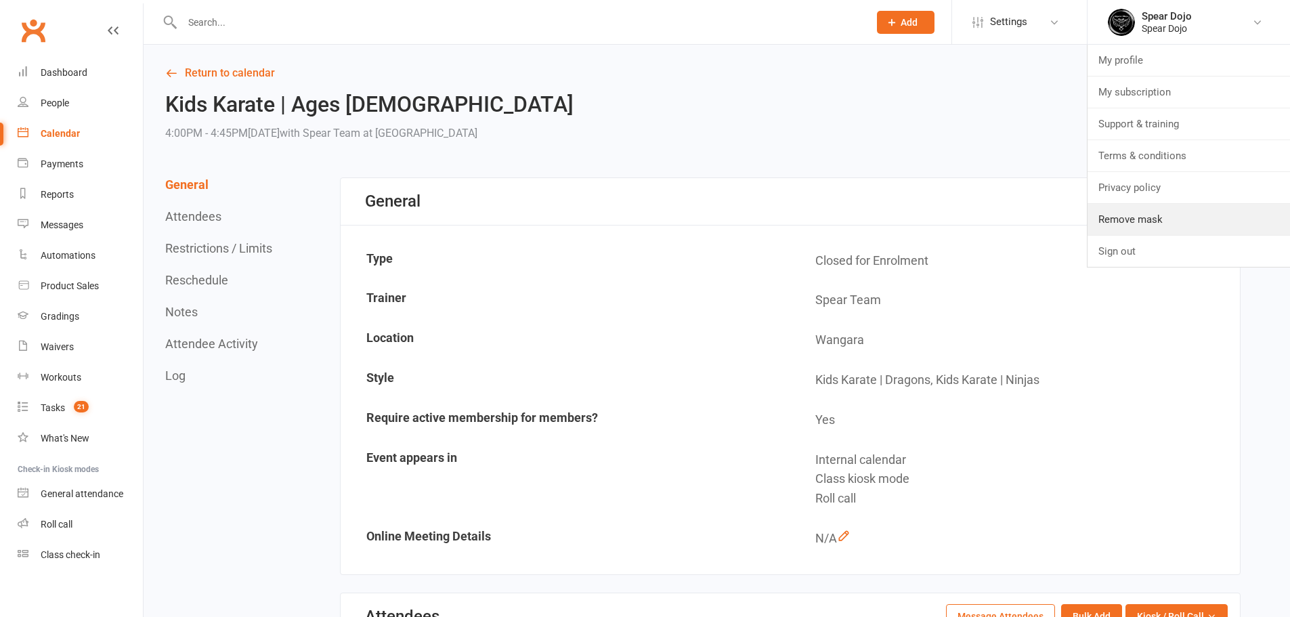
click at [1137, 229] on link "Remove mask" at bounding box center [1189, 219] width 203 height 31
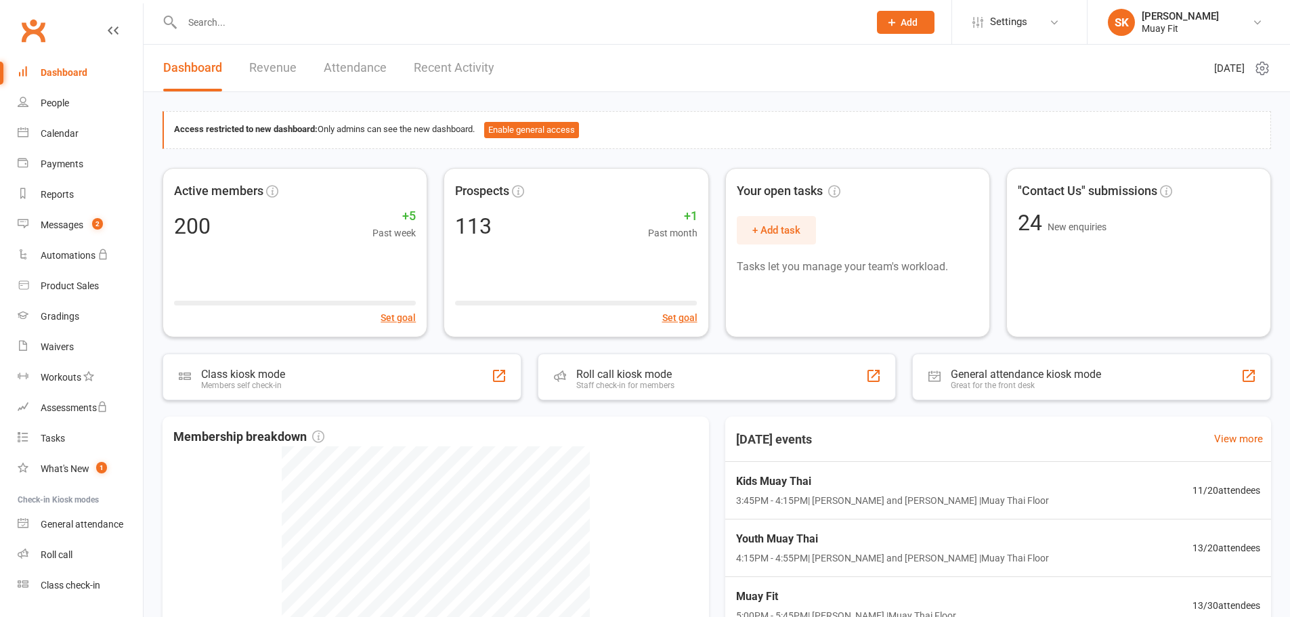
click at [614, 30] on input "text" at bounding box center [518, 22] width 681 height 19
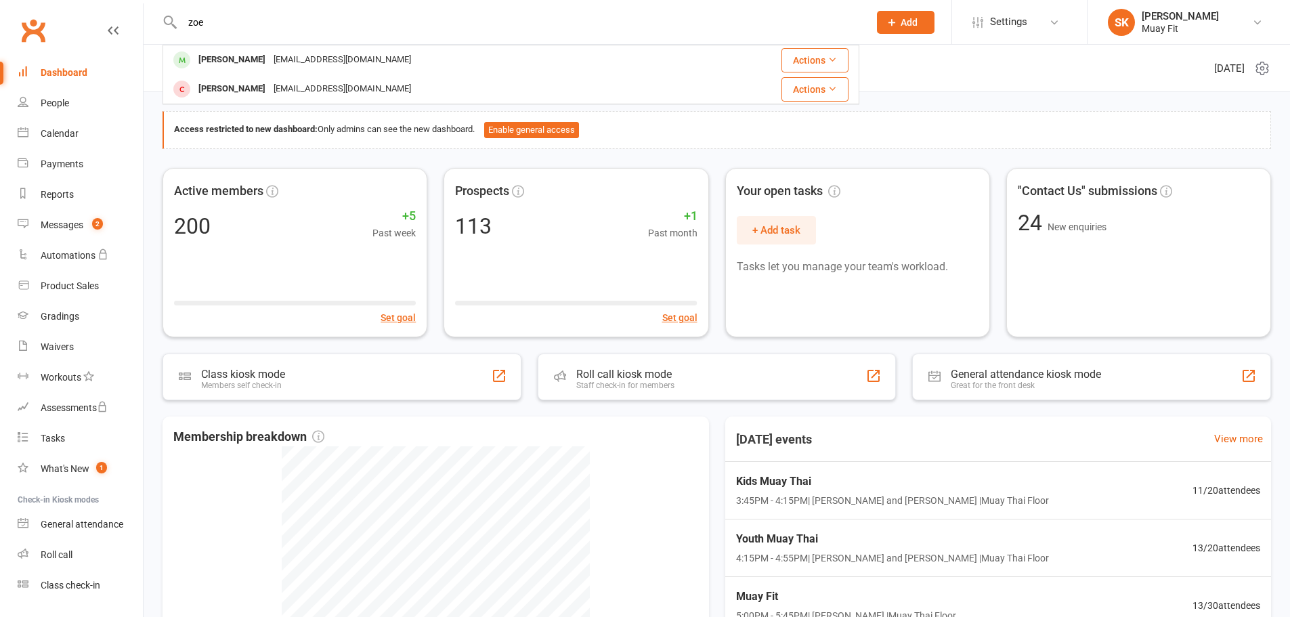
type input "zoe"
click at [410, 62] on div "[PERSON_NAME] [EMAIL_ADDRESS][DOMAIN_NAME]" at bounding box center [430, 60] width 533 height 28
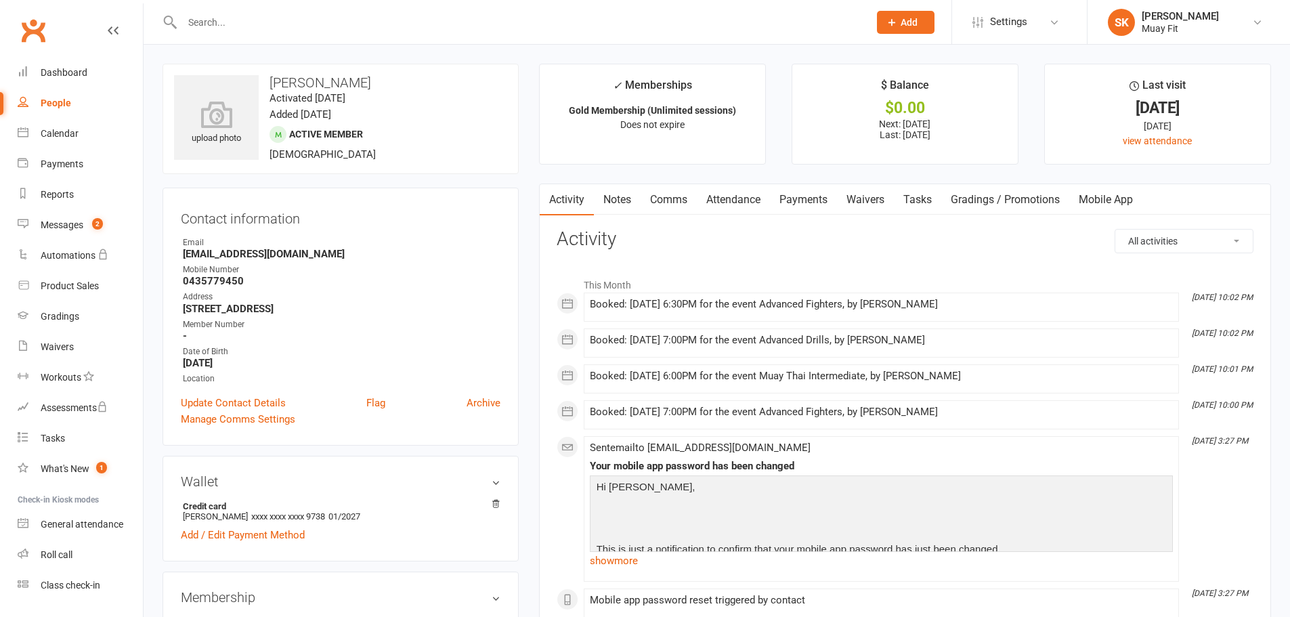
click at [1123, 203] on link "Mobile App" at bounding box center [1106, 199] width 73 height 31
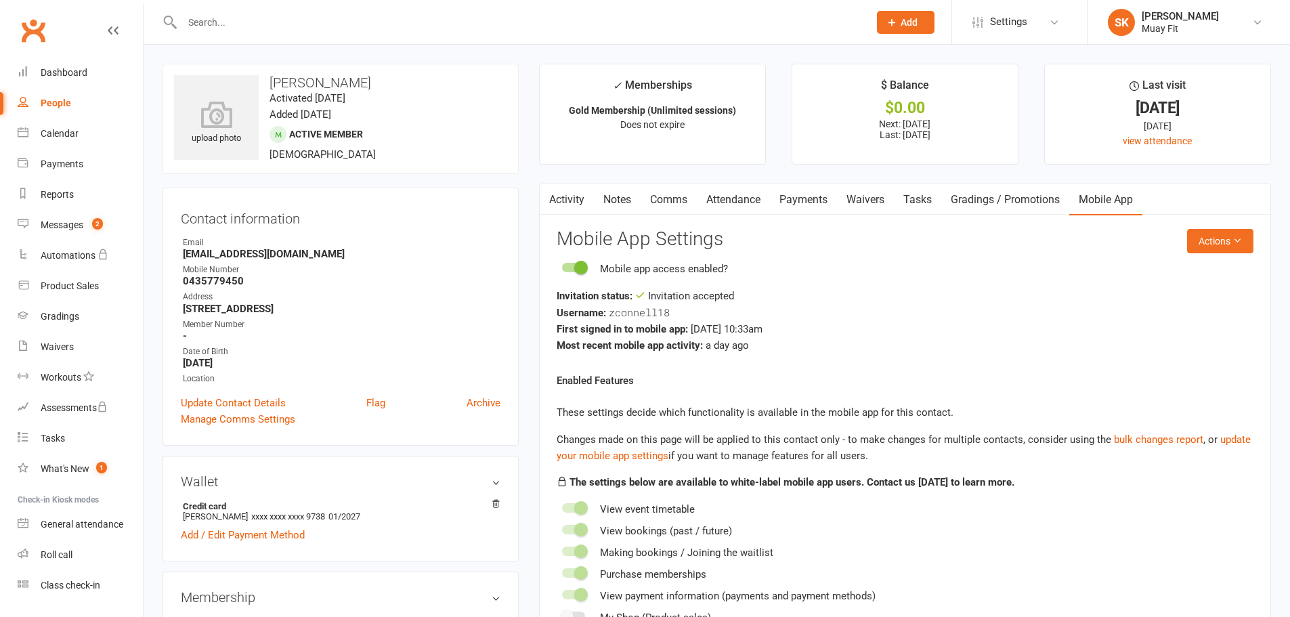
click at [574, 194] on link "Activity" at bounding box center [567, 199] width 54 height 31
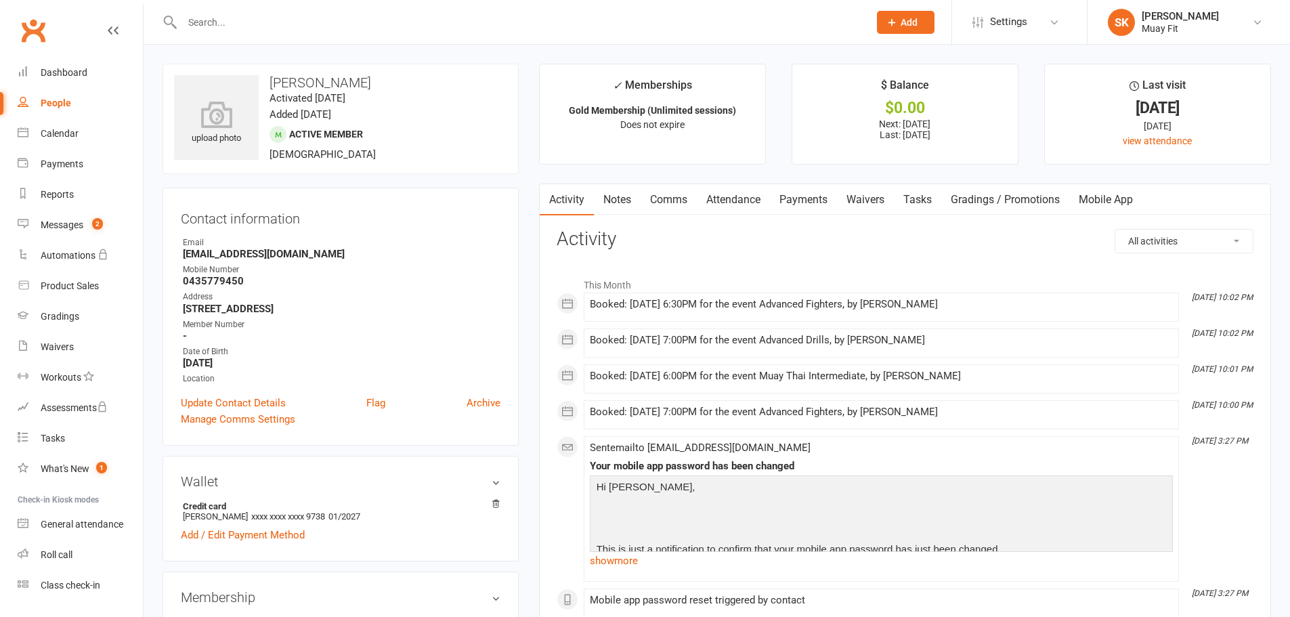
click at [1191, 246] on select "All activities Bookings / Attendances Communications Notes Failed SMSes Grading…" at bounding box center [1185, 241] width 138 height 23
select select "MemberMobileAppDetailLogEntry"
click at [1116, 230] on select "All activities Bookings / Attendances Communications Notes Failed SMSes Grading…" at bounding box center [1185, 241] width 138 height 23
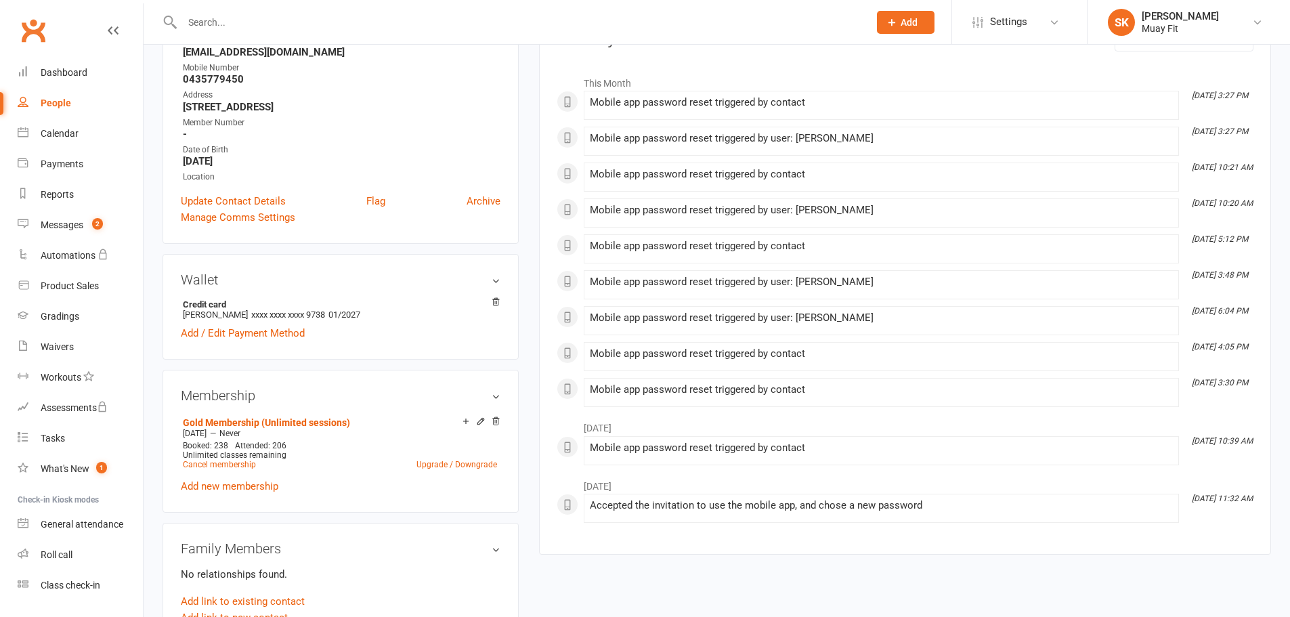
scroll to position [68, 0]
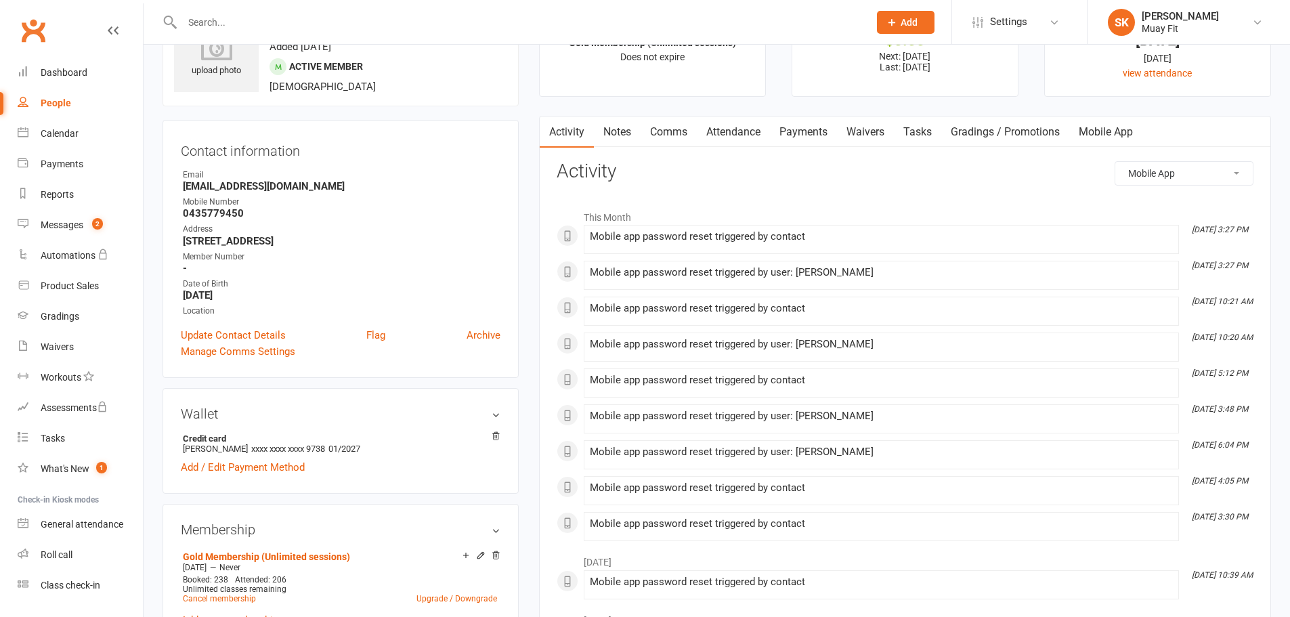
click at [1137, 17] on link "SK [PERSON_NAME] Muay Fit" at bounding box center [1189, 22] width 162 height 27
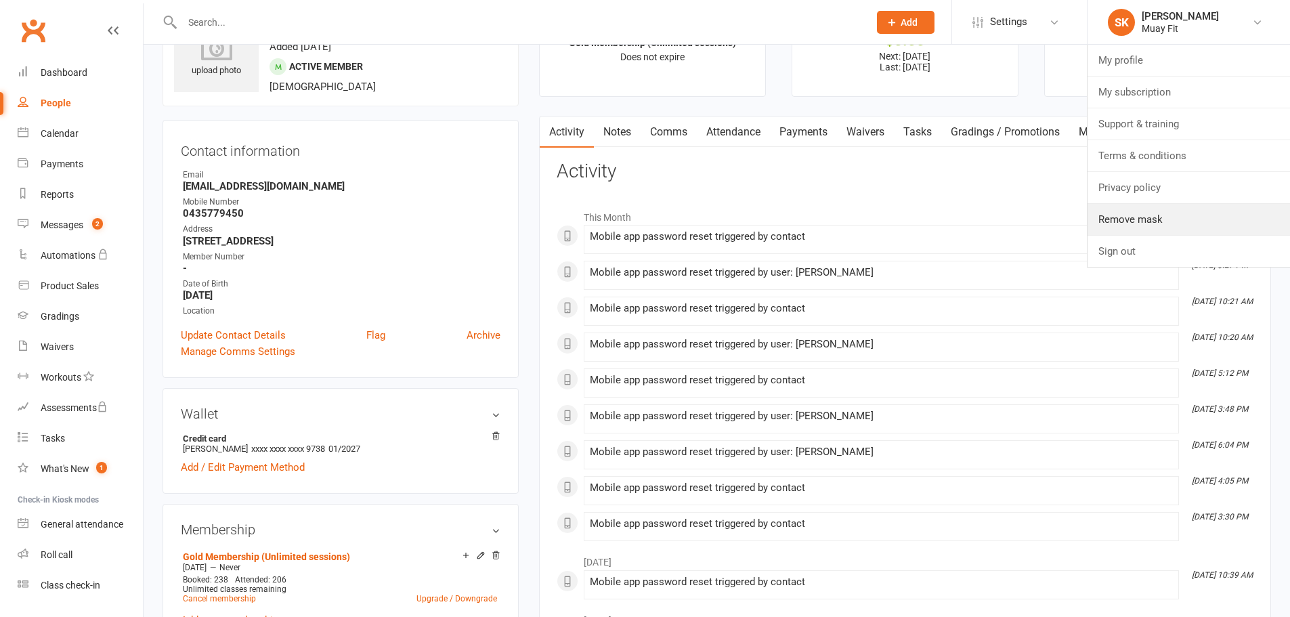
drag, startPoint x: 1124, startPoint y: 228, endPoint x: 1112, endPoint y: 224, distance: 13.3
click at [1124, 228] on link "Remove mask" at bounding box center [1189, 219] width 203 height 31
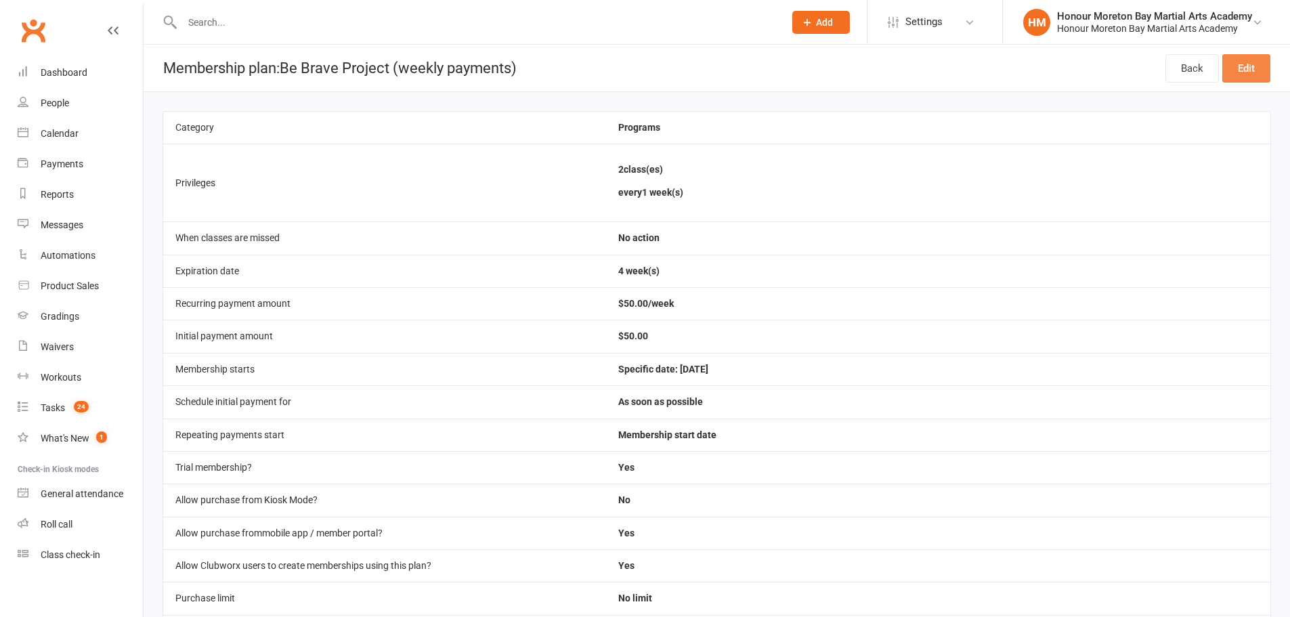
click at [1243, 67] on link "Edit" at bounding box center [1247, 68] width 48 height 28
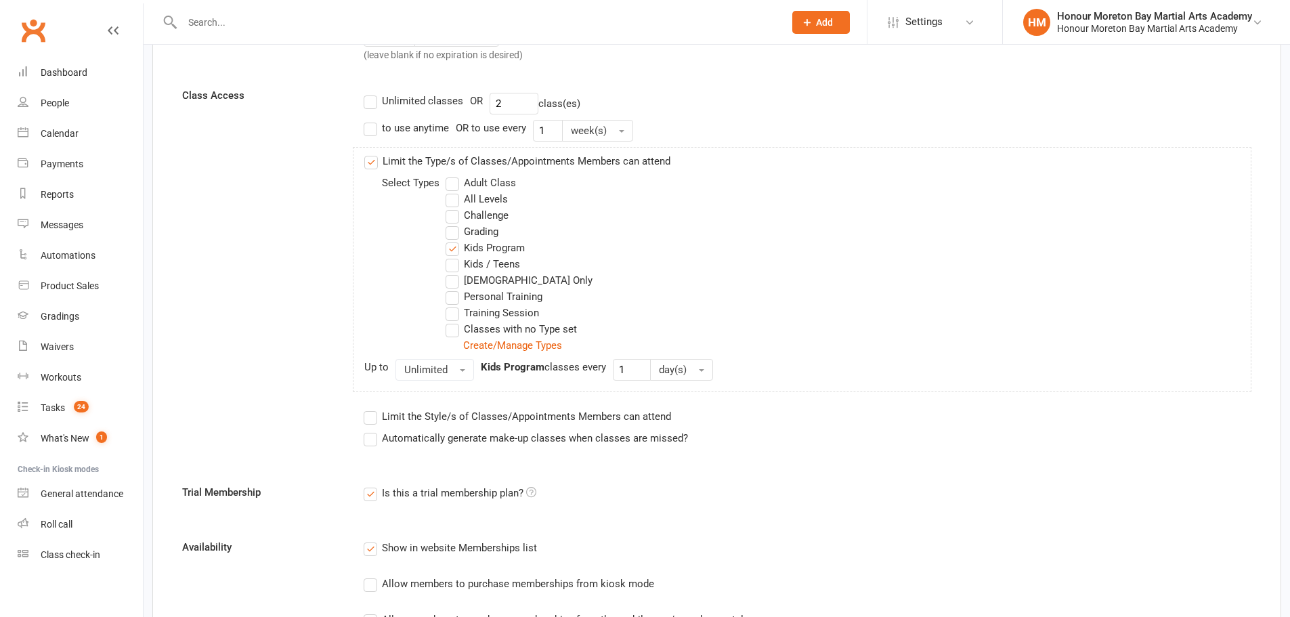
scroll to position [452, 0]
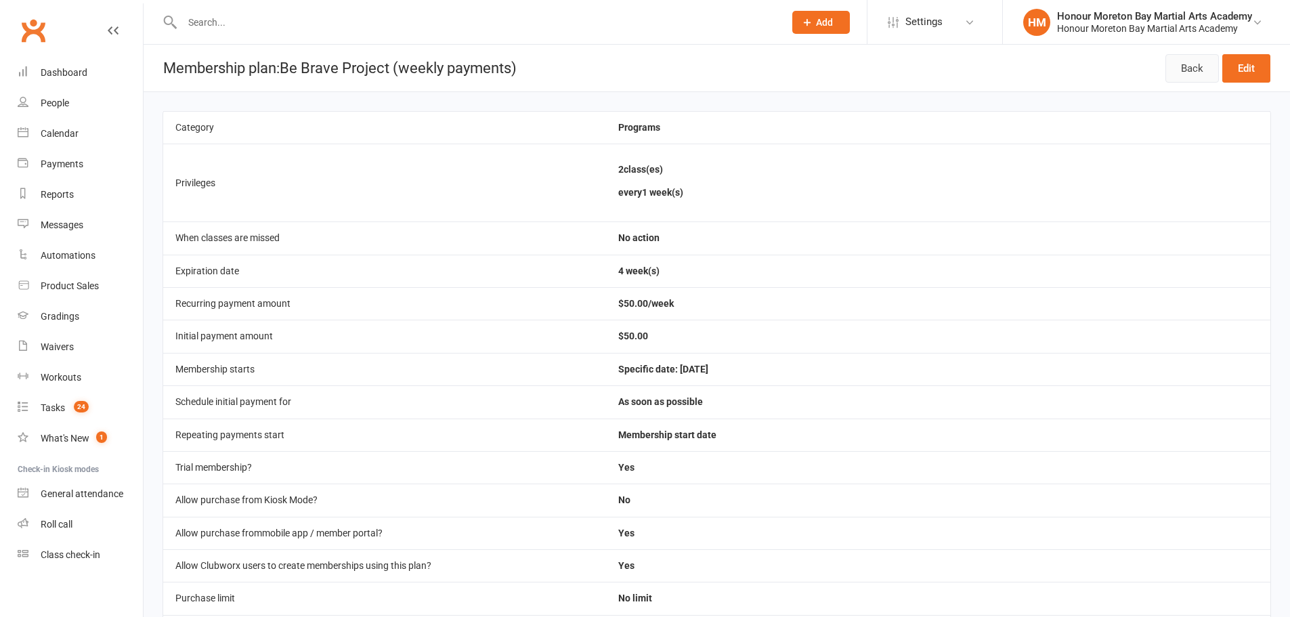
click at [1188, 64] on link "Back" at bounding box center [1193, 68] width 54 height 28
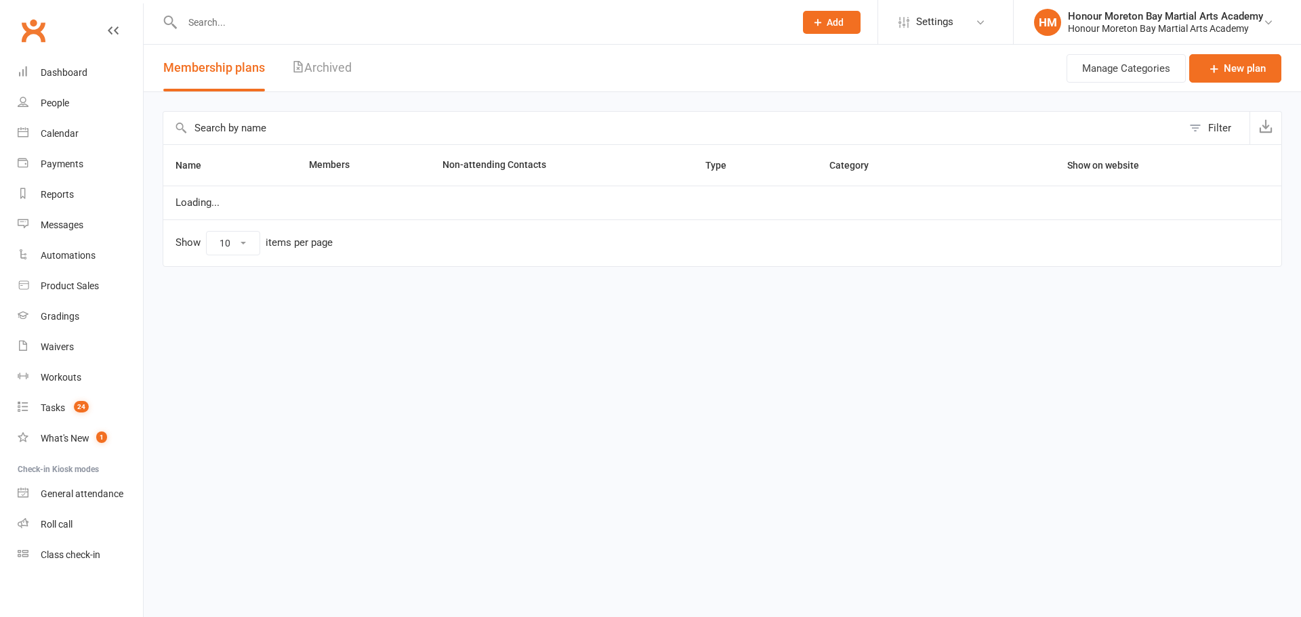
click at [356, 109] on div "Filter Name Members Non-attending Contacts Type Category Show on website Loadin…" at bounding box center [722, 198] width 1157 height 213
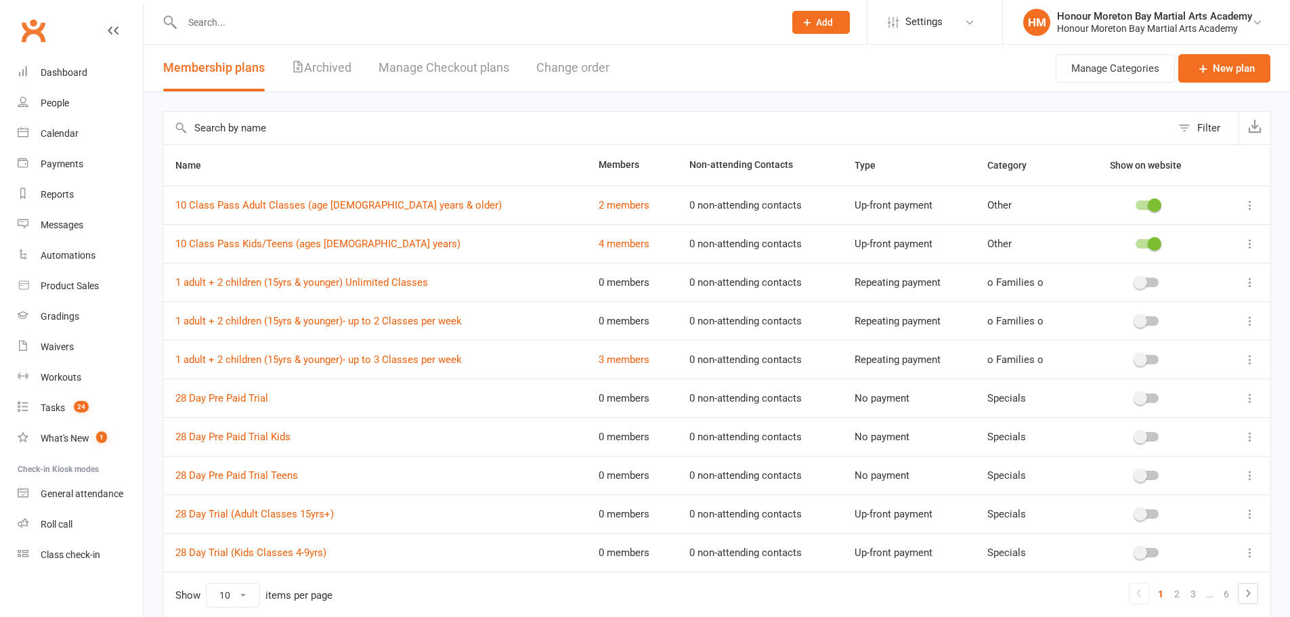
click at [345, 125] on input "text" at bounding box center [667, 128] width 1009 height 33
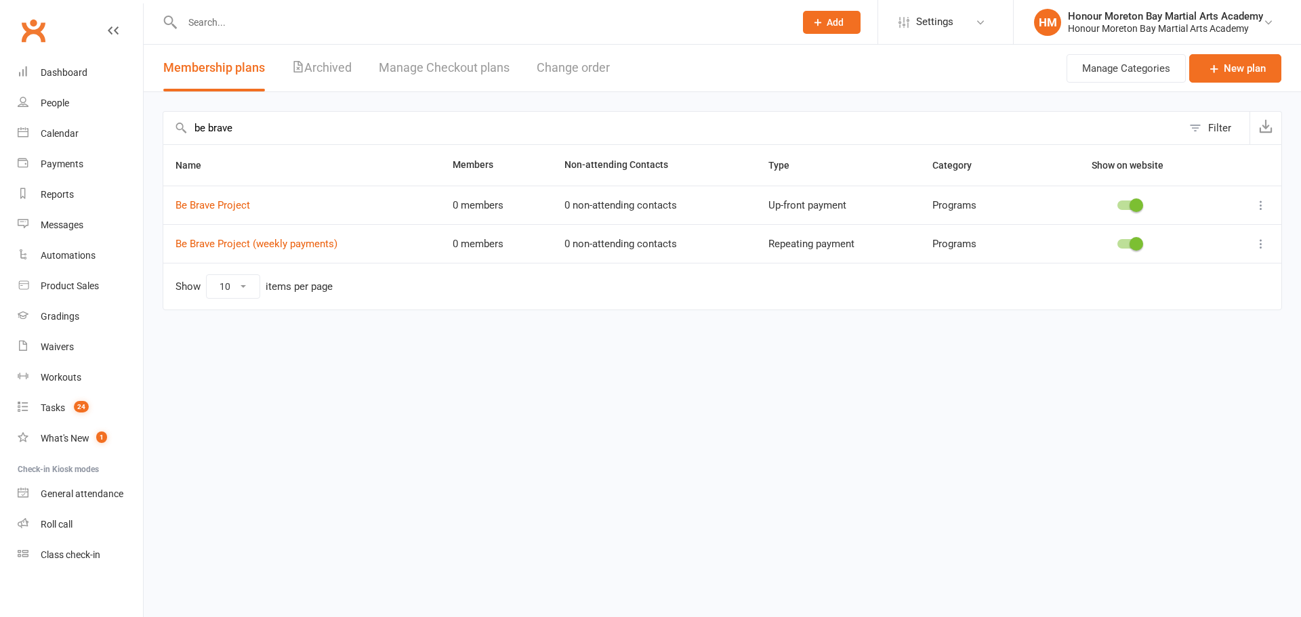
type input "be brave"
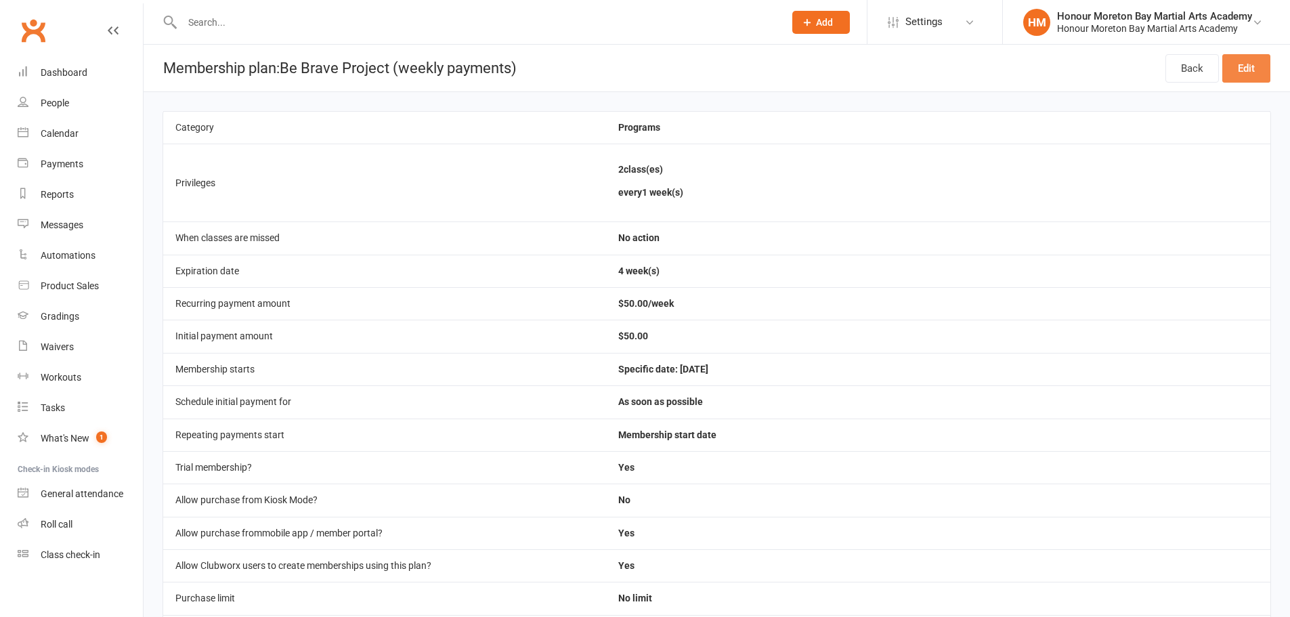
click at [1242, 72] on link "Edit" at bounding box center [1247, 68] width 48 height 28
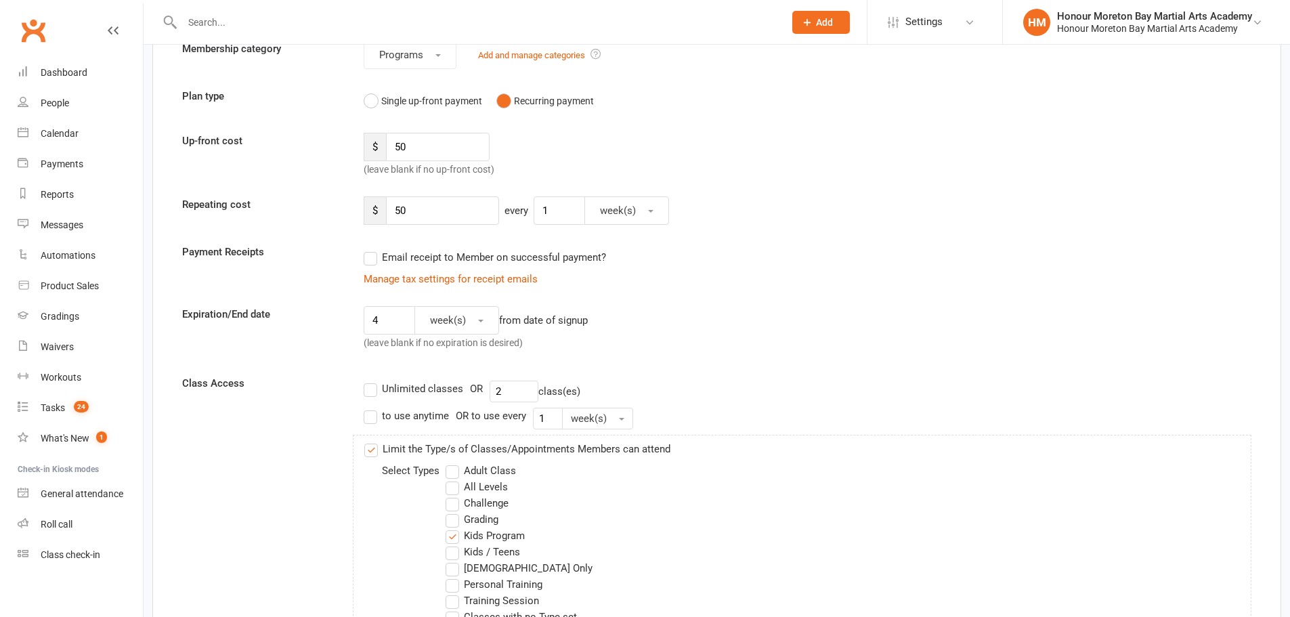
scroll to position [68, 0]
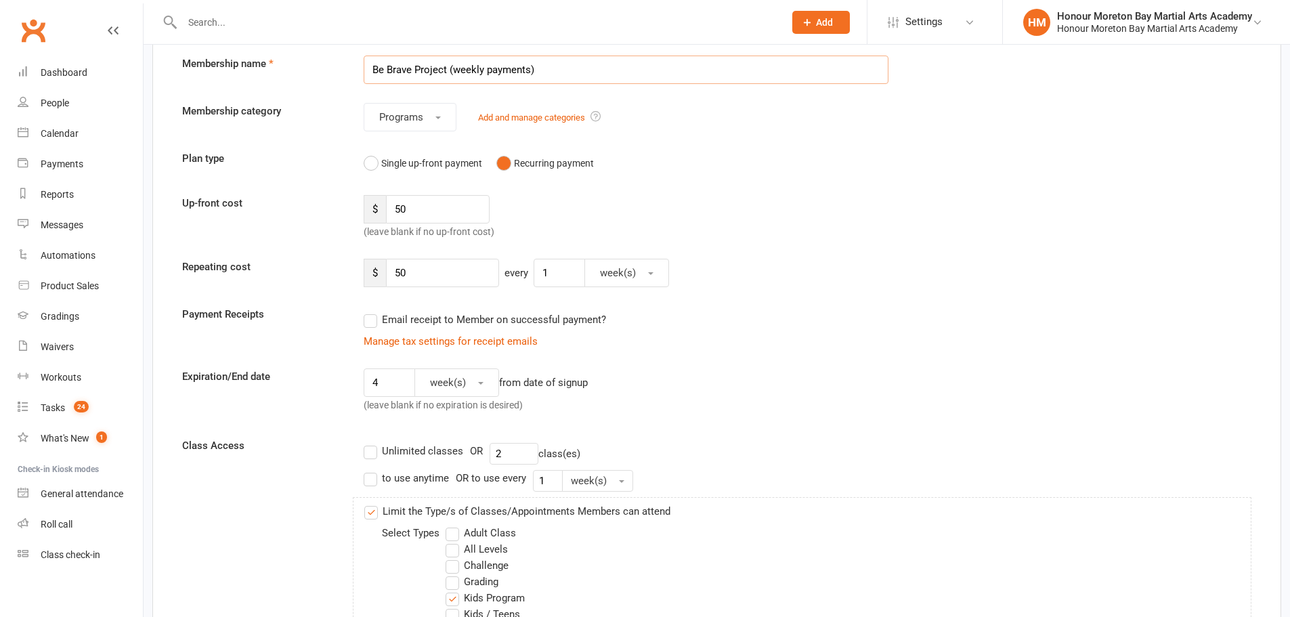
drag, startPoint x: 586, startPoint y: 68, endPoint x: 331, endPoint y: 62, distance: 254.7
click at [331, 62] on div "Membership name Be Brave Project (weekly payments)" at bounding box center [717, 70] width 1090 height 28
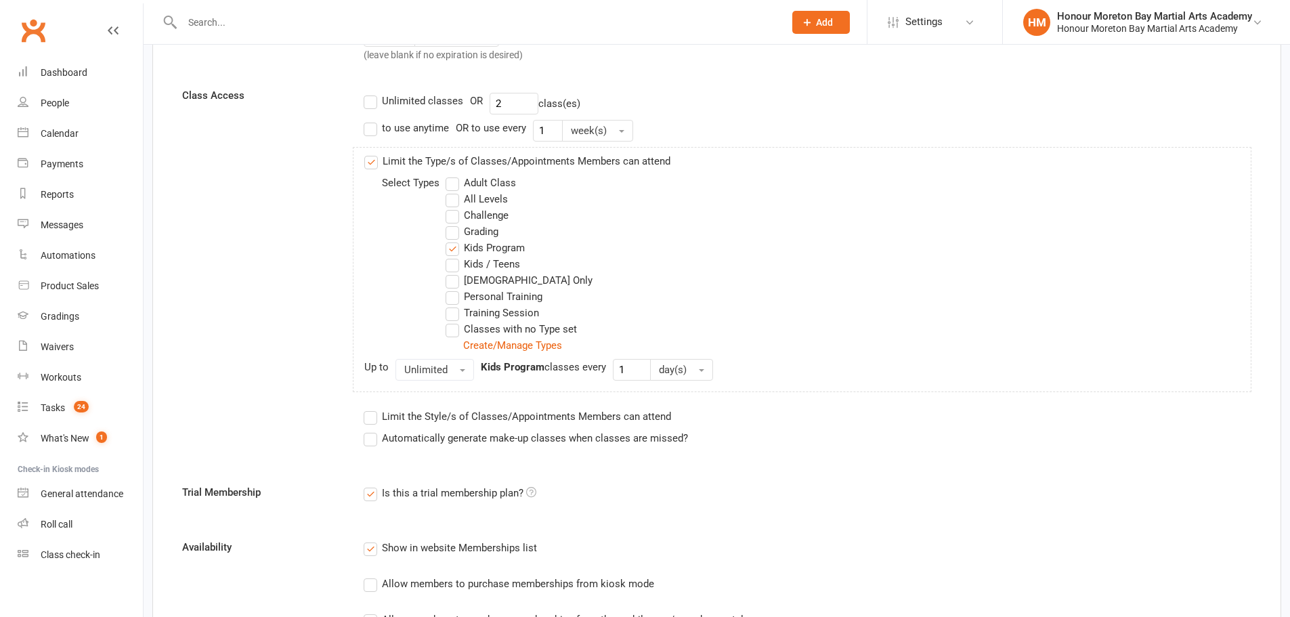
scroll to position [331, 0]
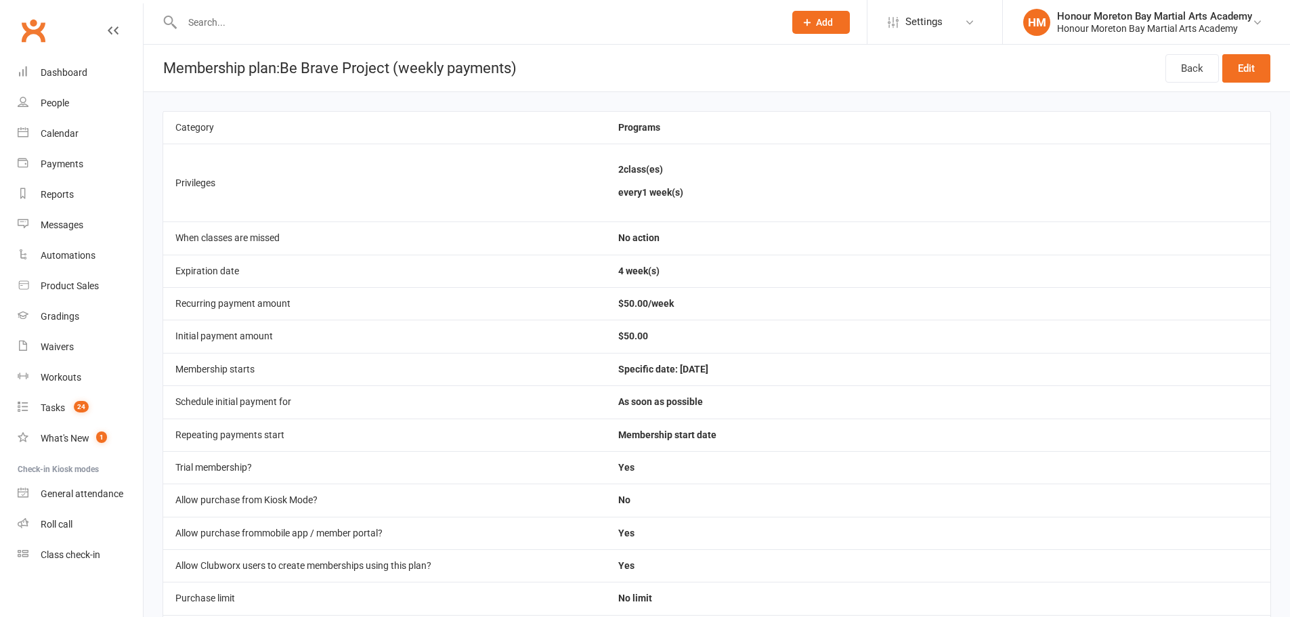
click at [1153, 20] on div "Honour Moreton Bay Martial Arts Academy" at bounding box center [1154, 16] width 195 height 12
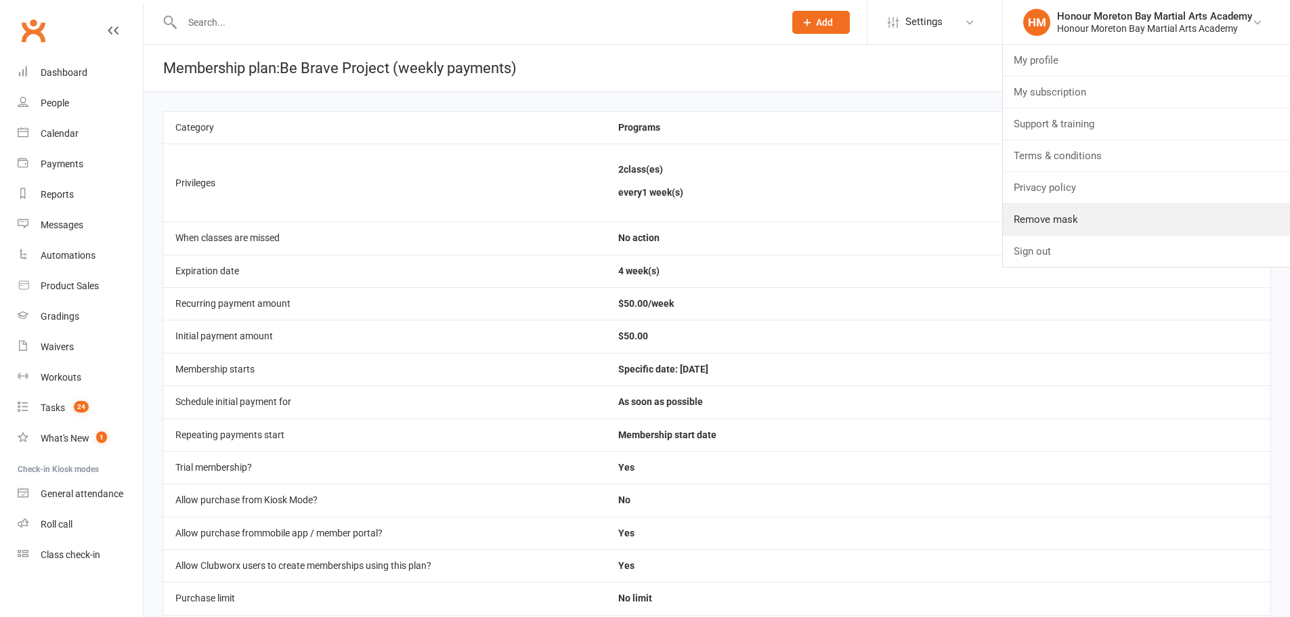
drag, startPoint x: 1077, startPoint y: 225, endPoint x: 976, endPoint y: 156, distance: 122.3
click at [1077, 225] on link "Remove mask" at bounding box center [1146, 219] width 287 height 31
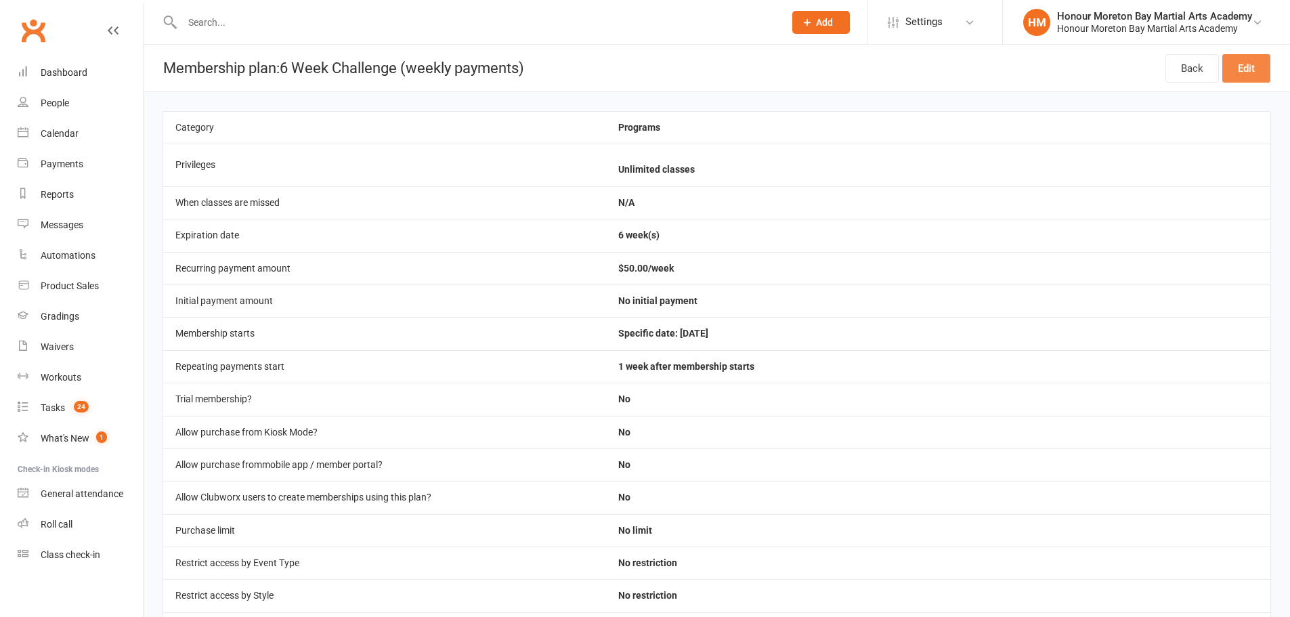
click at [1252, 67] on link "Edit" at bounding box center [1247, 68] width 48 height 28
